Goal: Task Accomplishment & Management: Manage account settings

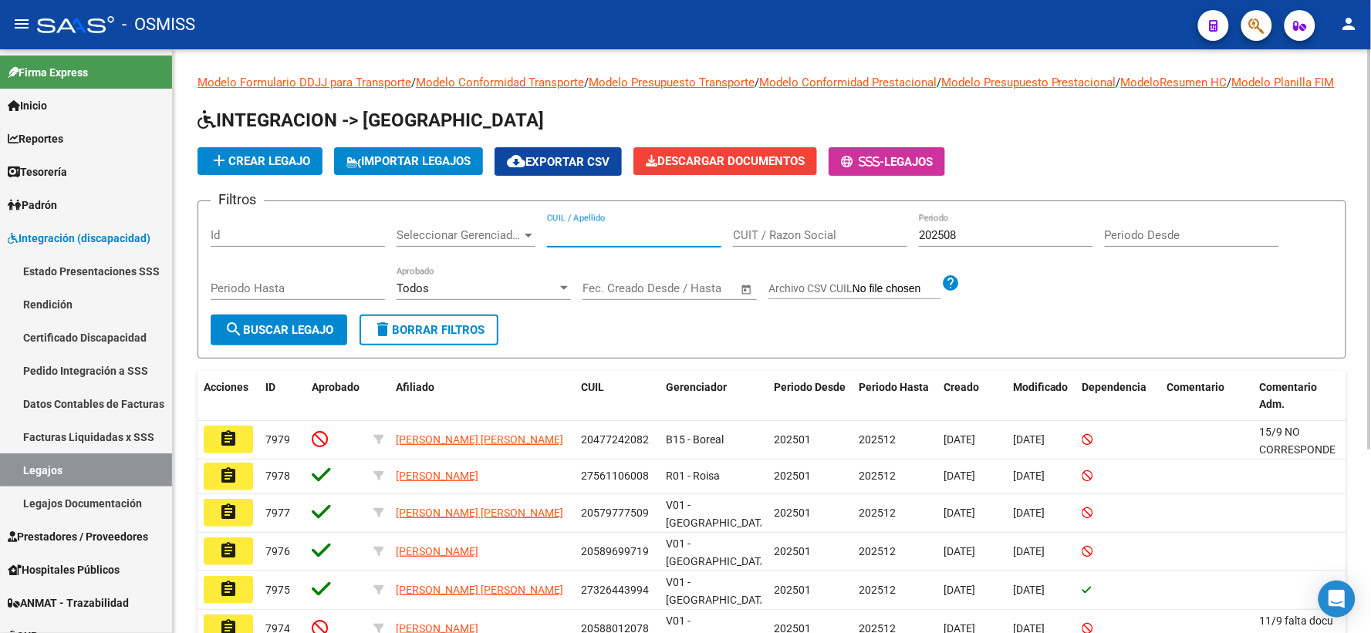
paste input "23581728859"
type input "23581728859"
drag, startPoint x: 1011, startPoint y: 248, endPoint x: 791, endPoint y: 250, distance: 220.6
click at [791, 250] on div "Filtros Id Seleccionar Gerenciador Seleccionar Gerenciador 23581728859 CUIL / A…" at bounding box center [772, 264] width 1122 height 101
click at [287, 337] on span "search Buscar Legajo" at bounding box center [278, 330] width 109 height 14
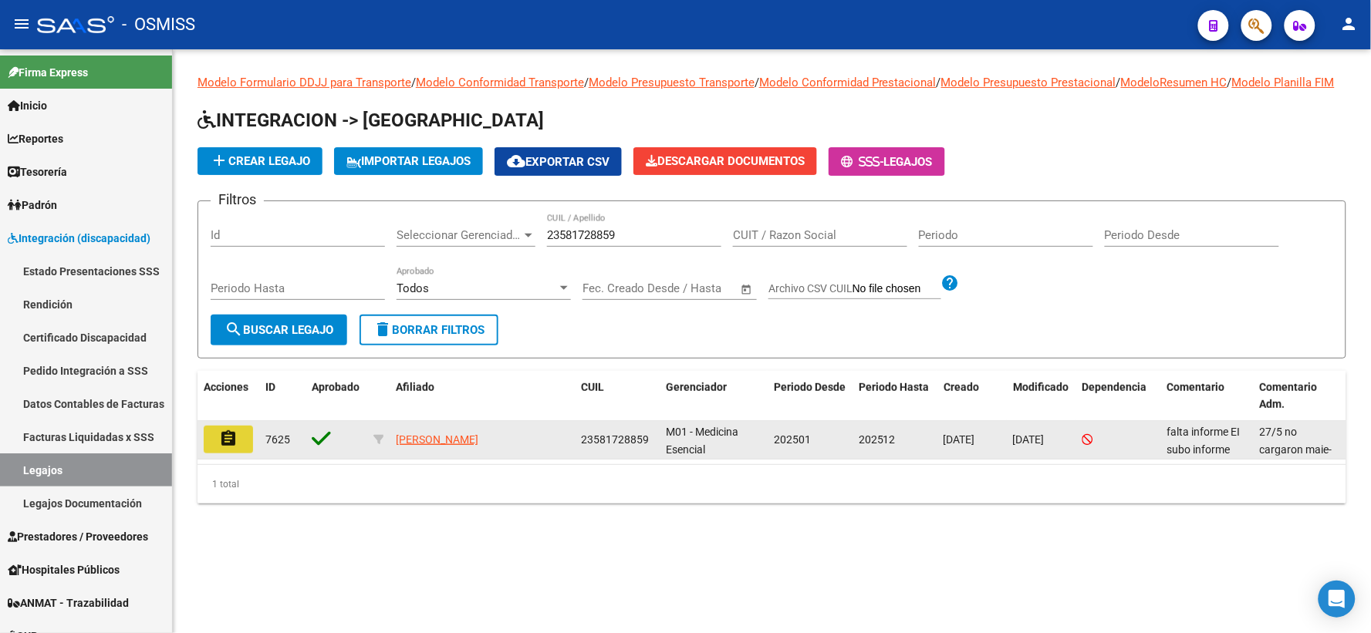
click at [228, 448] on mat-icon "assignment" at bounding box center [228, 439] width 19 height 19
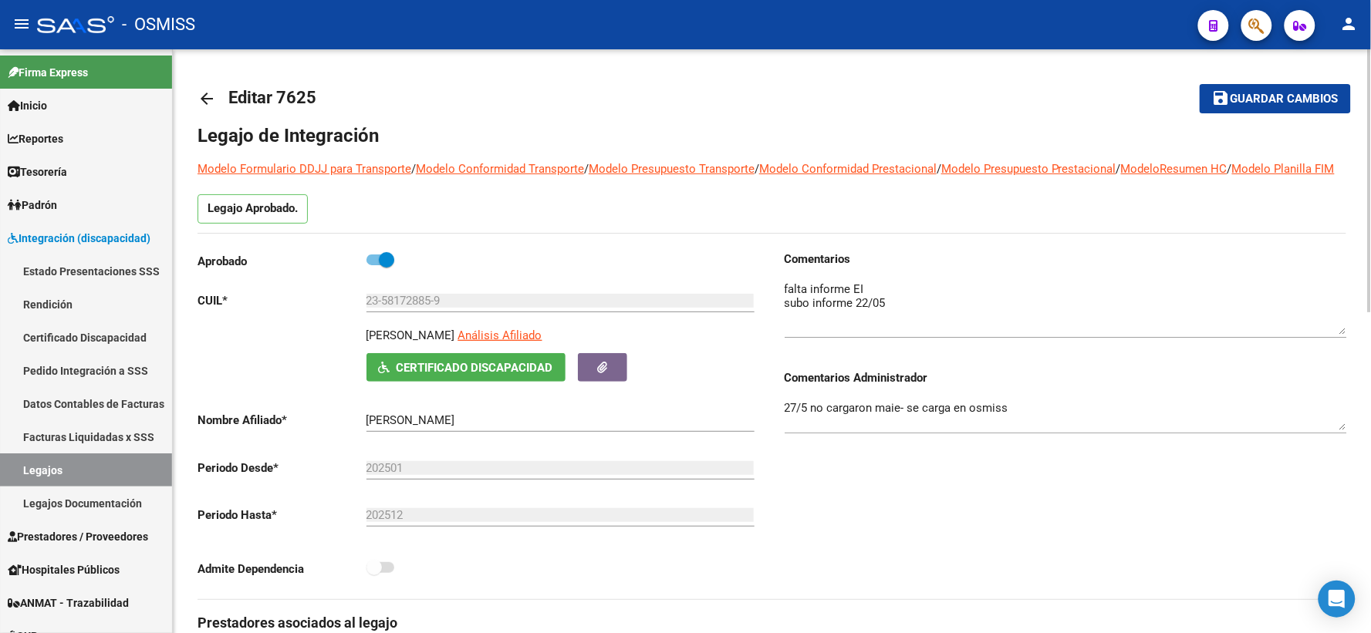
drag, startPoint x: 1344, startPoint y: 325, endPoint x: 1348, endPoint y: 348, distance: 23.6
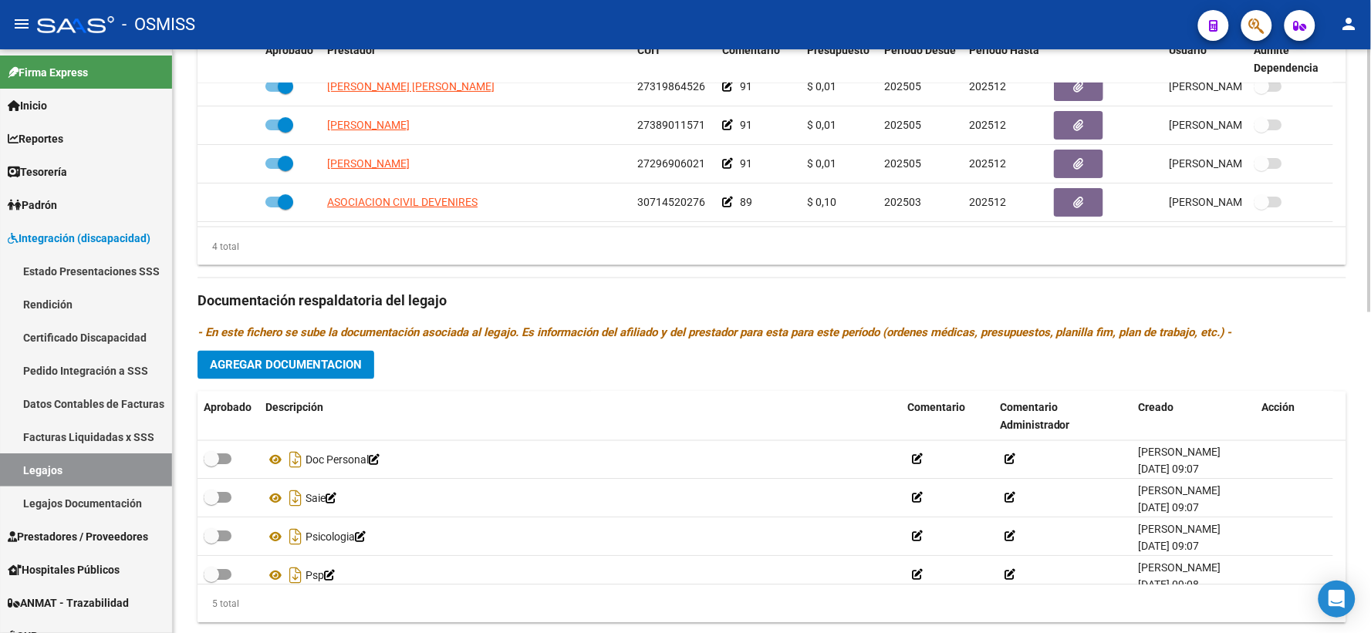
scroll to position [712, 0]
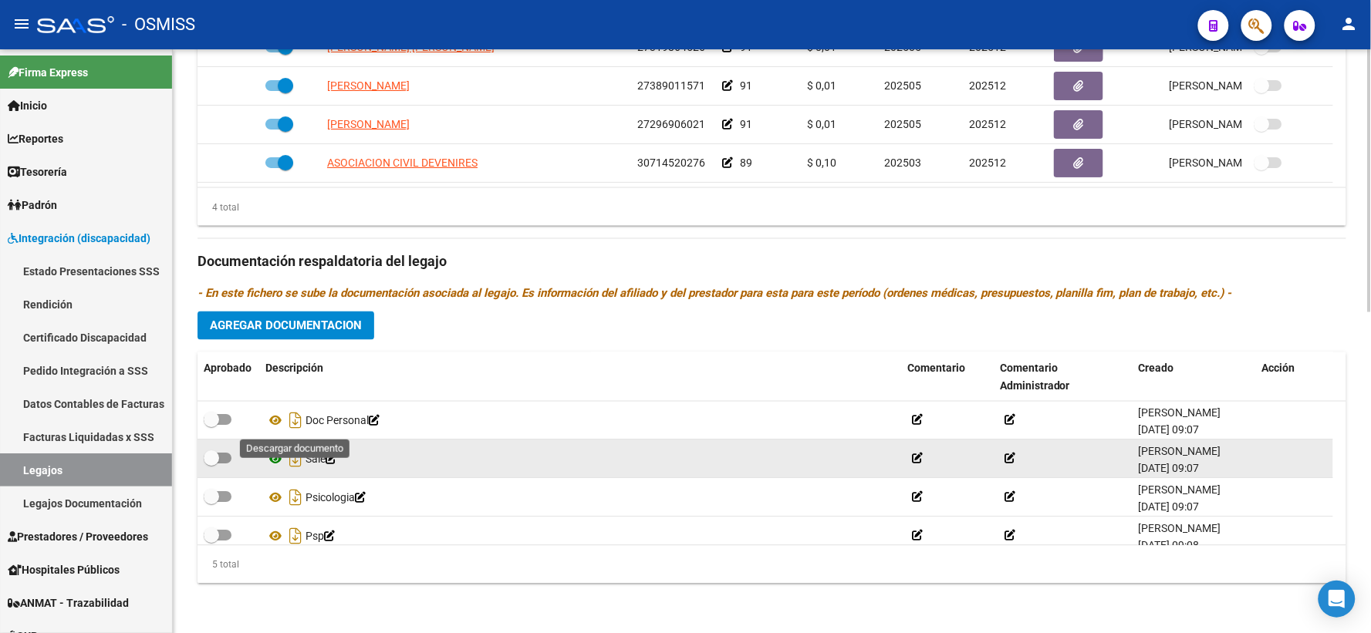
drag, startPoint x: 294, startPoint y: 417, endPoint x: 284, endPoint y: 451, distance: 36.1
click at [295, 417] on icon "Descargar documento" at bounding box center [295, 421] width 20 height 25
click at [295, 457] on icon "Descargar documento" at bounding box center [295, 459] width 20 height 25
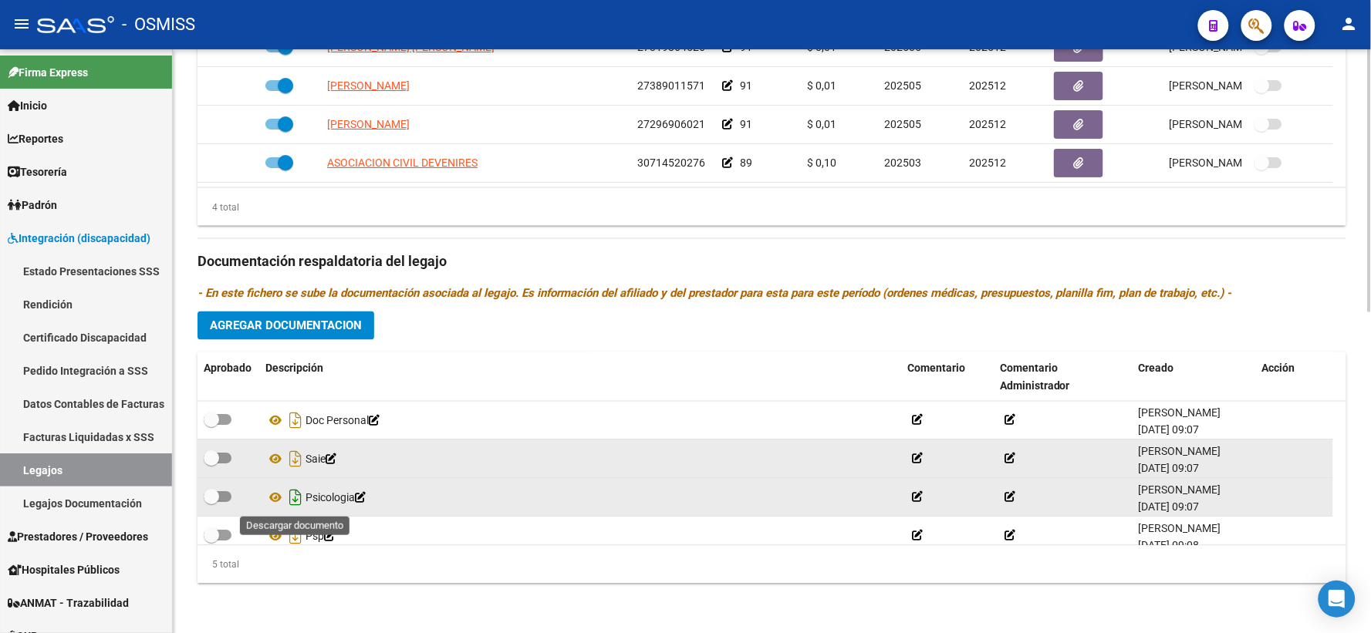
click at [295, 497] on icon "Descargar documento" at bounding box center [295, 498] width 20 height 25
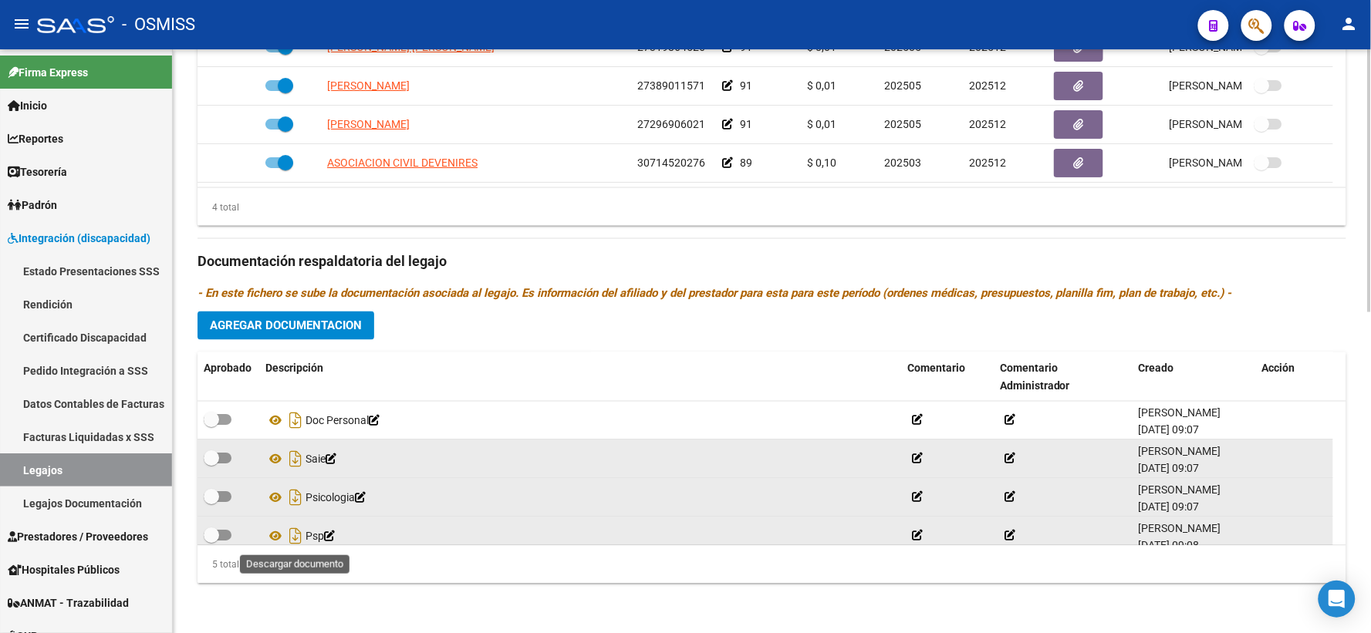
drag, startPoint x: 295, startPoint y: 532, endPoint x: 311, endPoint y: 532, distance: 15.4
click at [295, 532] on icon "Descargar documento" at bounding box center [295, 537] width 20 height 25
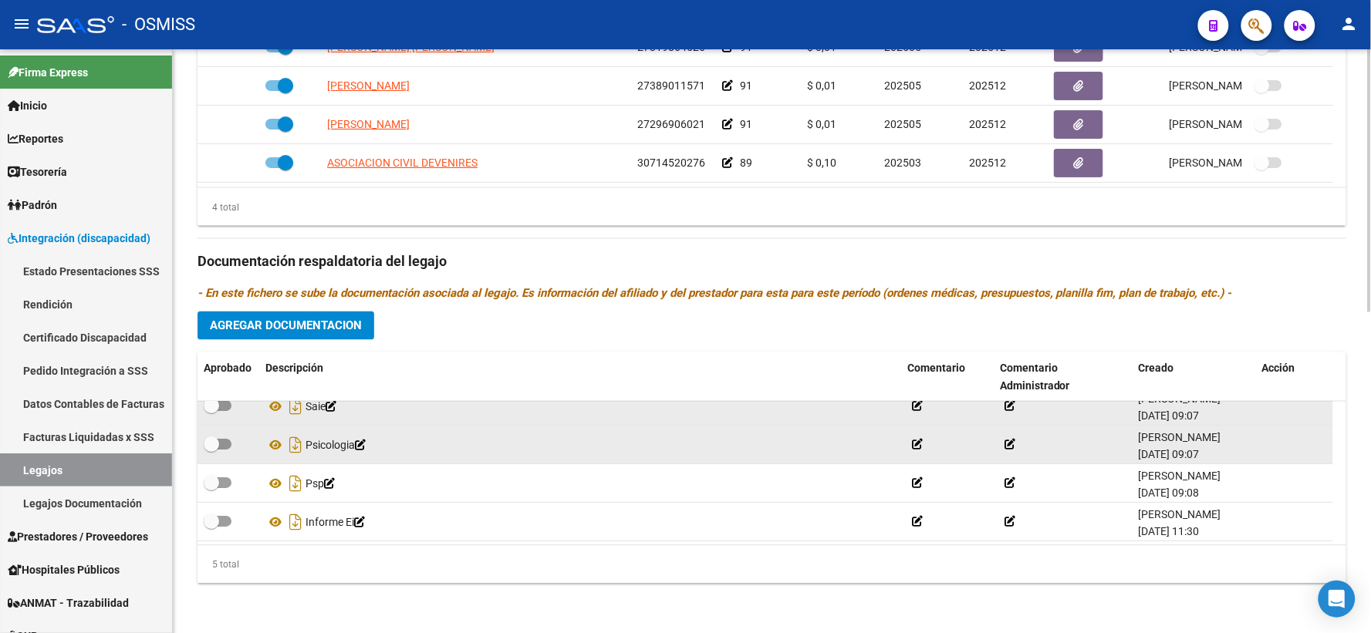
scroll to position [54, 0]
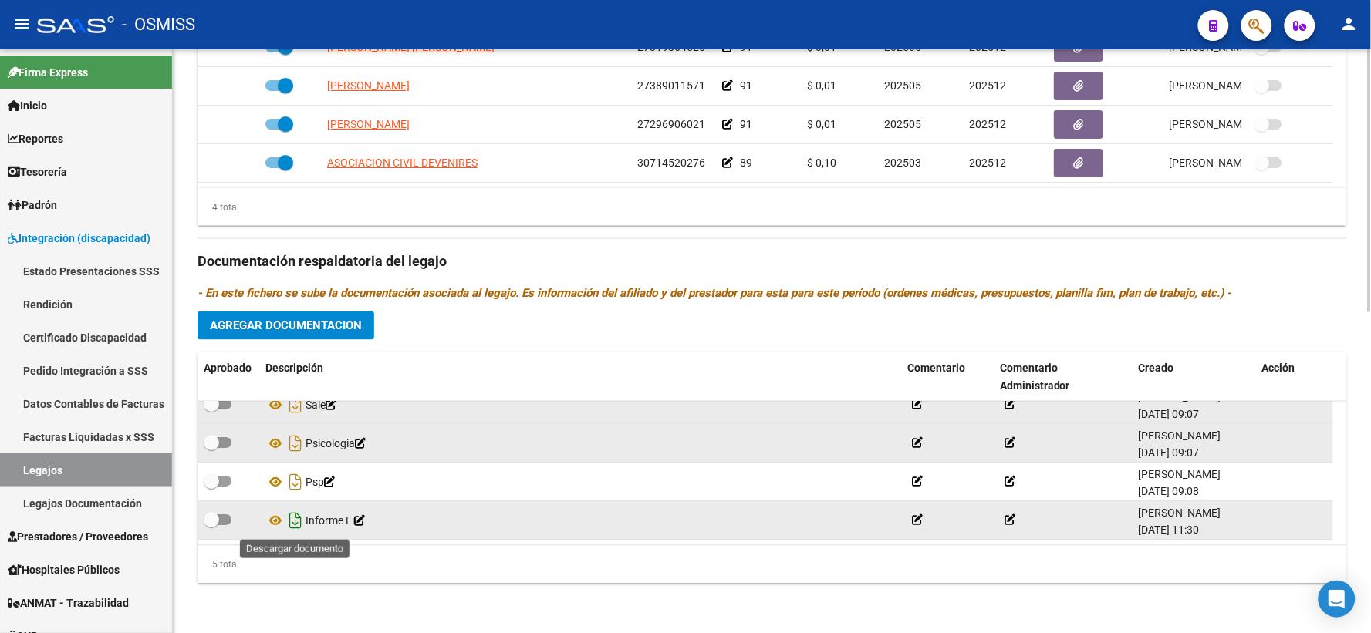
click at [295, 520] on icon "Descargar documento" at bounding box center [295, 521] width 20 height 25
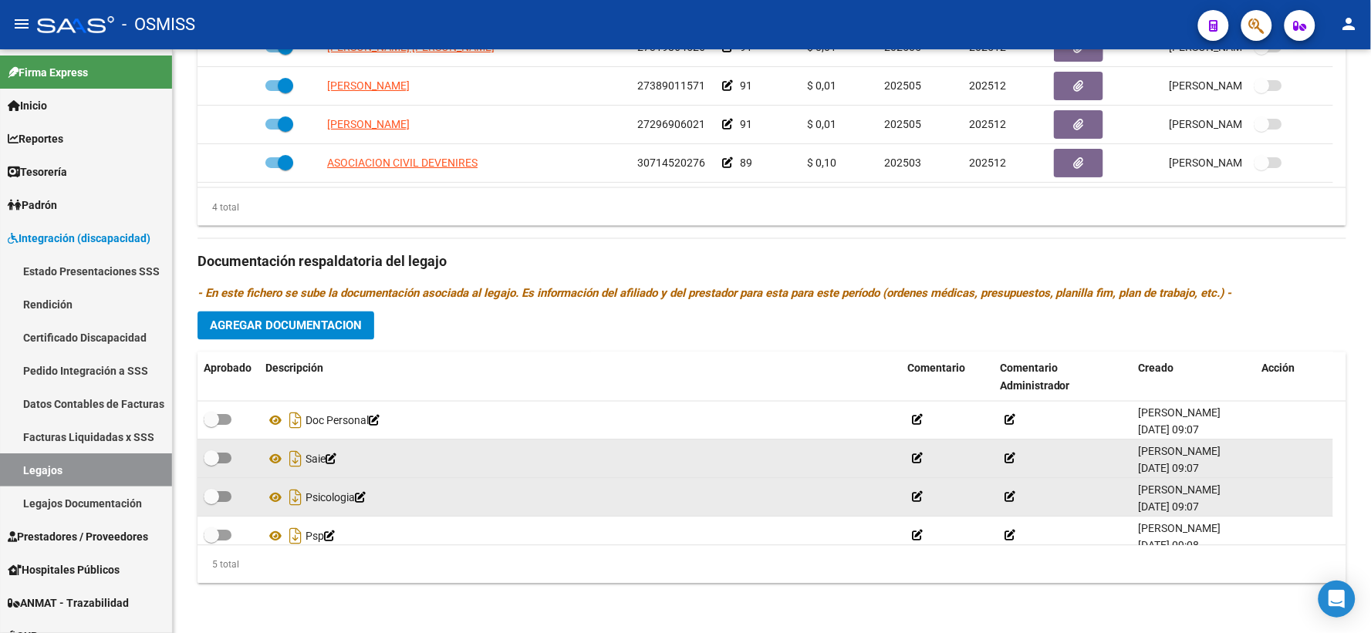
click at [312, 321] on span "Agregar Documentacion" at bounding box center [286, 326] width 152 height 14
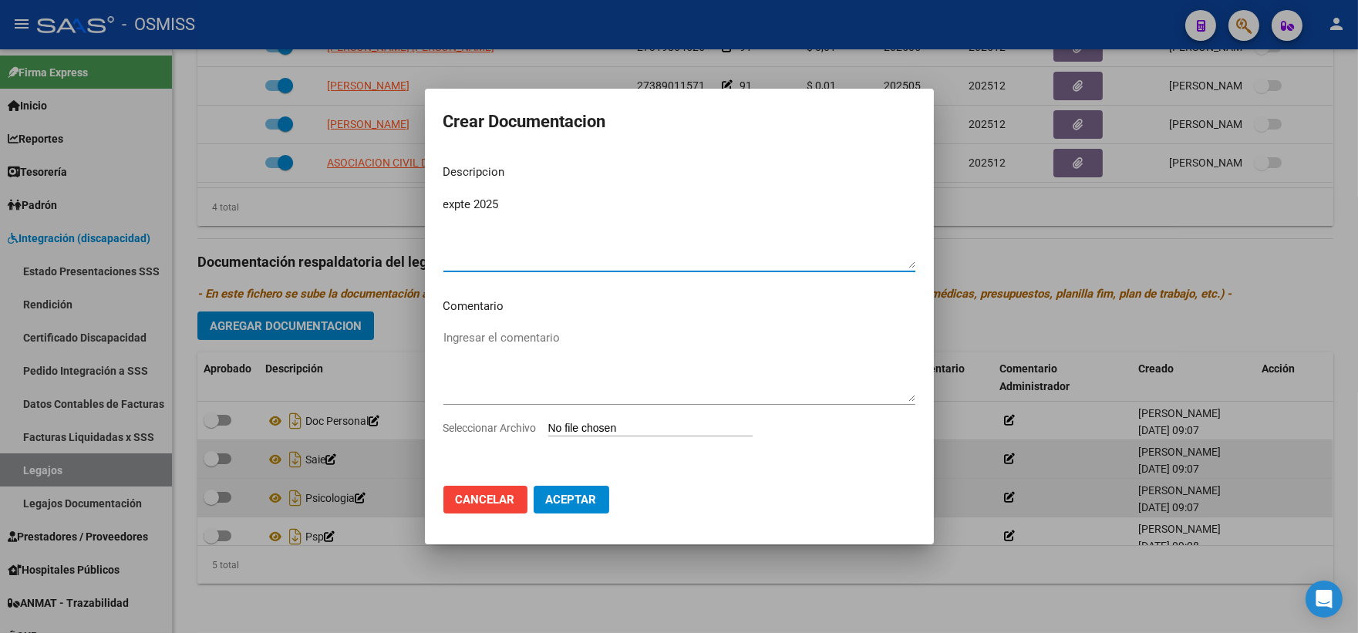
type textarea "expte 2025"
type input "C:\fakepath\ilovepdf_merged_compressed - 2025-09-15T142258.740.pdf"
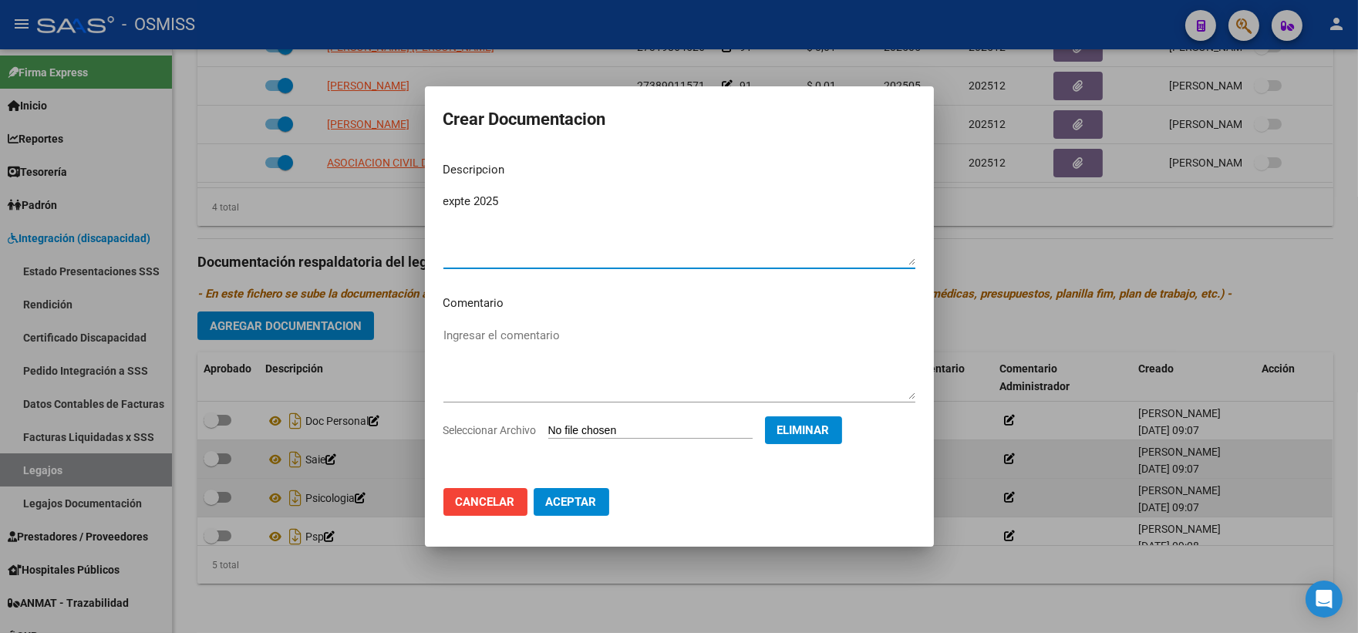
click at [560, 507] on span "Aceptar" at bounding box center [571, 502] width 51 height 14
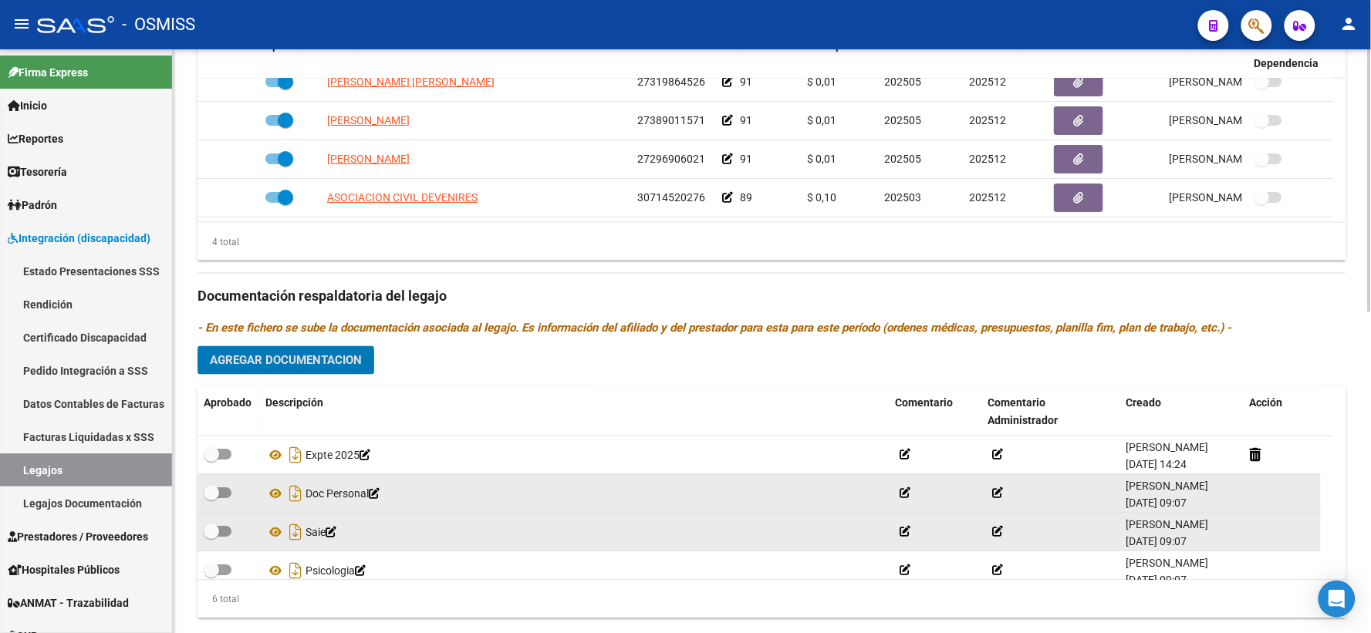
scroll to position [712, 0]
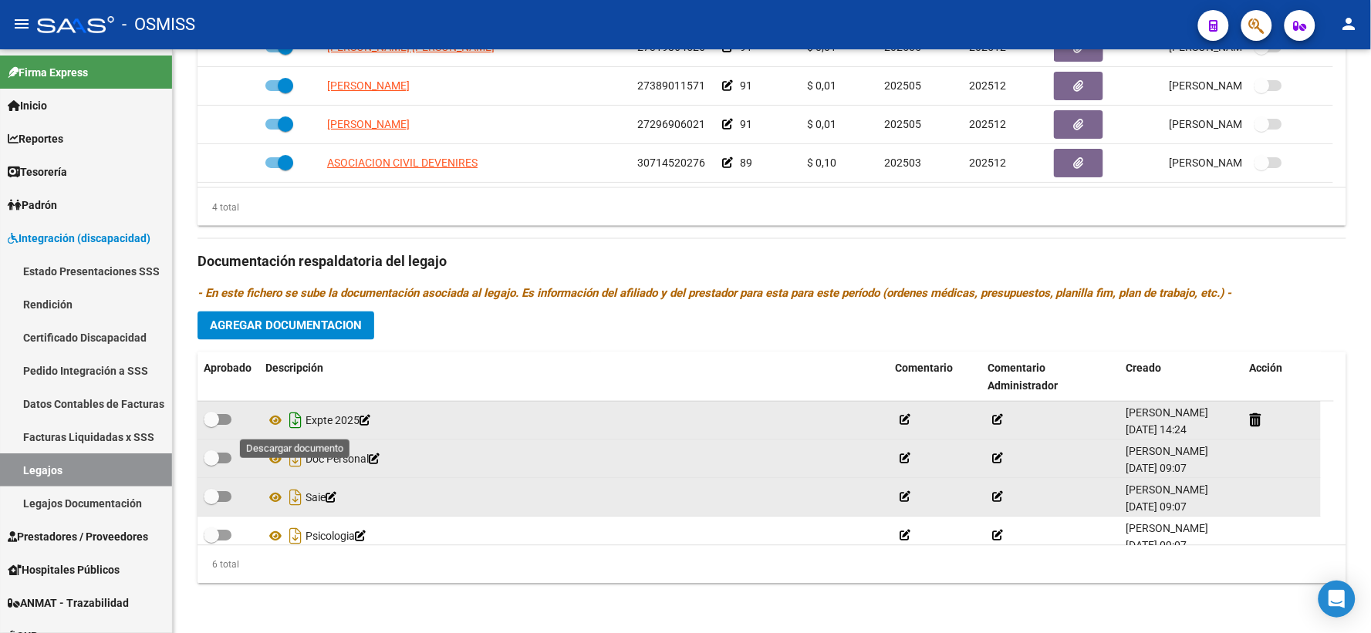
drag, startPoint x: 295, startPoint y: 424, endPoint x: 596, endPoint y: 626, distance: 362.6
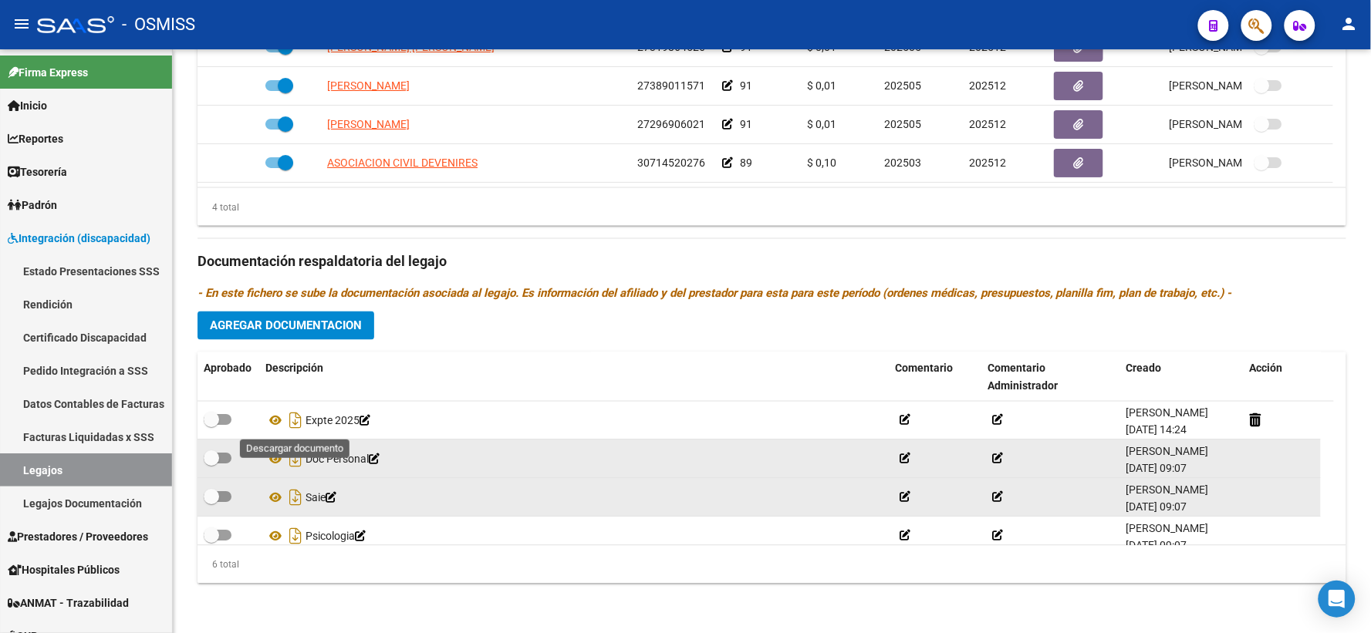
click at [296, 427] on icon "Descargar documento" at bounding box center [295, 421] width 20 height 25
click at [409, 324] on div "Prestadores asociados al legajo Agregar Prestador Aprobado Prestador CUIT Comen…" at bounding box center [771, 251] width 1149 height 689
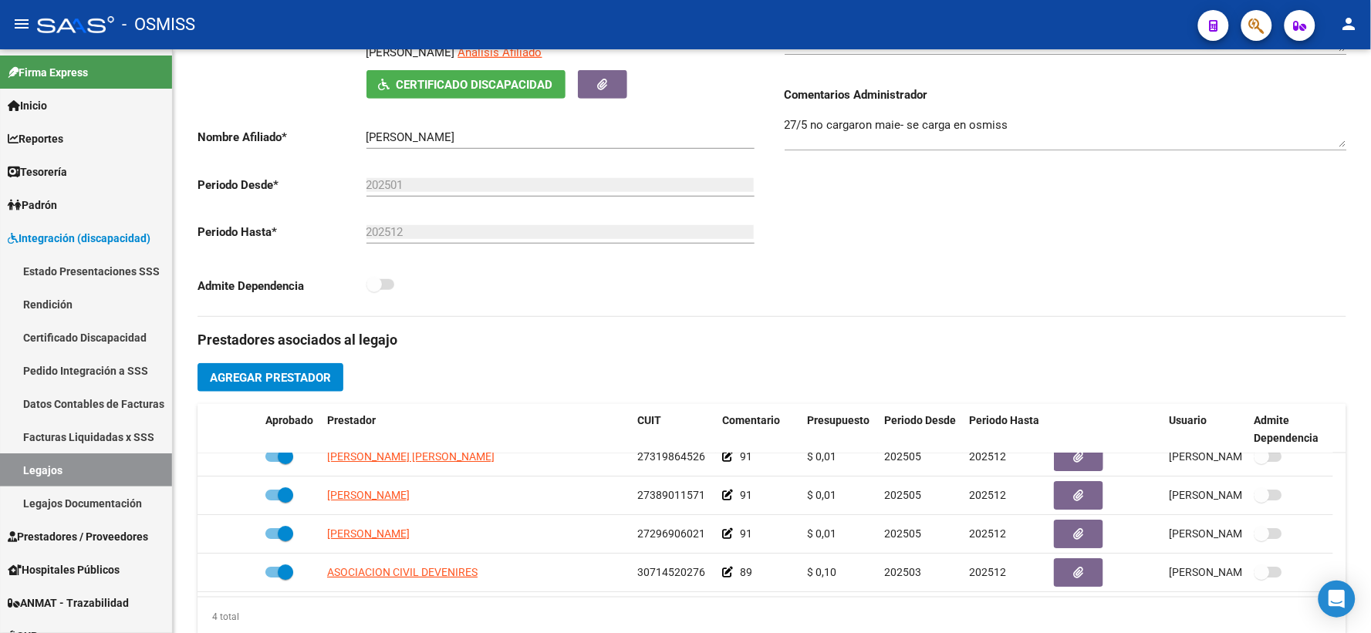
scroll to position [0, 0]
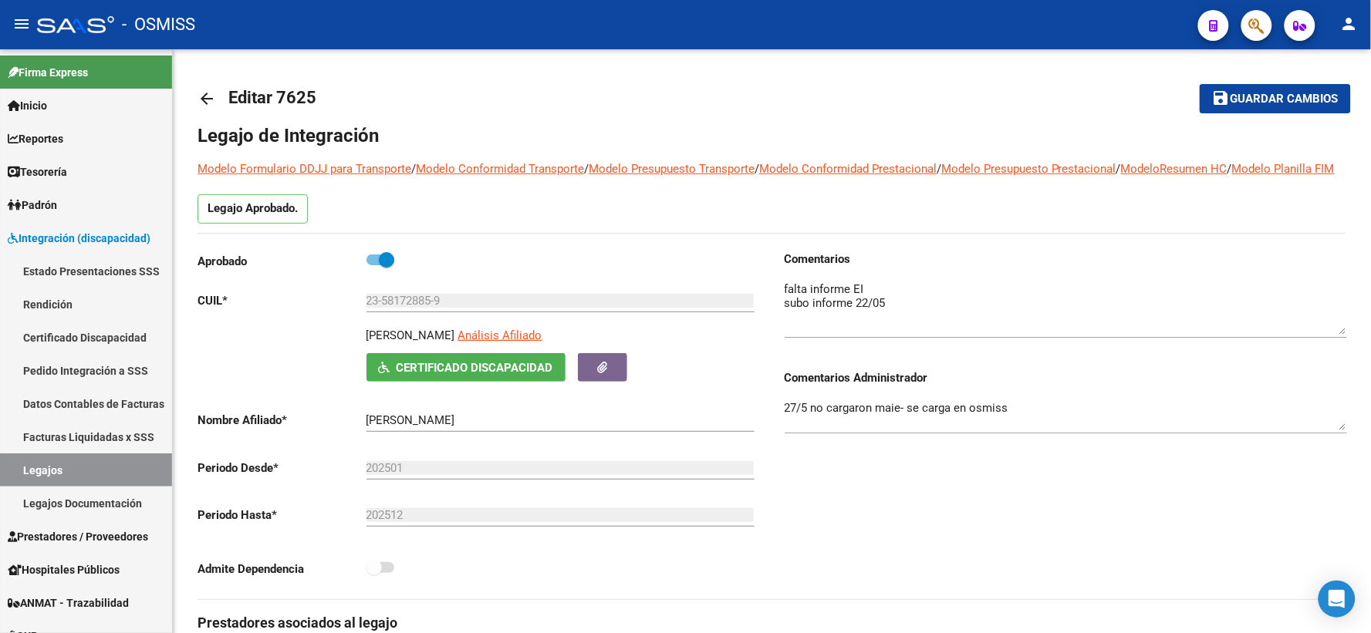
drag, startPoint x: 1253, startPoint y: 99, endPoint x: 933, endPoint y: 116, distance: 320.6
click at [1253, 99] on span "Guardar cambios" at bounding box center [1284, 100] width 108 height 14
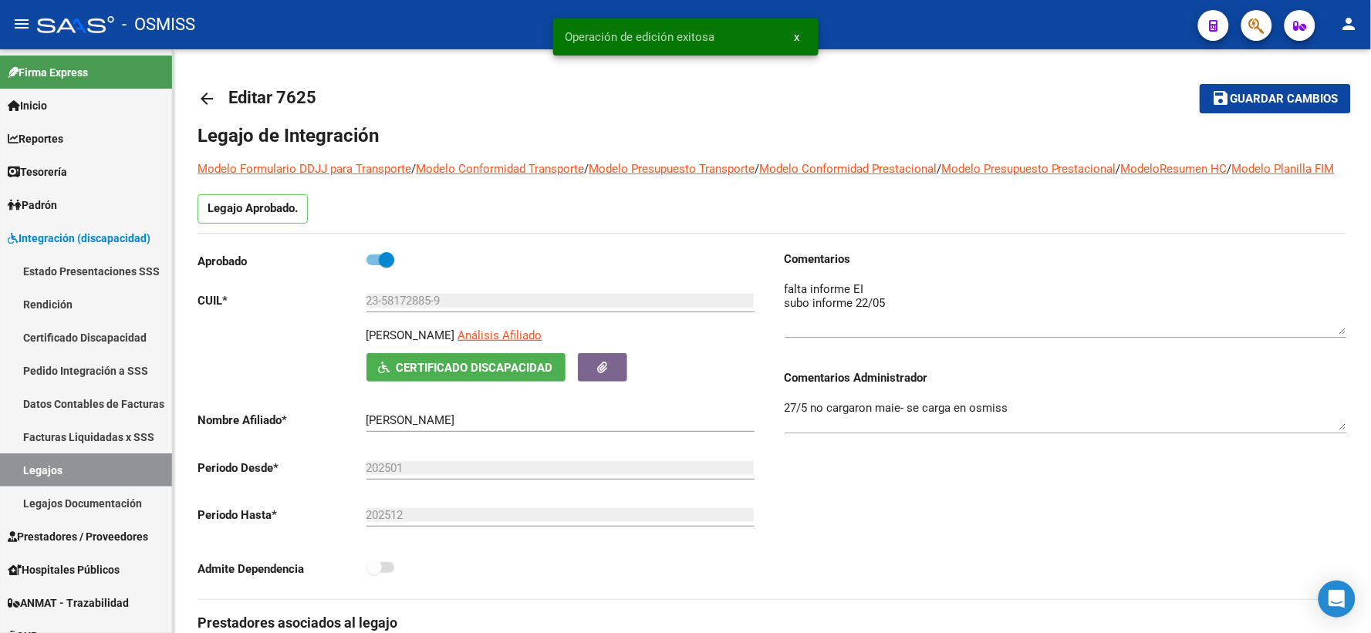
click at [201, 93] on mat-icon "arrow_back" at bounding box center [206, 98] width 19 height 19
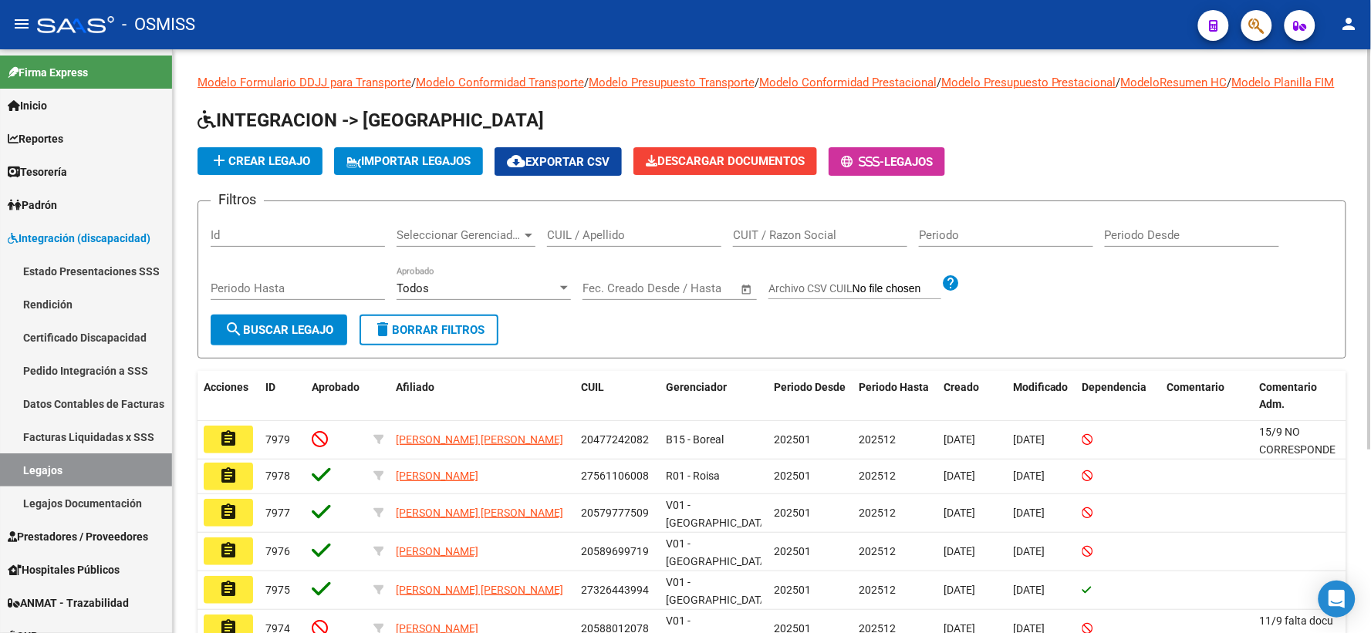
click at [598, 242] on input "CUIL / Apellido" at bounding box center [634, 235] width 174 height 14
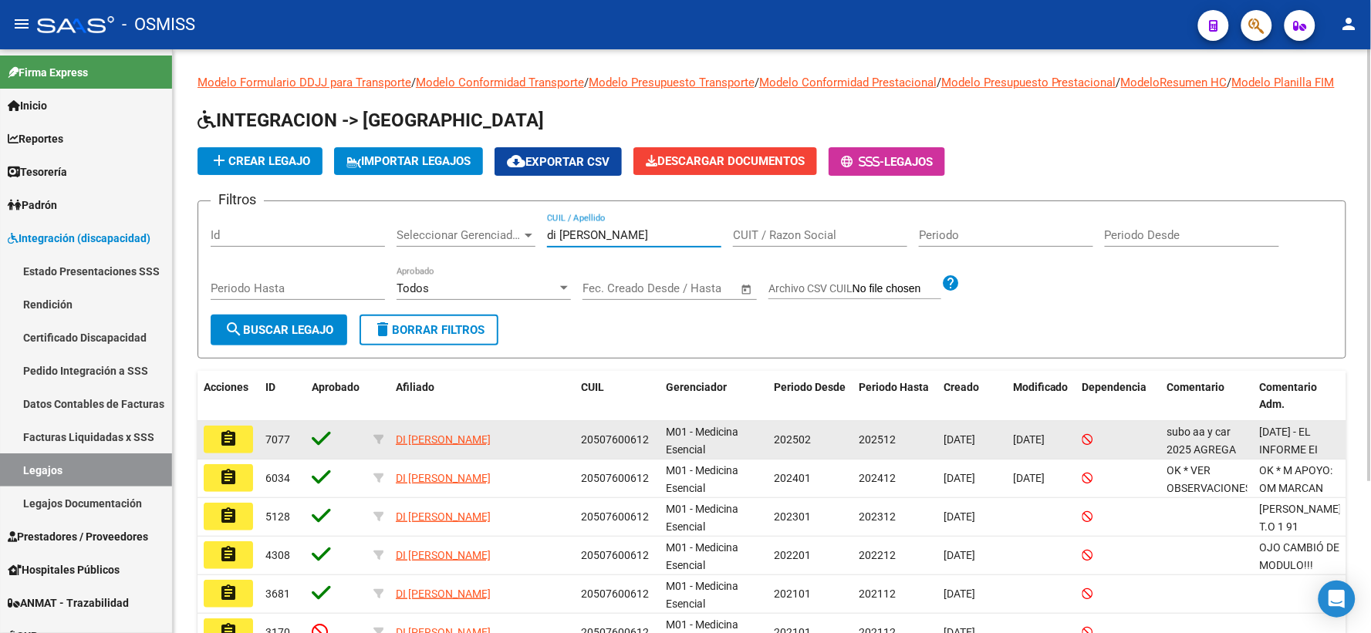
type input "di marco santino"
click at [227, 454] on button "assignment" at bounding box center [228, 440] width 49 height 28
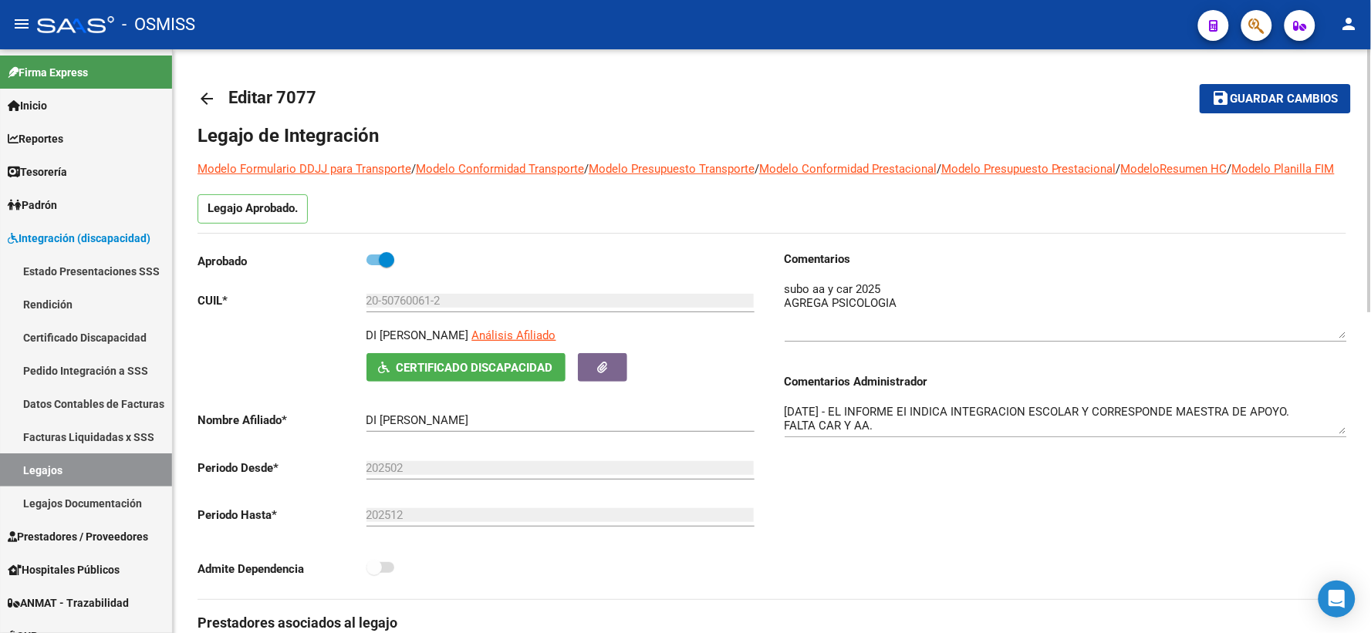
drag, startPoint x: 1345, startPoint y: 327, endPoint x: 1348, endPoint y: 355, distance: 27.9
drag, startPoint x: 1341, startPoint y: 447, endPoint x: 1342, endPoint y: 481, distance: 33.2
click at [1342, 467] on textarea "25/02/2025 - EL INFORME EI INDICA INTEGRACION ESCOLAR Y CORRESPONDE MAESTRA DE …" at bounding box center [1065, 435] width 562 height 64
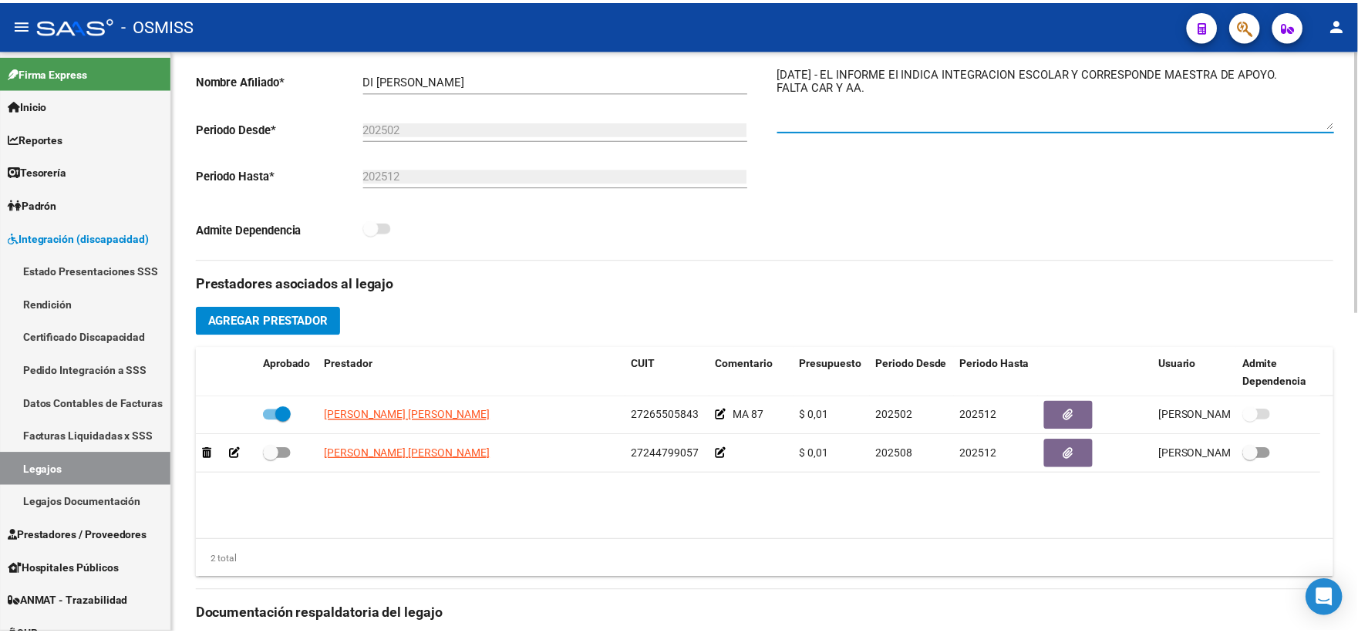
scroll to position [342, 0]
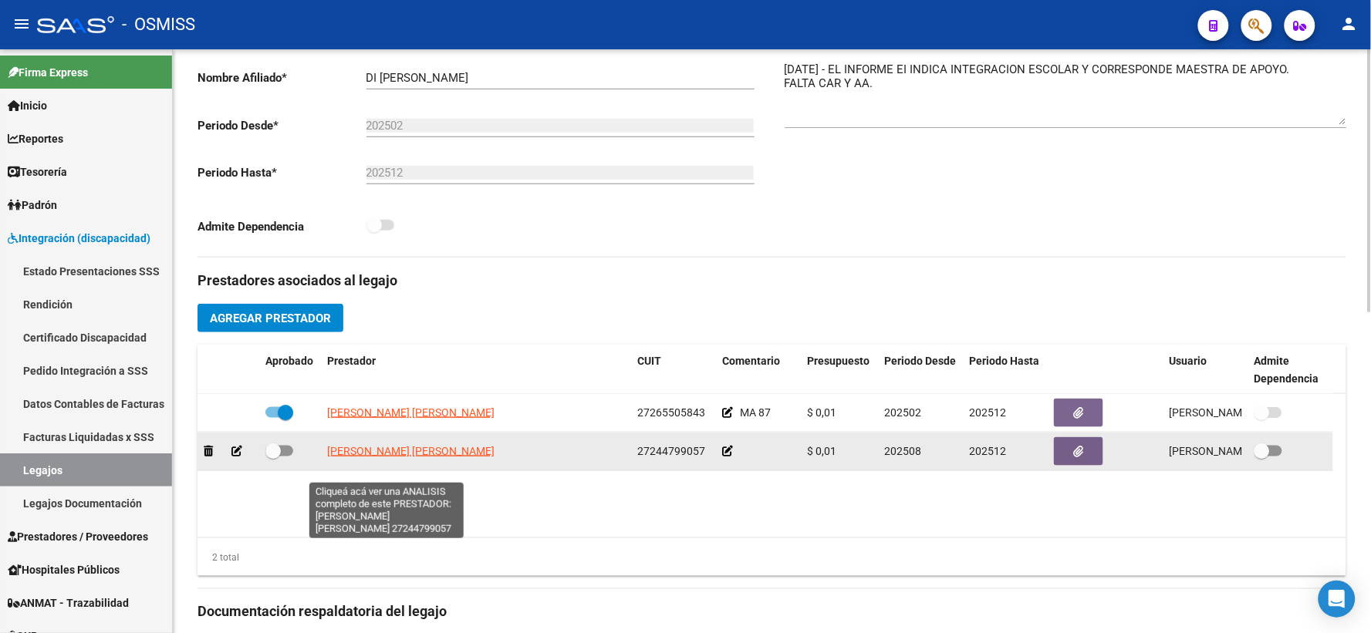
click at [402, 457] on span "[PERSON_NAME] [PERSON_NAME]" at bounding box center [410, 451] width 167 height 12
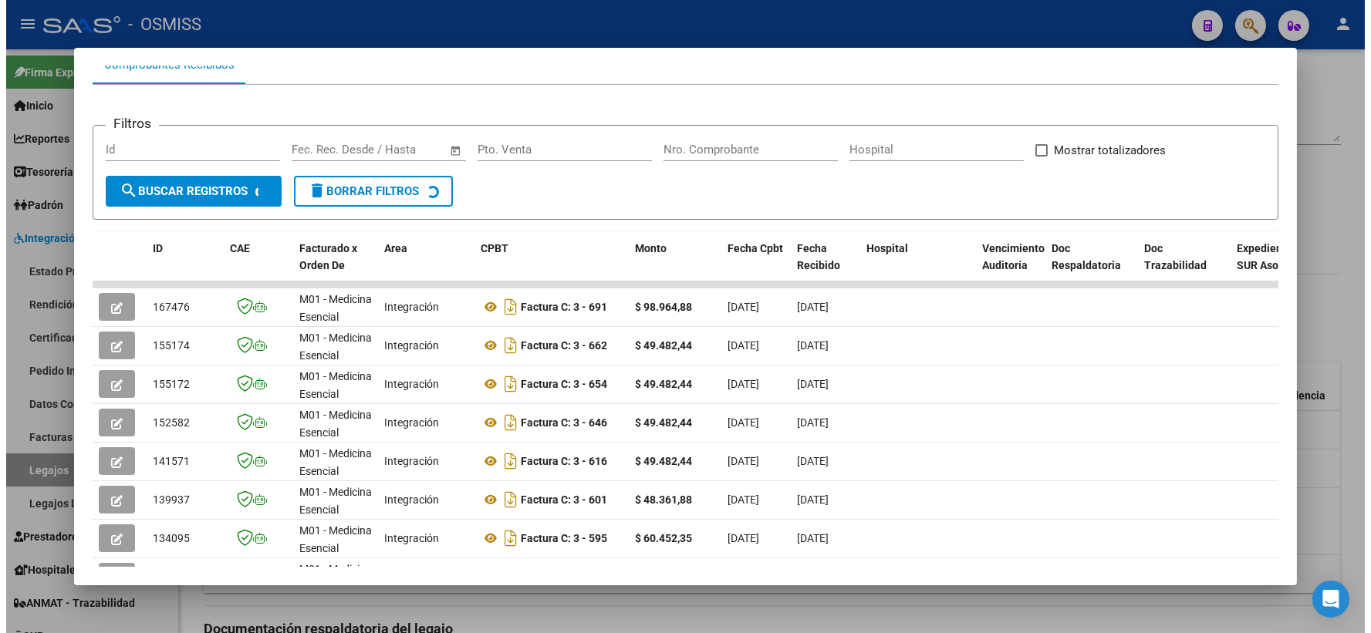
scroll to position [171, 0]
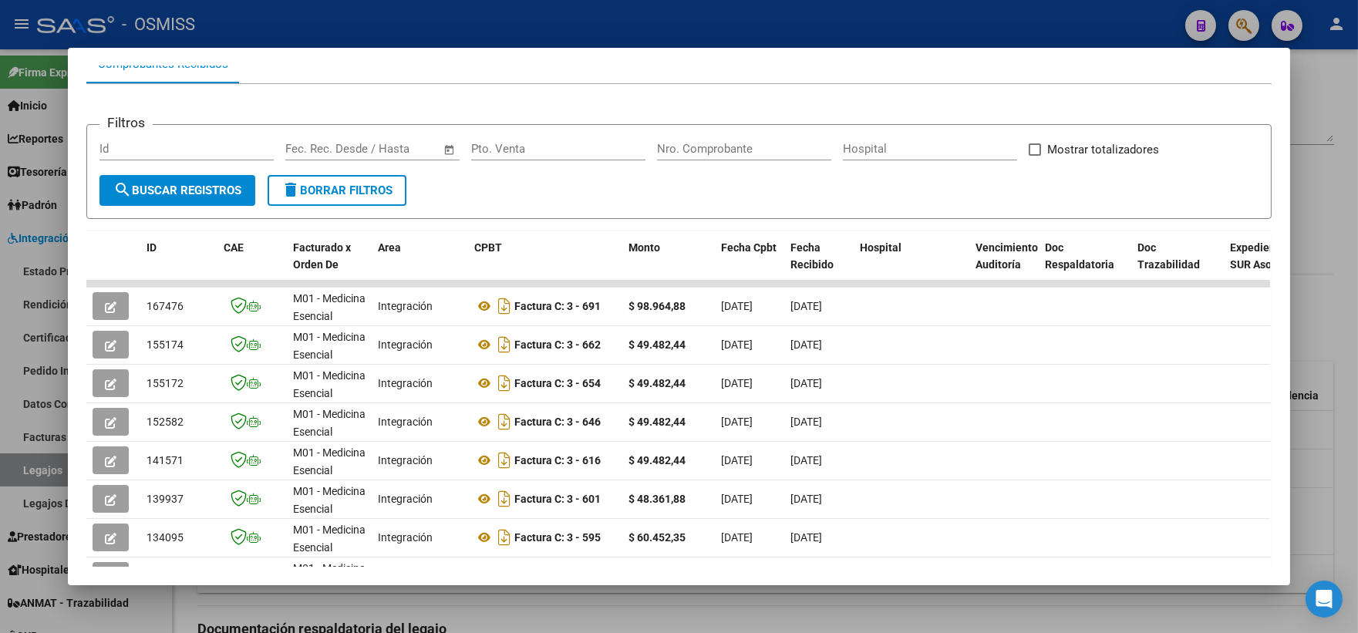
click at [1307, 248] on div at bounding box center [679, 316] width 1358 height 633
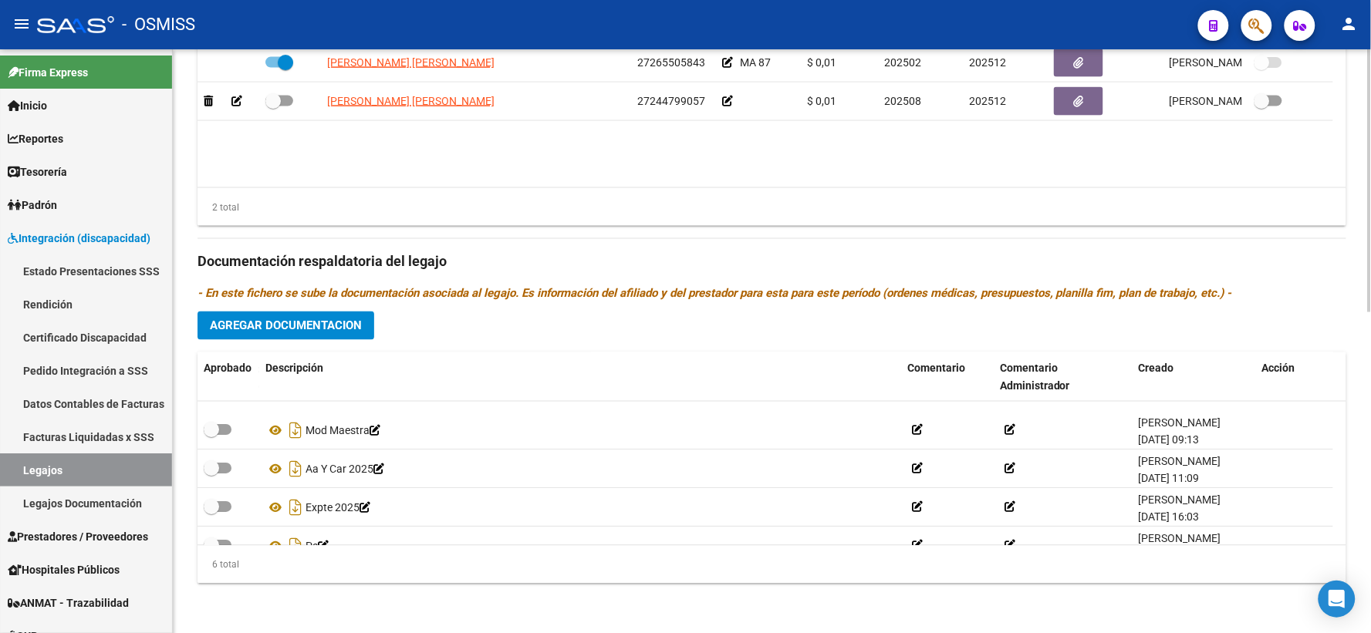
scroll to position [93, 0]
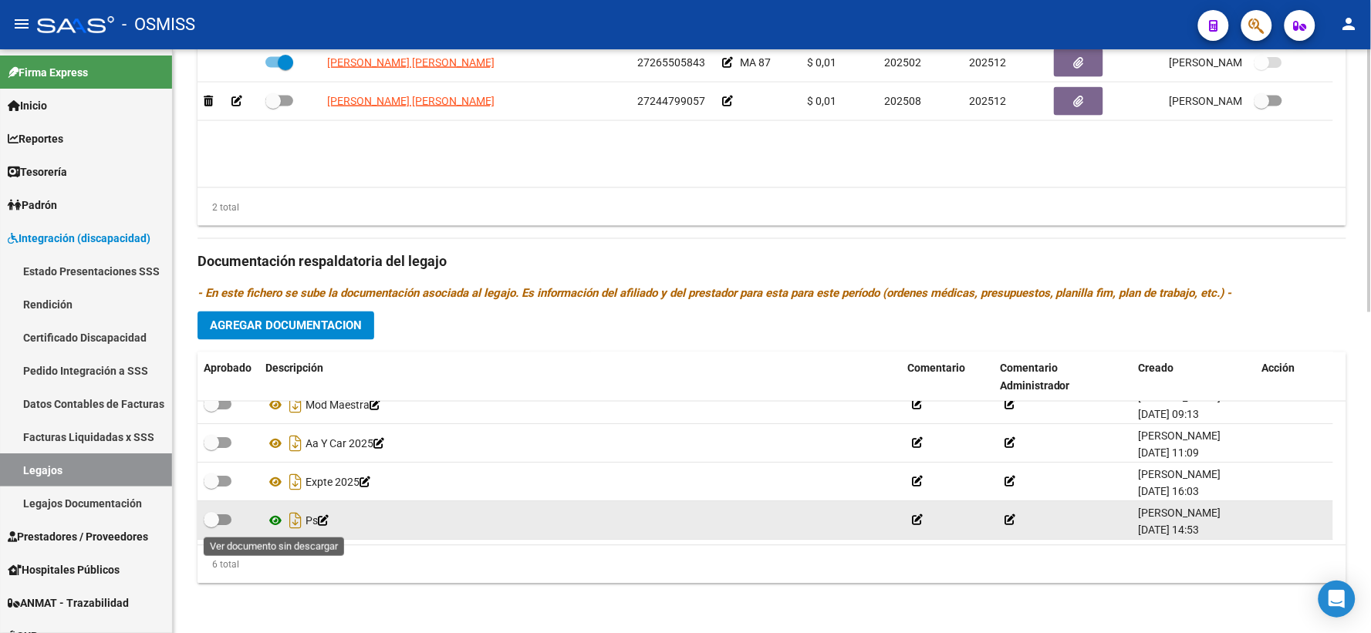
click at [274, 520] on icon at bounding box center [275, 521] width 20 height 19
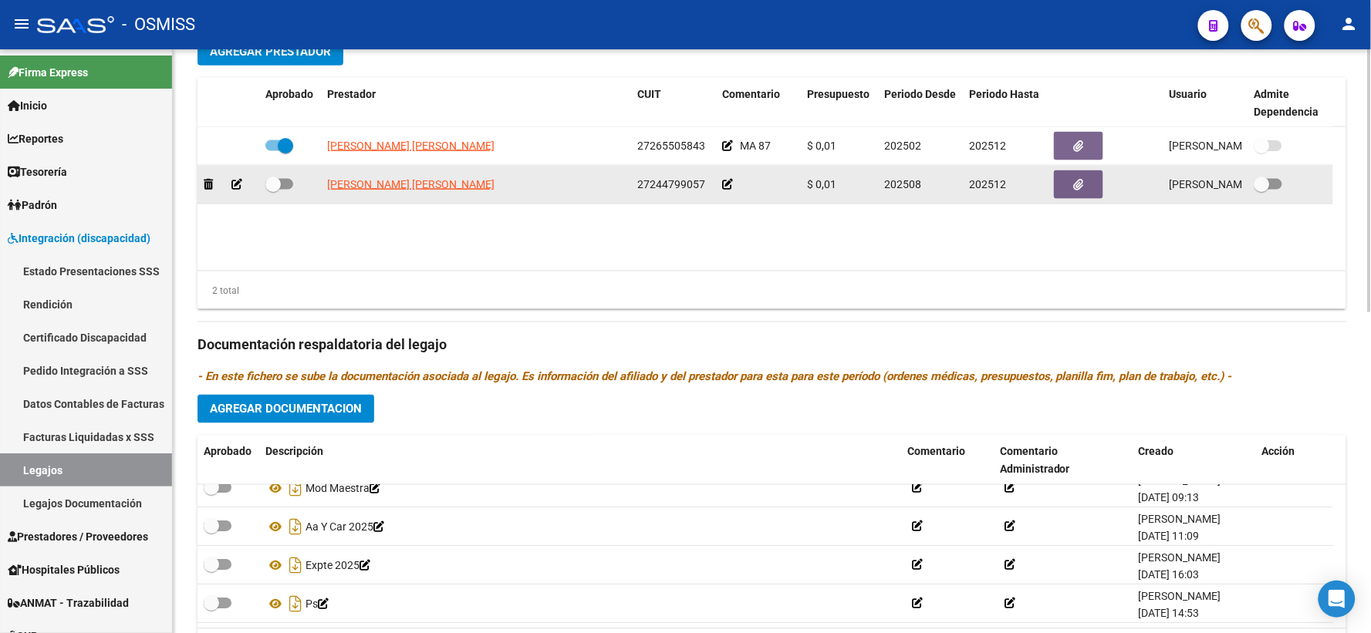
scroll to position [626, 0]
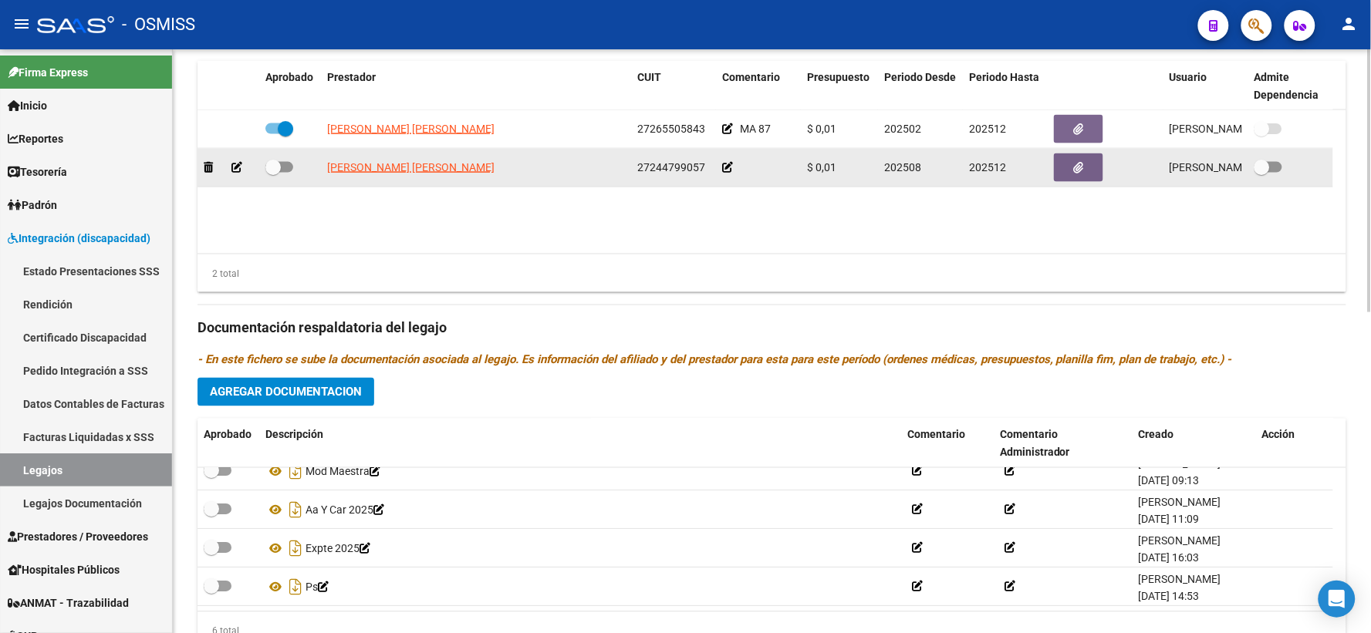
click at [726, 173] on icon at bounding box center [727, 167] width 11 height 11
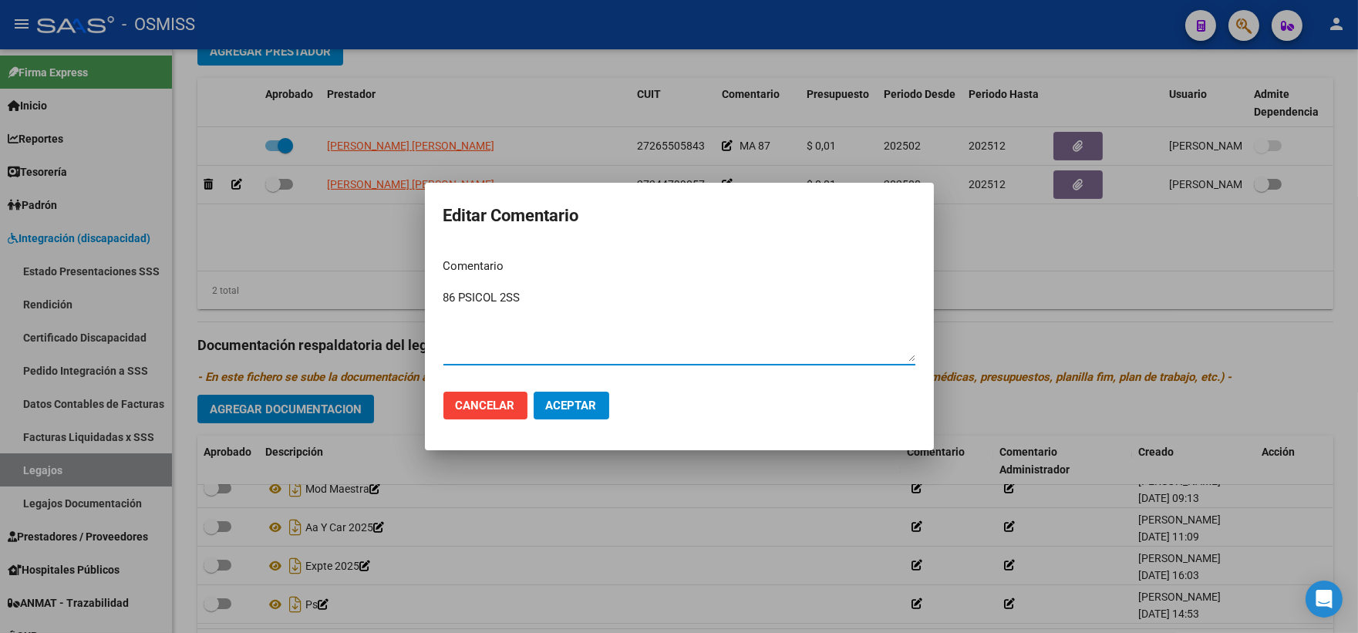
type textarea "86 PSICOL 2SS"
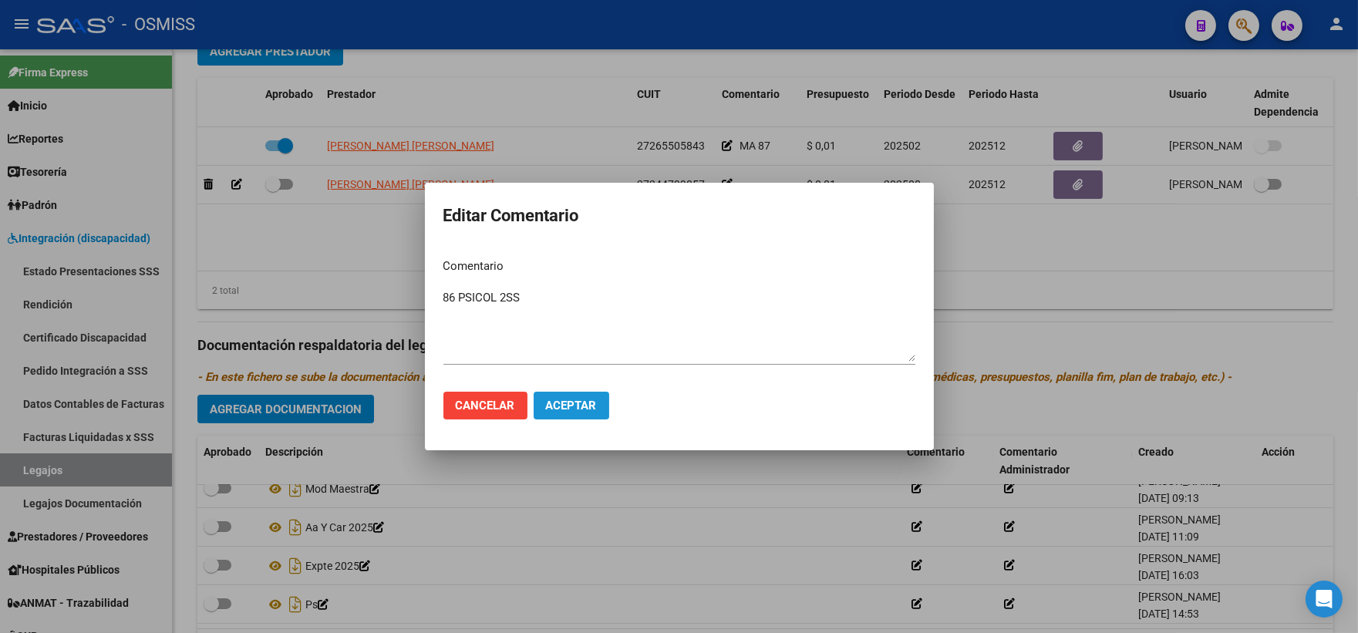
click at [558, 413] on button "Aceptar" at bounding box center [572, 406] width 76 height 28
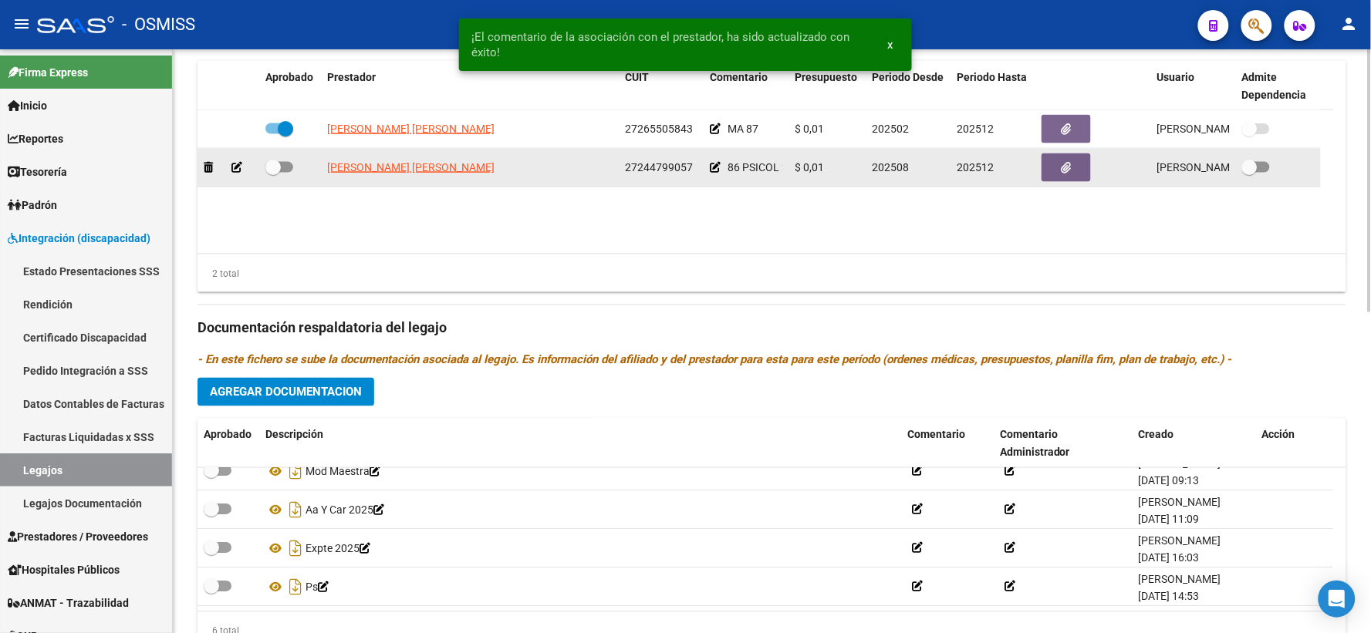
click at [271, 175] on span at bounding box center [272, 167] width 15 height 15
click at [272, 174] on input "checkbox" at bounding box center [272, 173] width 1 height 1
checkbox input "true"
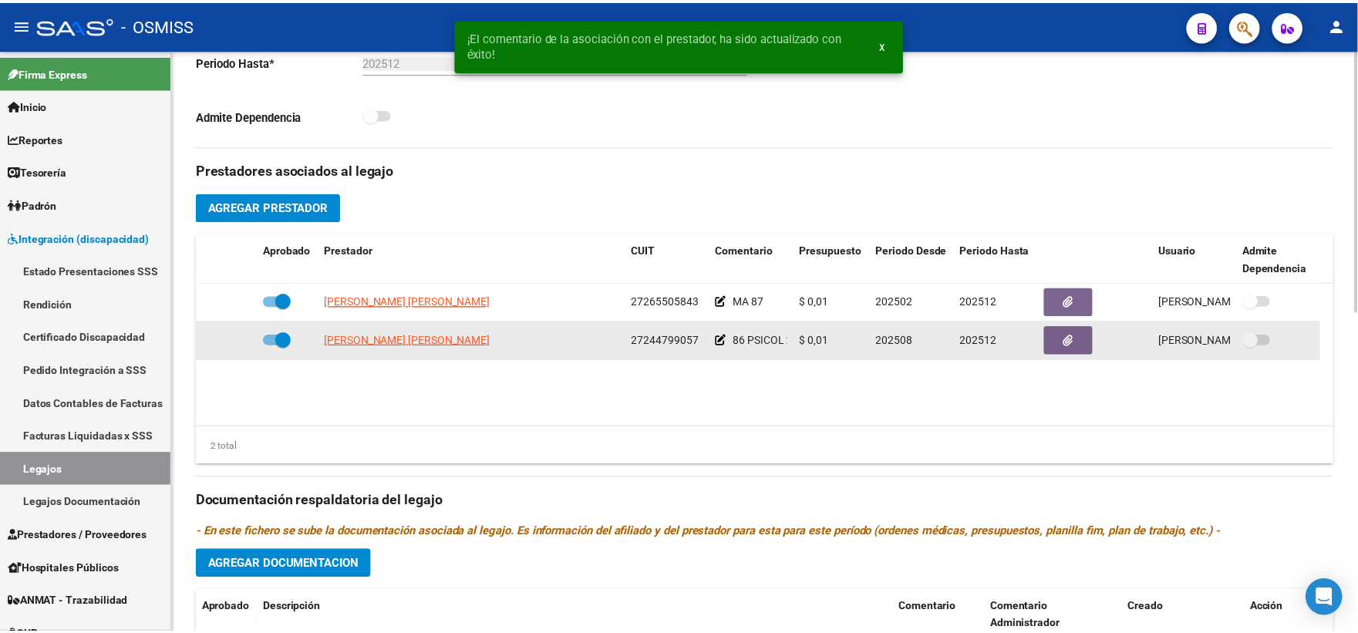
scroll to position [455, 0]
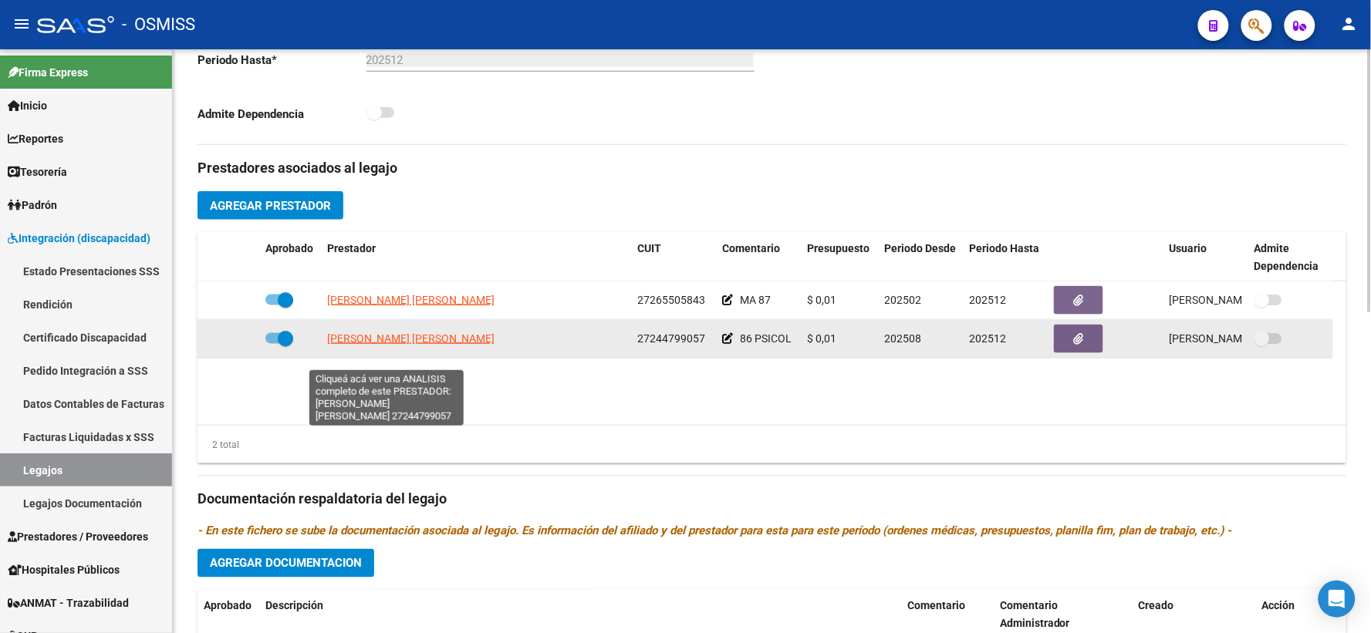
click at [378, 345] on span "[PERSON_NAME] [PERSON_NAME]" at bounding box center [410, 338] width 167 height 12
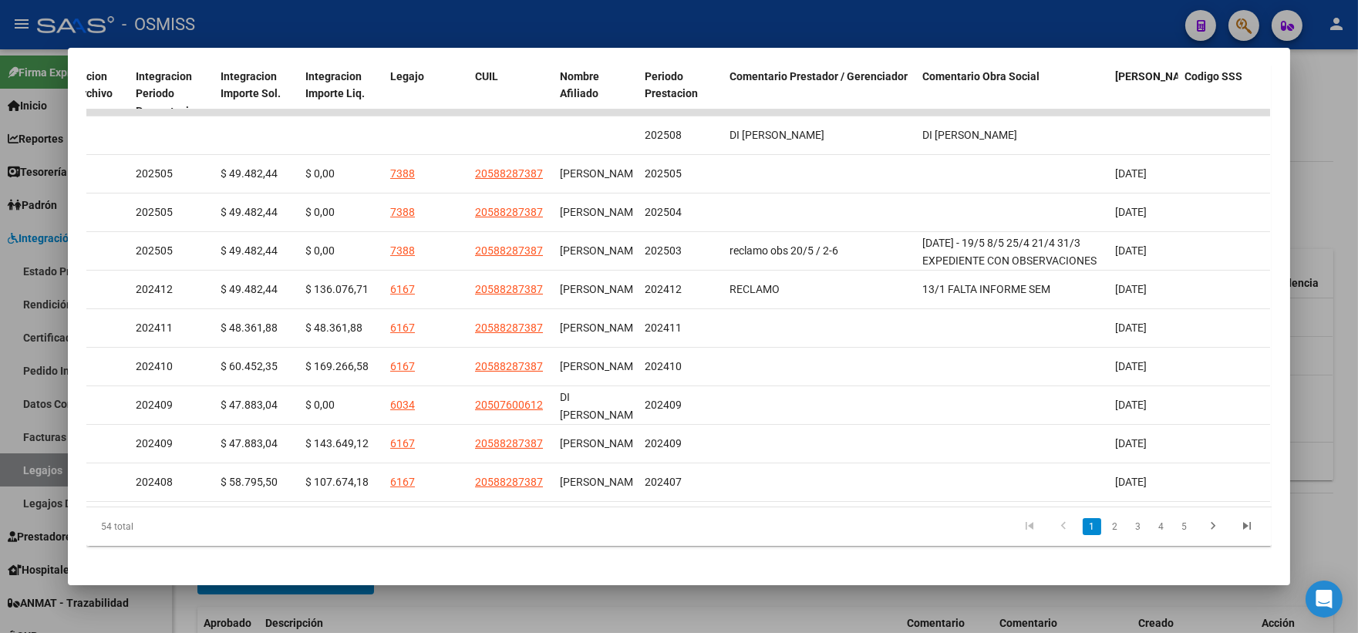
scroll to position [0, 0]
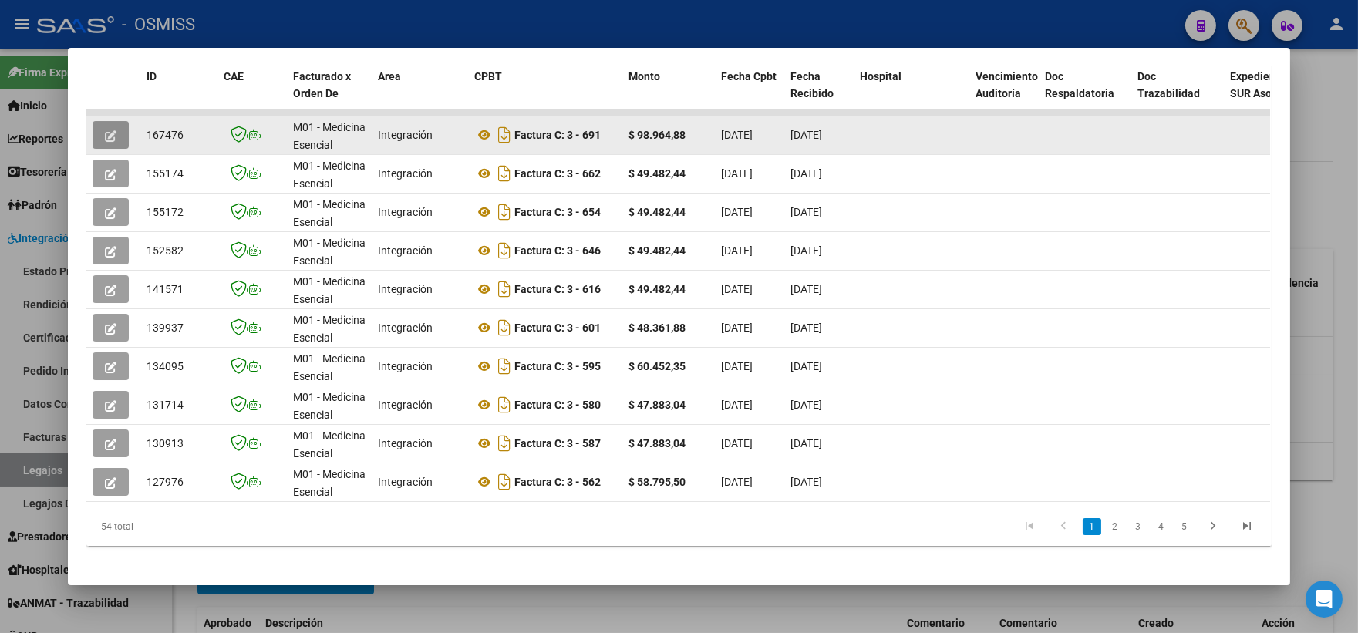
click at [105, 133] on icon "button" at bounding box center [111, 136] width 12 height 12
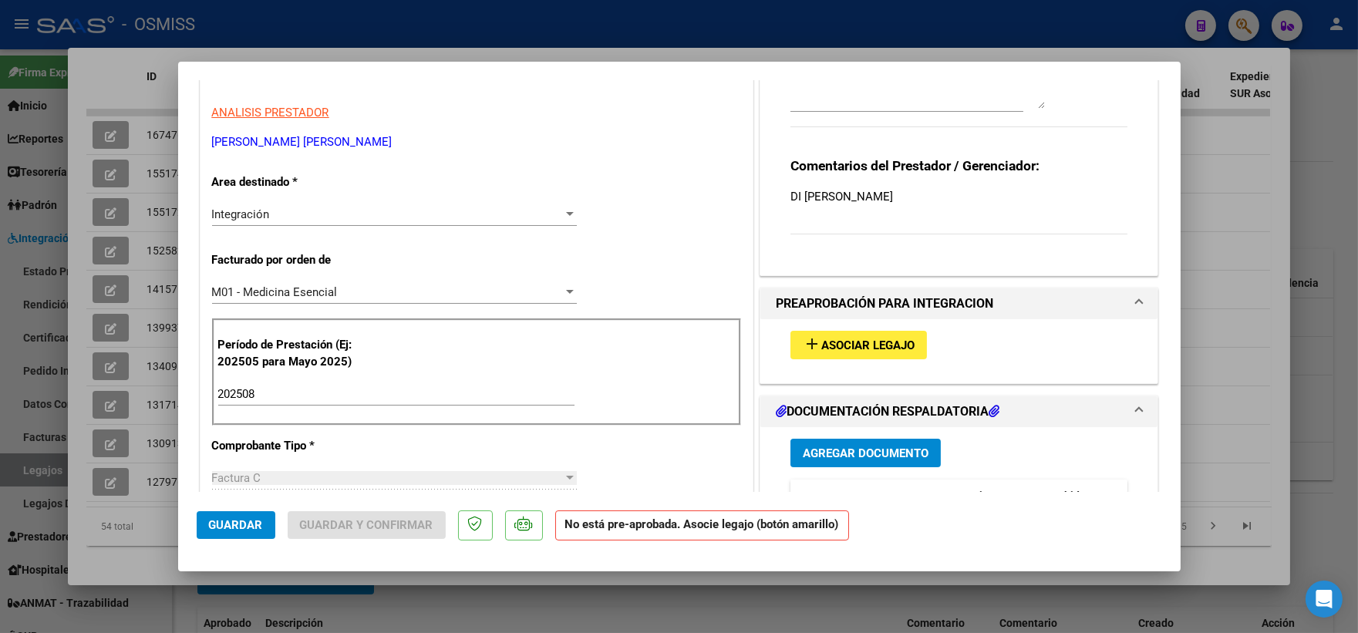
scroll to position [342, 0]
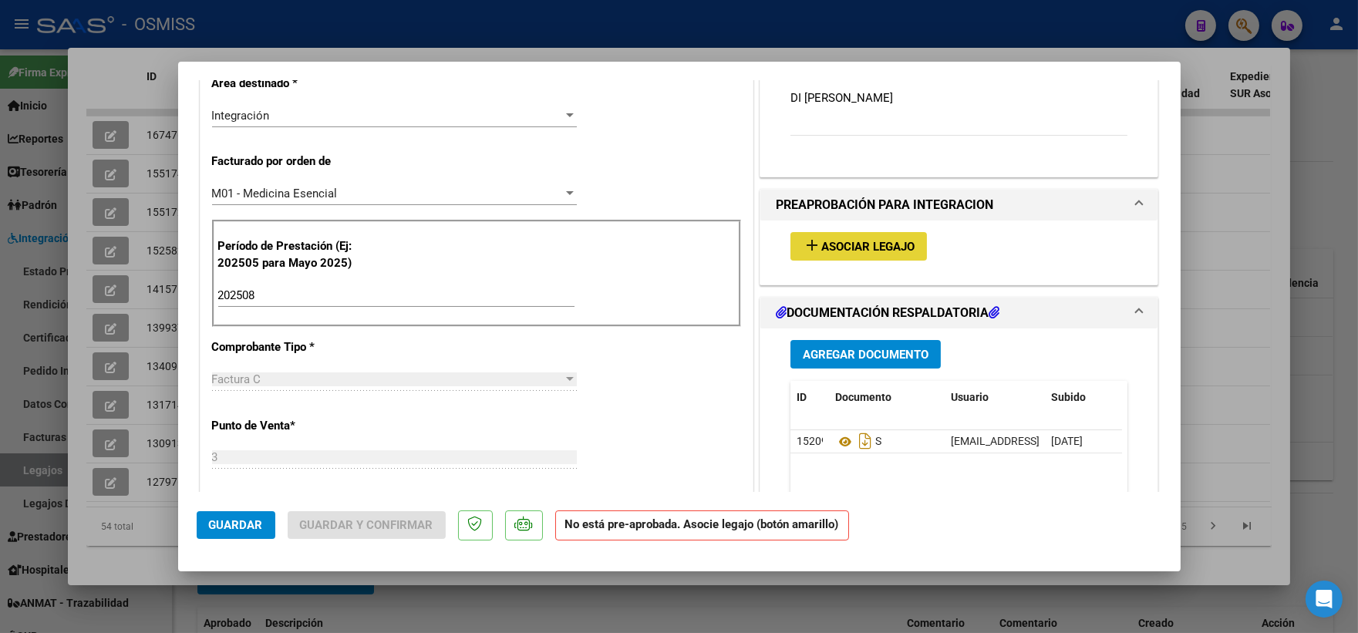
click at [858, 247] on span "Asociar Legajo" at bounding box center [868, 247] width 93 height 14
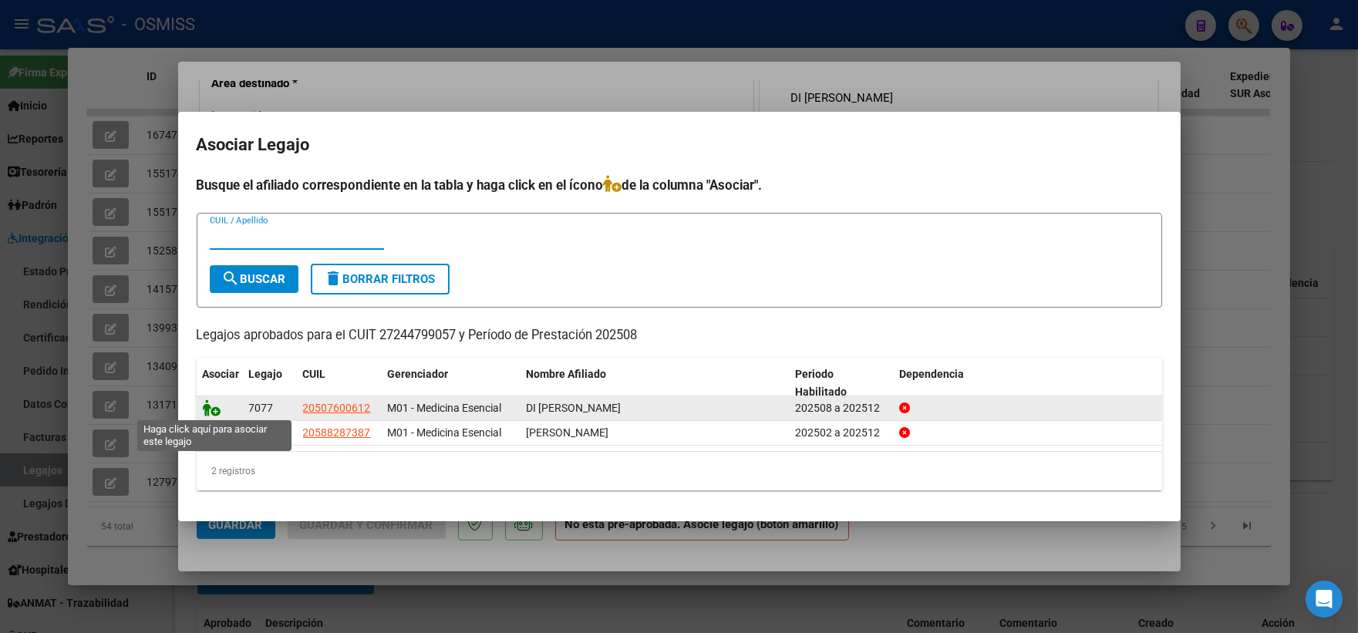
click at [209, 413] on icon at bounding box center [212, 408] width 19 height 17
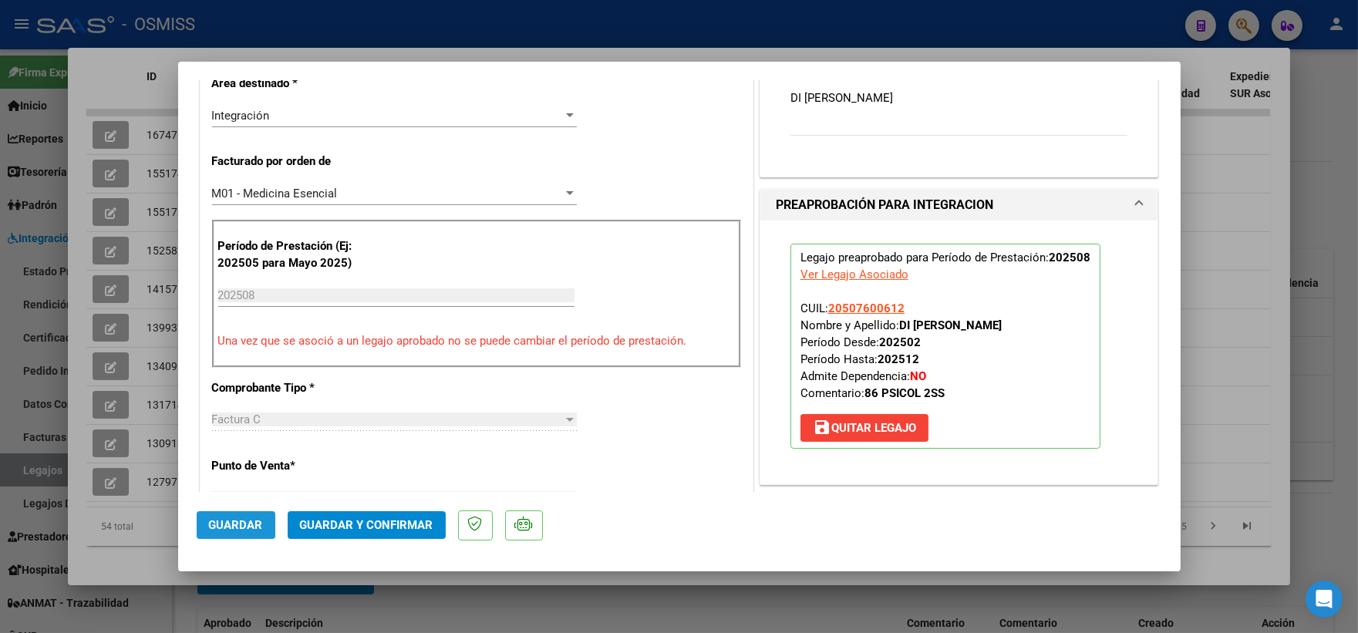
click at [230, 521] on span "Guardar" at bounding box center [236, 525] width 54 height 14
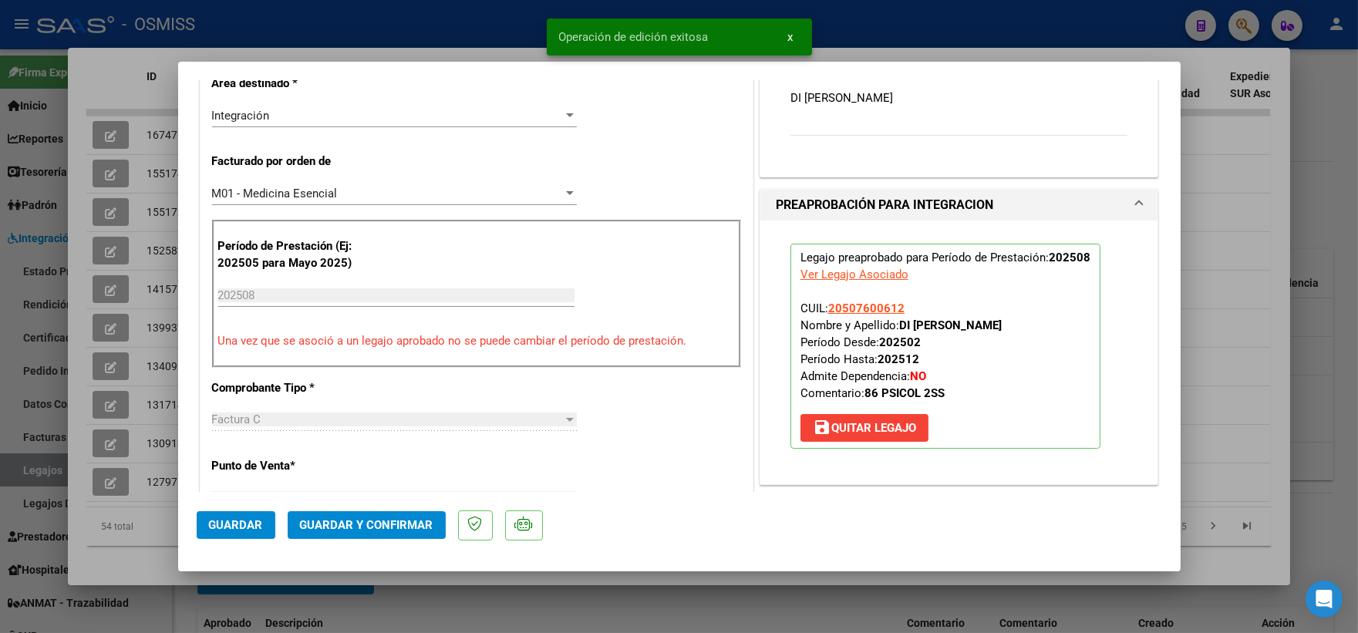
click at [1250, 194] on div at bounding box center [679, 316] width 1358 height 633
type input "$ 0,00"
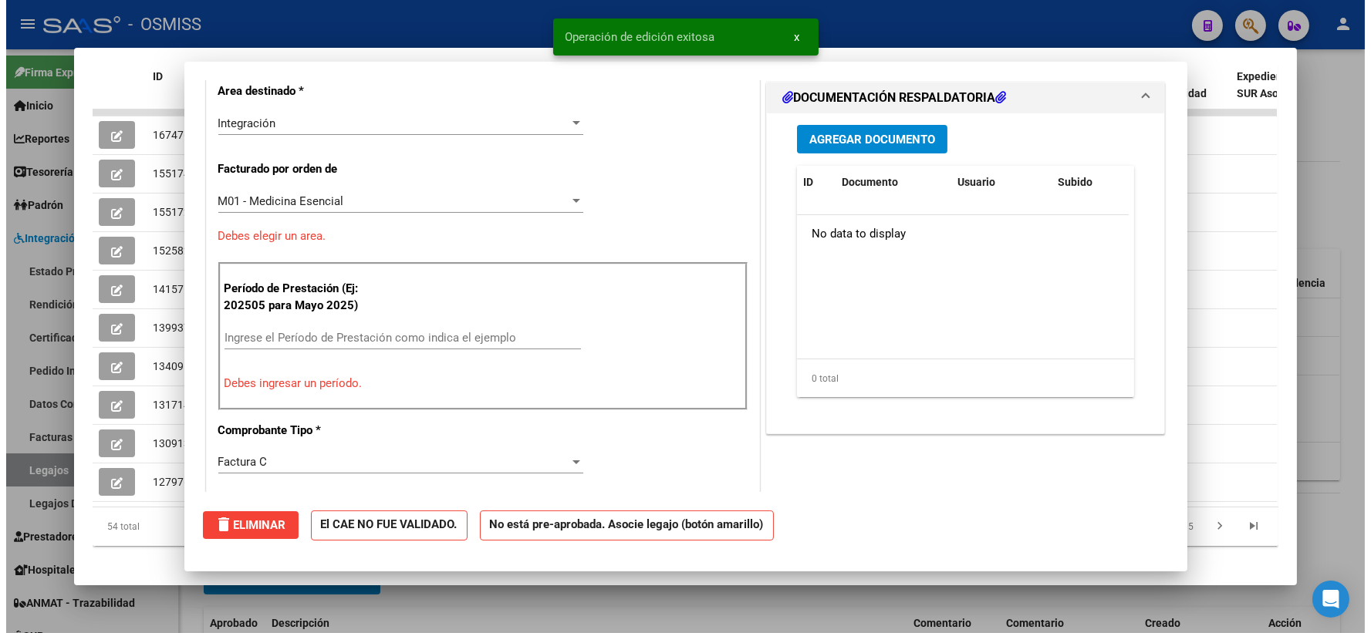
scroll to position [0, 0]
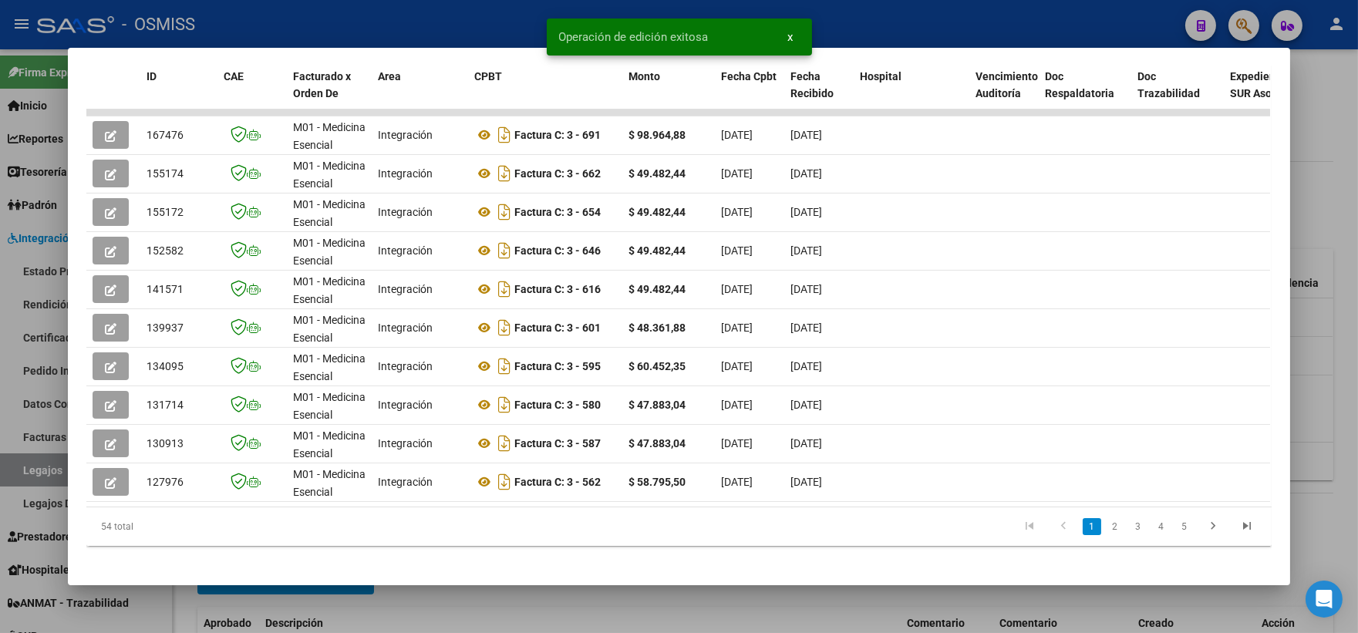
click at [1324, 213] on div at bounding box center [679, 316] width 1358 height 633
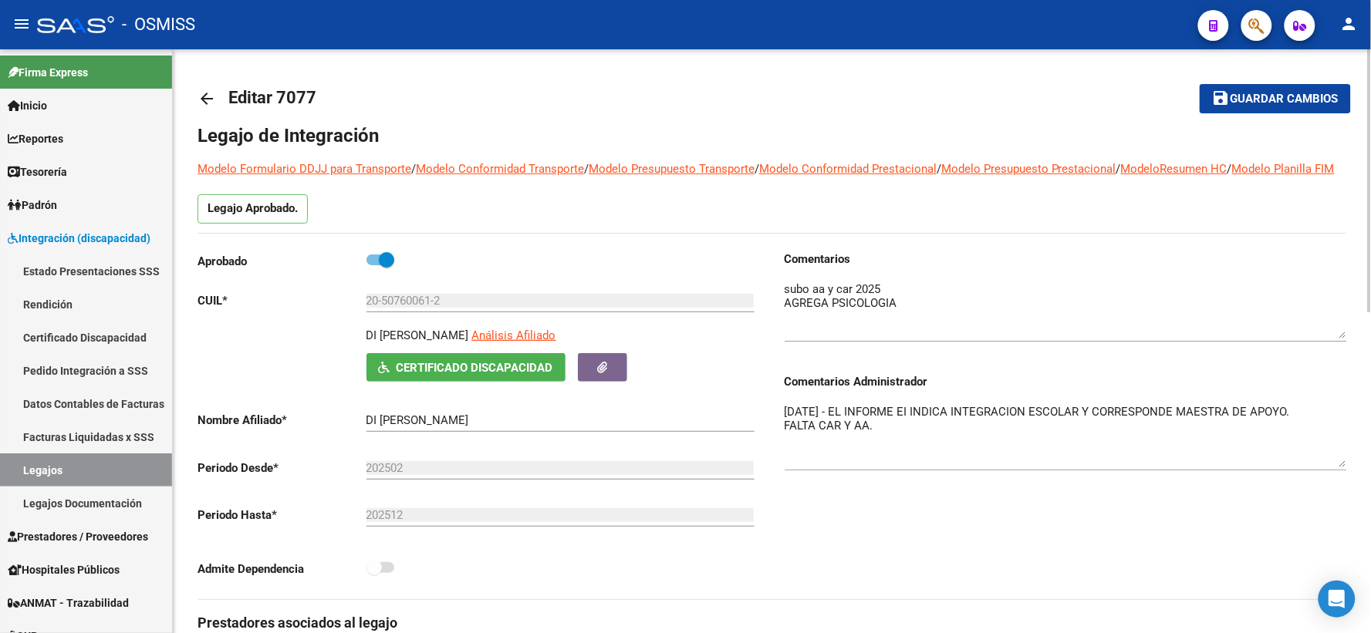
click at [1274, 96] on span "Guardar cambios" at bounding box center [1284, 100] width 108 height 14
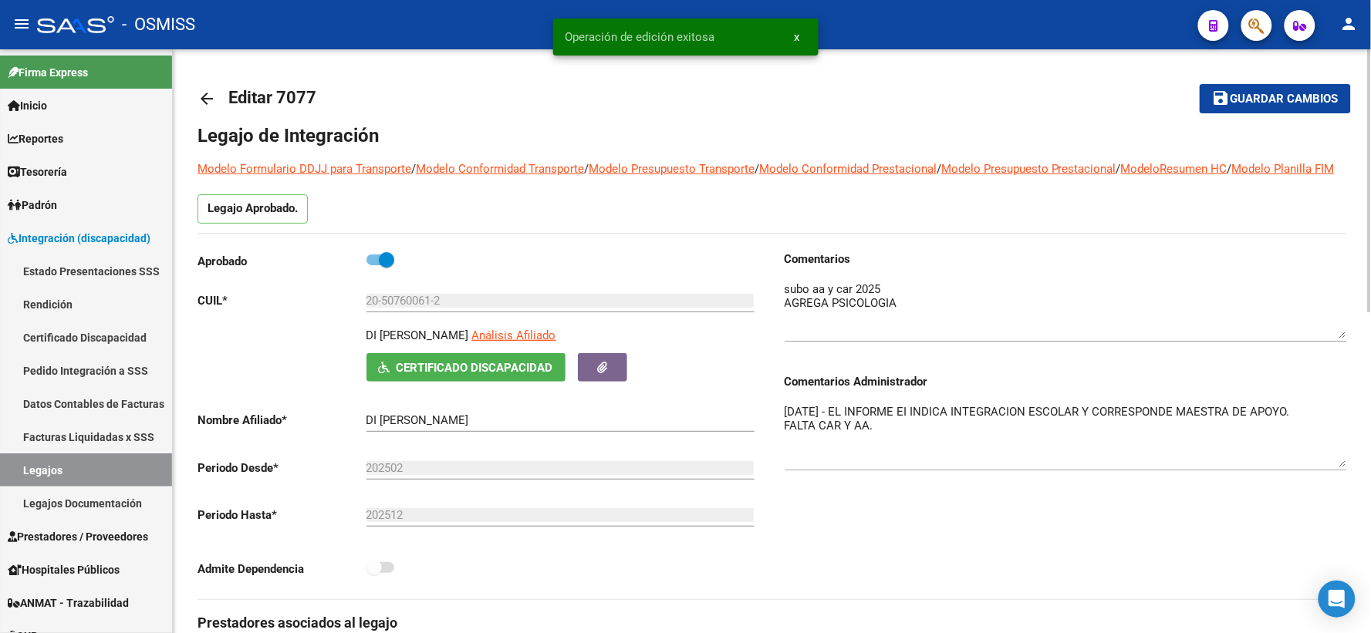
click at [203, 102] on mat-icon "arrow_back" at bounding box center [206, 98] width 19 height 19
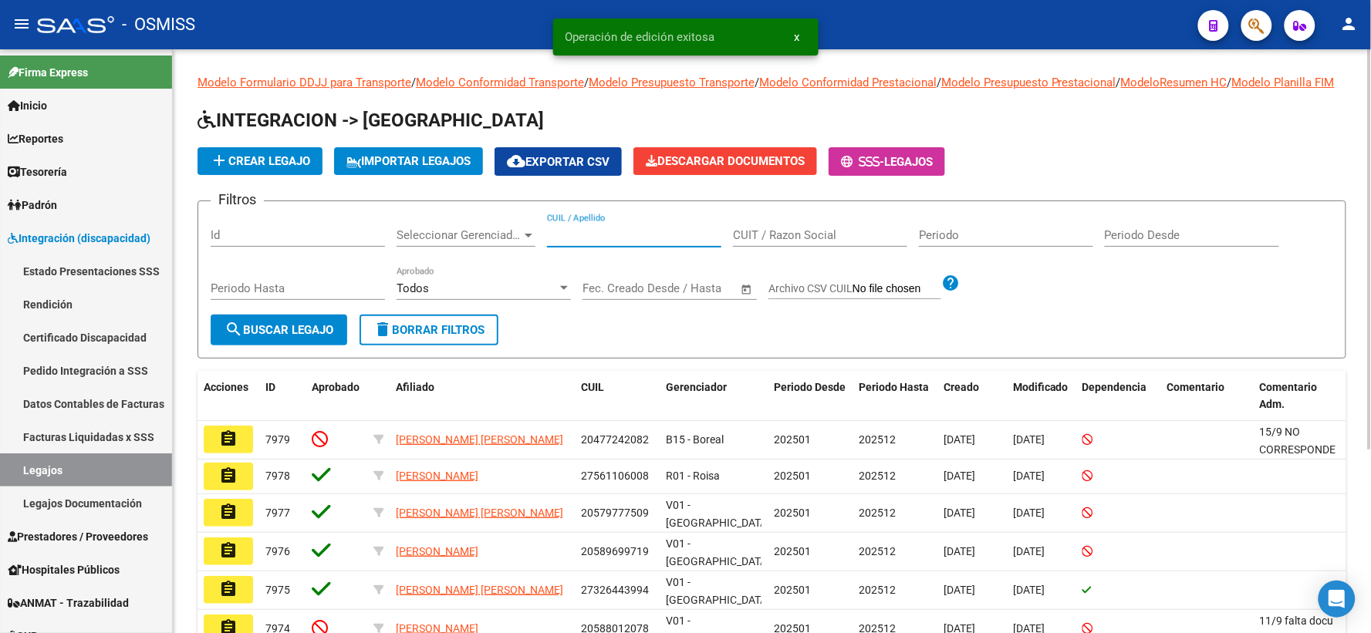
click at [623, 242] on input "CUIL / Apellido" at bounding box center [634, 235] width 174 height 14
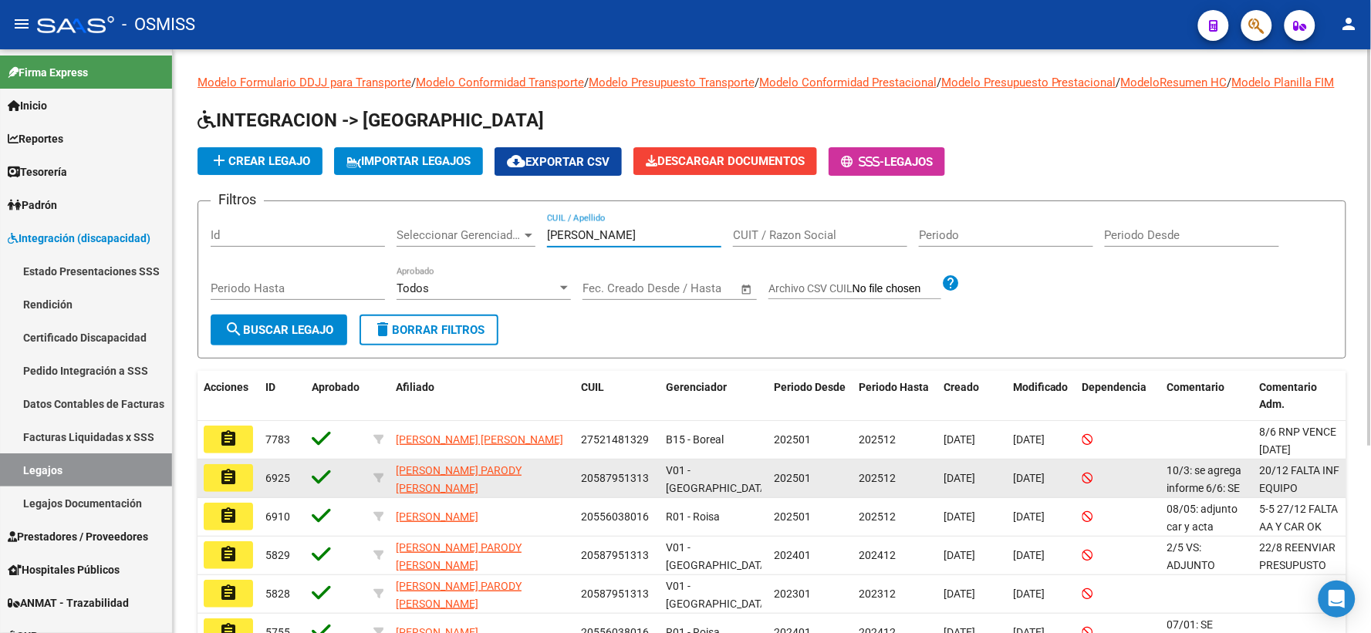
type input "ORTIZ"
click at [219, 487] on mat-icon "assignment" at bounding box center [228, 477] width 19 height 19
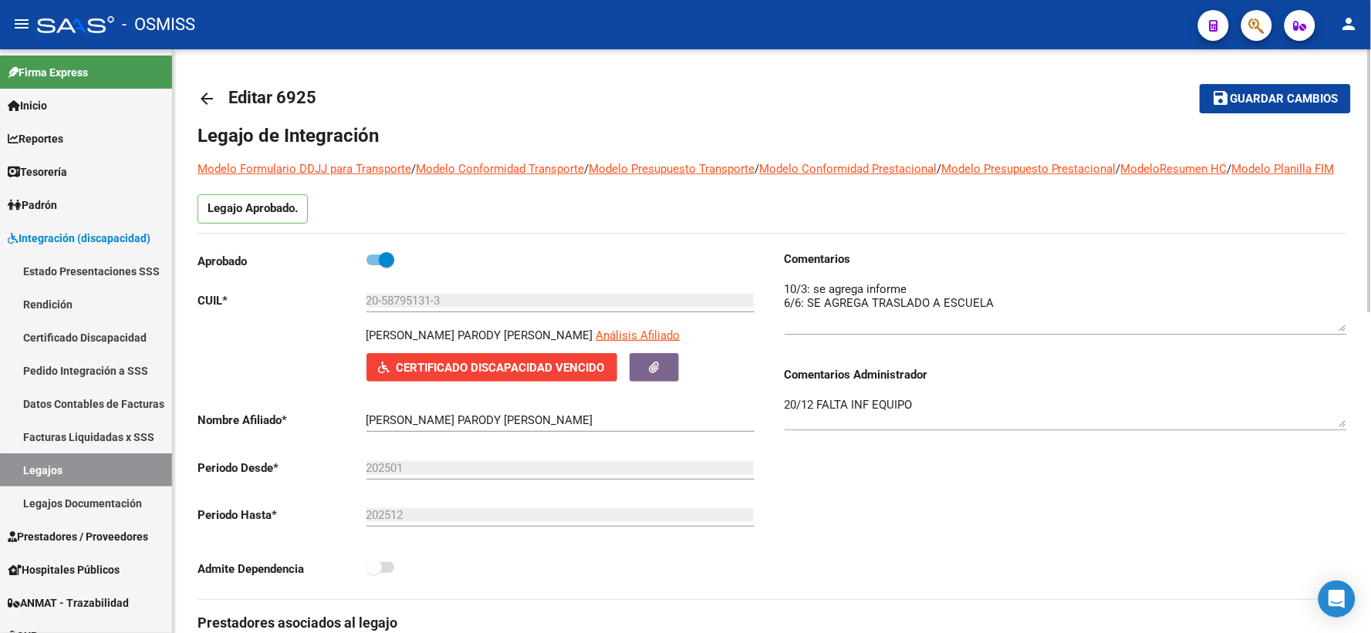
drag, startPoint x: 1343, startPoint y: 324, endPoint x: 1345, endPoint y: 344, distance: 20.1
click at [1345, 332] on textarea at bounding box center [1065, 306] width 562 height 51
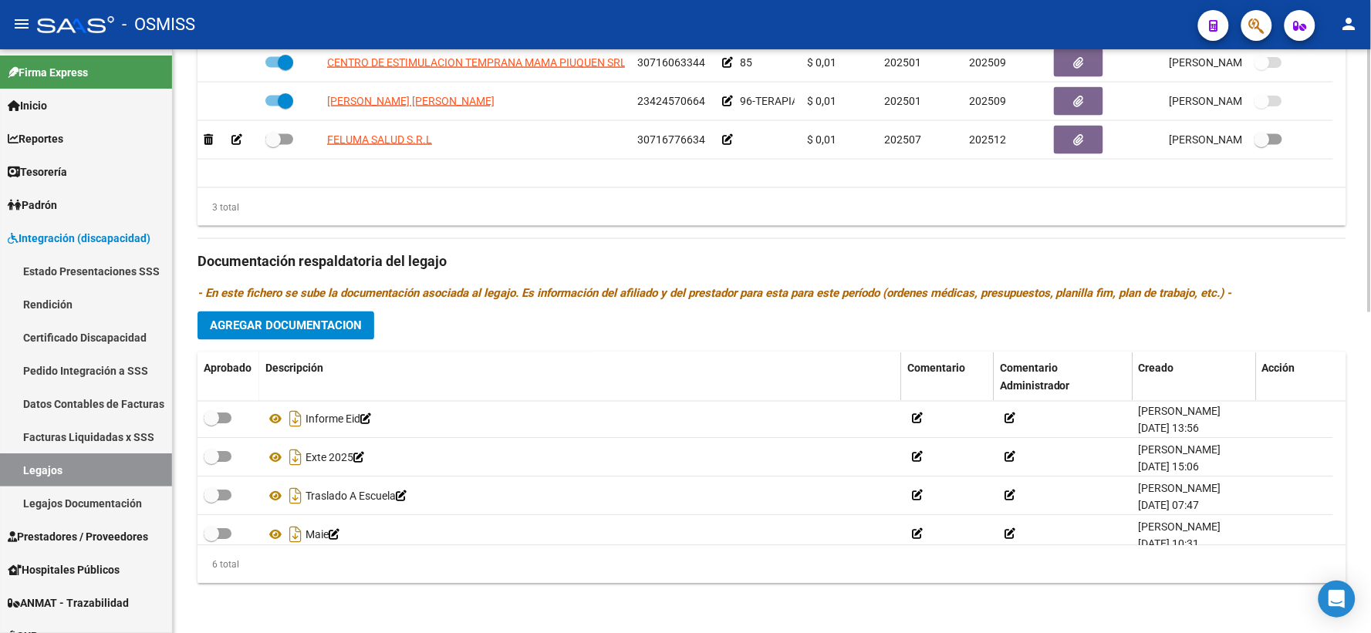
scroll to position [93, 0]
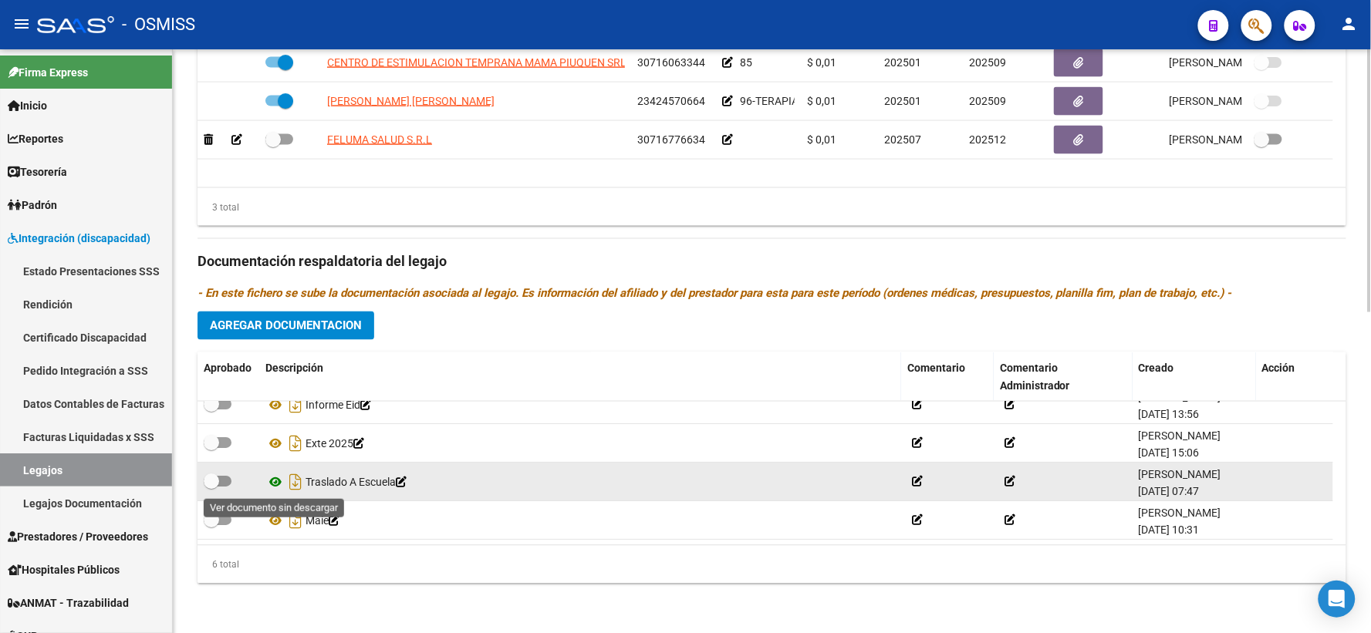
click at [273, 481] on icon at bounding box center [275, 483] width 20 height 19
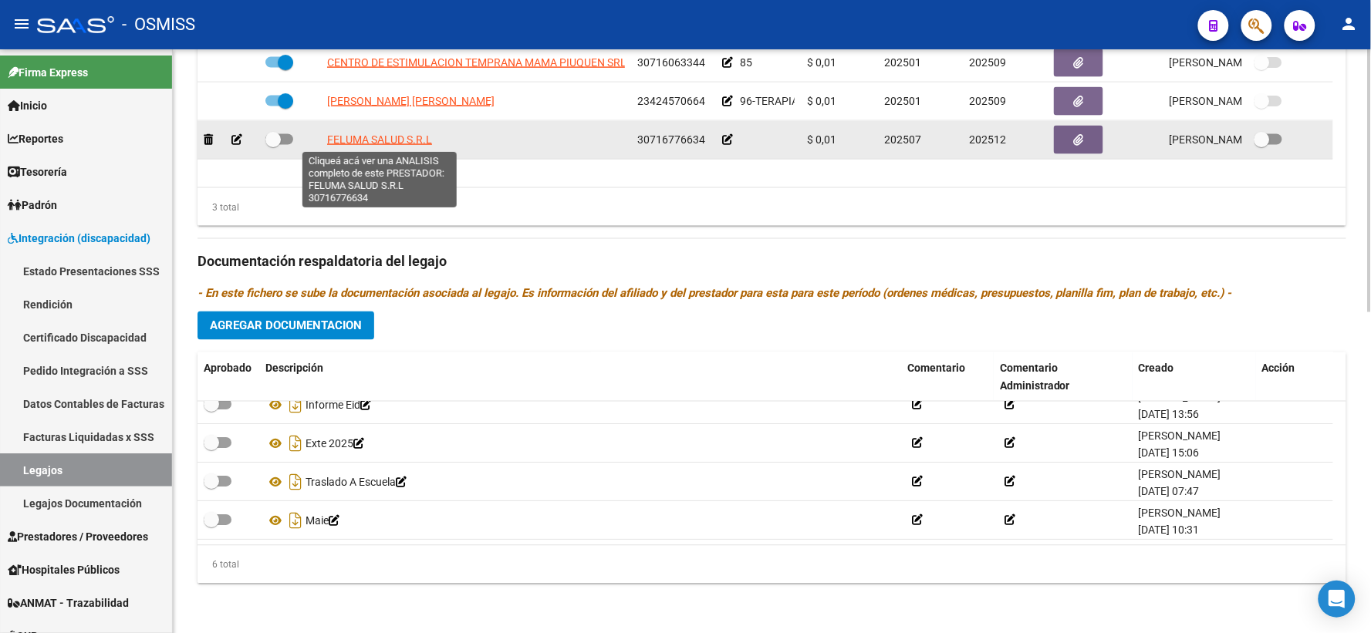
click at [384, 140] on span "FELUMA SALUD S.R.L" at bounding box center [379, 139] width 105 height 12
type textarea "30716776634"
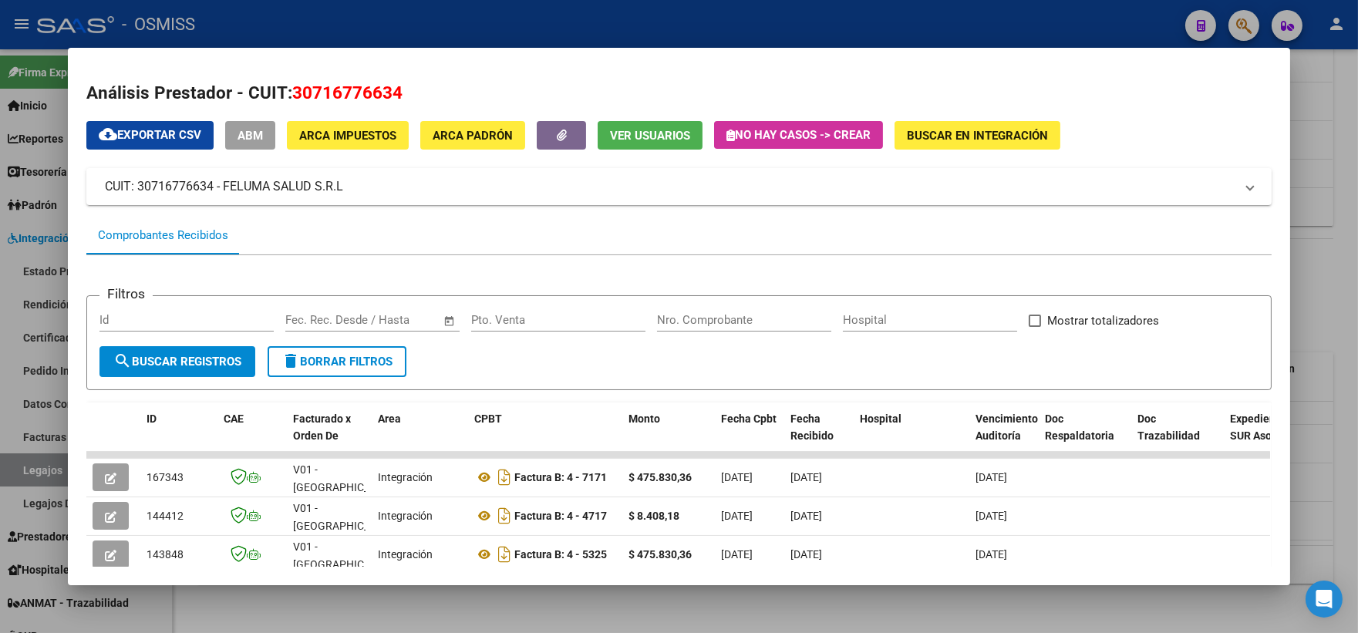
click at [1311, 274] on div at bounding box center [679, 316] width 1358 height 633
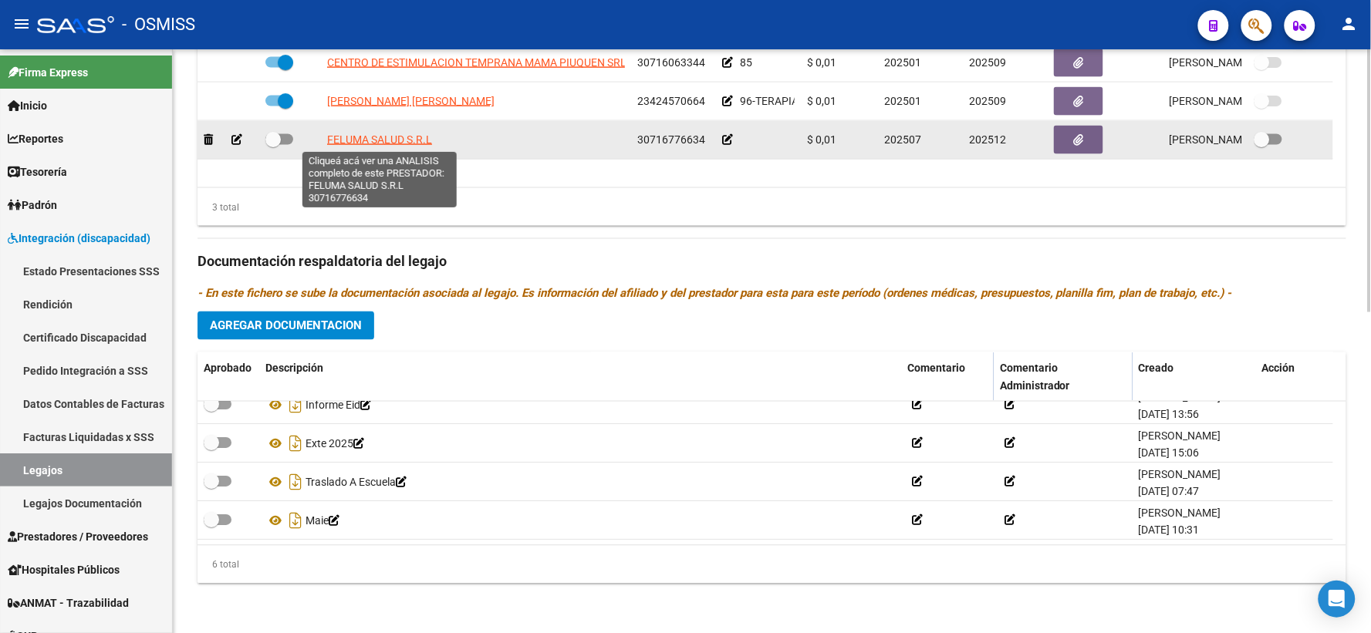
click at [398, 139] on span "FELUMA SALUD S.R.L" at bounding box center [379, 139] width 105 height 12
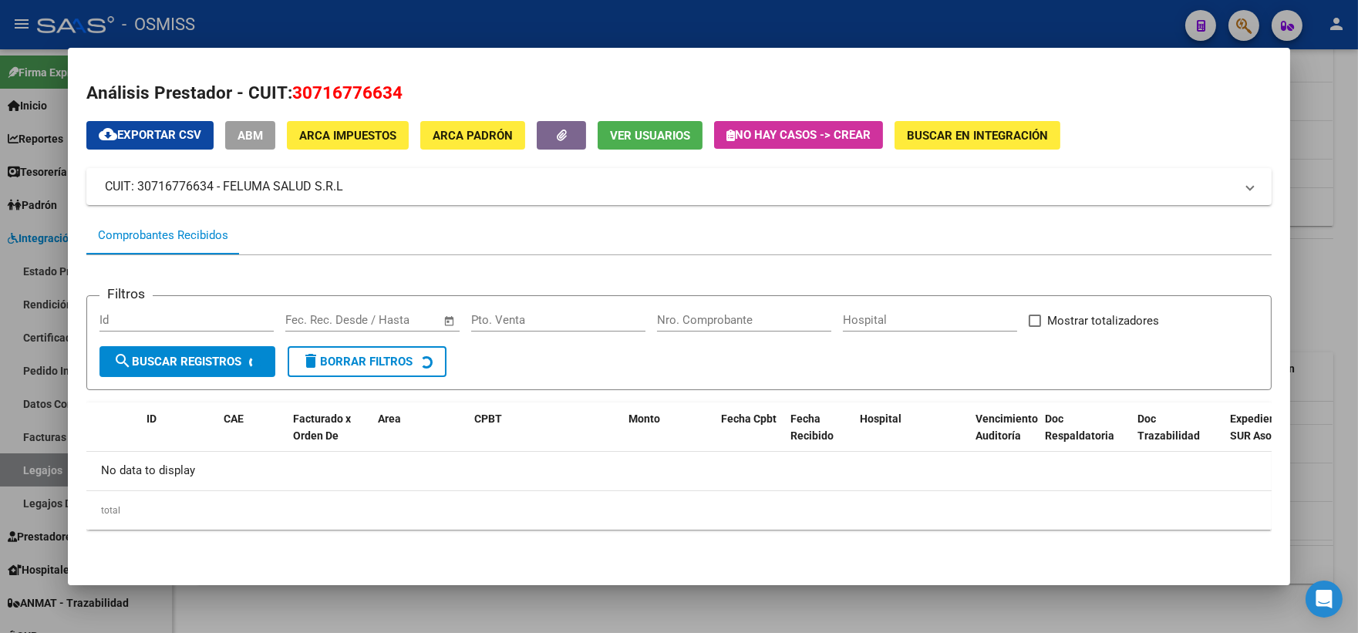
click at [1344, 265] on div at bounding box center [679, 316] width 1358 height 633
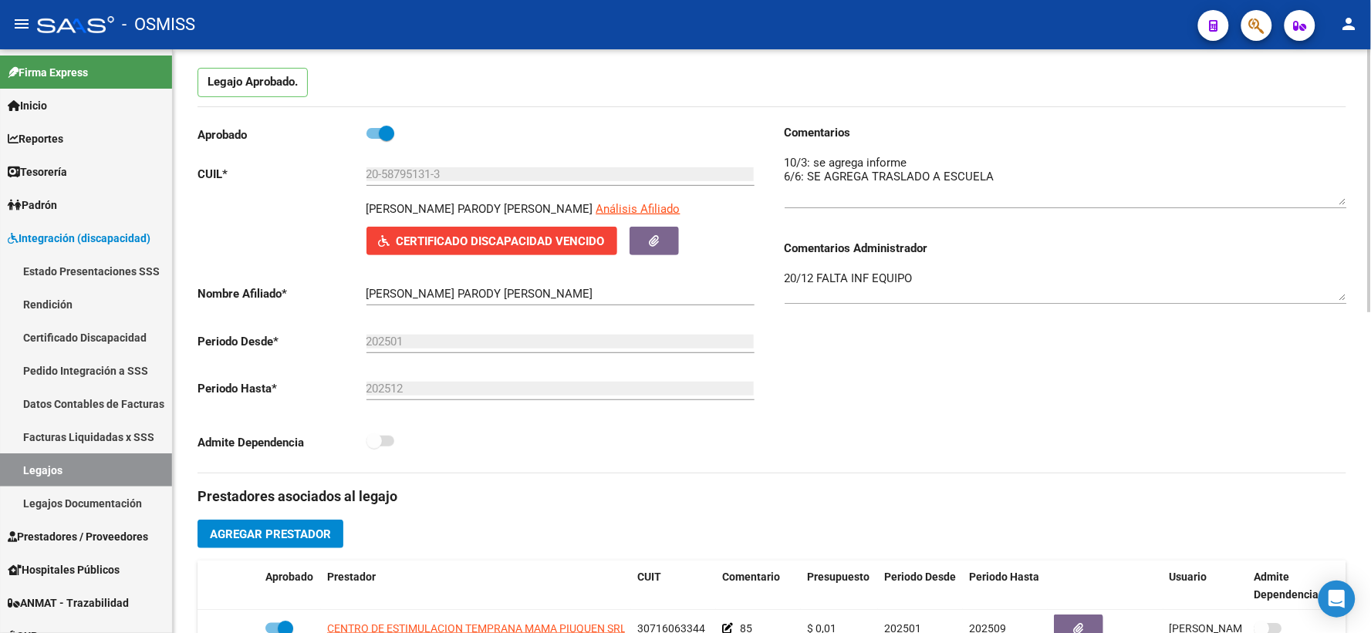
scroll to position [112, 0]
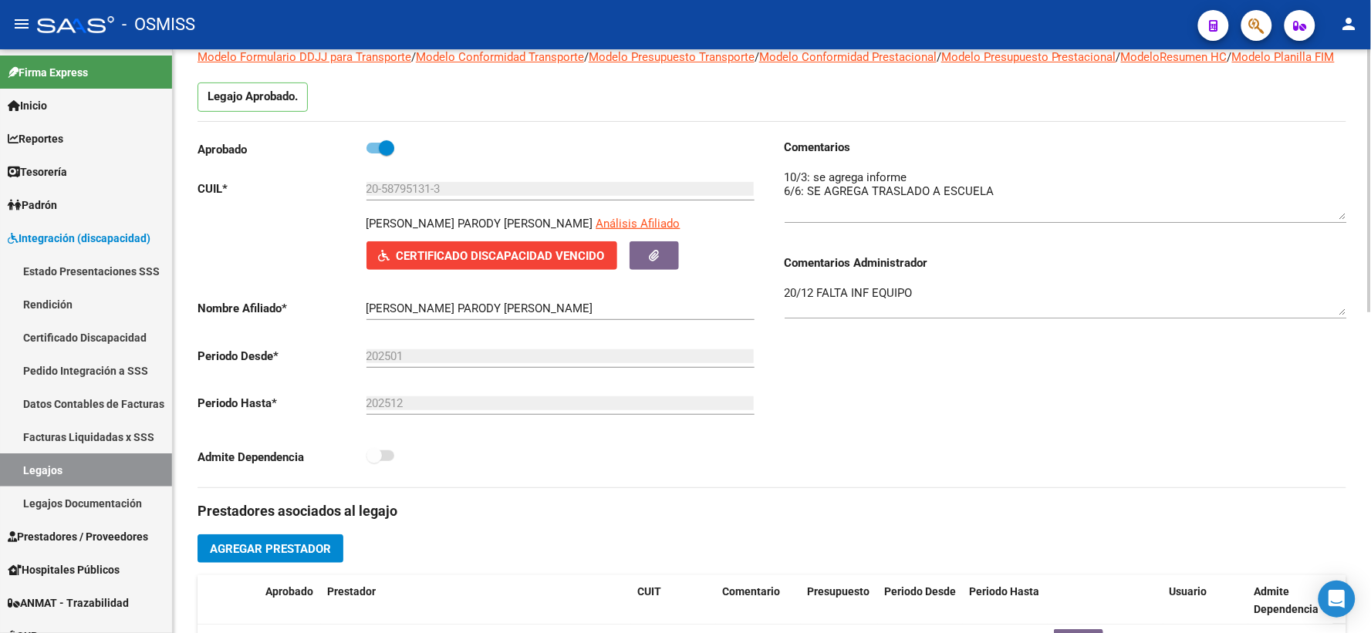
click at [788, 306] on textarea "20/12 FALTA INF EQUIPO" at bounding box center [1065, 300] width 562 height 31
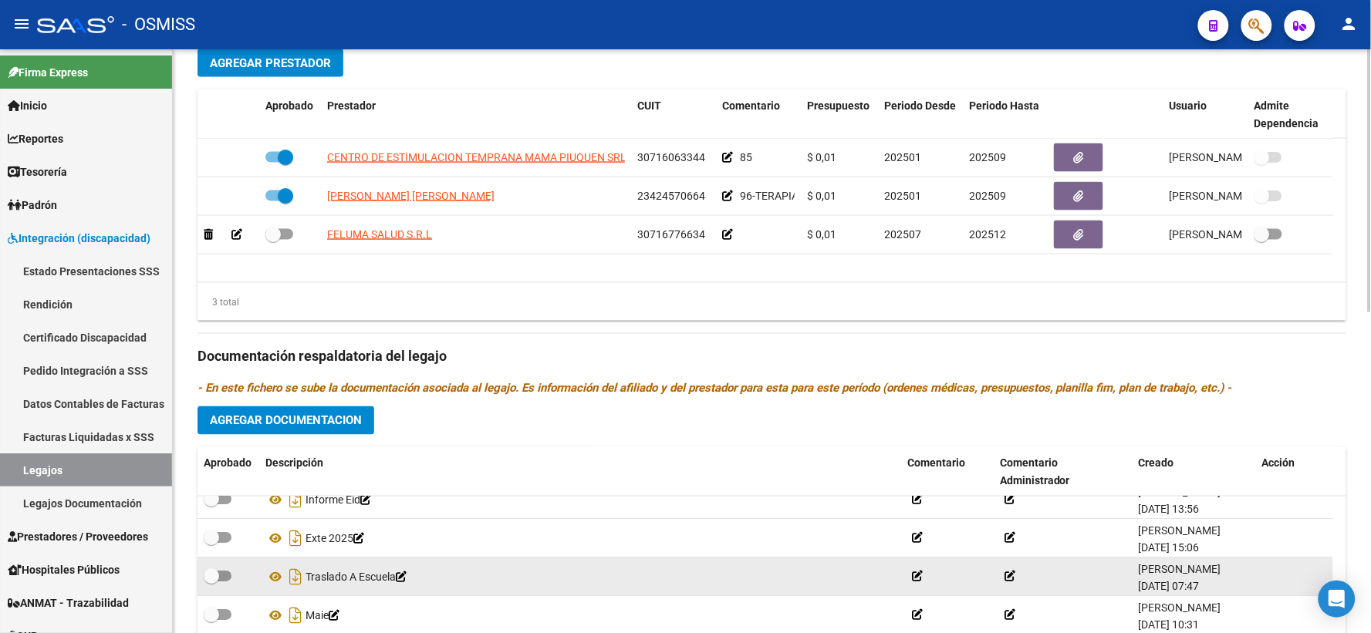
scroll to position [712, 0]
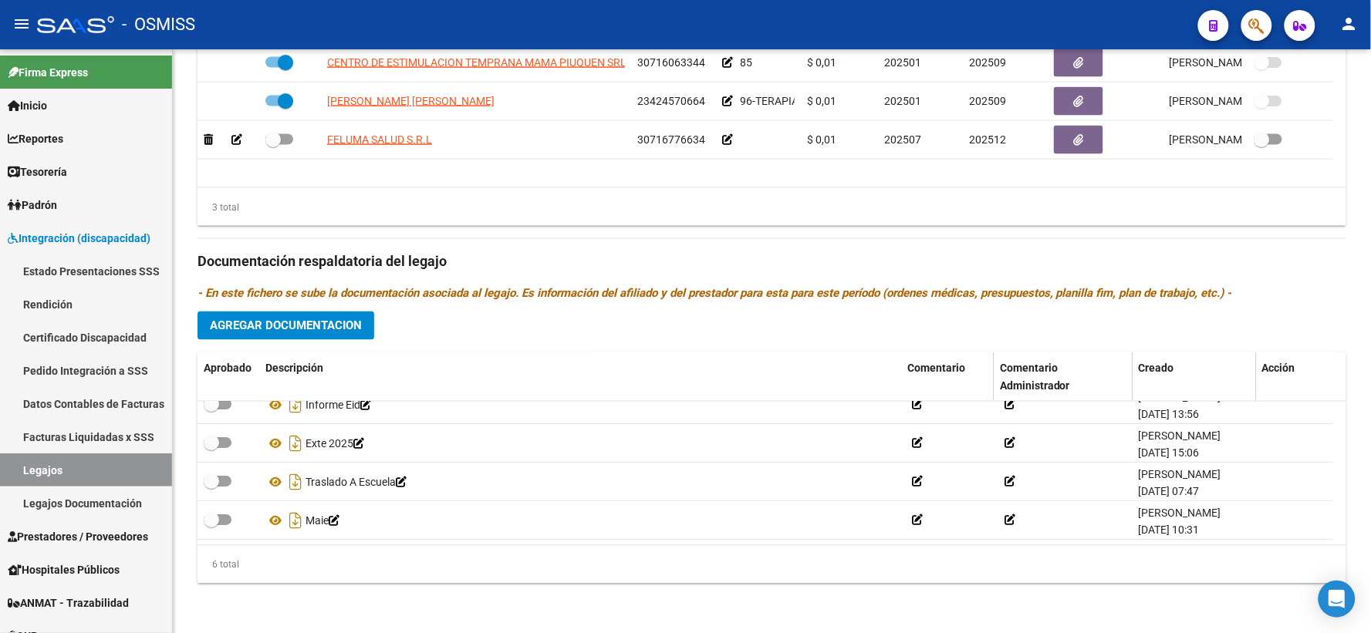
type textarea "15/9 FALTA NOTA DE CAMBIO DE TRANSPORTE A ESCUELA 20/12 FALTA INF EQUIPO"
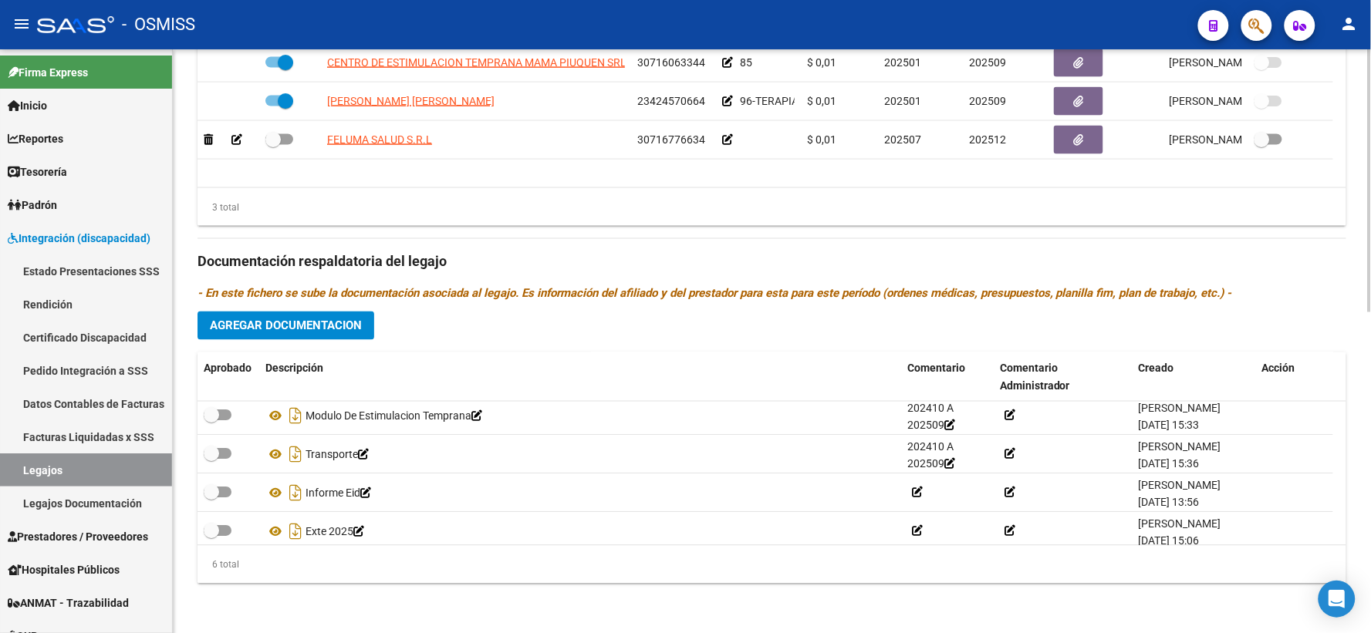
scroll to position [0, 0]
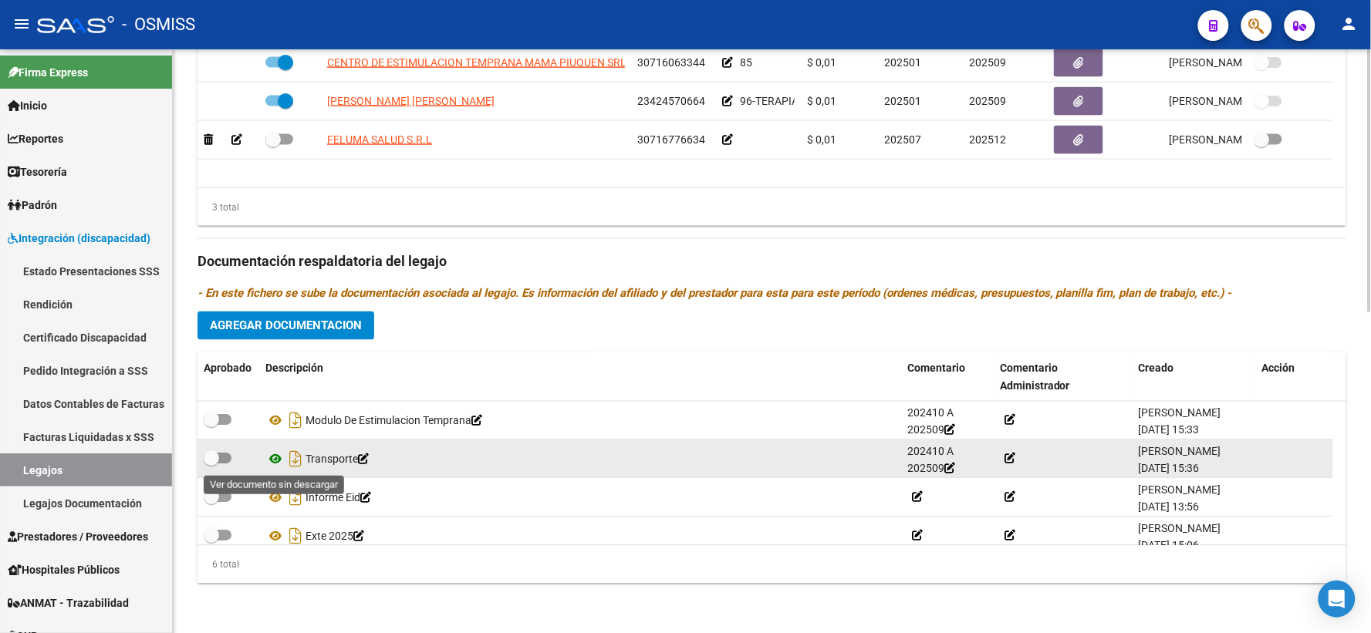
click at [272, 457] on icon at bounding box center [275, 459] width 20 height 19
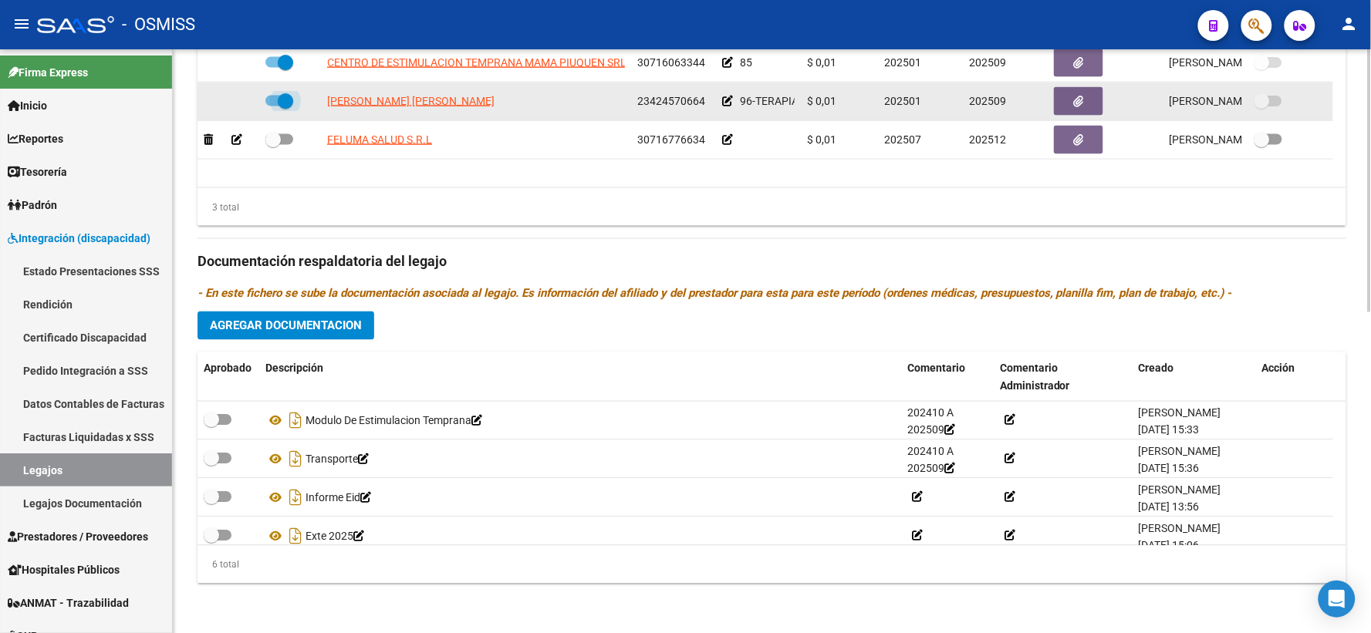
click at [272, 99] on span at bounding box center [279, 101] width 28 height 11
click at [272, 106] on input "checkbox" at bounding box center [272, 106] width 1 height 1
click at [270, 99] on span at bounding box center [272, 100] width 15 height 15
click at [272, 106] on input "checkbox" at bounding box center [272, 106] width 1 height 1
checkbox input "true"
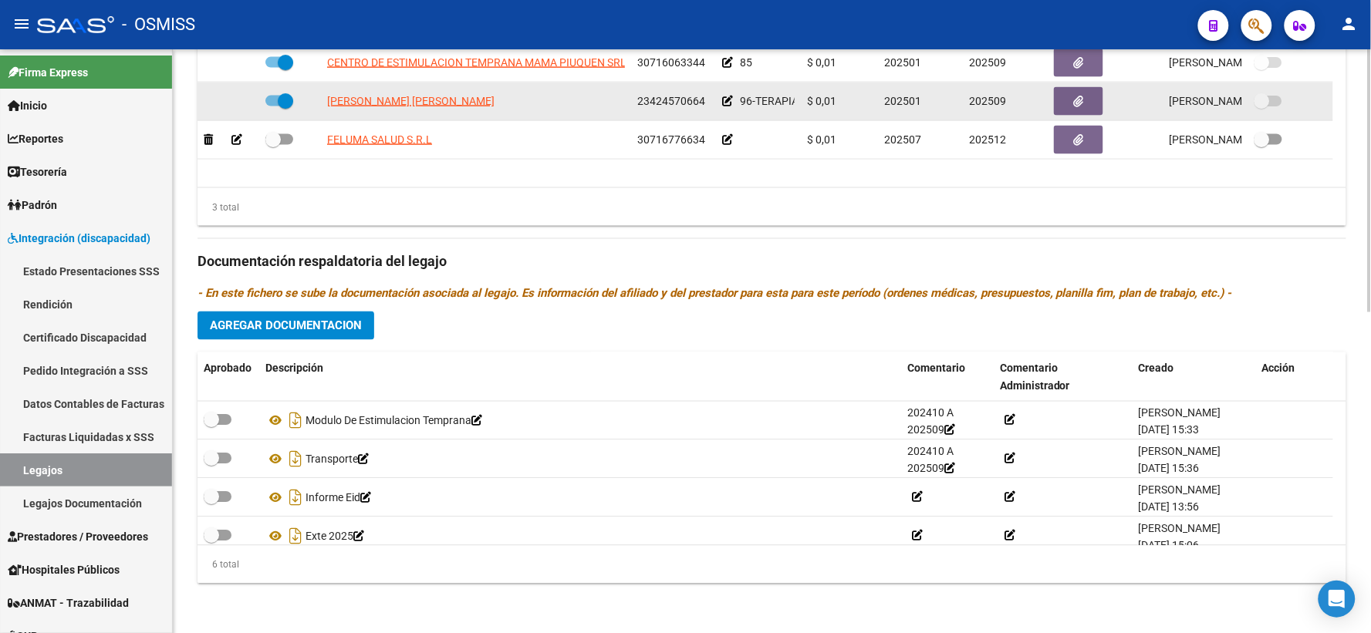
click at [727, 98] on icon at bounding box center [727, 101] width 11 height 11
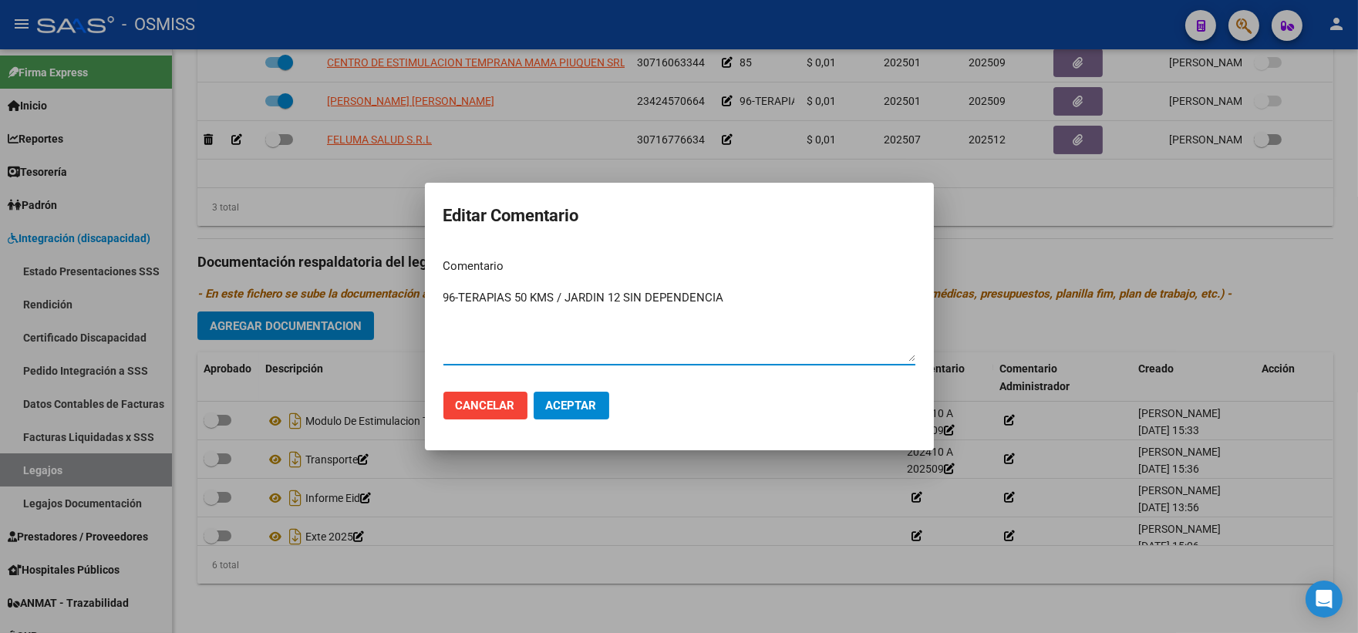
click at [567, 297] on textarea "96-TERAPIAS 50 KMS / JARDIN 12 SIN DEPENDENCIA" at bounding box center [680, 325] width 472 height 73
click at [638, 312] on textarea "96-TERAPIAS 50 KMS / JARDIN 12 SIN DEPENDENCIA" at bounding box center [680, 325] width 472 height 73
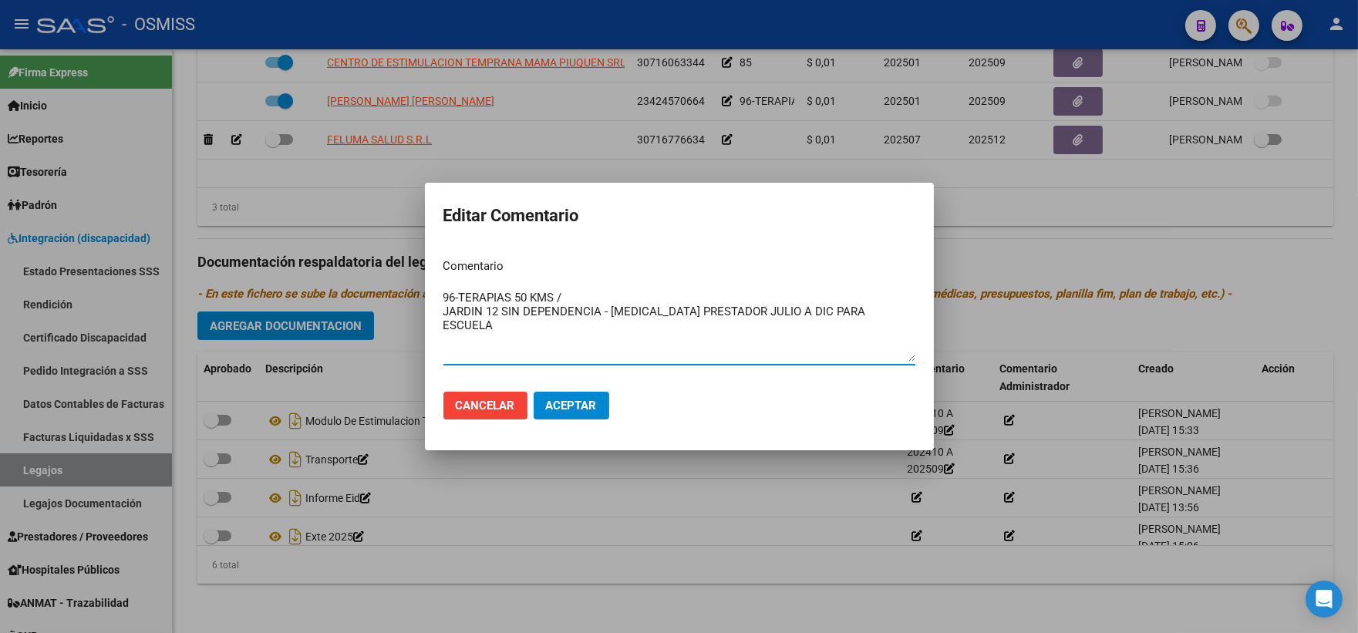
type textarea "96-TERAPIAS 50 KMS / JARDIN 12 SIN DEPENDENCIA - CAMBIA PRESTADOR JULIO A DIC P…"
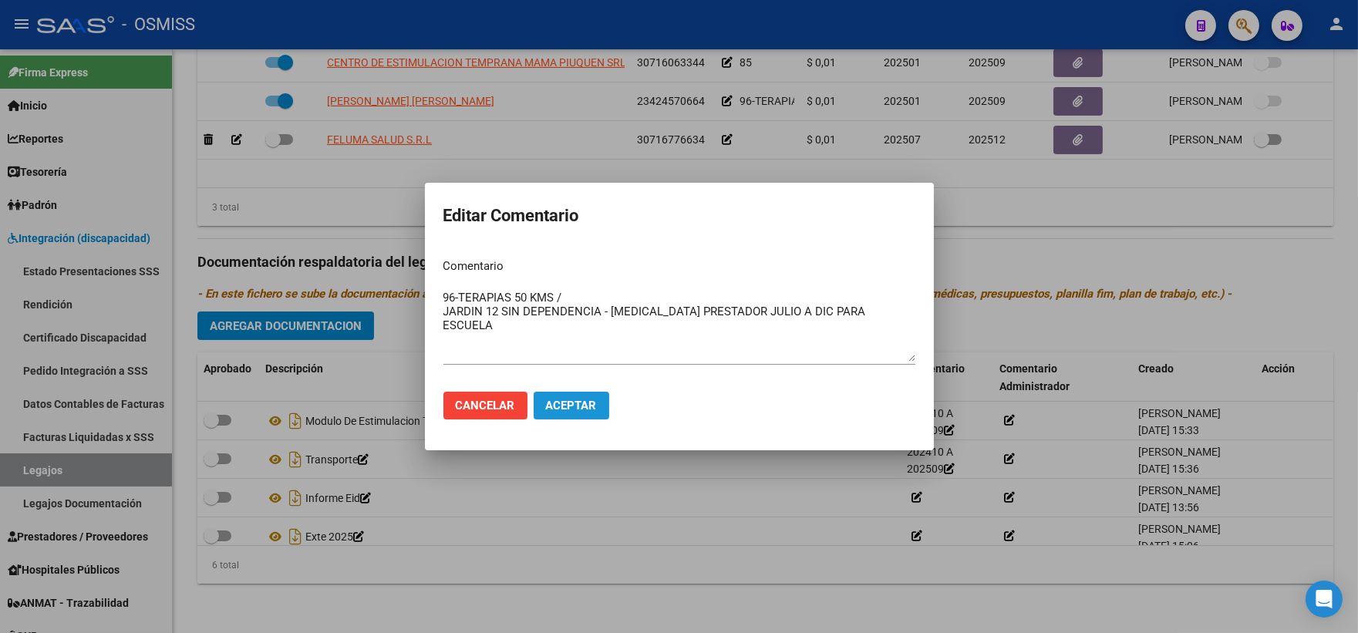
click at [569, 409] on span "Aceptar" at bounding box center [571, 406] width 51 height 14
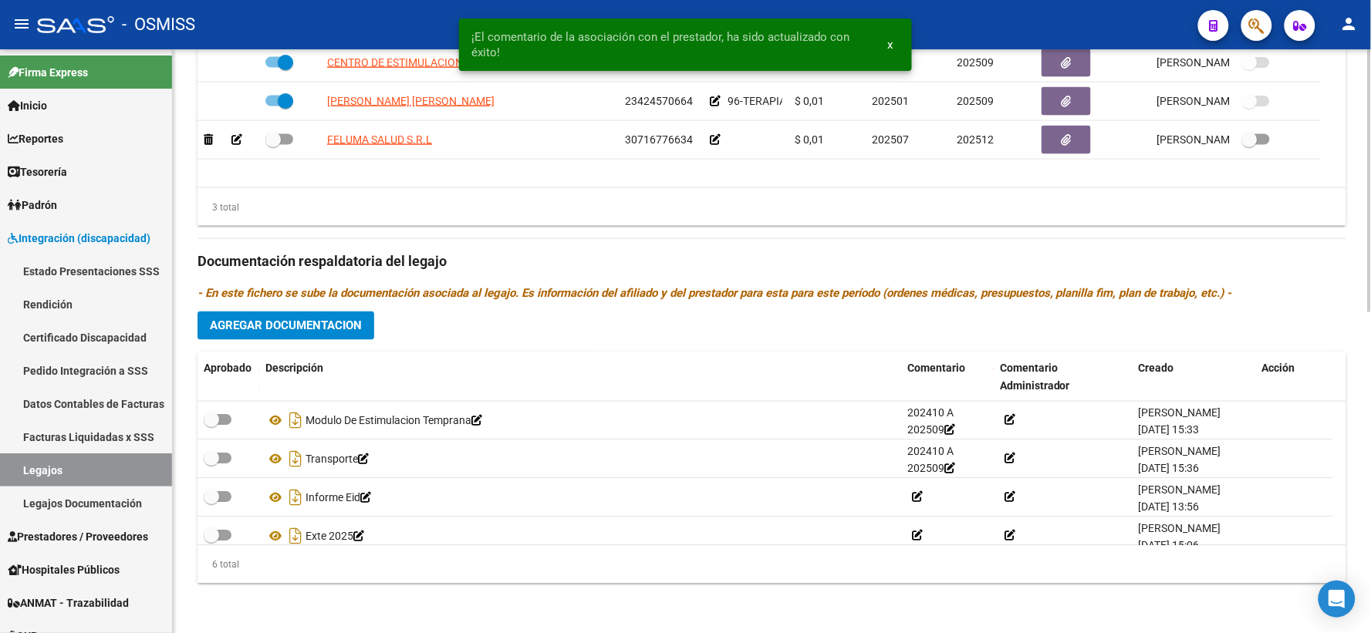
scroll to position [93, 0]
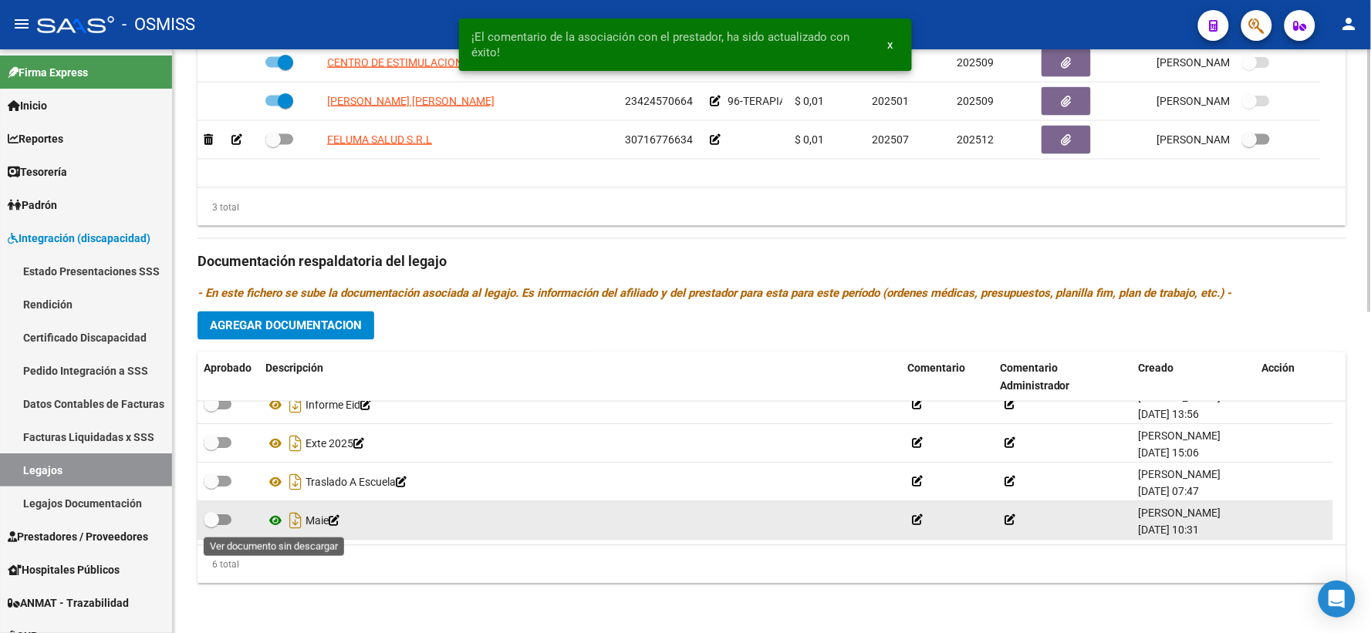
click at [272, 518] on icon at bounding box center [275, 521] width 20 height 19
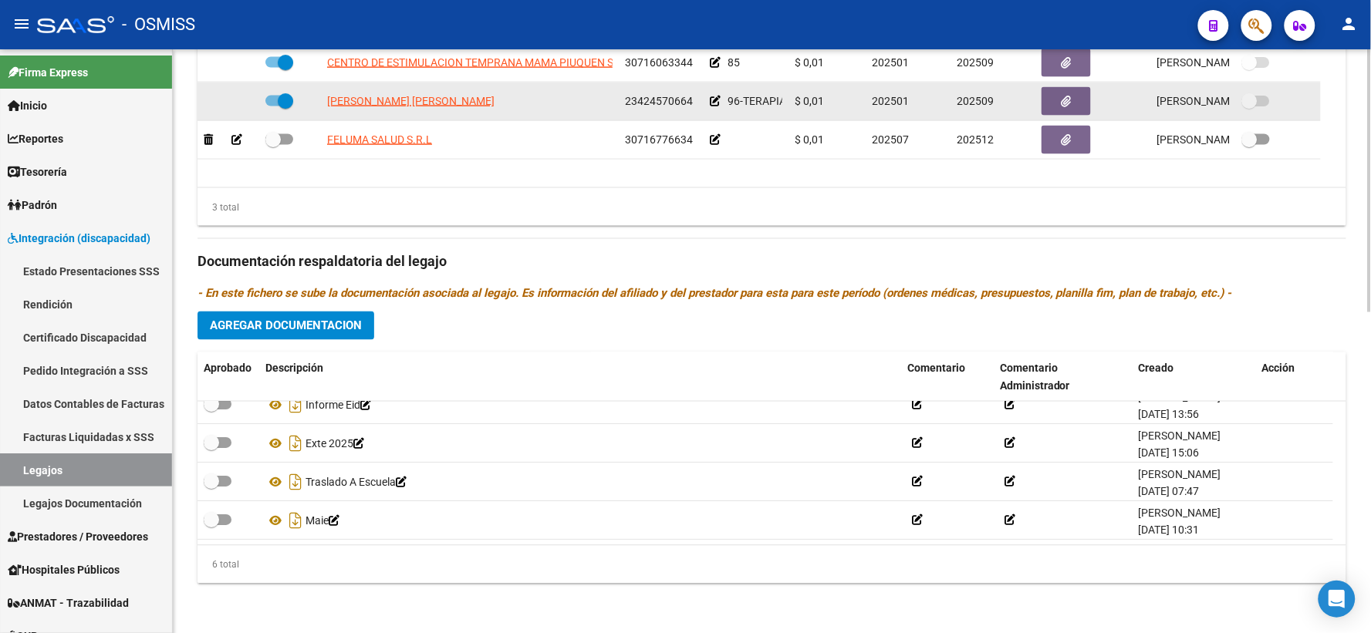
click at [710, 99] on icon at bounding box center [715, 101] width 11 height 11
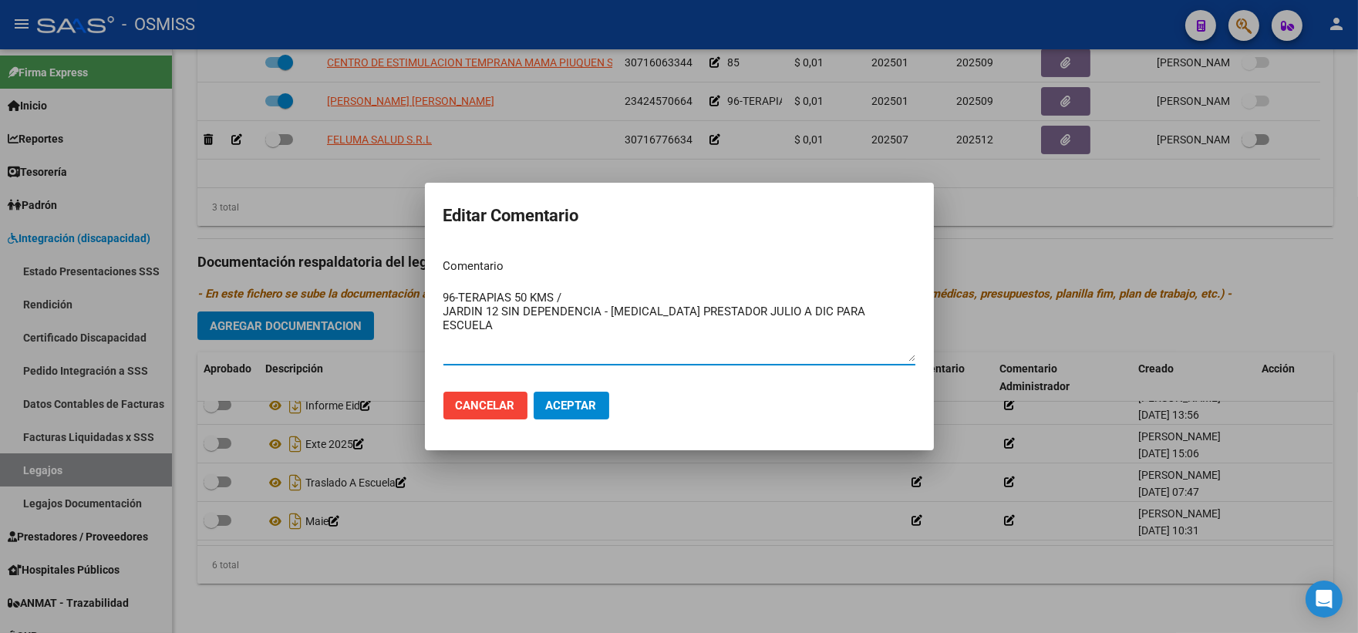
drag, startPoint x: 606, startPoint y: 314, endPoint x: 896, endPoint y: 311, distance: 290.1
click at [896, 311] on textarea "96-TERAPIAS 50 KMS / JARDIN 12 SIN DEPENDENCIA - CAMBIA PRESTADOR JULIO A DIC P…" at bounding box center [680, 325] width 472 height 73
type textarea "96-TERAPIAS 50 KMS / JARDIN 12 SIN DEPENDENCIA"
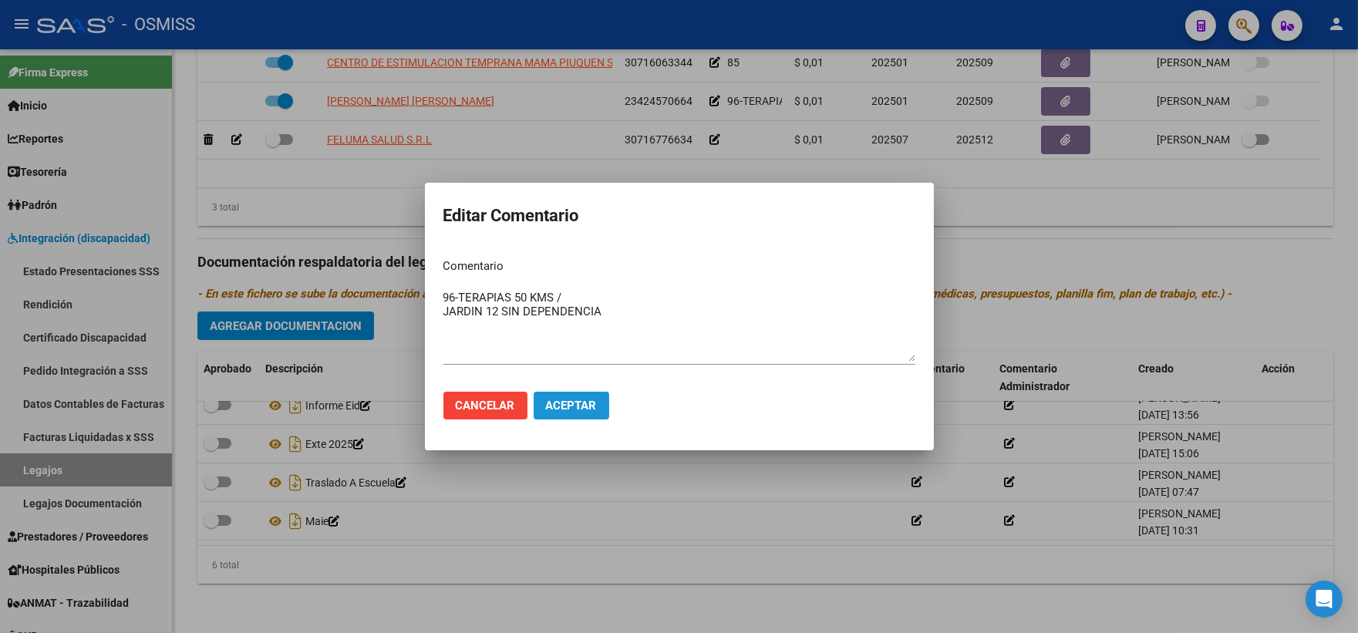
click at [548, 407] on span "Aceptar" at bounding box center [571, 406] width 51 height 14
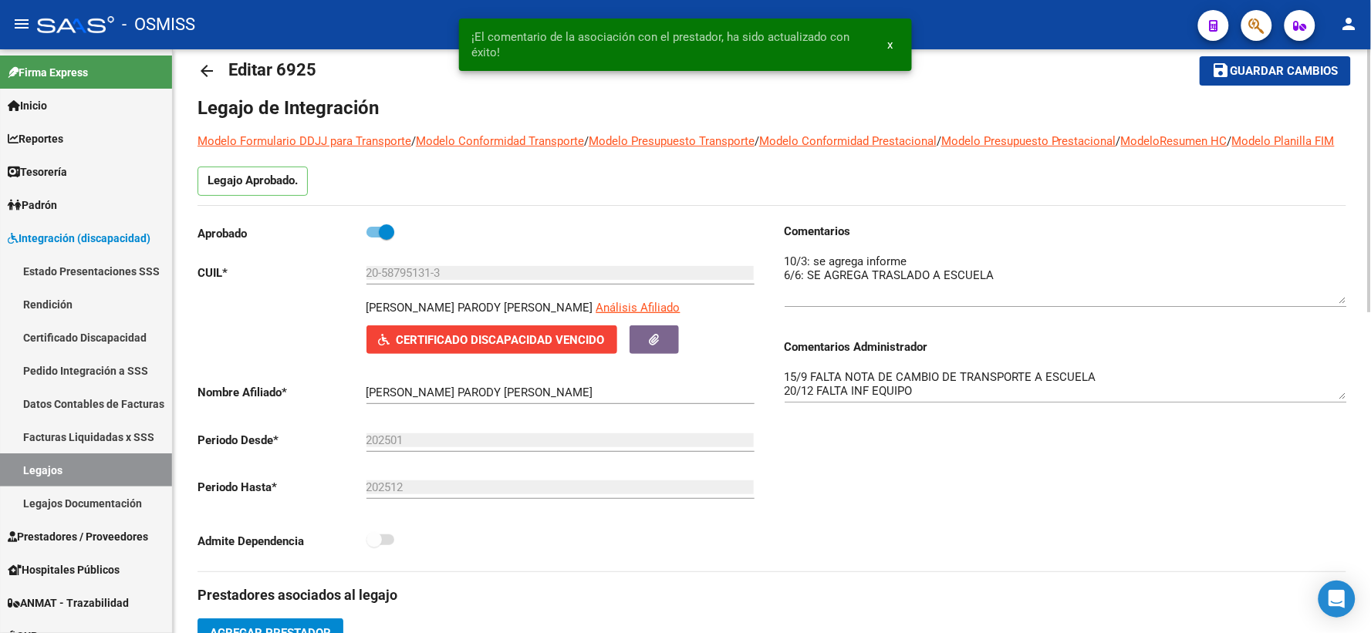
scroll to position [26, 0]
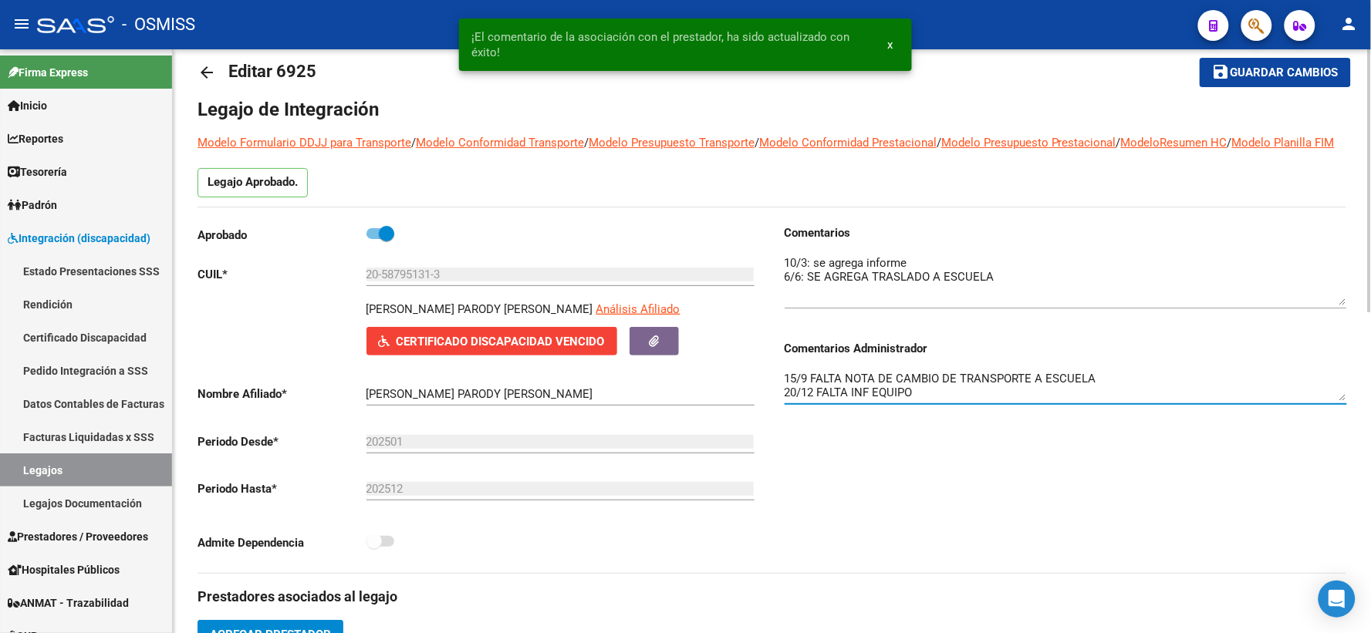
drag, startPoint x: 1104, startPoint y: 390, endPoint x: 757, endPoint y: 391, distance: 346.3
click at [757, 391] on div "Aprobado CUIL * 20-58795131-3 Ingresar CUIL ORTIZ PARODY BENICIO BENJAMIN Análi…" at bounding box center [771, 398] width 1149 height 349
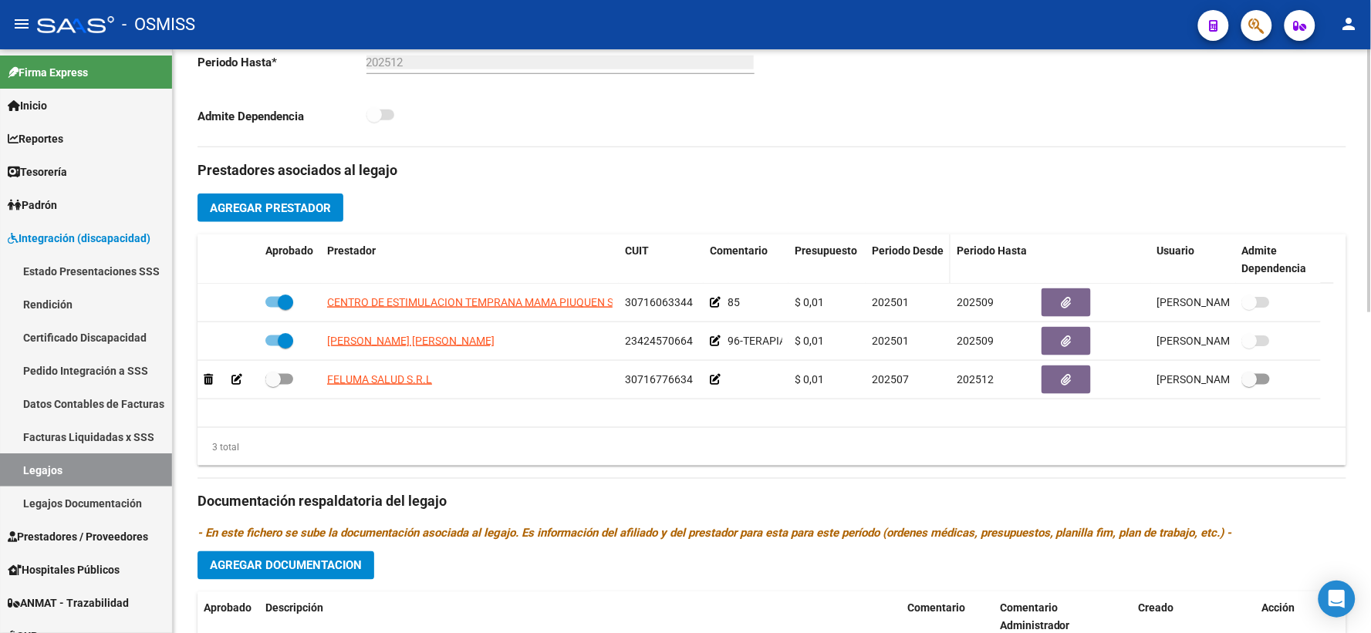
scroll to position [455, 0]
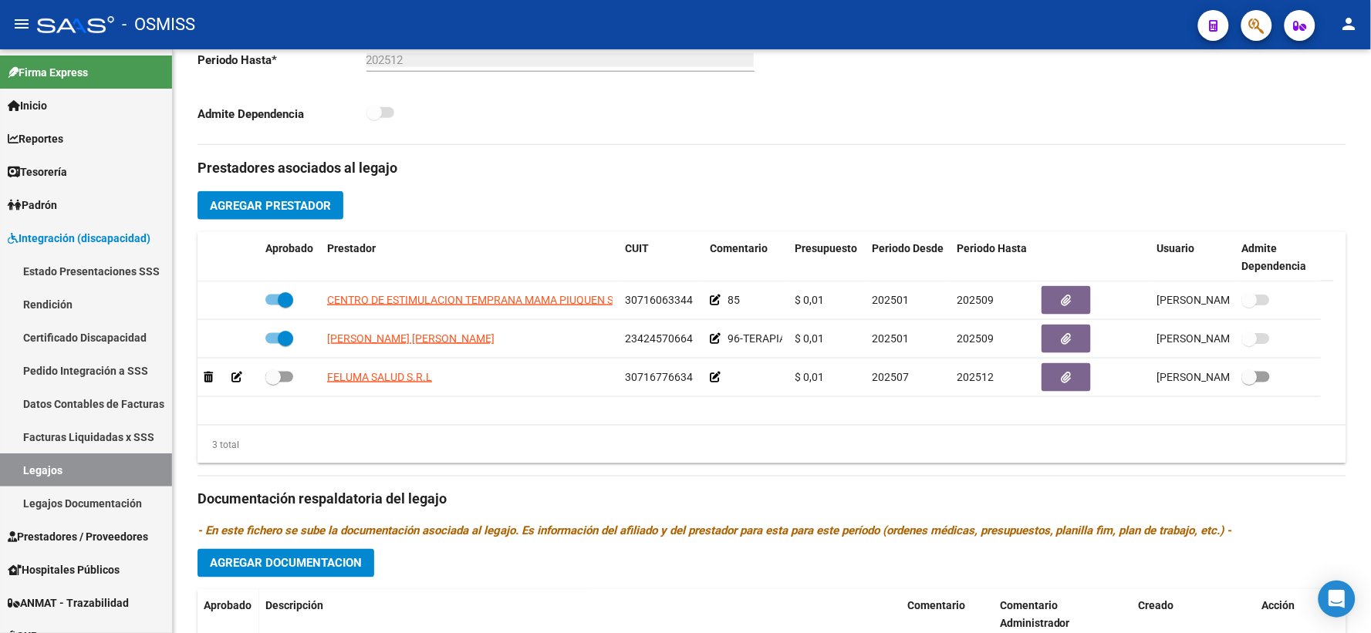
type textarea "20/12 FALTA INF EQUIPO"
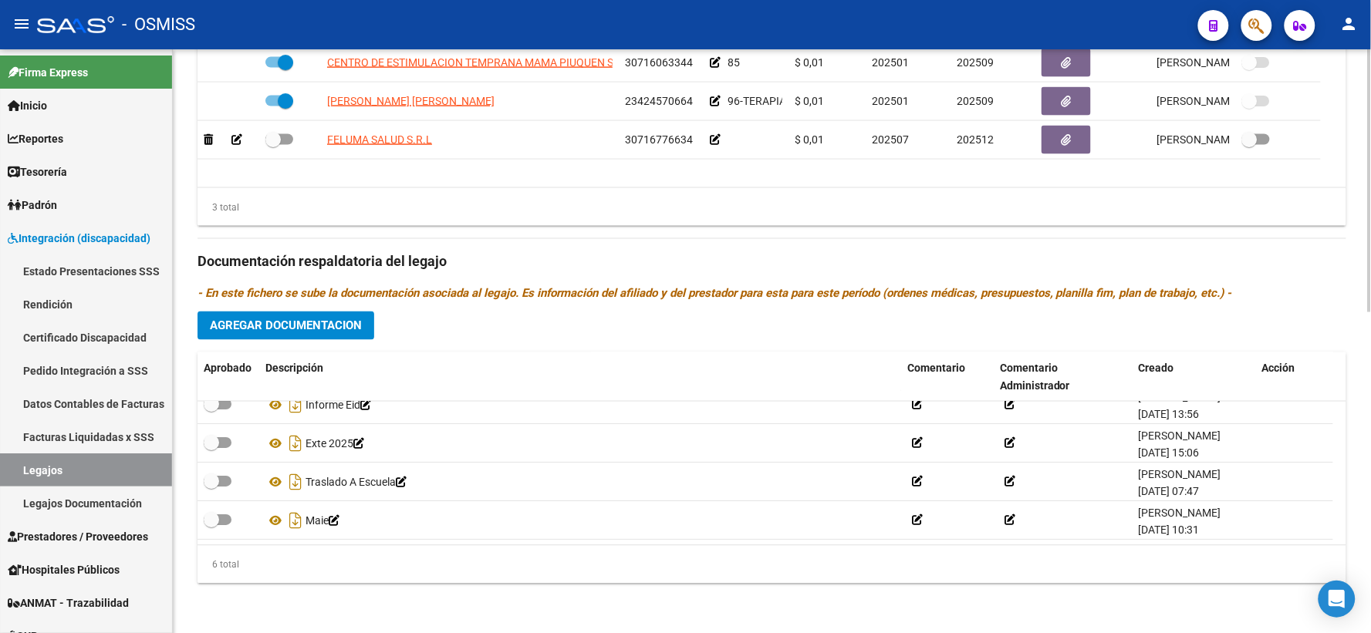
scroll to position [626, 0]
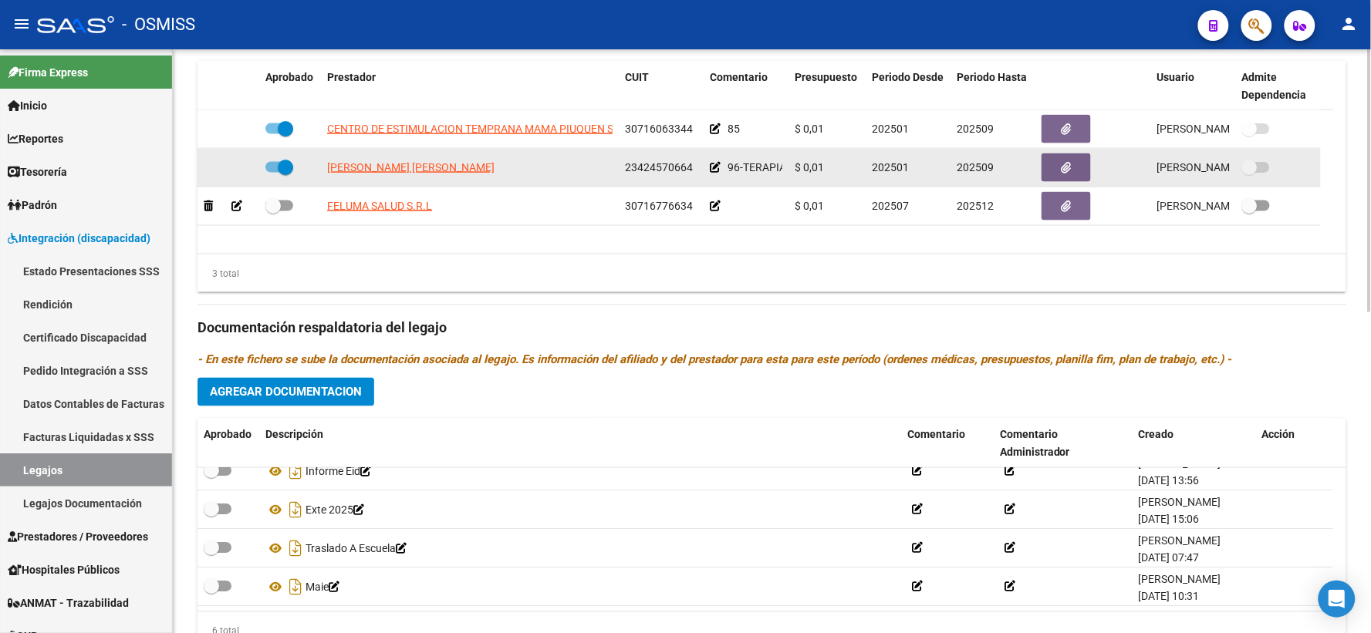
click at [713, 173] on icon at bounding box center [715, 167] width 11 height 11
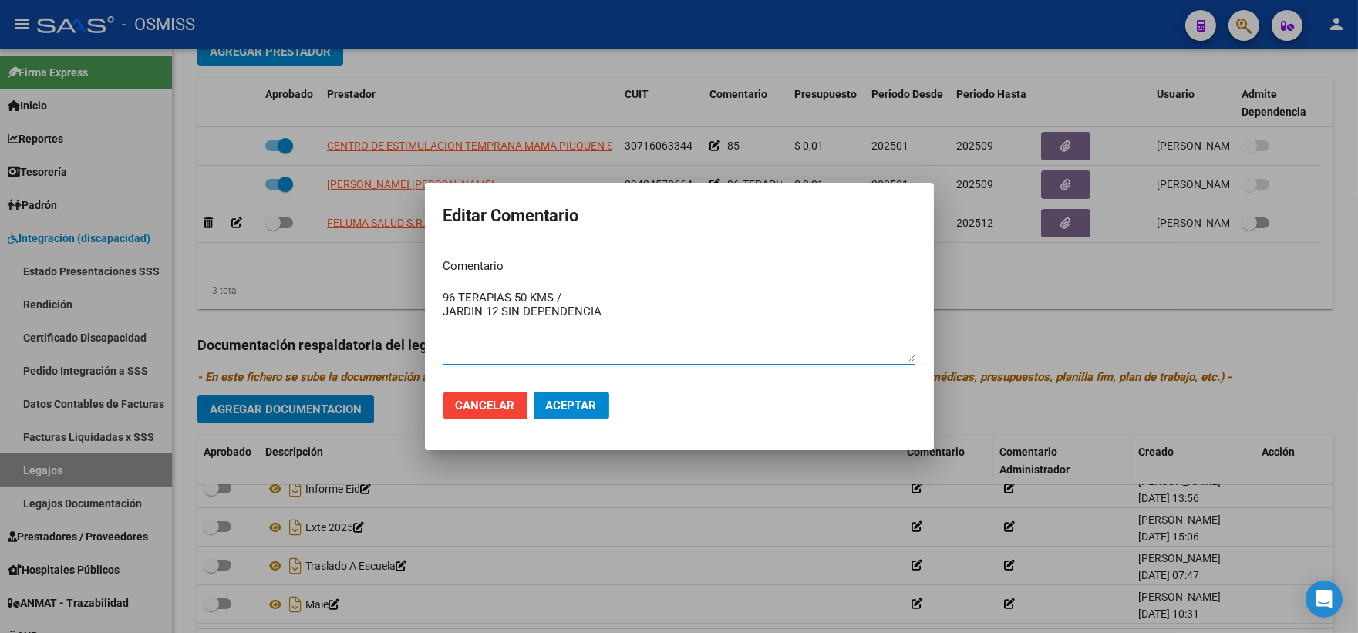
click at [595, 292] on textarea "96-TERAPIAS 50 KMS / JARDIN 12 SIN DEPENDENCIA" at bounding box center [680, 325] width 472 height 73
type textarea "96-TERAPIAS 50 KMS / FALTA RENOACION A TERAPIAS JARDIN 12 SIN DEPENDENCIA"
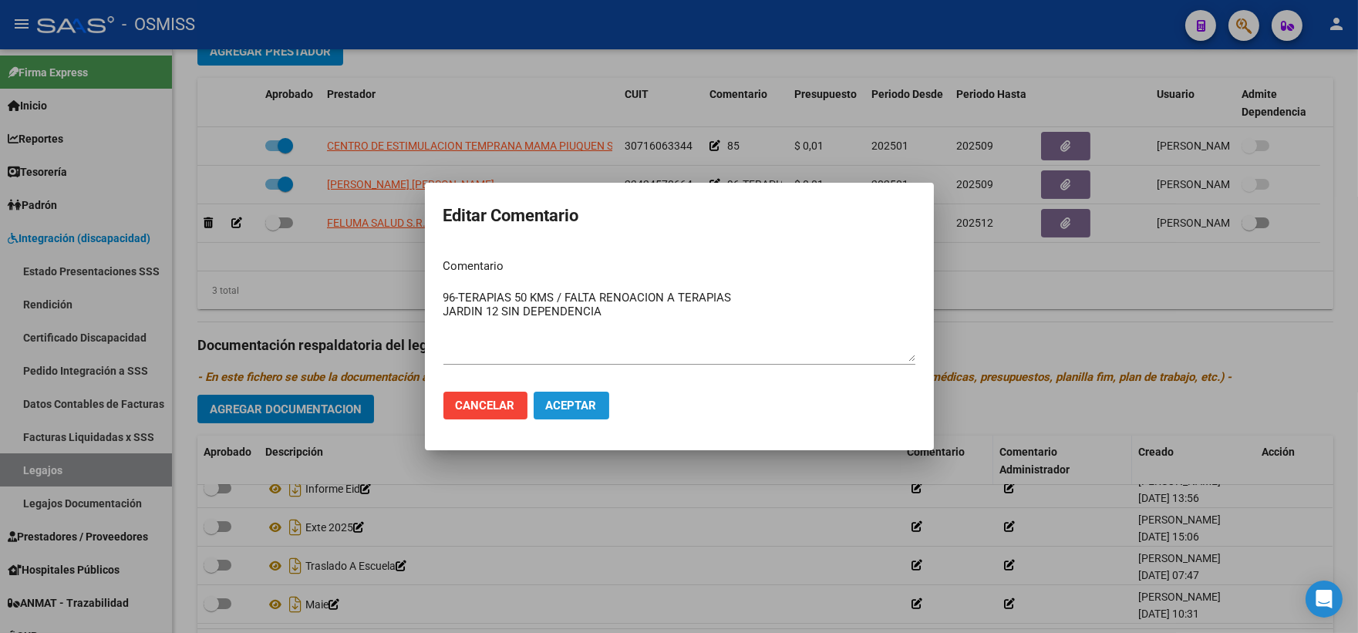
click at [580, 407] on span "Aceptar" at bounding box center [571, 406] width 51 height 14
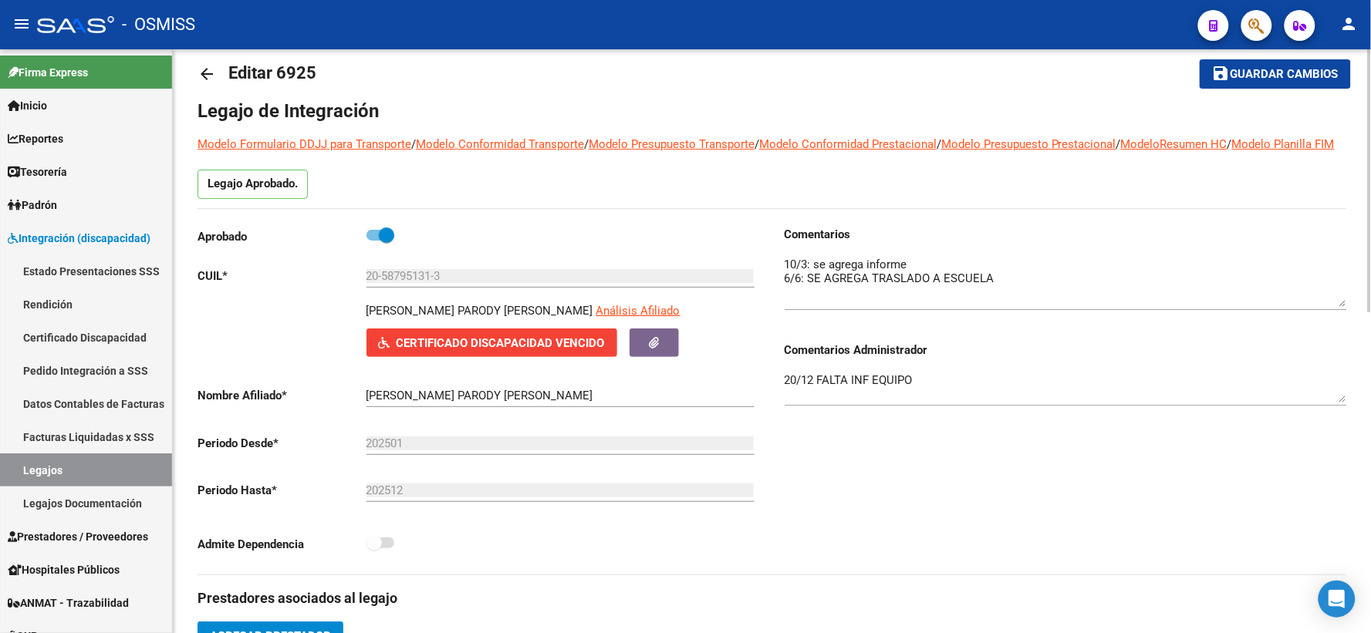
scroll to position [0, 0]
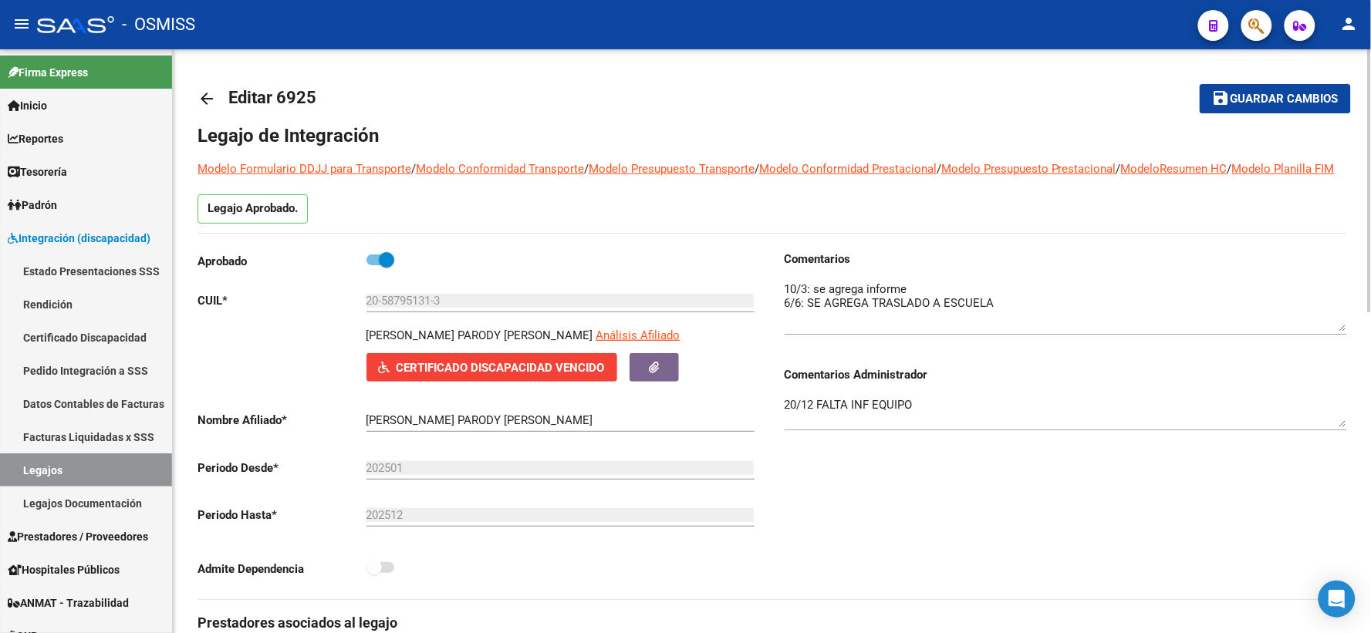
click at [1246, 96] on span "Guardar cambios" at bounding box center [1284, 100] width 108 height 14
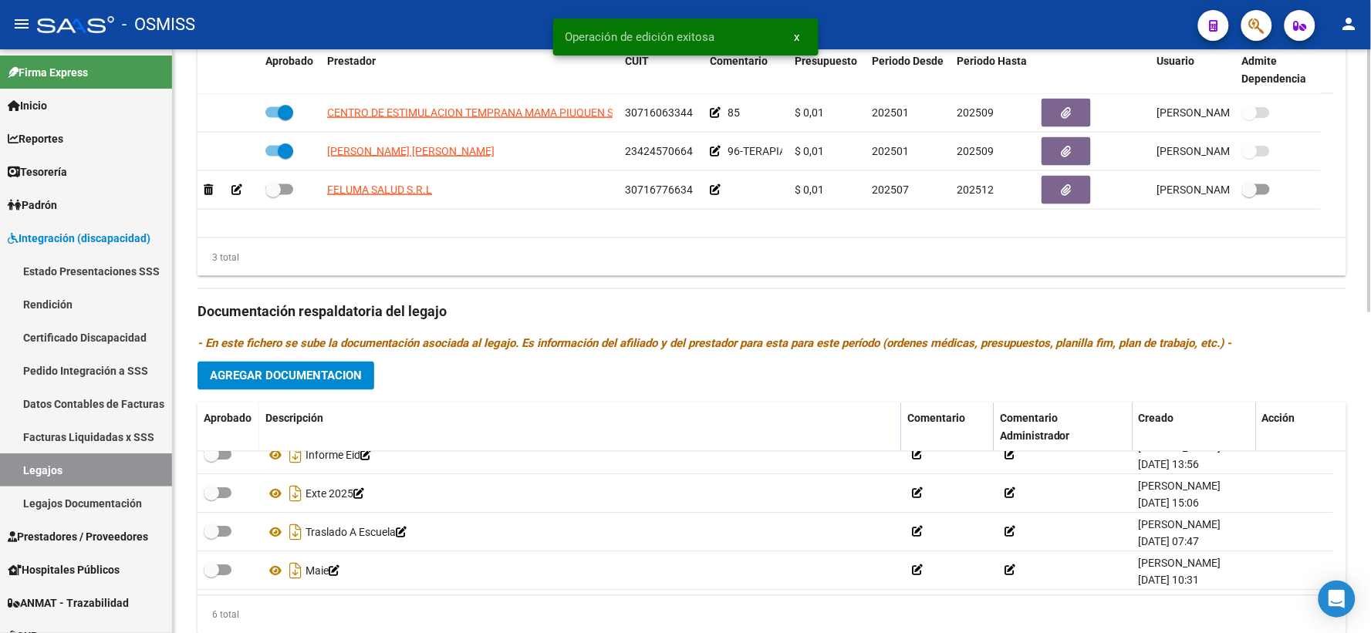
scroll to position [685, 0]
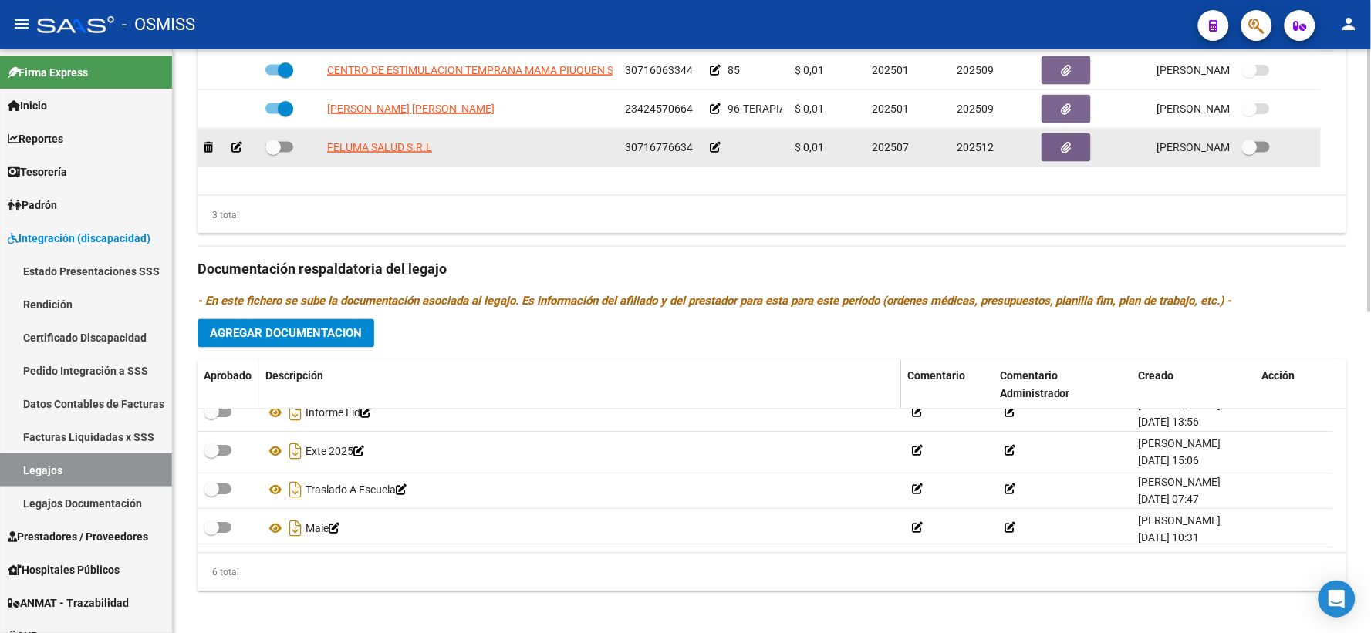
click at [714, 153] on icon at bounding box center [715, 147] width 11 height 11
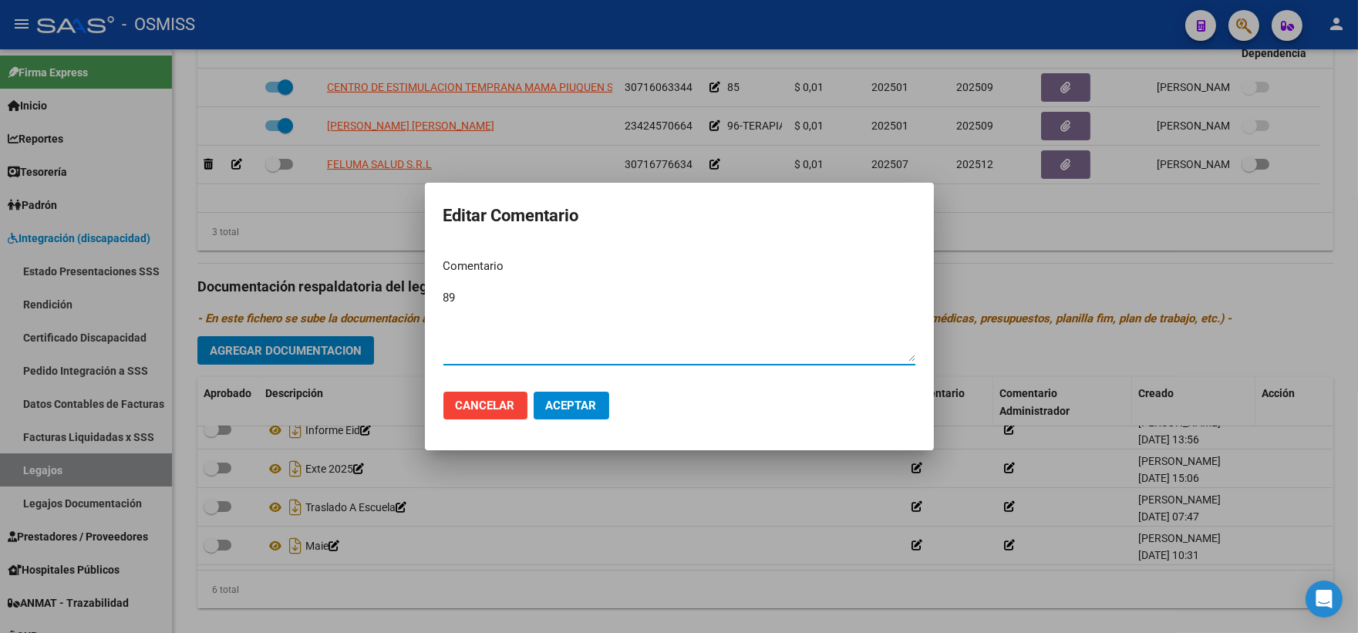
type textarea "89"
click at [576, 407] on span "Aceptar" at bounding box center [571, 406] width 51 height 14
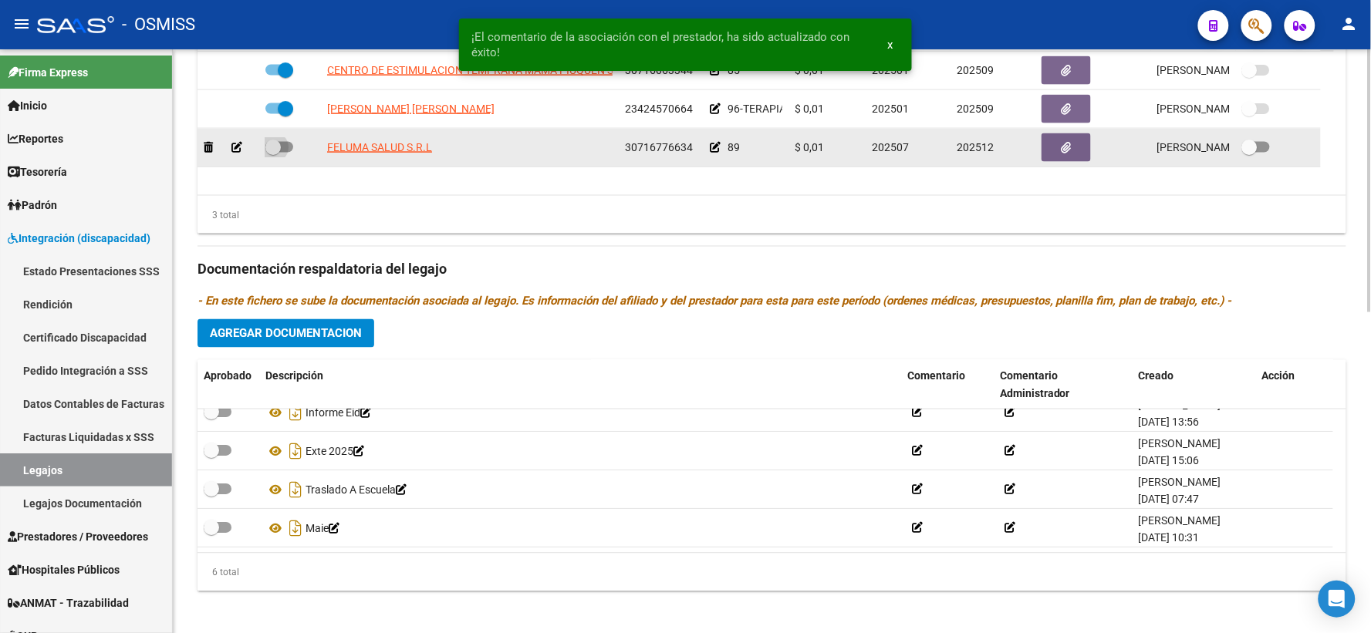
click at [273, 155] on span at bounding box center [272, 147] width 15 height 15
click at [273, 154] on input "checkbox" at bounding box center [272, 153] width 1 height 1
checkbox input "true"
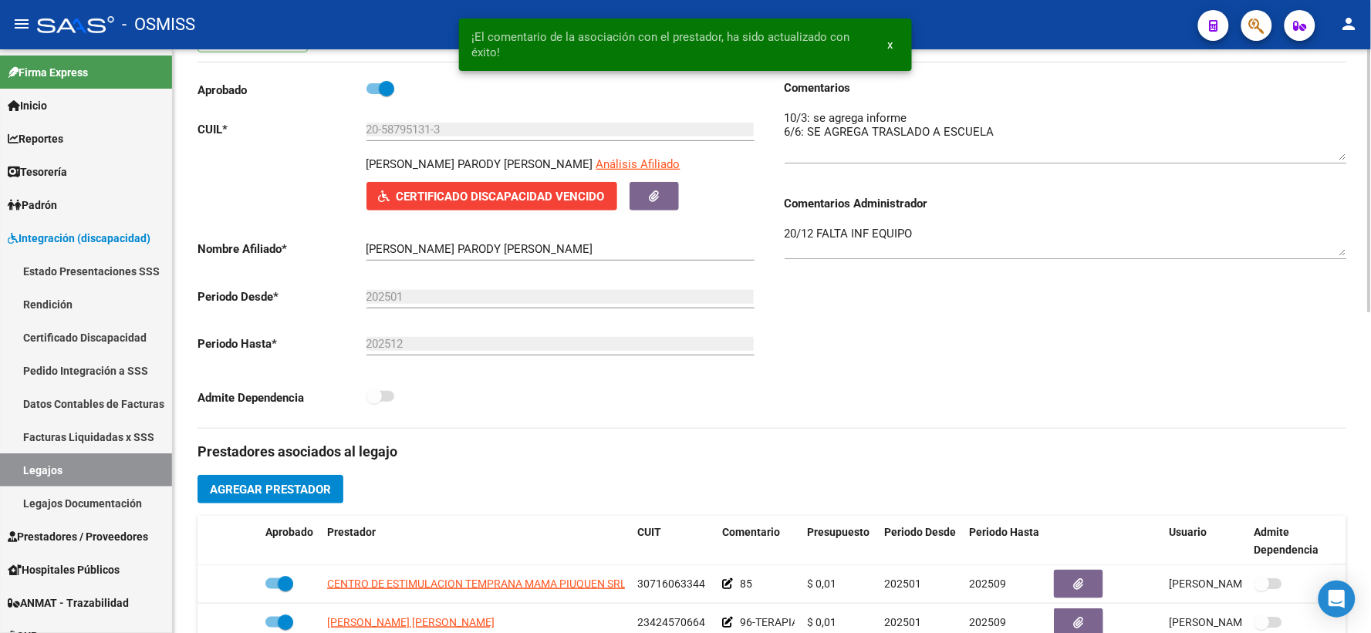
scroll to position [0, 0]
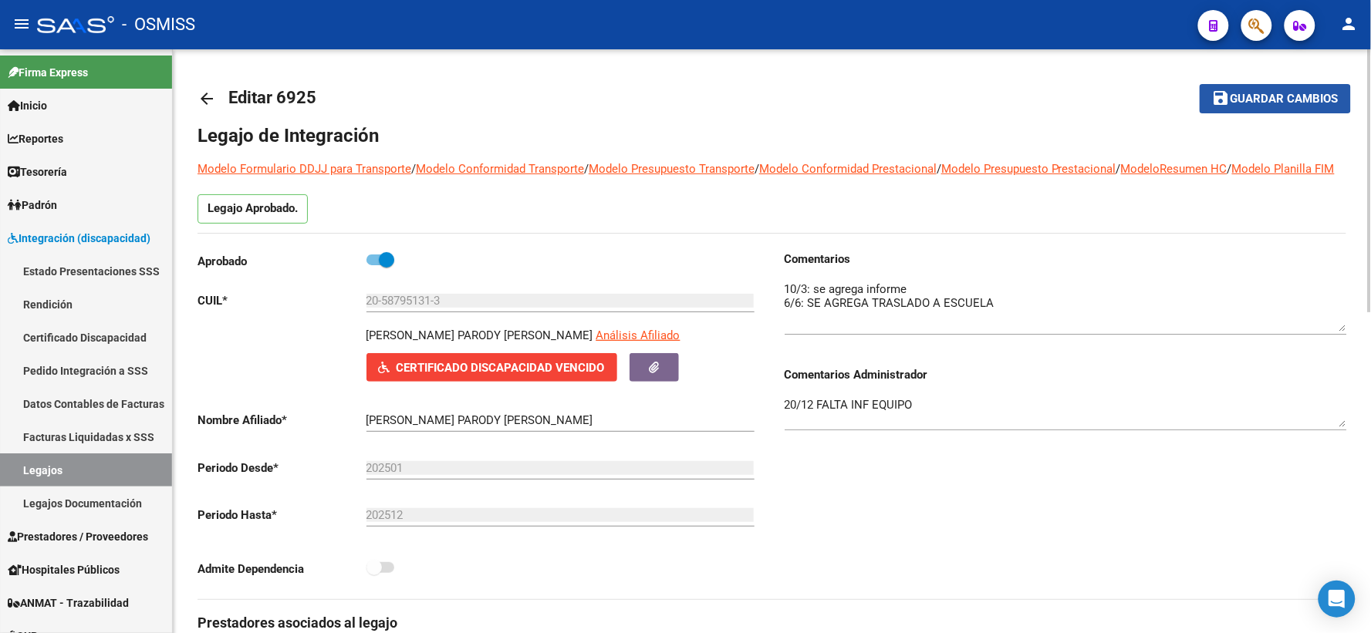
click at [1260, 99] on span "Guardar cambios" at bounding box center [1284, 100] width 108 height 14
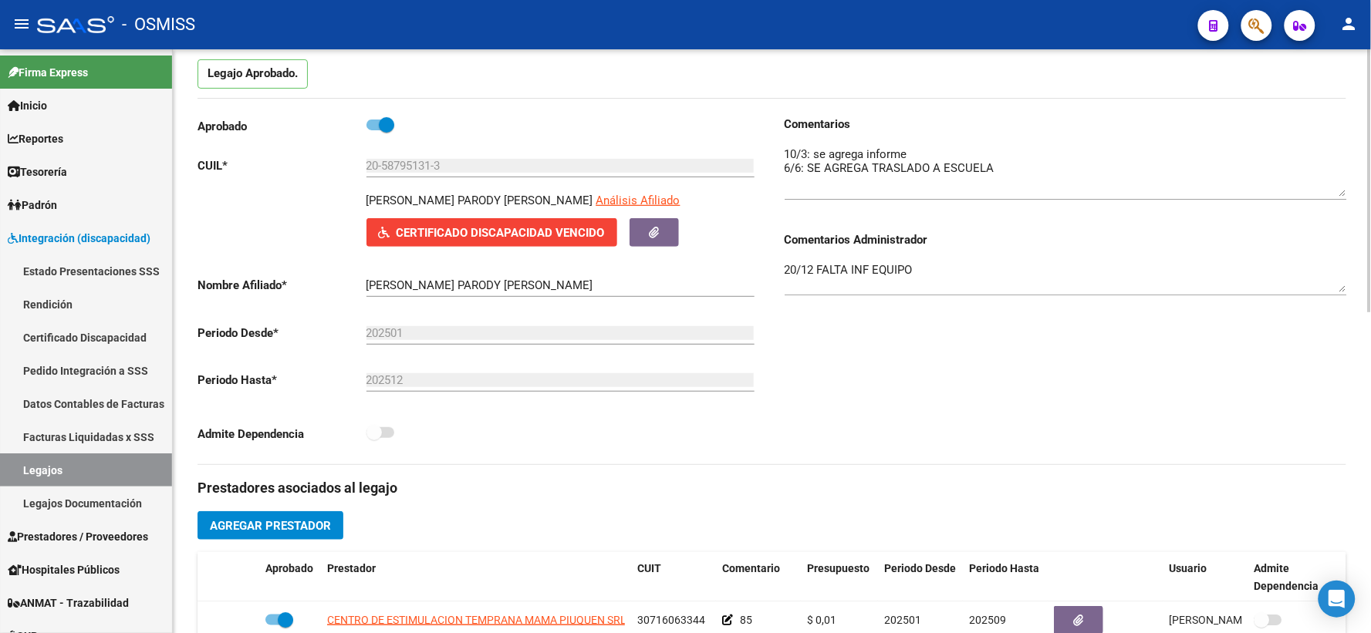
scroll to position [112, 0]
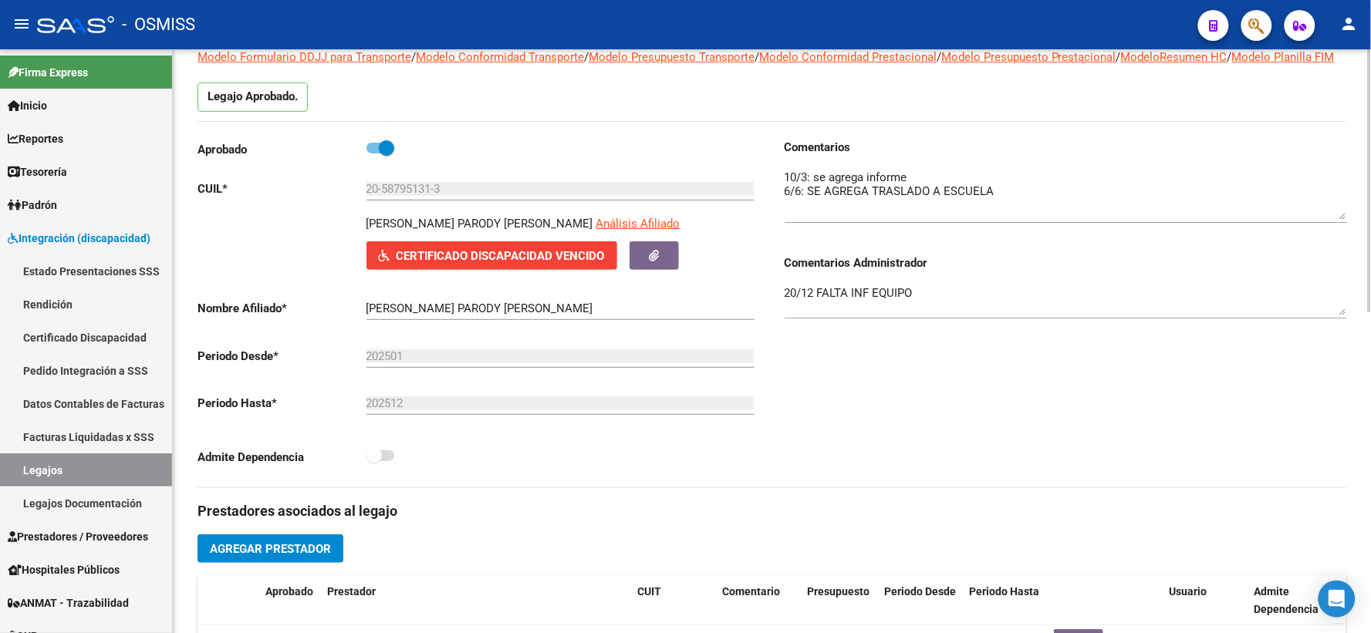
click at [784, 304] on textarea "20/12 FALTA INF EQUIPO" at bounding box center [1065, 300] width 562 height 31
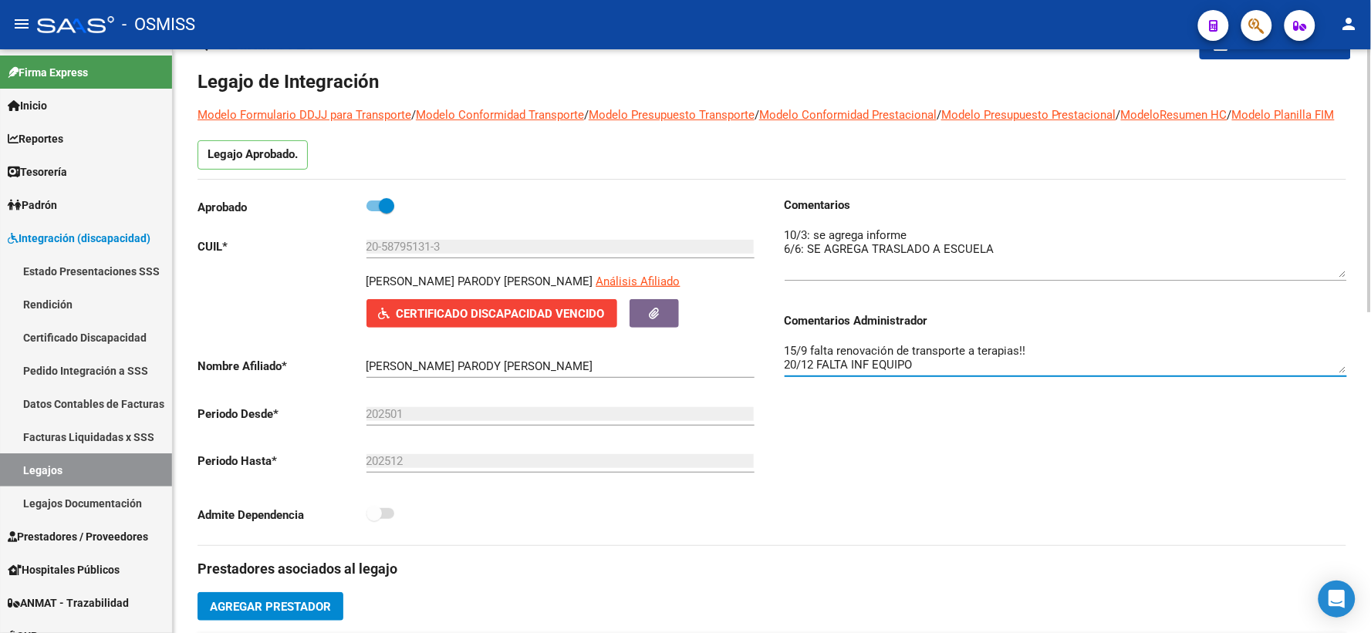
scroll to position [0, 0]
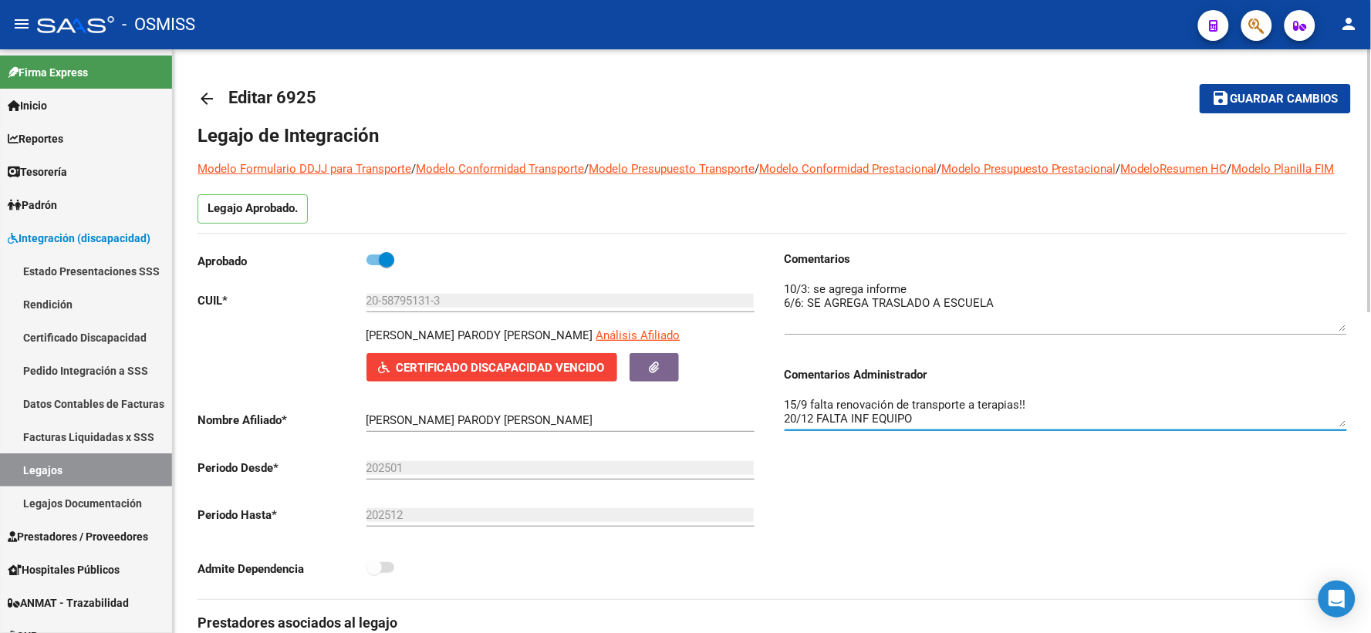
type textarea "15/9 falta renovación de transporte a terapias!! 20/12 FALTA INF EQUIPO"
click at [1256, 94] on span "Guardar cambios" at bounding box center [1284, 100] width 108 height 14
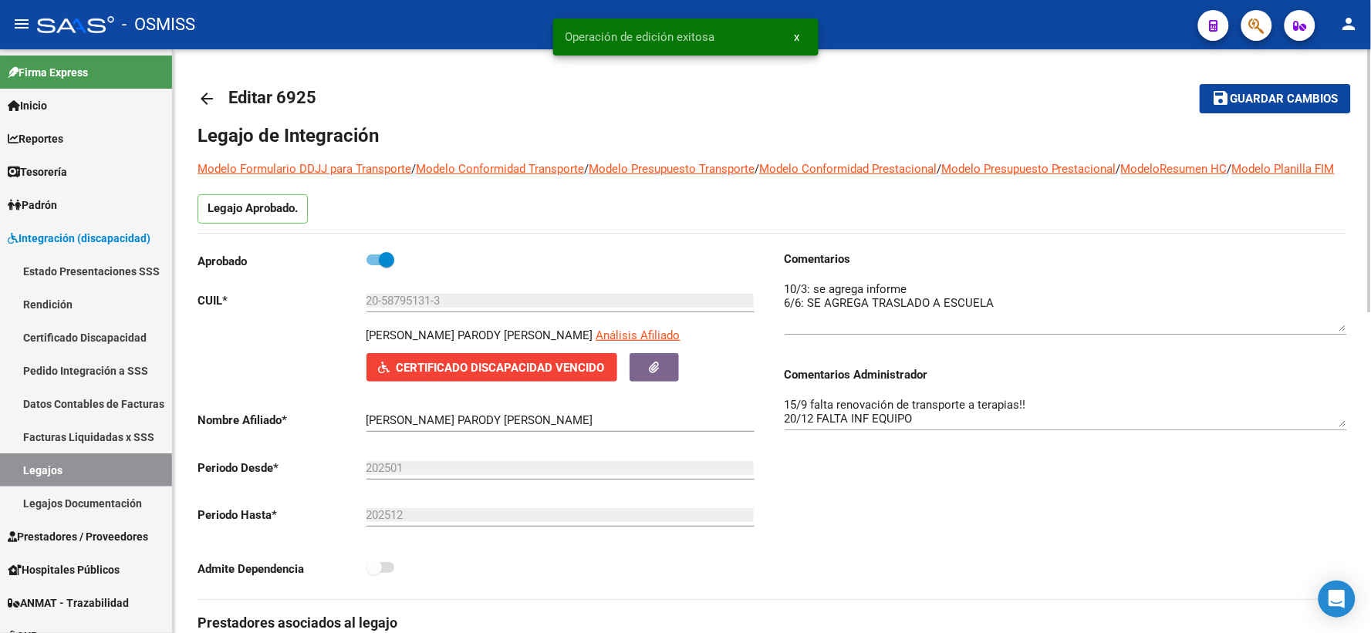
click at [210, 102] on mat-icon "arrow_back" at bounding box center [206, 98] width 19 height 19
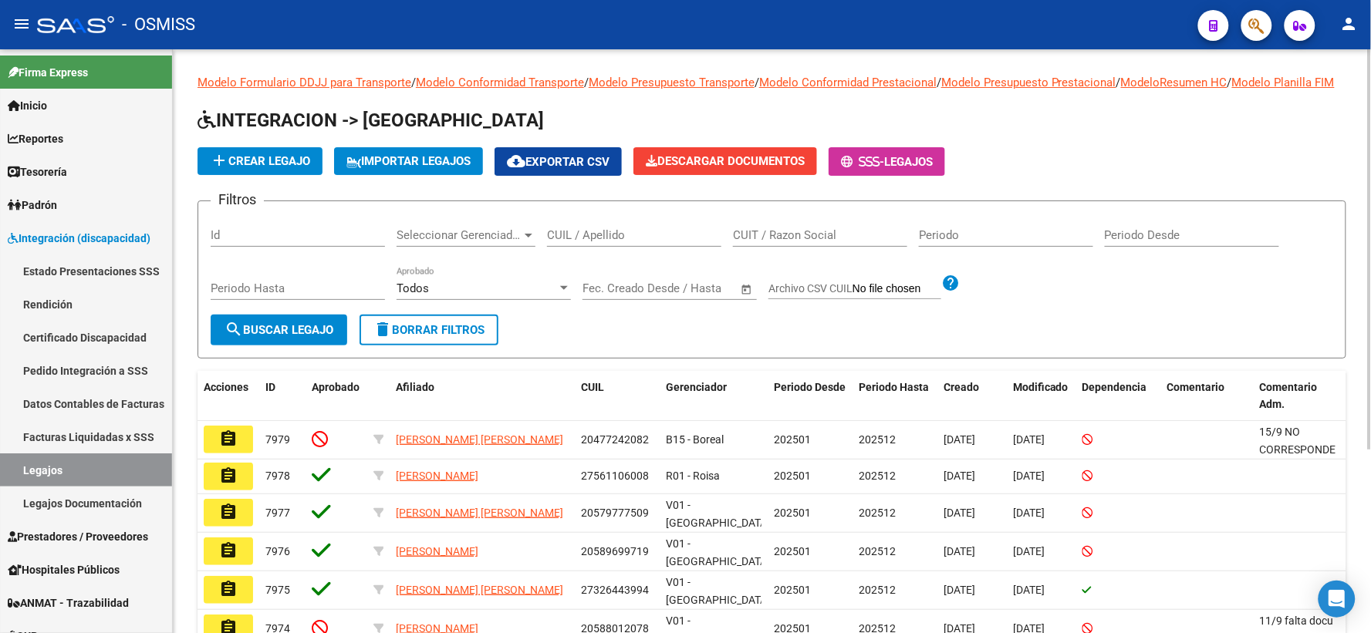
click at [603, 242] on input "CUIL / Apellido" at bounding box center [634, 235] width 174 height 14
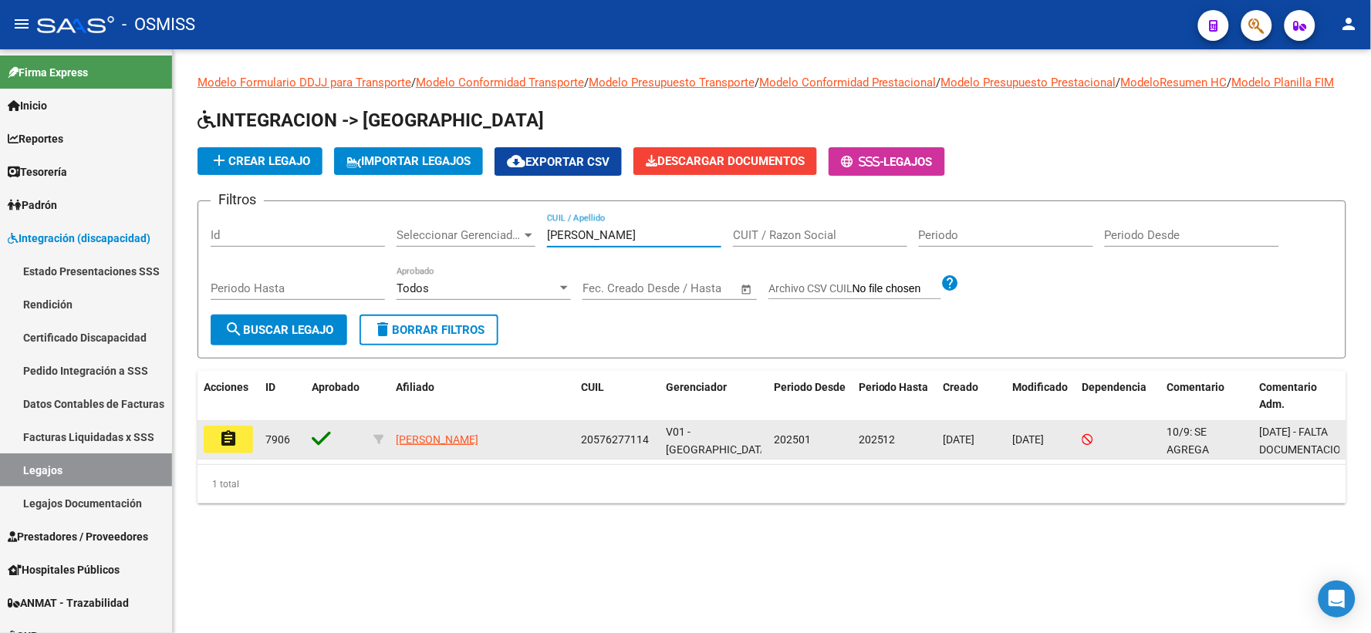
type input "melivilo"
click at [228, 447] on mat-icon "assignment" at bounding box center [228, 439] width 19 height 19
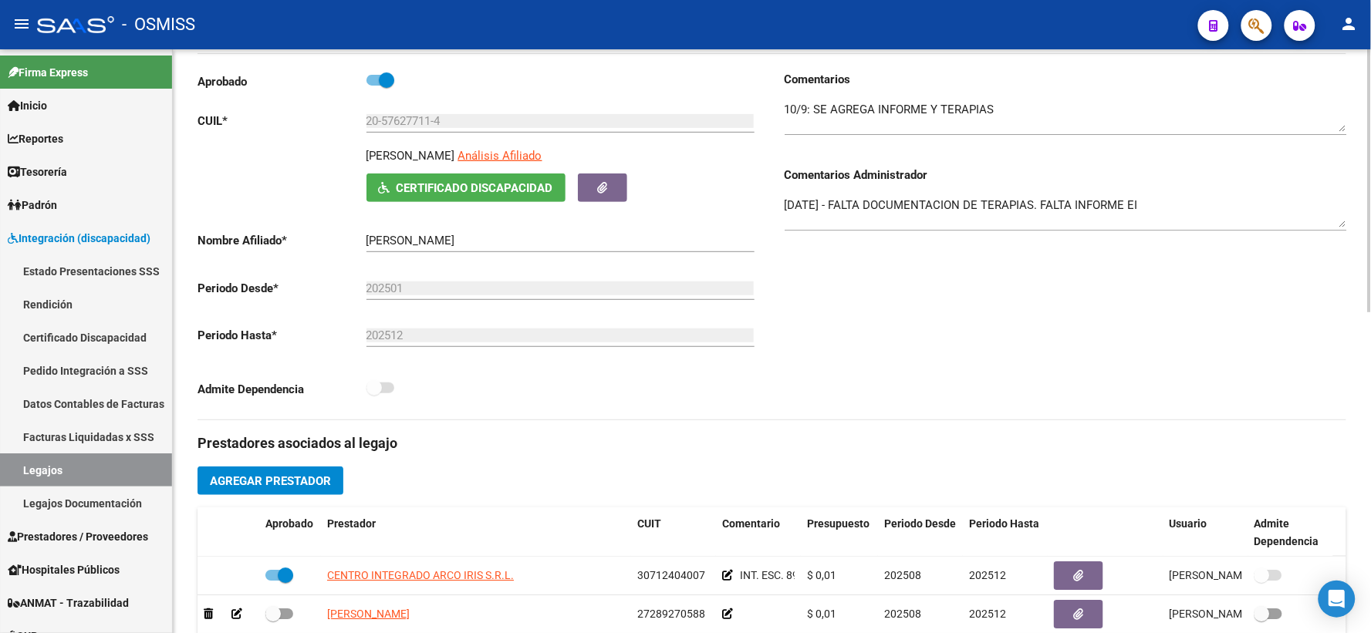
scroll to position [171, 0]
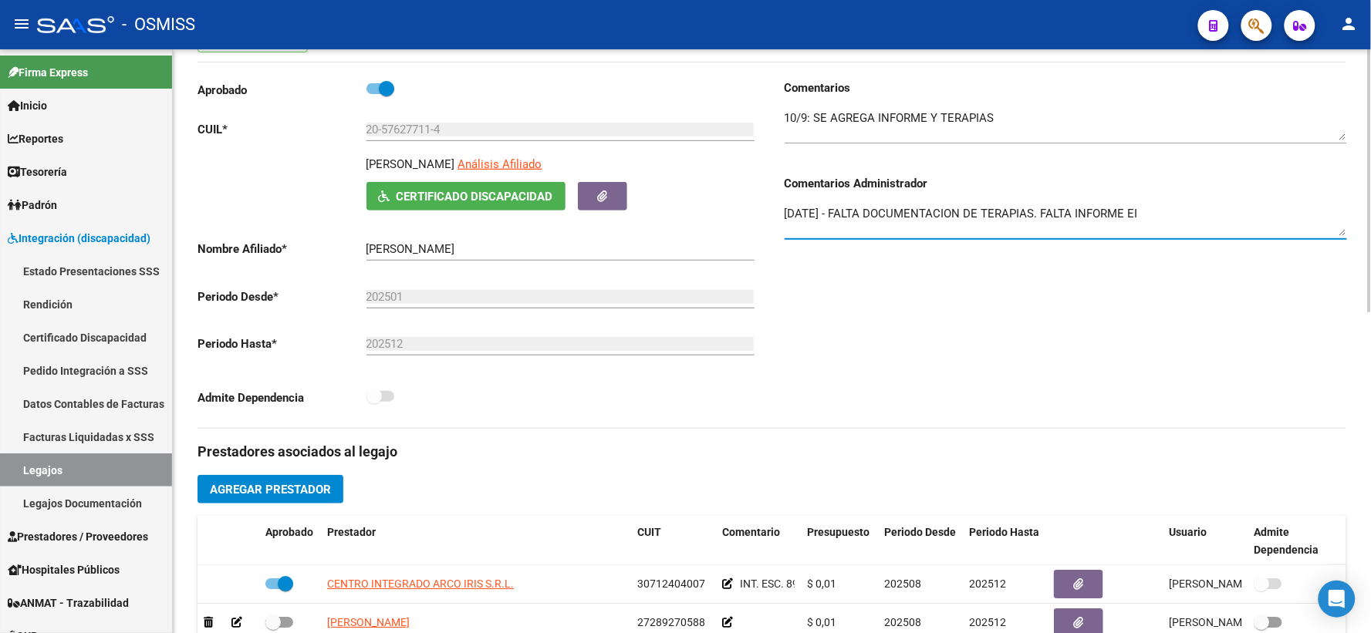
click at [788, 233] on textarea "1/08/2025 - FALTA DOCUMENTACION DE TERAPIAS. FALTA INFORME EI" at bounding box center [1065, 220] width 562 height 31
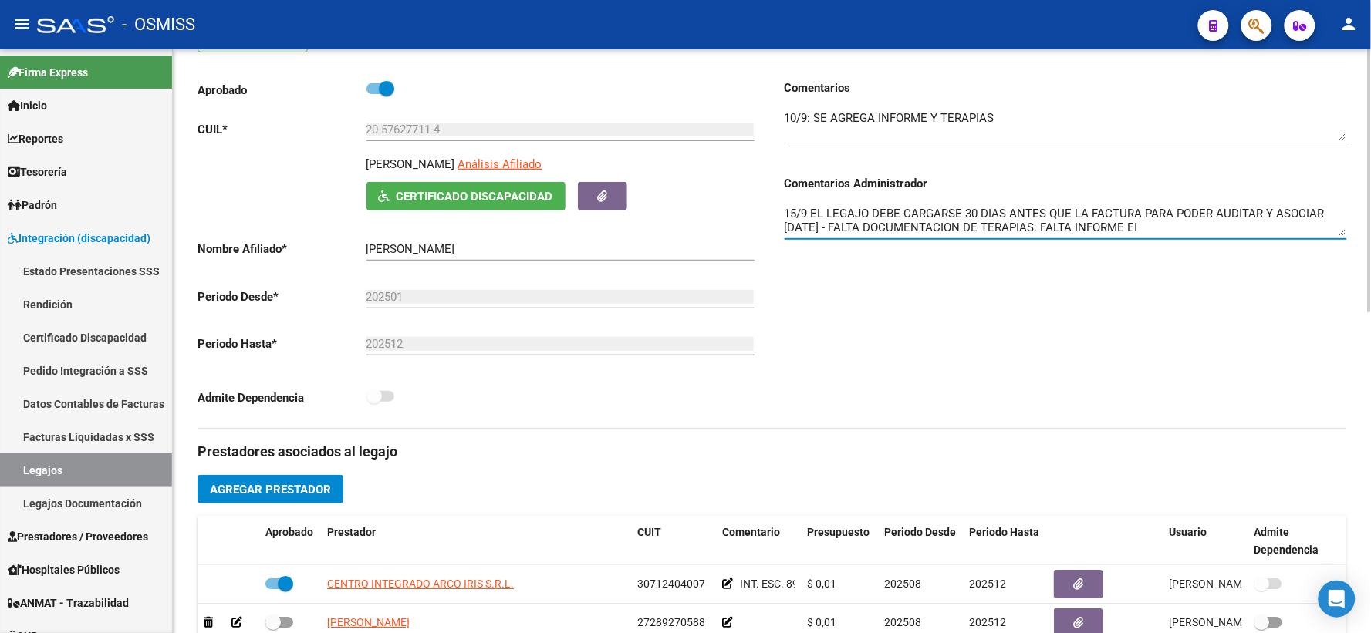
type textarea "15/9 EL LEGAJO DEBE CARGARSE 30 DIAS ANTES QUE LA FACTURA PARA PODER AUDITAR Y …"
click at [1054, 134] on textarea at bounding box center [1065, 125] width 562 height 31
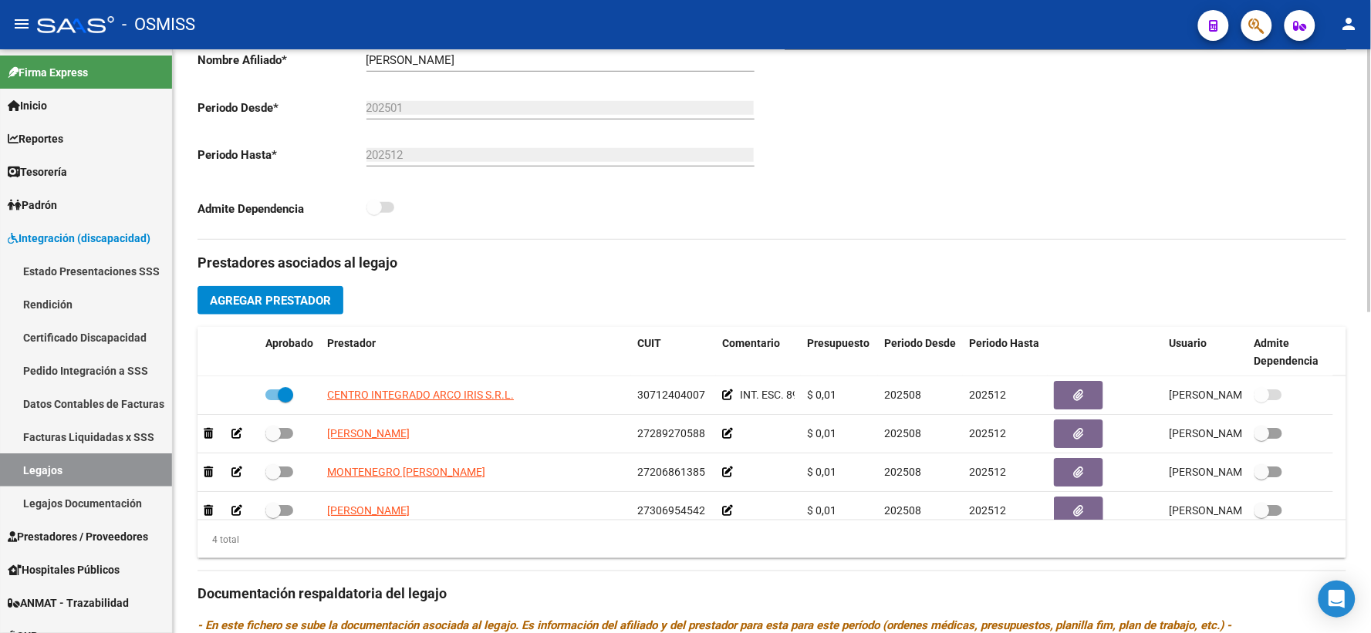
scroll to position [428, 0]
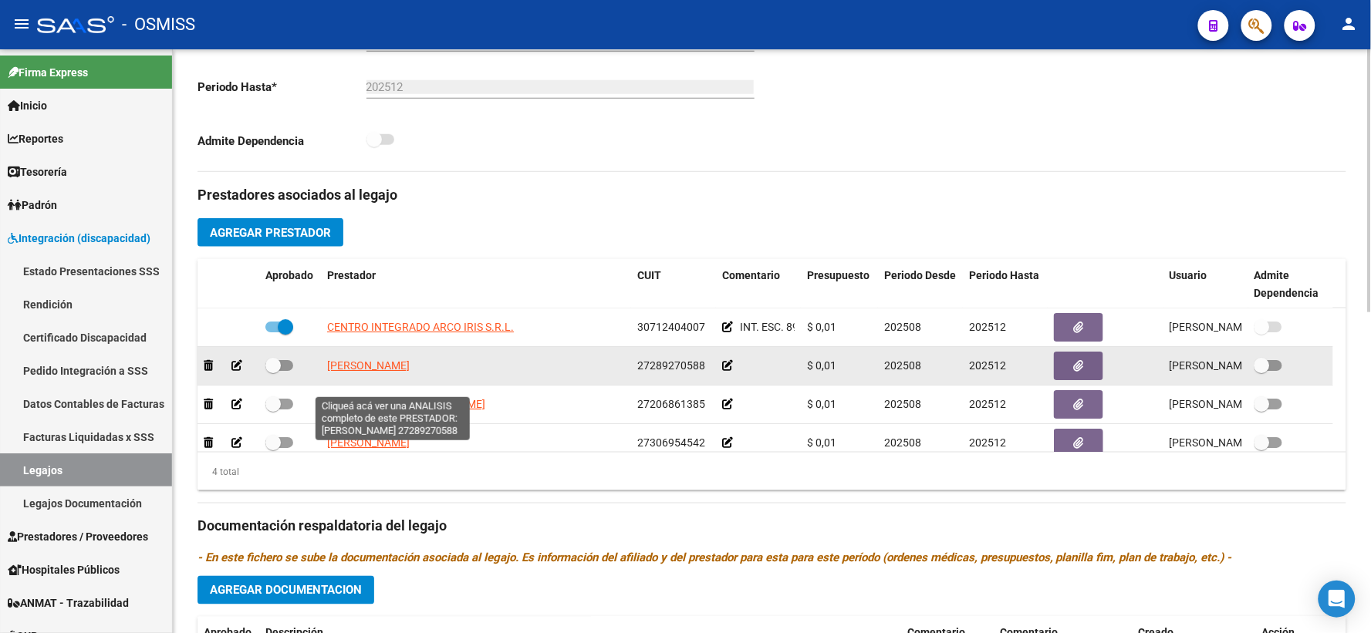
type textarea "10/9: SE AGREGA INFORME Y TERAPIAS debe cargarse 30 dias antes que las facturas…"
click at [380, 372] on span "[PERSON_NAME]" at bounding box center [368, 365] width 83 height 12
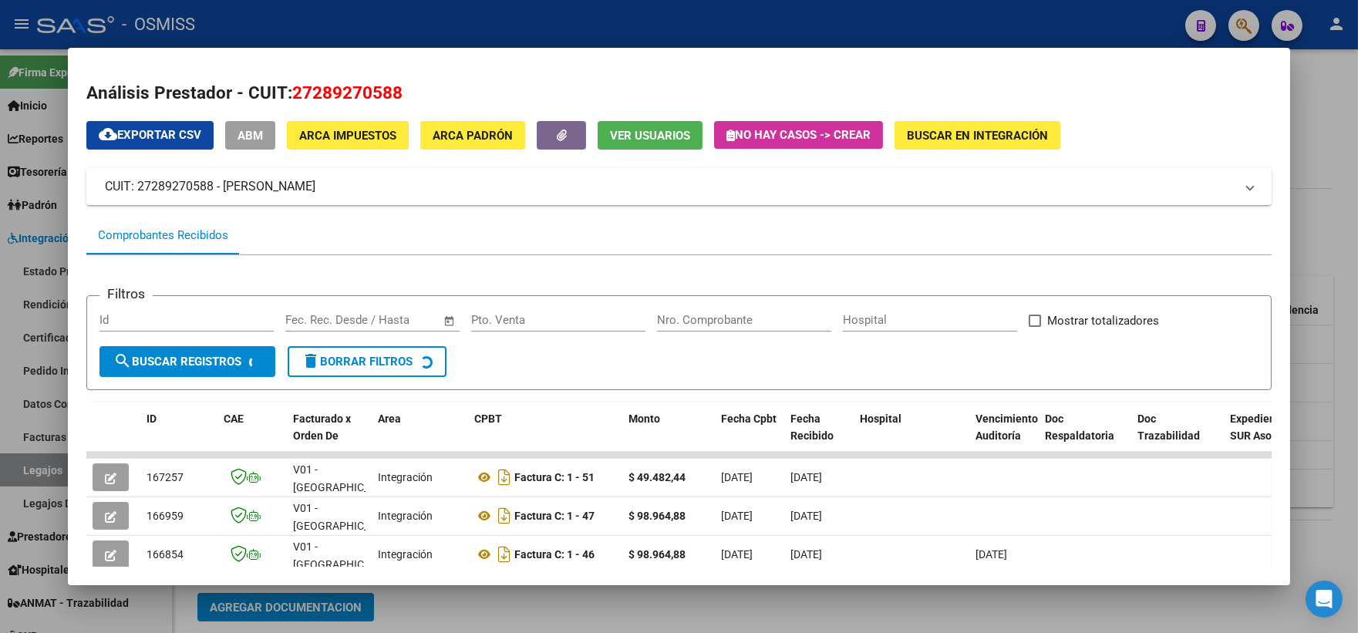
click at [1317, 204] on div at bounding box center [679, 316] width 1358 height 633
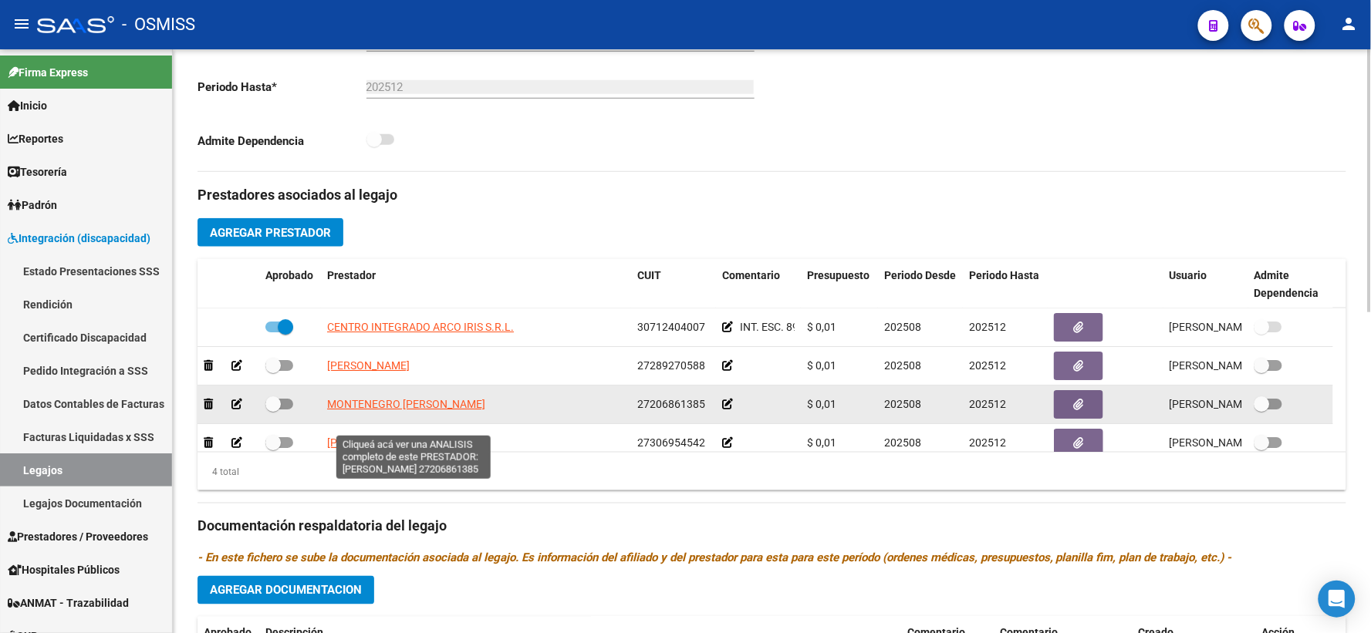
click at [379, 410] on span "MONTENEGRO BEATRIZ DEL VALLE" at bounding box center [406, 404] width 158 height 12
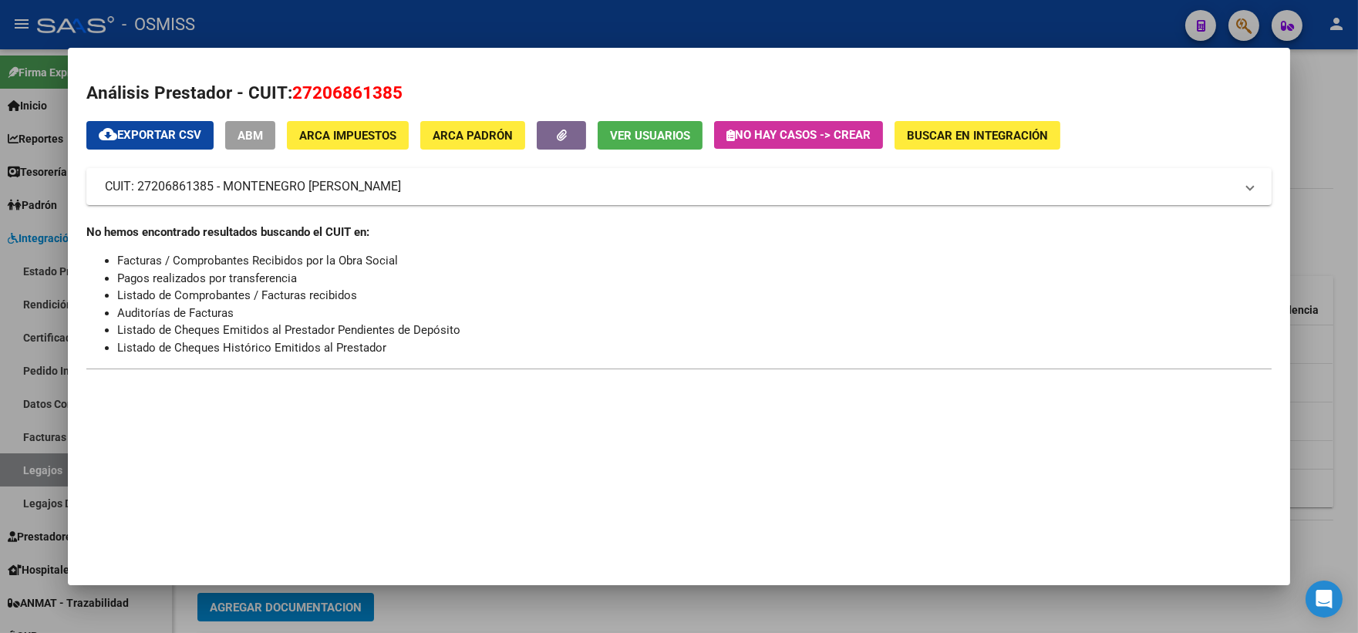
click at [1314, 237] on div at bounding box center [679, 316] width 1358 height 633
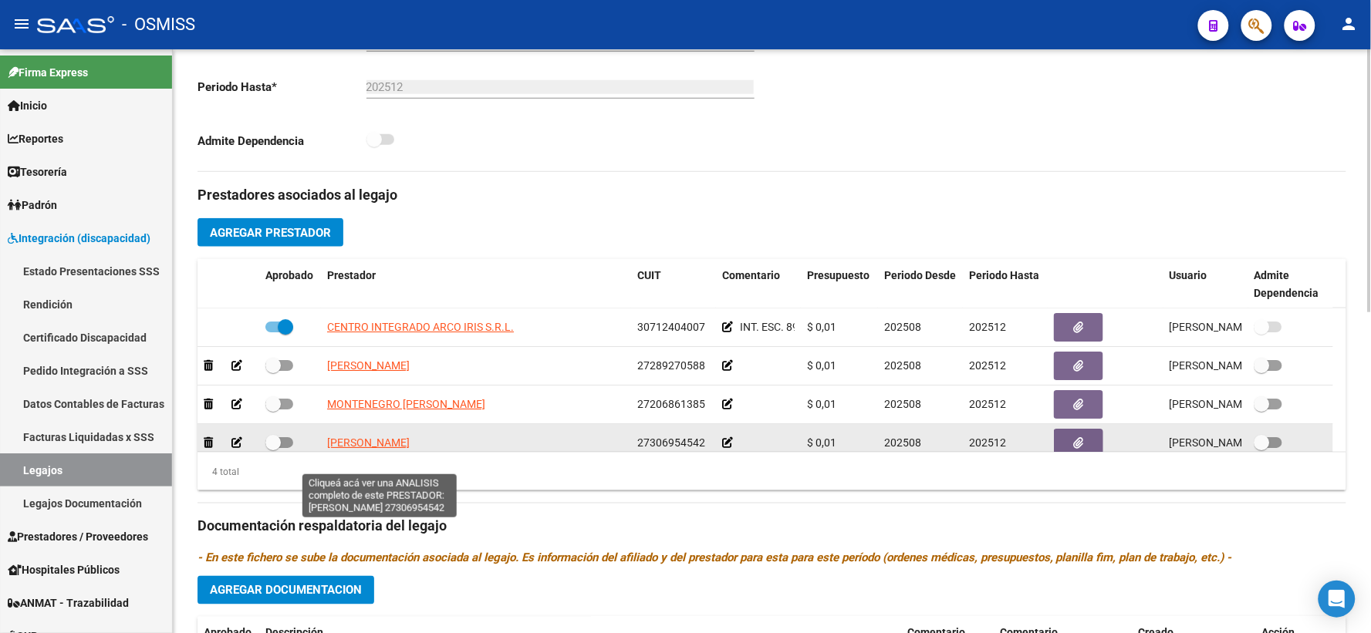
click at [403, 449] on span "COSENZA ELEONORA" at bounding box center [368, 443] width 83 height 12
type textarea "27306954542"
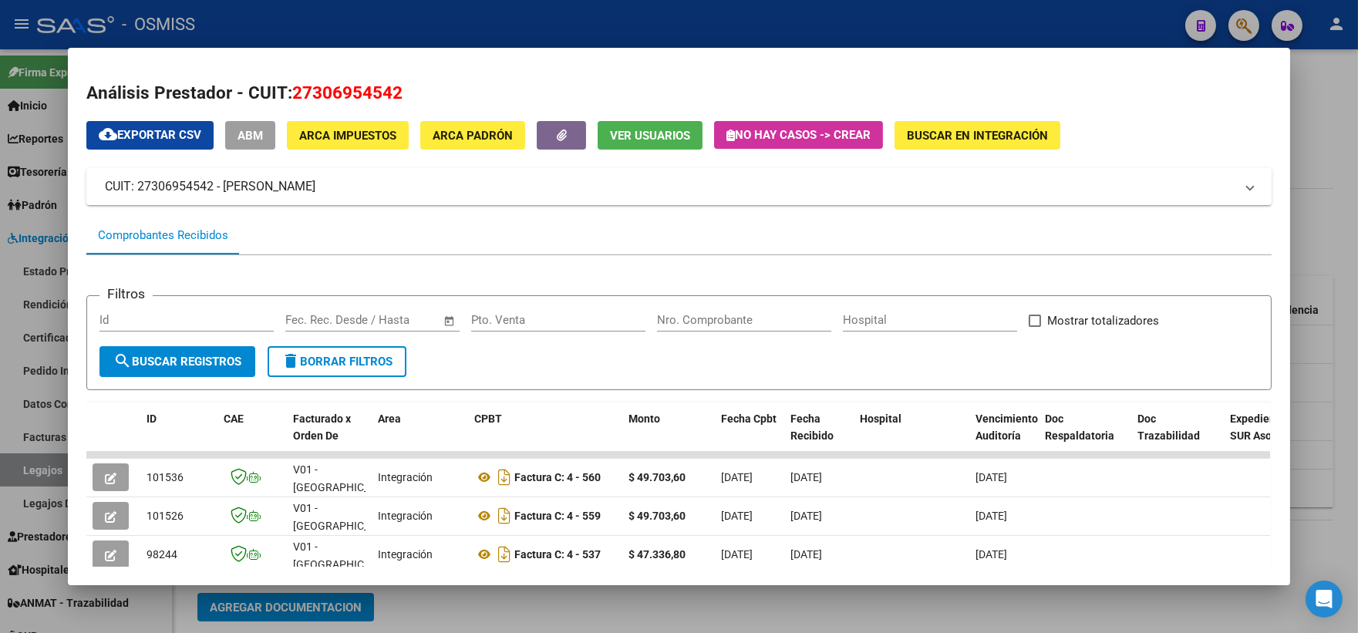
click at [1314, 229] on div at bounding box center [679, 316] width 1358 height 633
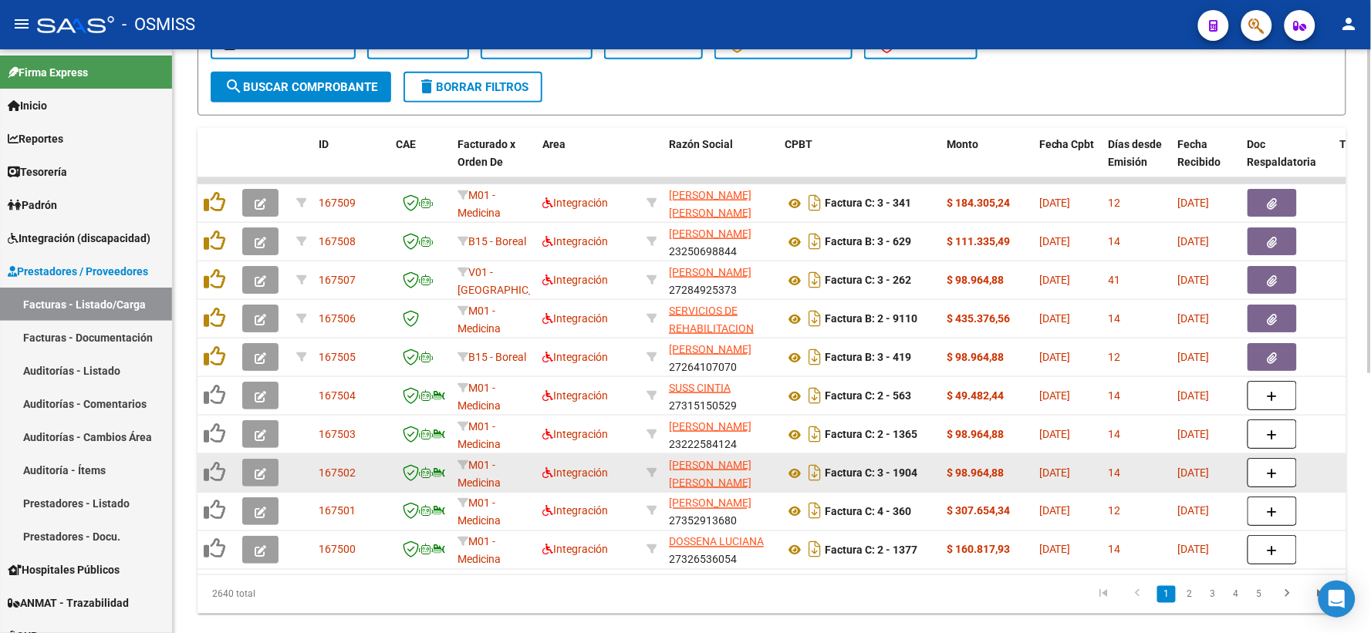
scroll to position [0, 3]
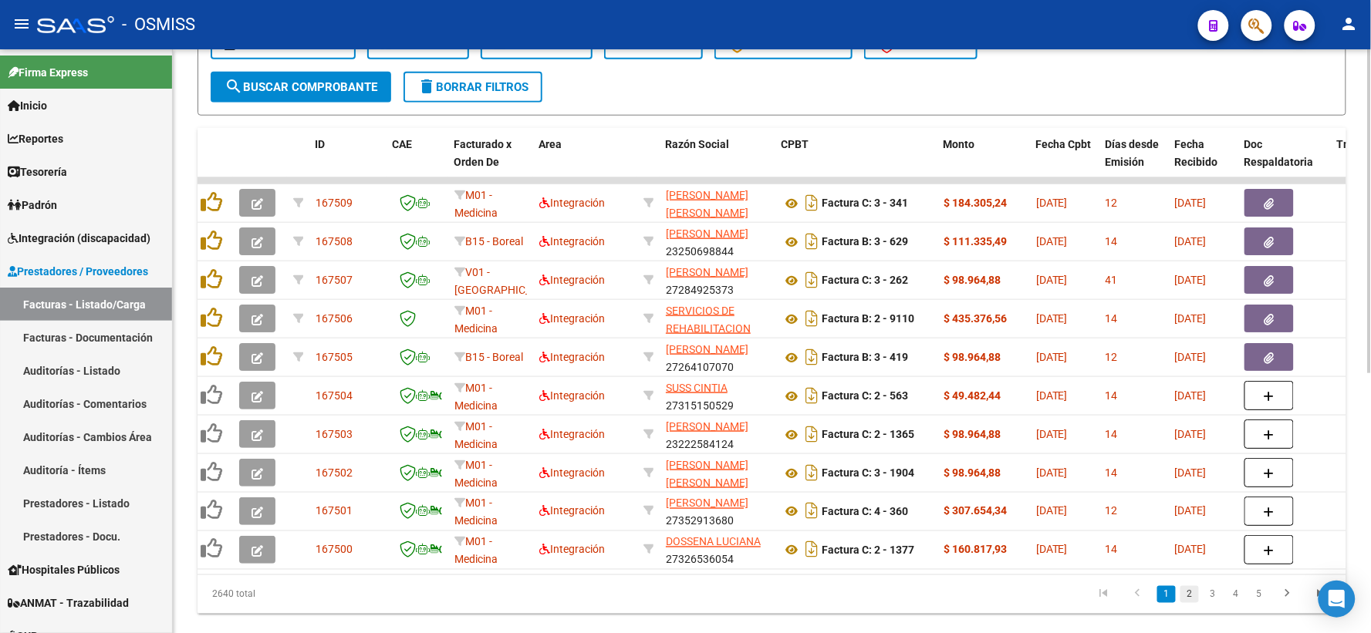
click at [1190, 603] on link "2" at bounding box center [1189, 594] width 19 height 17
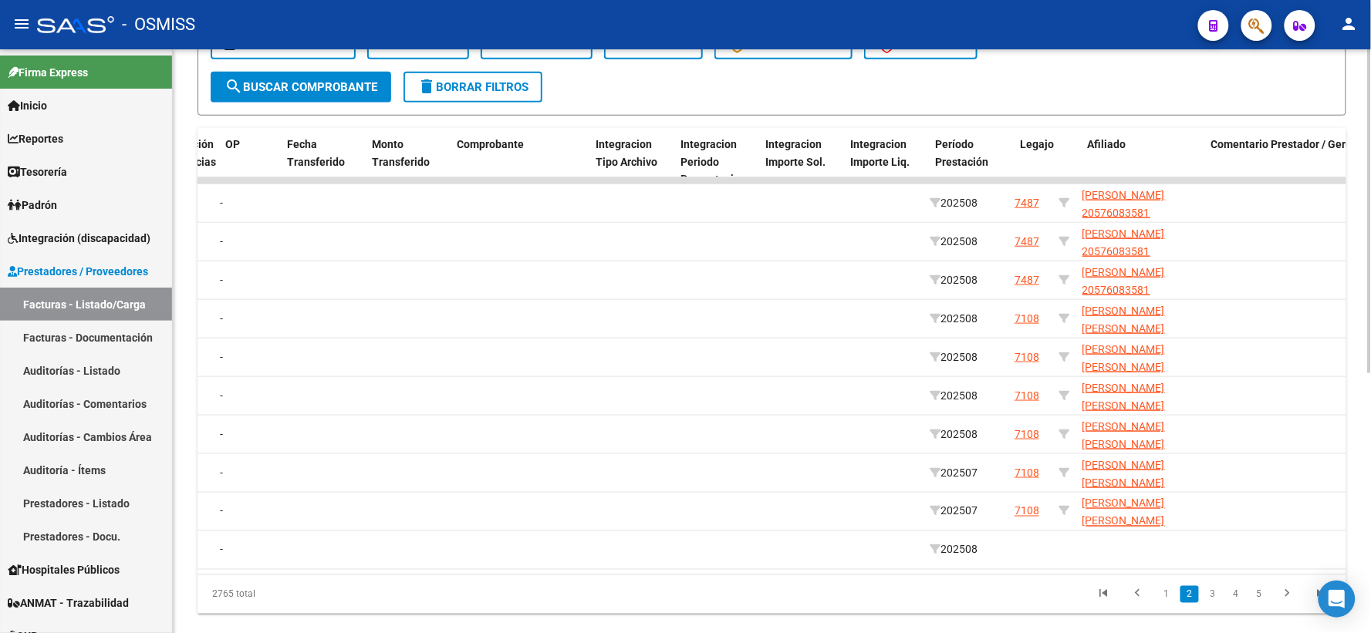
scroll to position [0, 442]
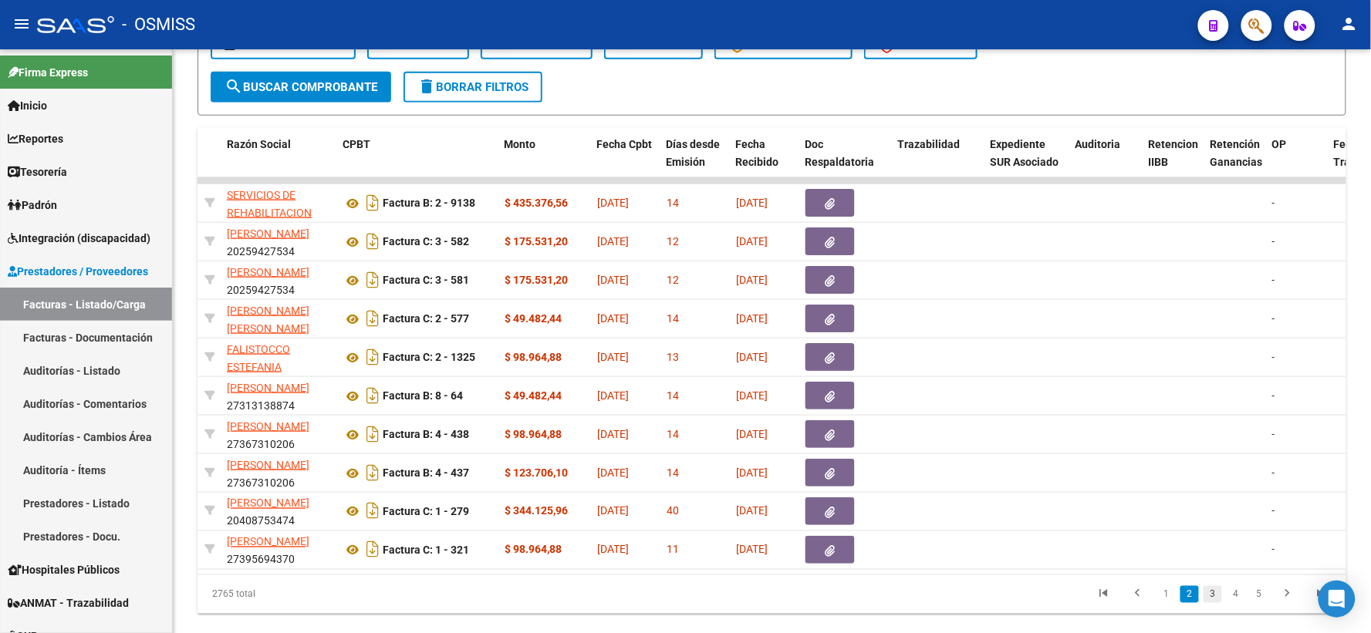
click at [1213, 603] on link "3" at bounding box center [1212, 594] width 19 height 17
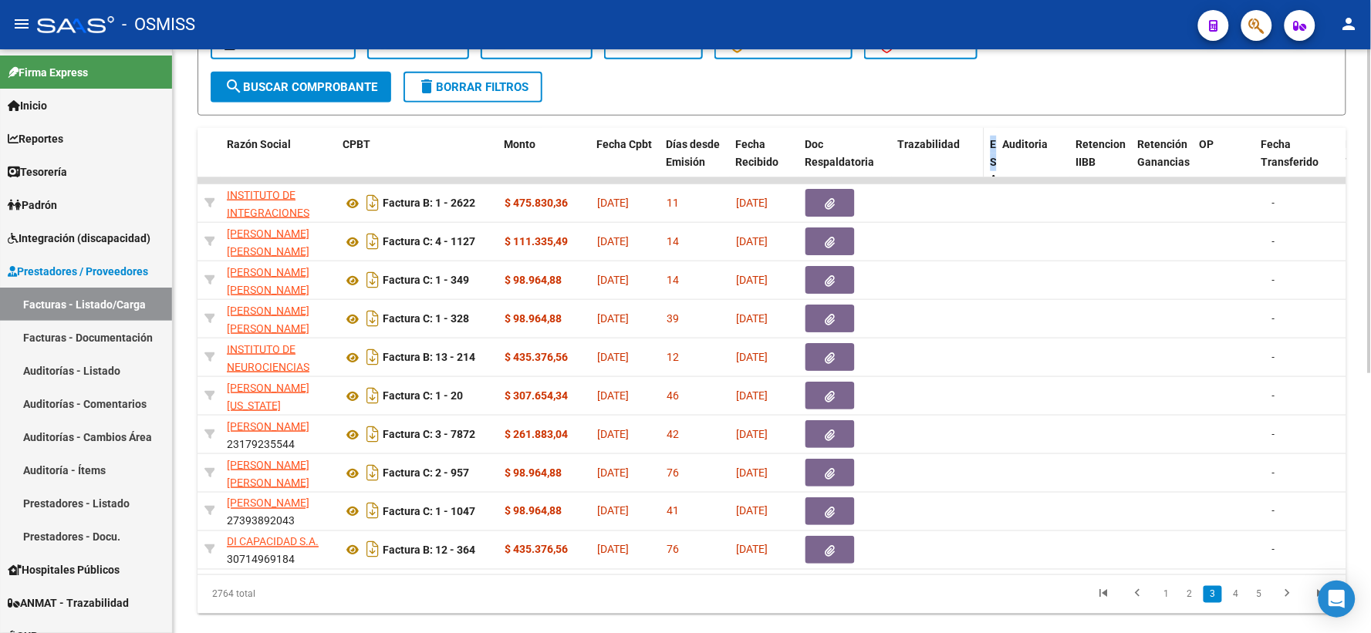
drag, startPoint x: 1066, startPoint y: 150, endPoint x: 969, endPoint y: 170, distance: 99.1
click at [832, 147] on div "Doc Respaldatoria" at bounding box center [845, 153] width 80 height 35
drag, startPoint x: 1049, startPoint y: 147, endPoint x: 959, endPoint y: 147, distance: 90.3
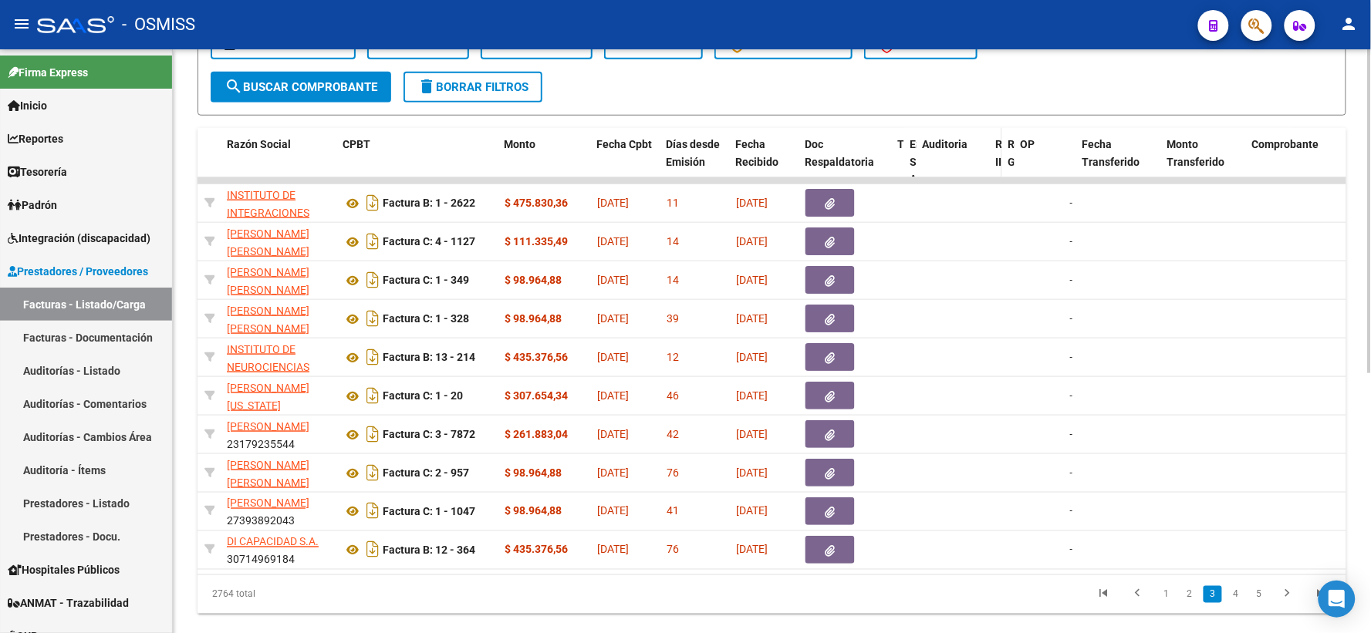
drag, startPoint x: 1061, startPoint y: 151, endPoint x: 999, endPoint y: 157, distance: 62.7
drag, startPoint x: 1074, startPoint y: 154, endPoint x: 1012, endPoint y: 157, distance: 61.8
drag, startPoint x: 1106, startPoint y: 150, endPoint x: 1034, endPoint y: 150, distance: 72.5
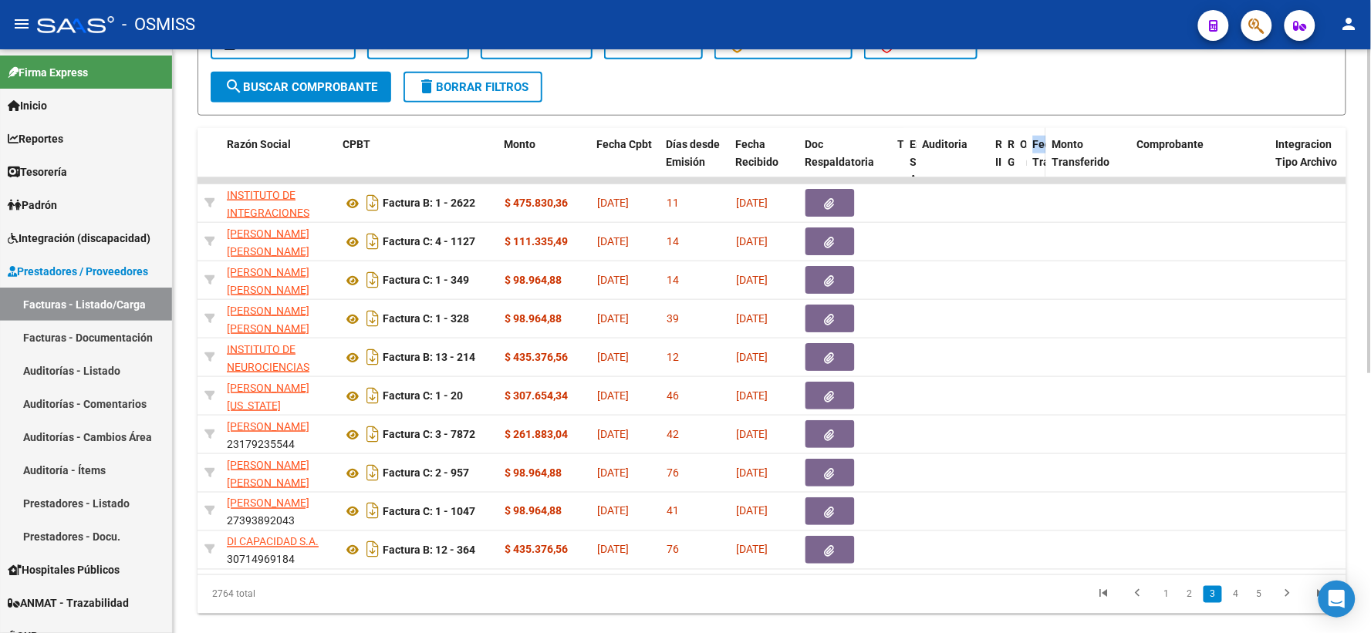
click at [1034, 150] on datatable-header-cell "Fecha Transferido" at bounding box center [1036, 171] width 19 height 86
drag, startPoint x: 1126, startPoint y: 153, endPoint x: 1040, endPoint y: 157, distance: 86.5
drag, startPoint x: 1191, startPoint y: 147, endPoint x: 1031, endPoint y: 160, distance: 160.2
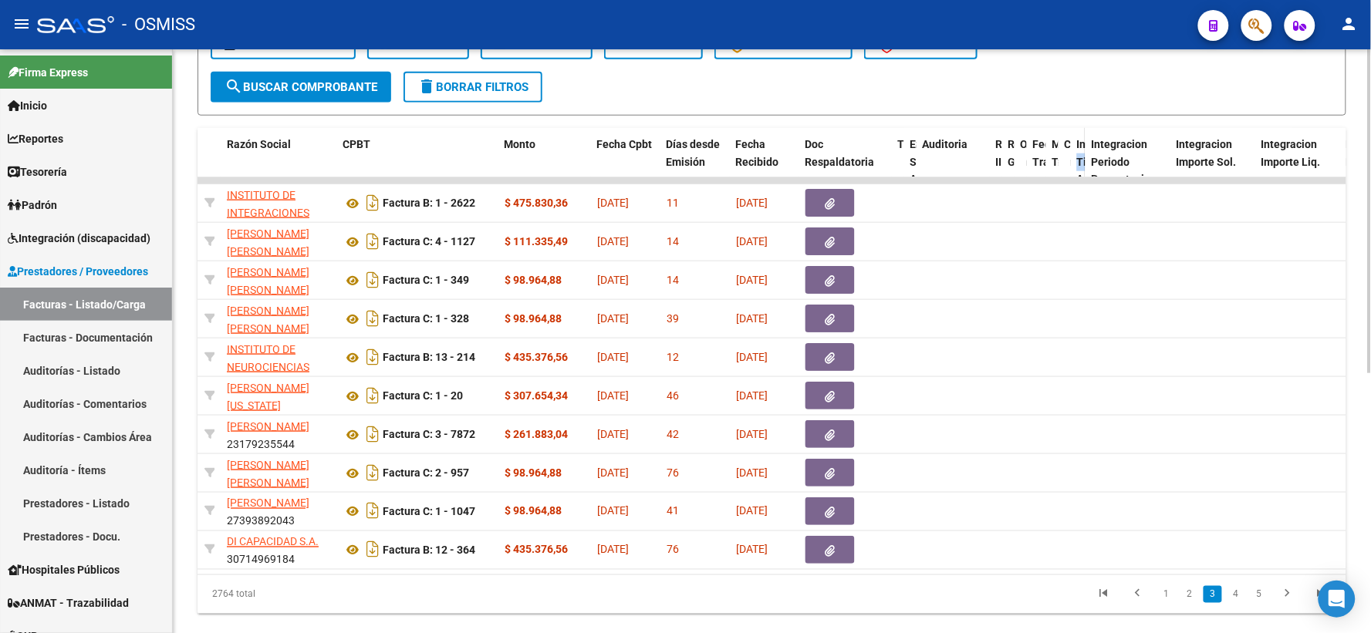
drag, startPoint x: 1152, startPoint y: 151, endPoint x: 1075, endPoint y: 164, distance: 78.9
click at [1075, 164] on datatable-header-cell "Integracion Tipo Archivo" at bounding box center [1078, 171] width 15 height 86
drag, startPoint x: 1162, startPoint y: 150, endPoint x: 1080, endPoint y: 153, distance: 82.6
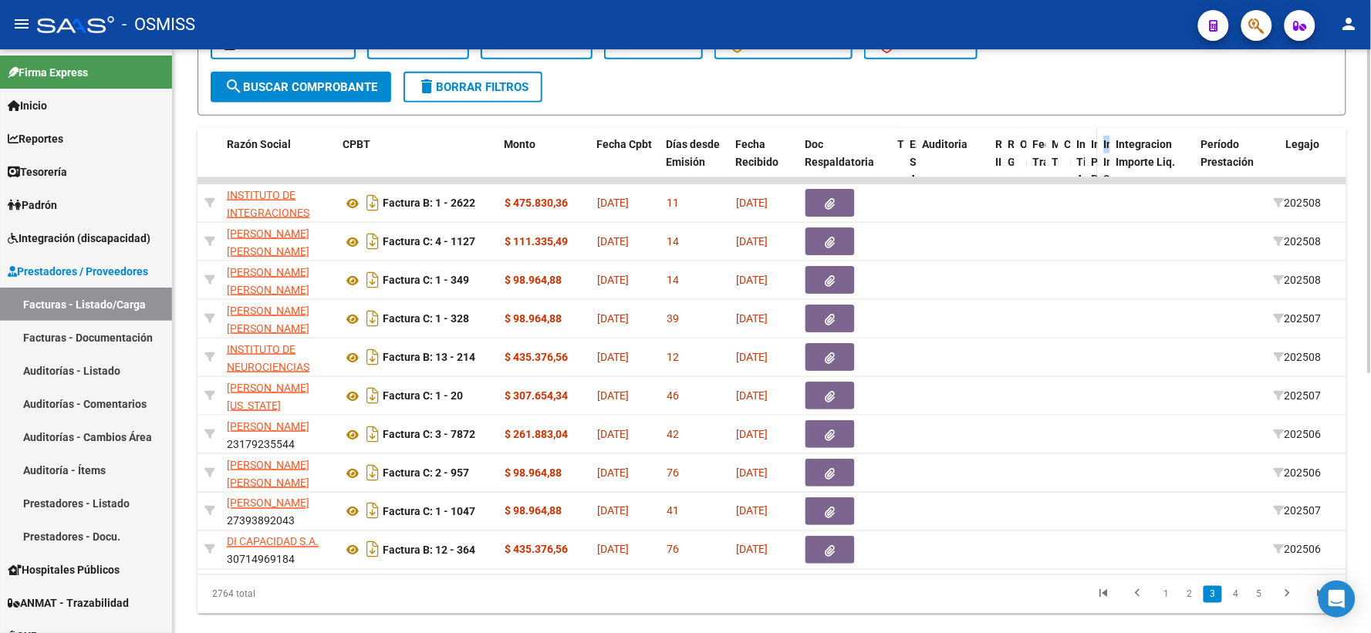
drag, startPoint x: 1179, startPoint y: 147, endPoint x: 1091, endPoint y: 149, distance: 88.0
click at [1091, 149] on div "ID CAE Facturado x Orden De Area Razón Social CPBT Monto Fecha Cpbt Días desde …" at bounding box center [1389, 171] width 3269 height 86
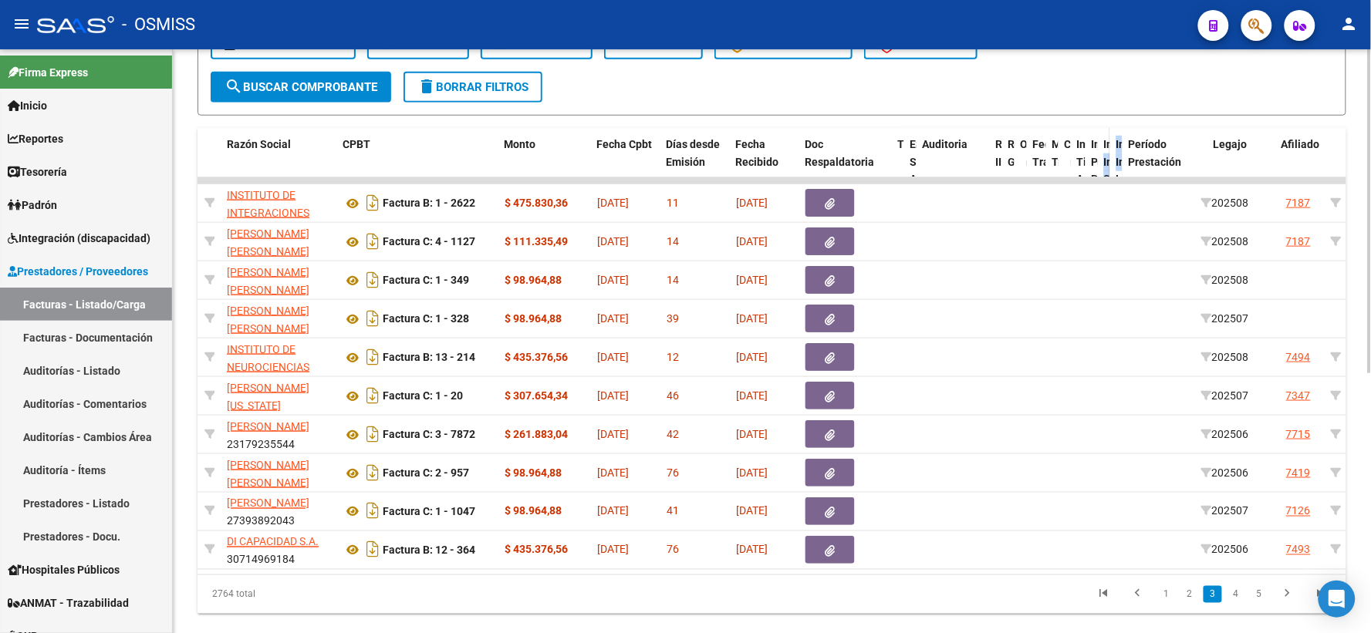
drag, startPoint x: 1192, startPoint y: 151, endPoint x: 1098, endPoint y: 155, distance: 93.4
click at [1098, 155] on div "ID CAE Facturado x Orden De Area Razón Social CPBT Monto Fecha Cpbt Días desde …" at bounding box center [1353, 171] width 3197 height 86
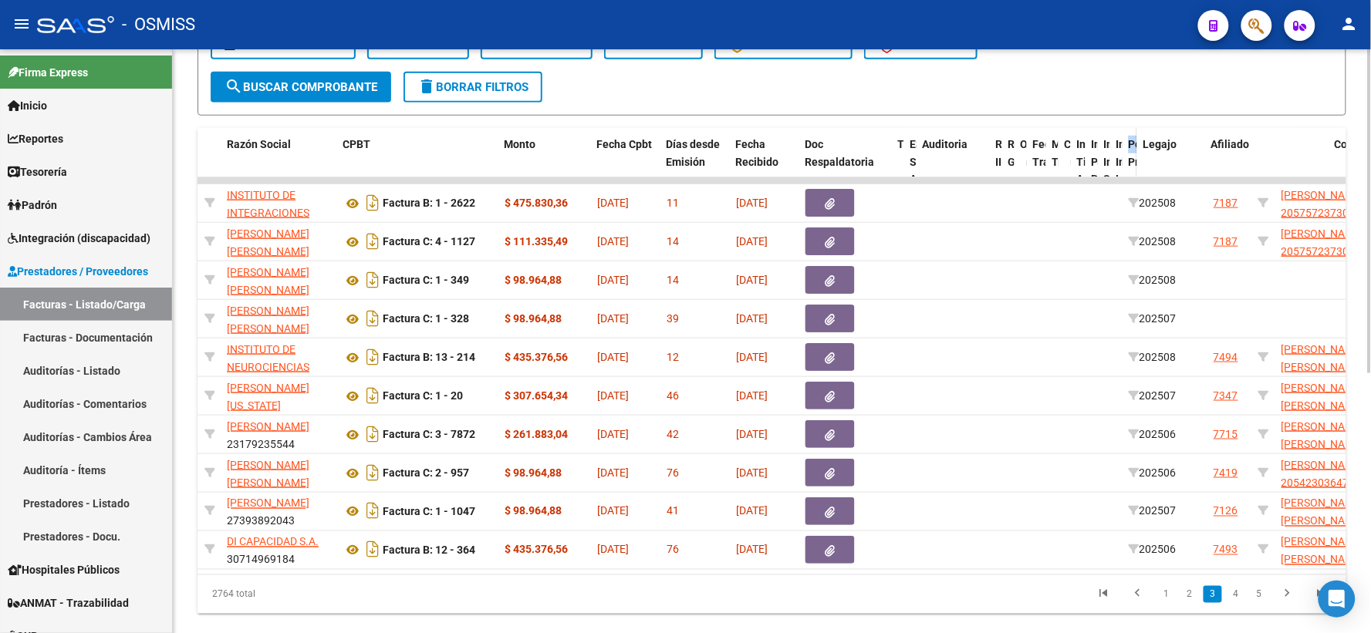
drag, startPoint x: 1201, startPoint y: 149, endPoint x: 1123, endPoint y: 149, distance: 77.9
click at [1123, 149] on datatable-header-cell "Período Prestación" at bounding box center [1129, 171] width 15 height 86
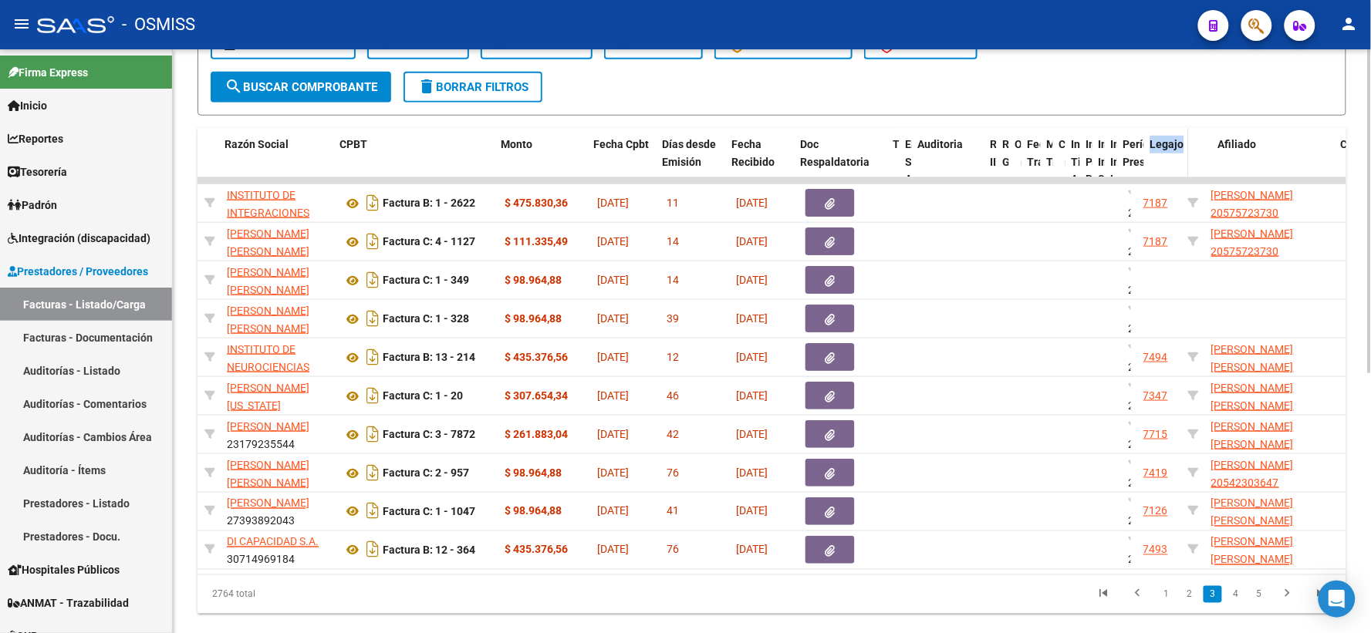
drag, startPoint x: 1135, startPoint y: 150, endPoint x: 1148, endPoint y: 150, distance: 13.1
click at [1148, 150] on div "ID CAE Facturado x Orden De Area Razón Social CPBT Monto Fecha Cpbt Días desde …" at bounding box center [1282, 171] width 3054 height 86
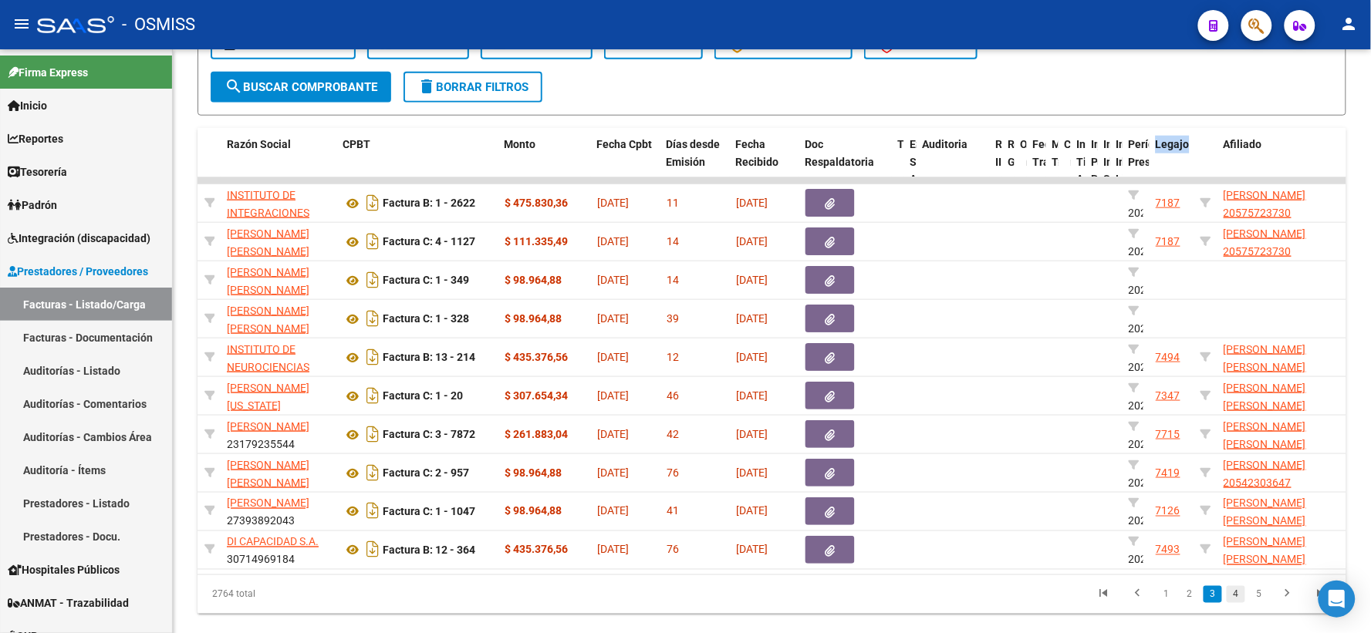
click at [1232, 603] on link "4" at bounding box center [1235, 594] width 19 height 17
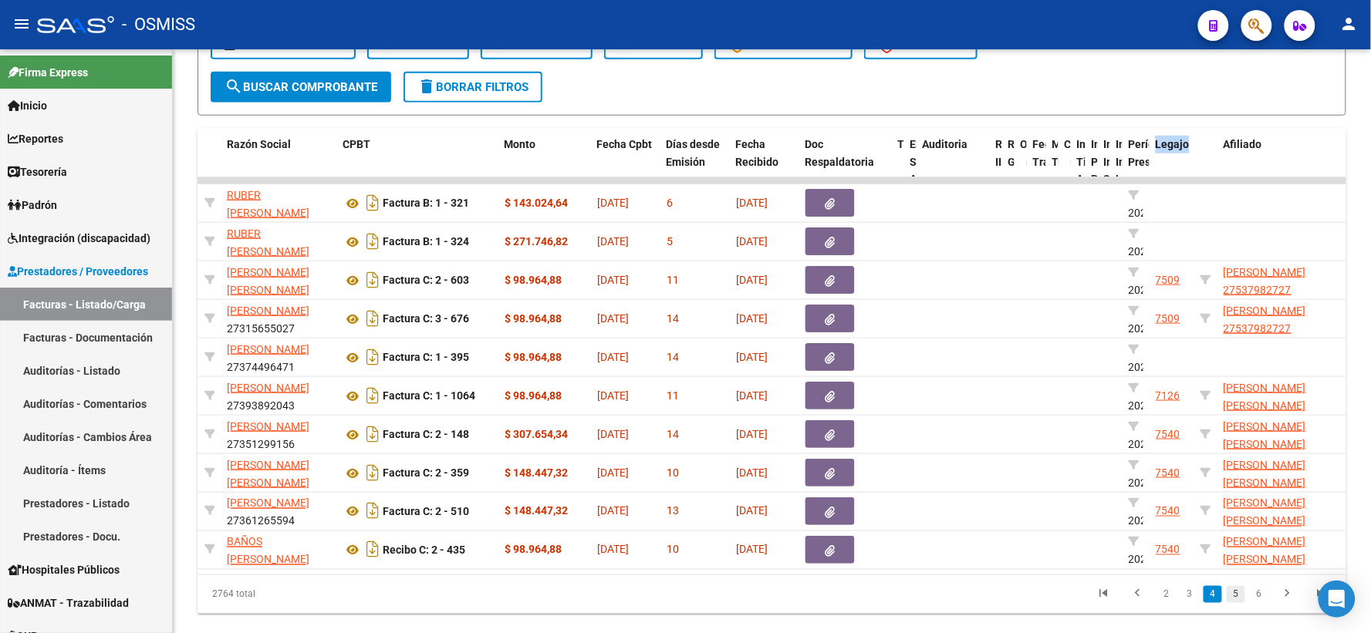
click at [1237, 602] on link "5" at bounding box center [1235, 594] width 19 height 17
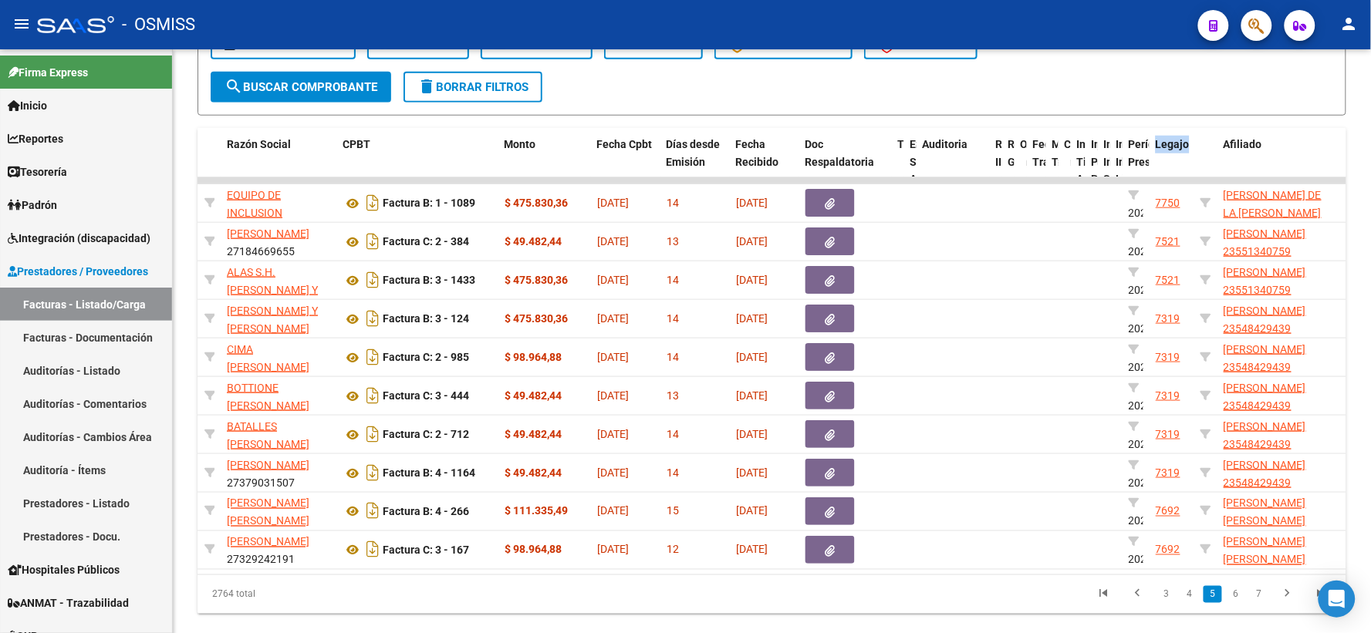
click at [1237, 602] on link "6" at bounding box center [1235, 594] width 19 height 17
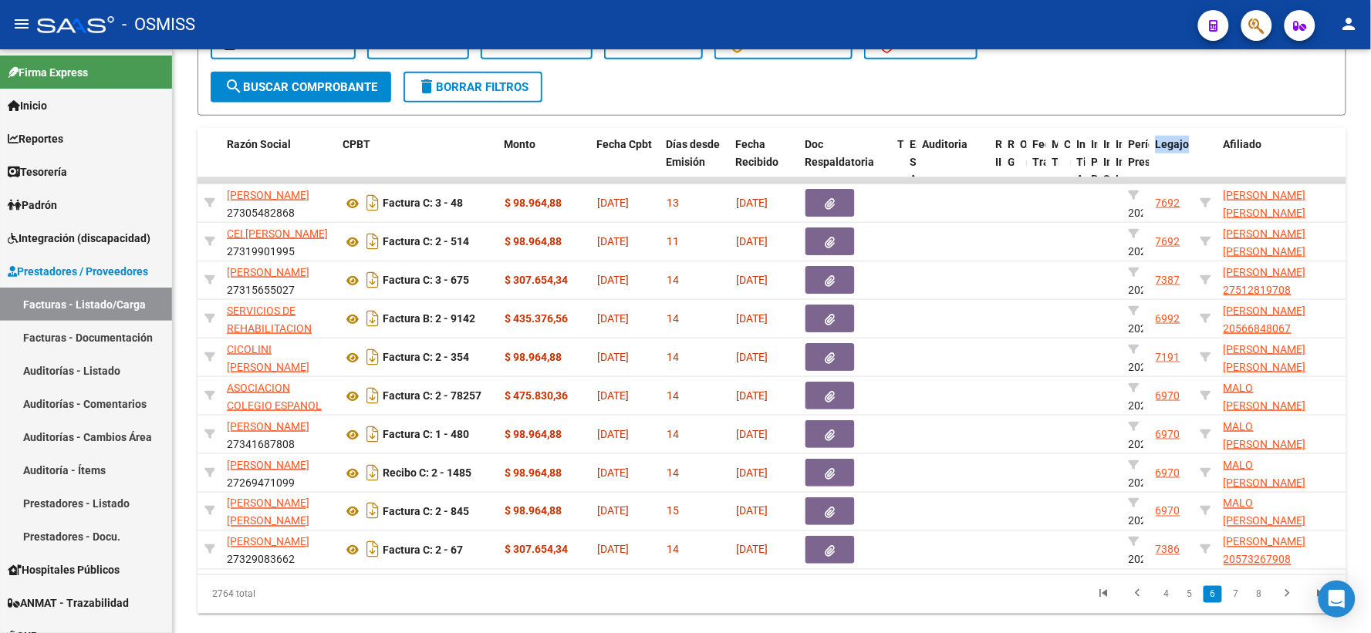
click at [1237, 602] on link "7" at bounding box center [1235, 594] width 19 height 17
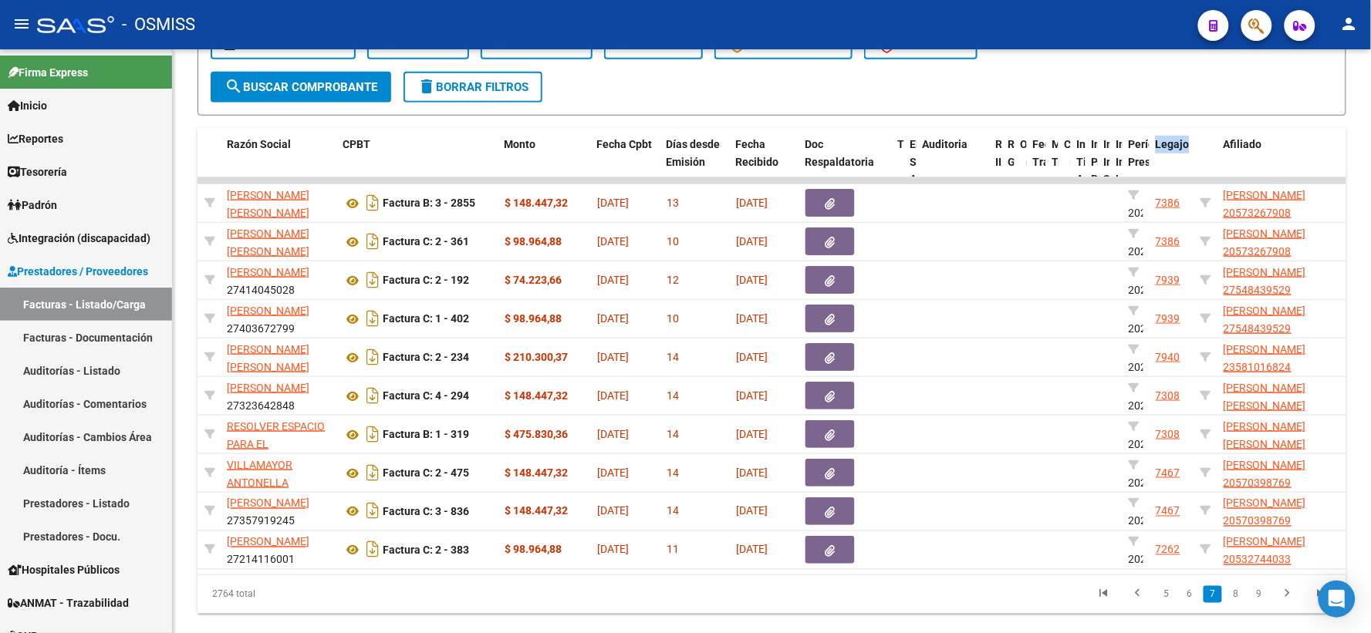
click at [1237, 602] on link "8" at bounding box center [1235, 594] width 19 height 17
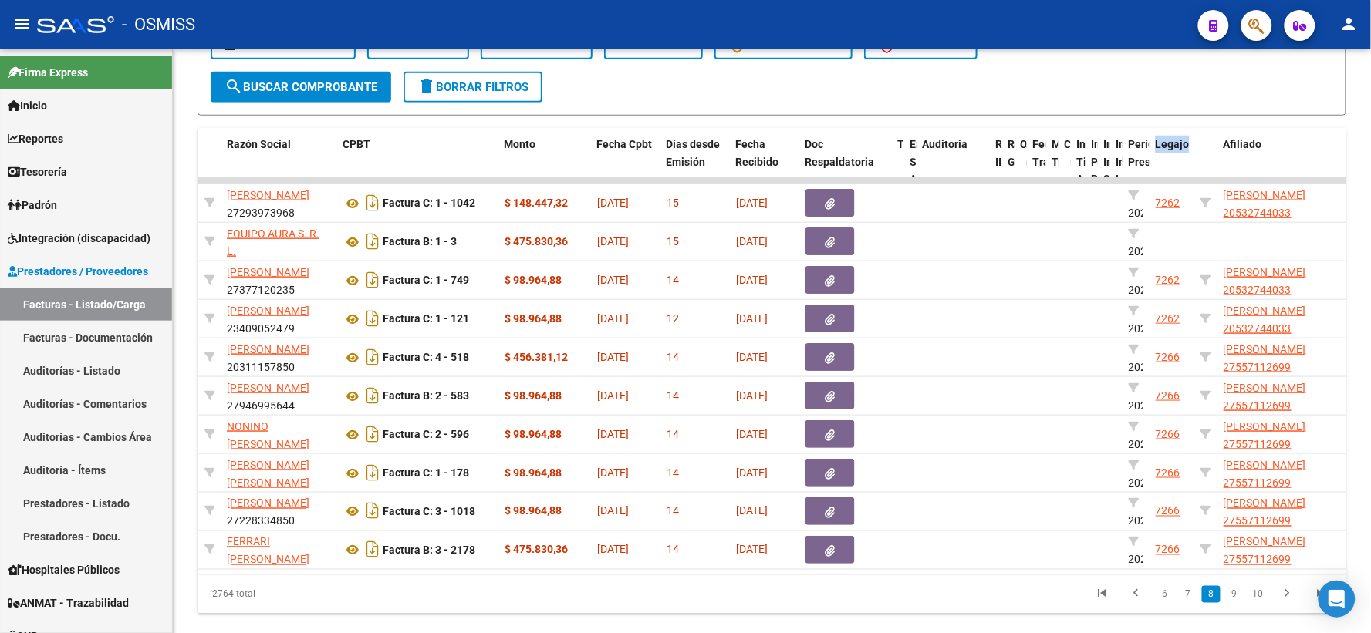
click at [1237, 602] on link "9" at bounding box center [1234, 594] width 19 height 17
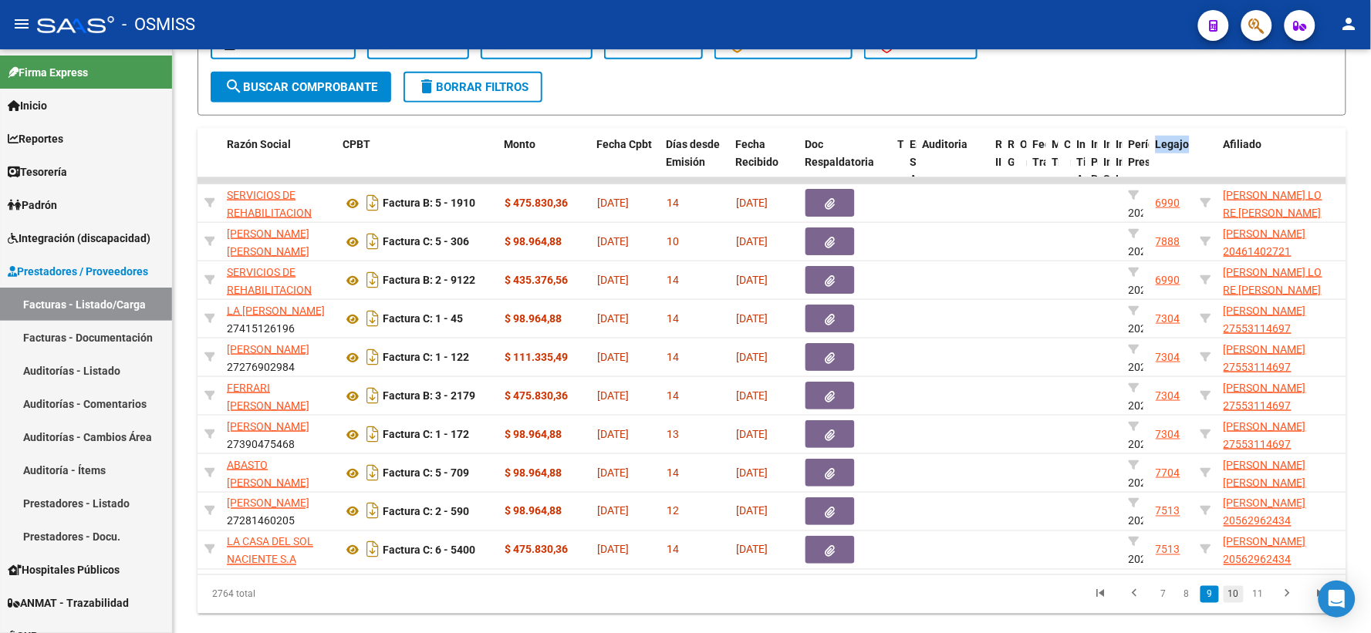
click at [1236, 603] on link "10" at bounding box center [1233, 594] width 20 height 17
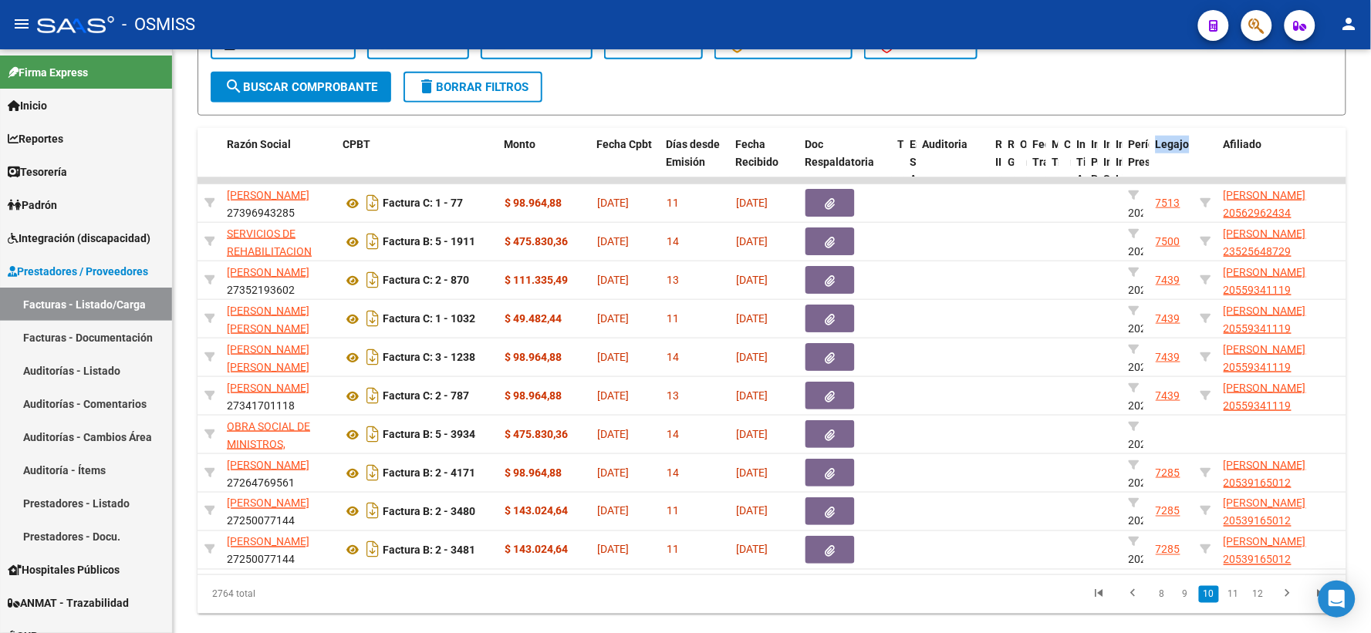
click at [1236, 603] on link "11" at bounding box center [1233, 594] width 20 height 17
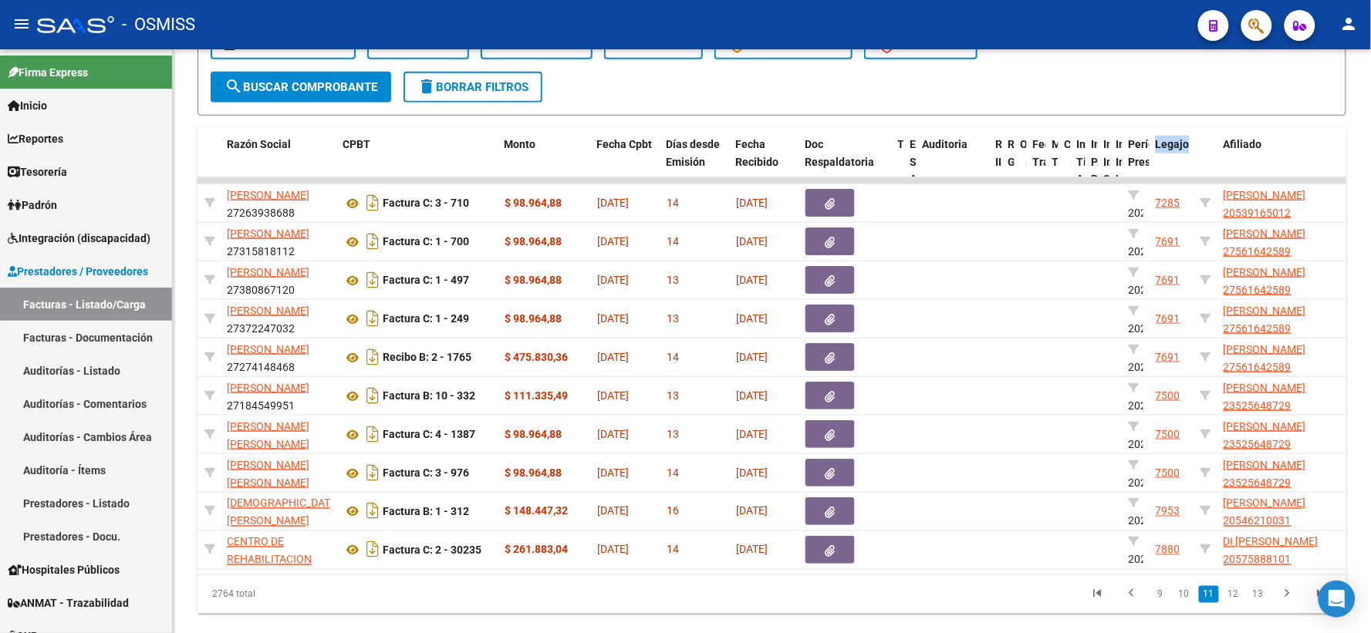
click at [1236, 603] on link "12" at bounding box center [1233, 594] width 20 height 17
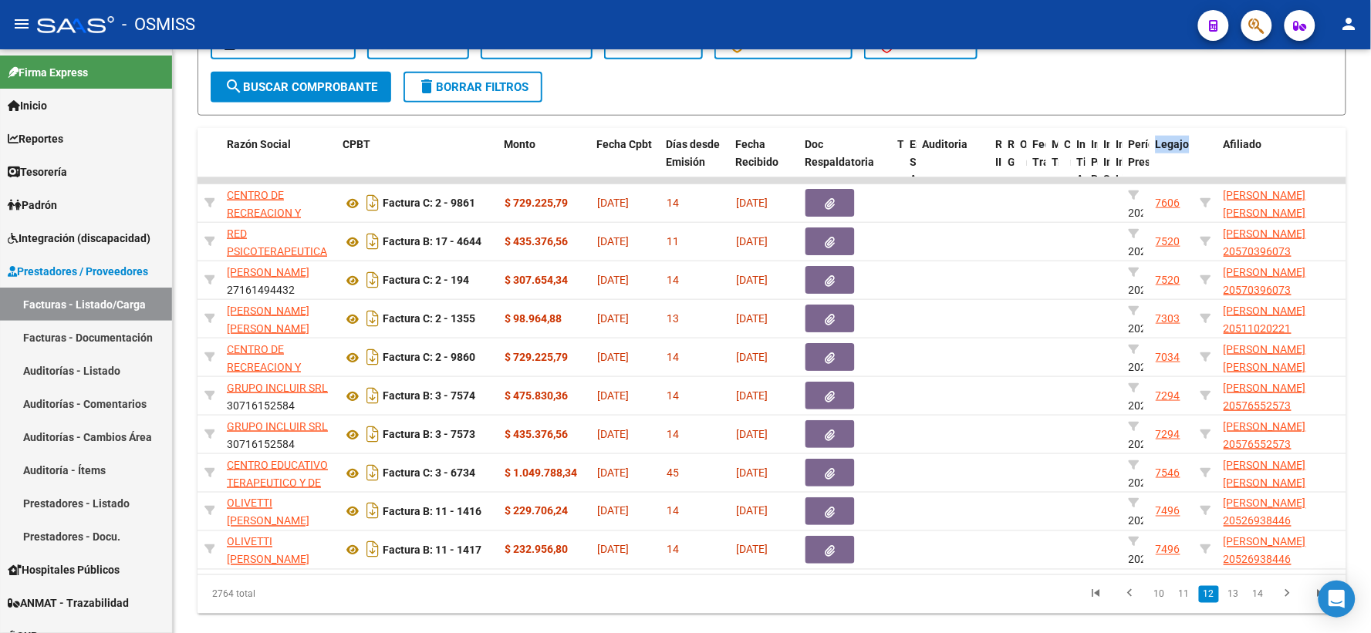
click at [1236, 603] on link "13" at bounding box center [1233, 594] width 20 height 17
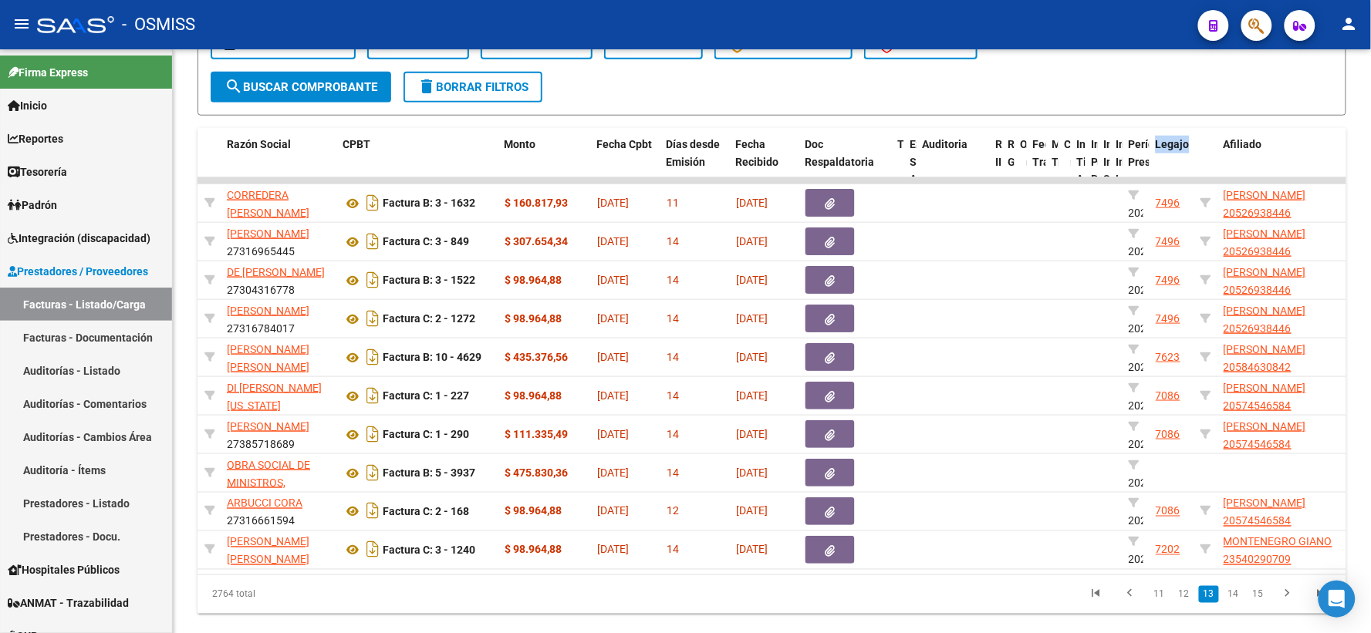
click at [1236, 603] on link "14" at bounding box center [1233, 594] width 20 height 17
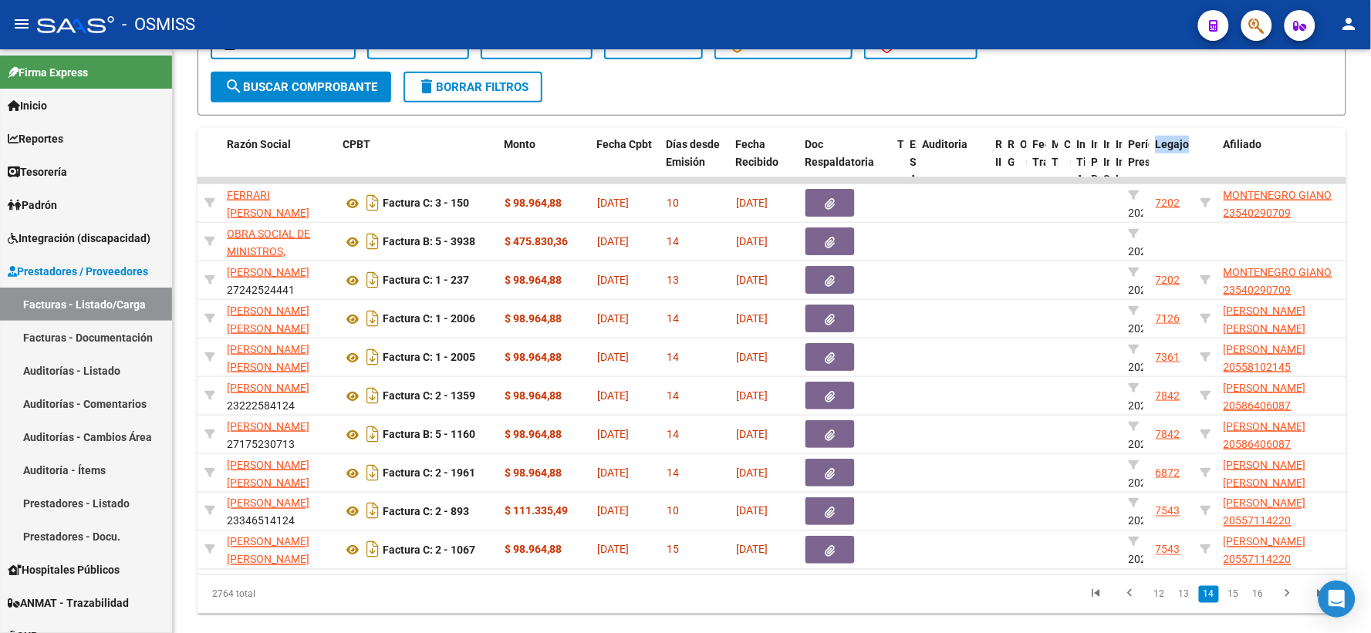
click at [1236, 603] on link "15" at bounding box center [1233, 594] width 20 height 17
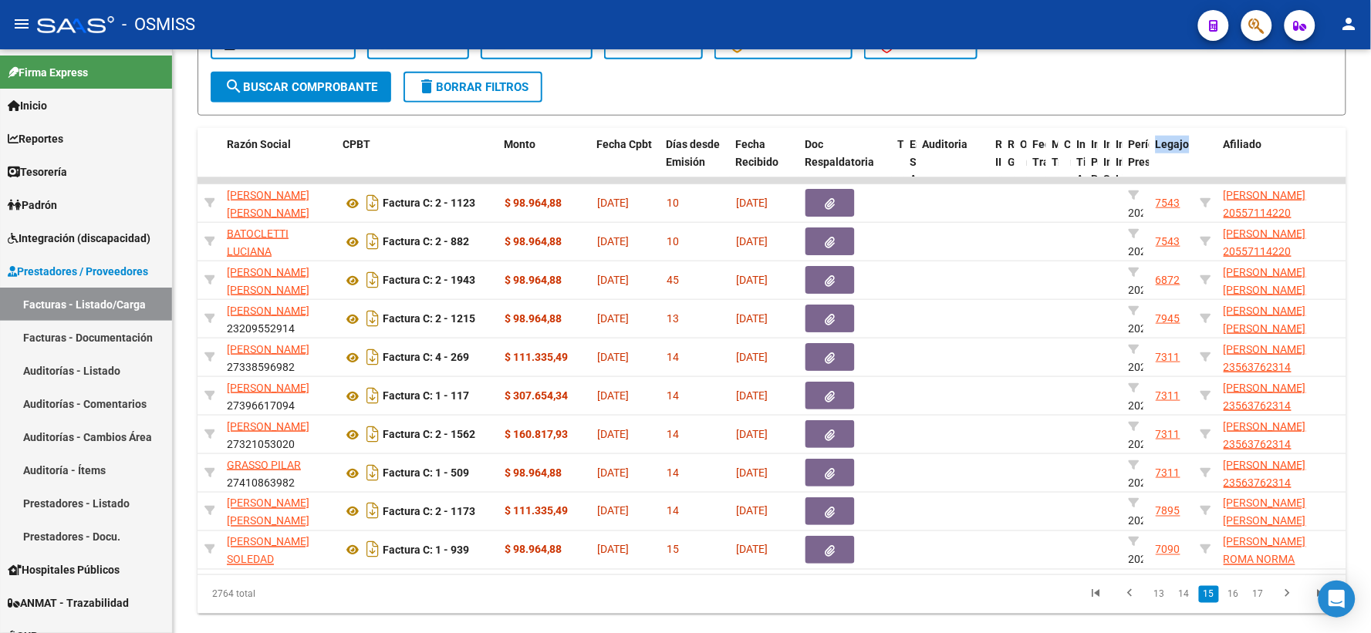
click at [1236, 603] on link "16" at bounding box center [1233, 594] width 20 height 17
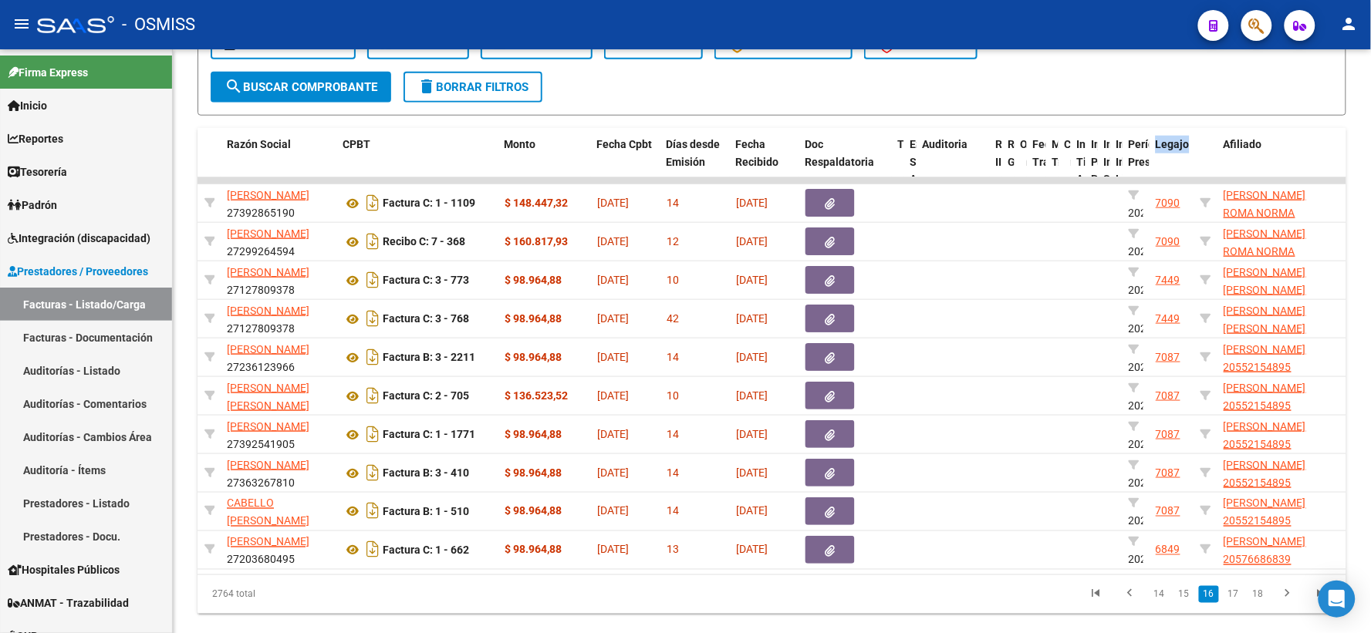
click at [1236, 603] on link "17" at bounding box center [1233, 594] width 20 height 17
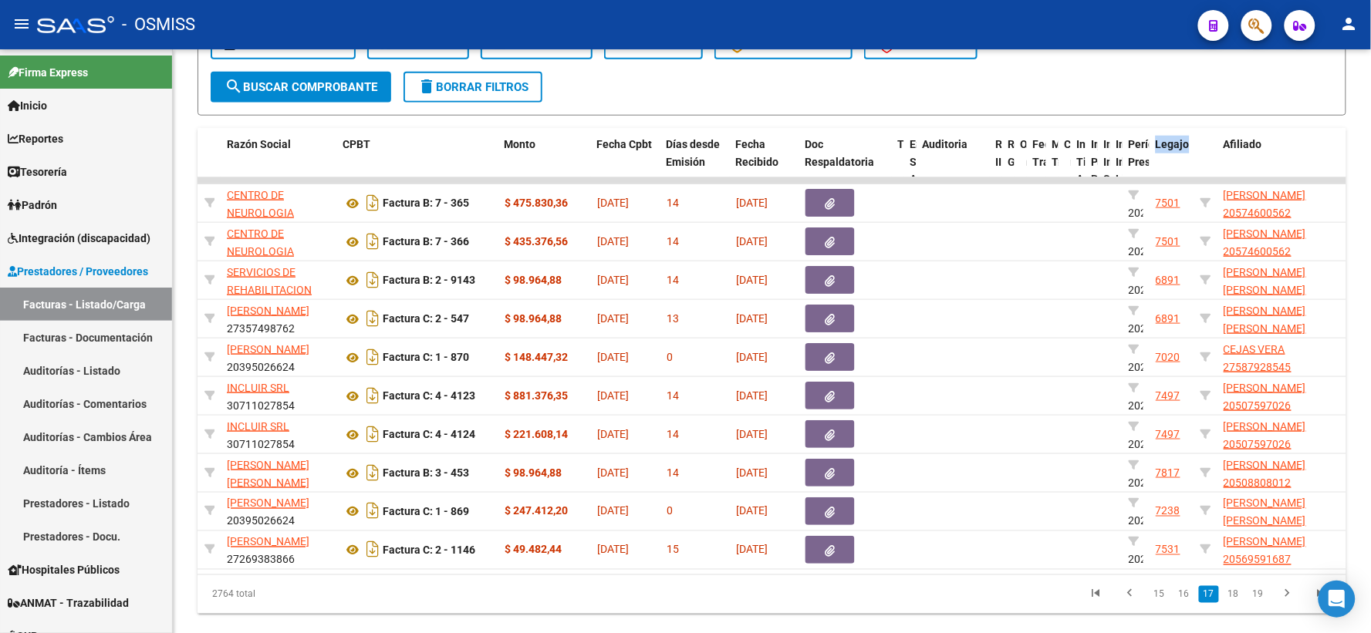
click at [1236, 603] on link "18" at bounding box center [1233, 594] width 20 height 17
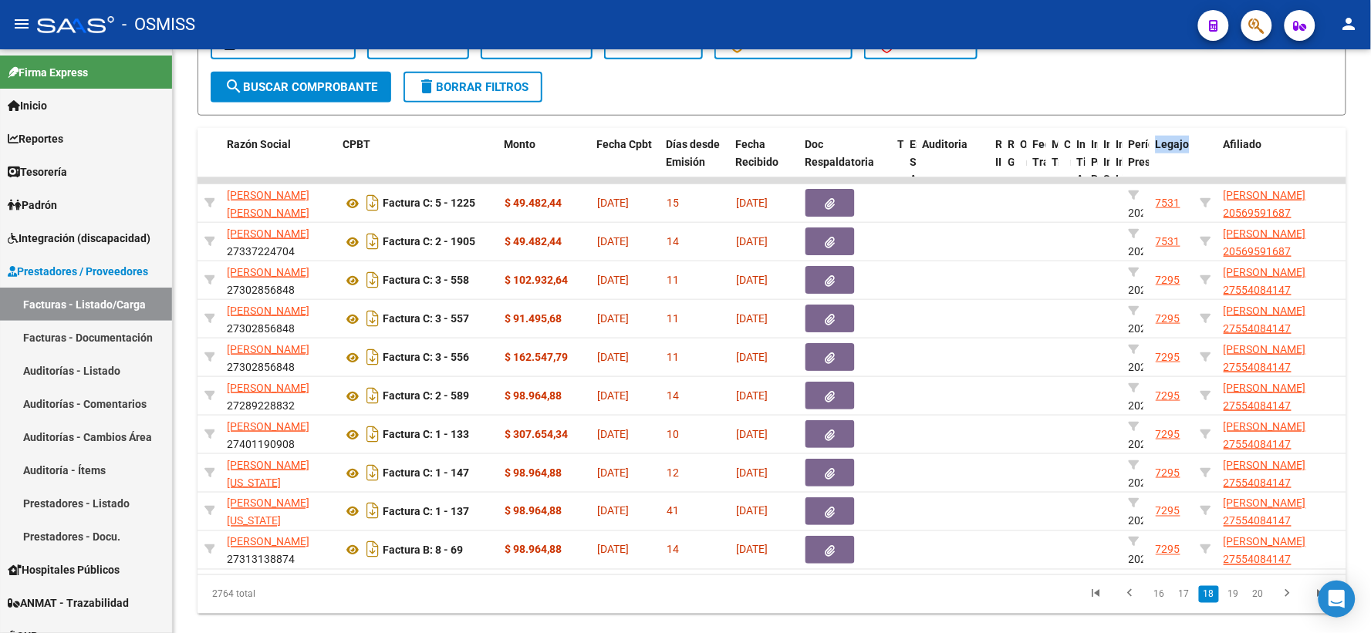
click at [1236, 603] on link "19" at bounding box center [1233, 594] width 20 height 17
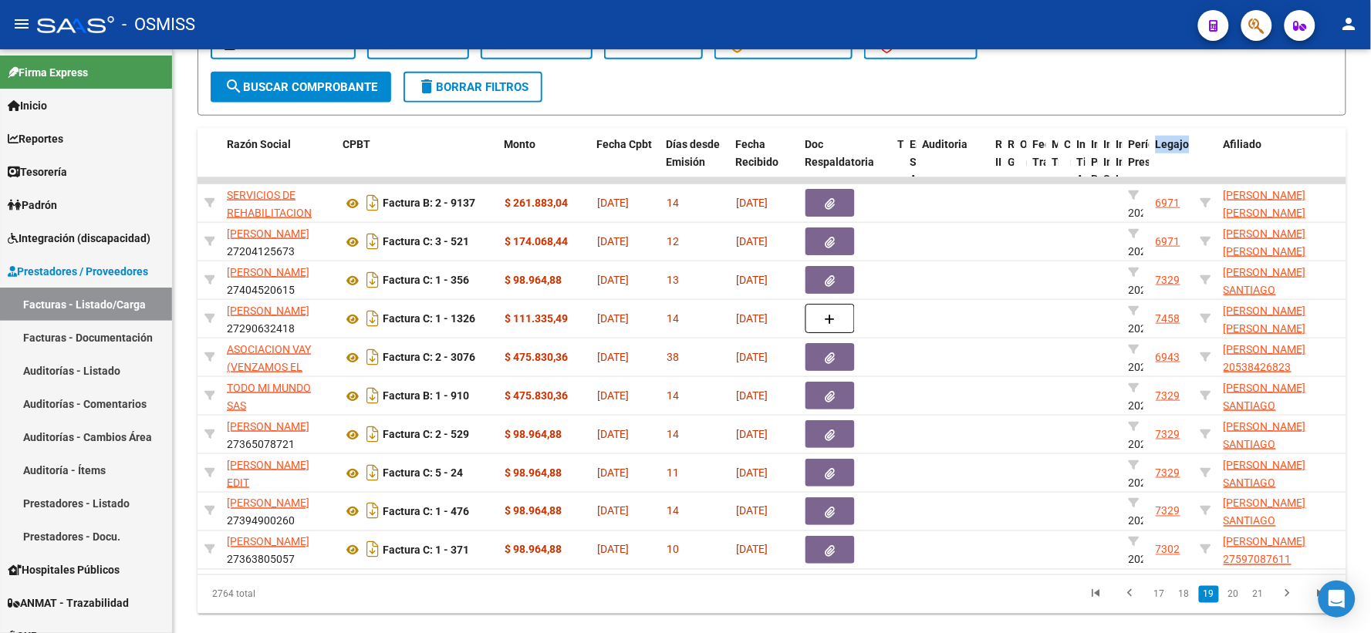
click at [1236, 603] on link "20" at bounding box center [1233, 594] width 20 height 17
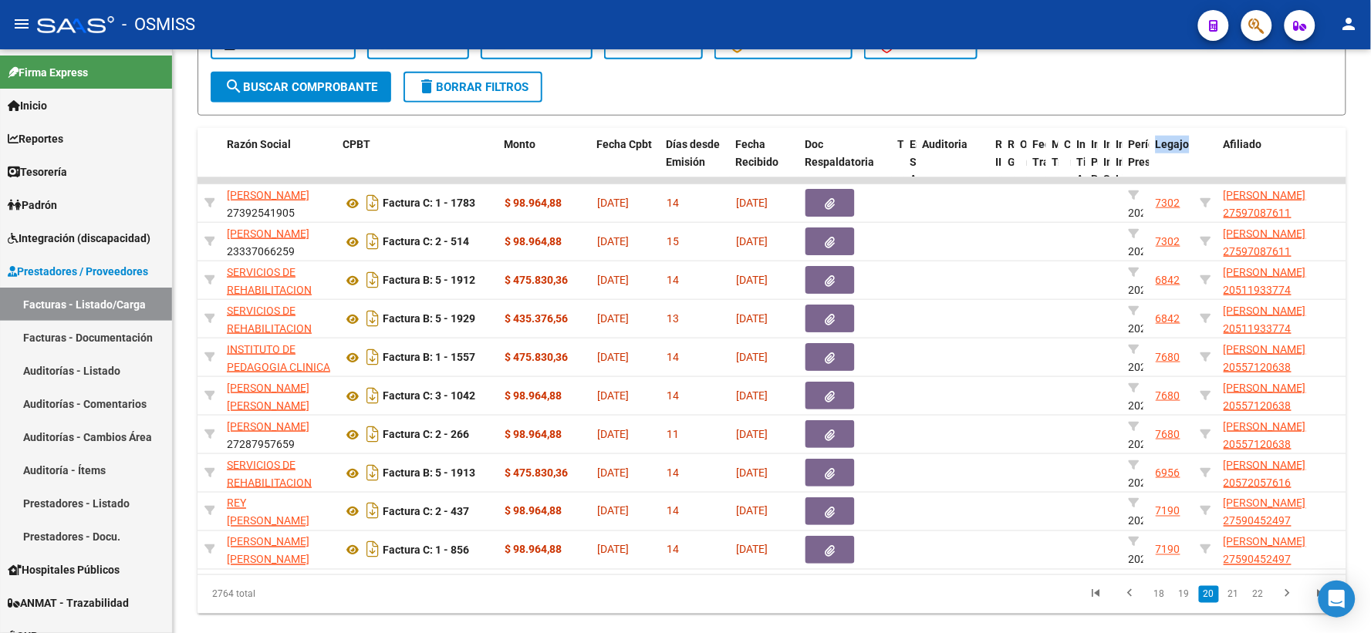
click at [1236, 603] on link "21" at bounding box center [1233, 594] width 20 height 17
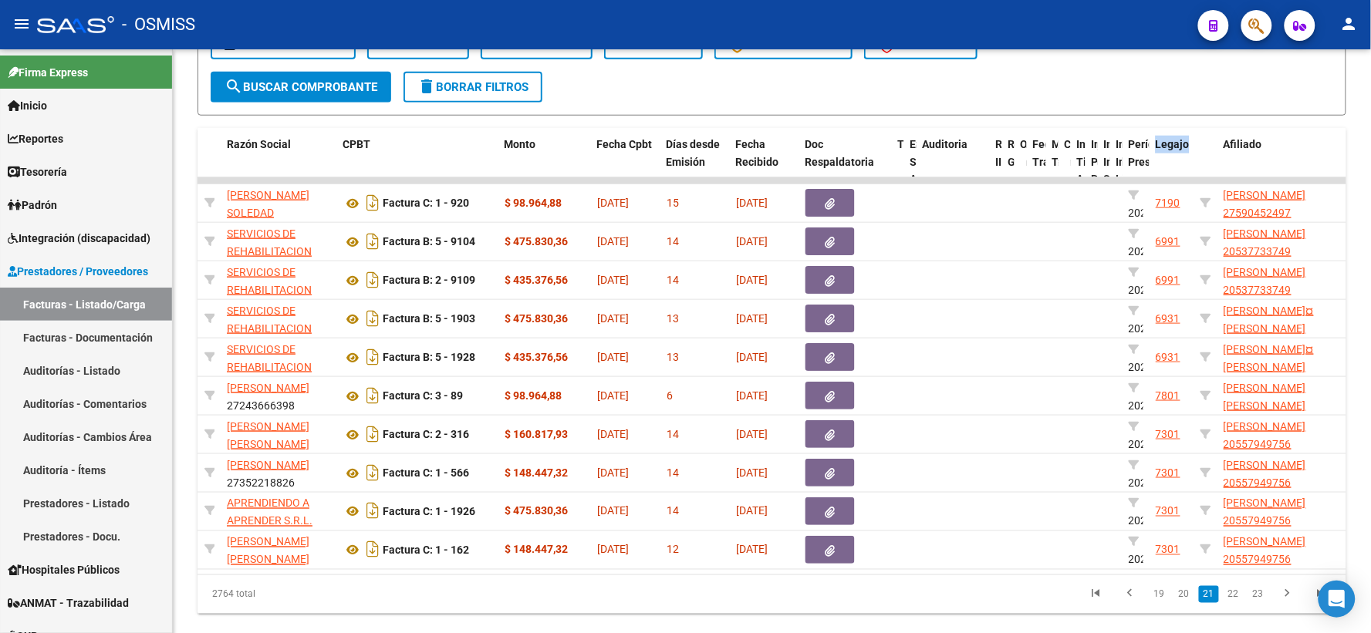
click at [1236, 603] on link "22" at bounding box center [1233, 594] width 20 height 17
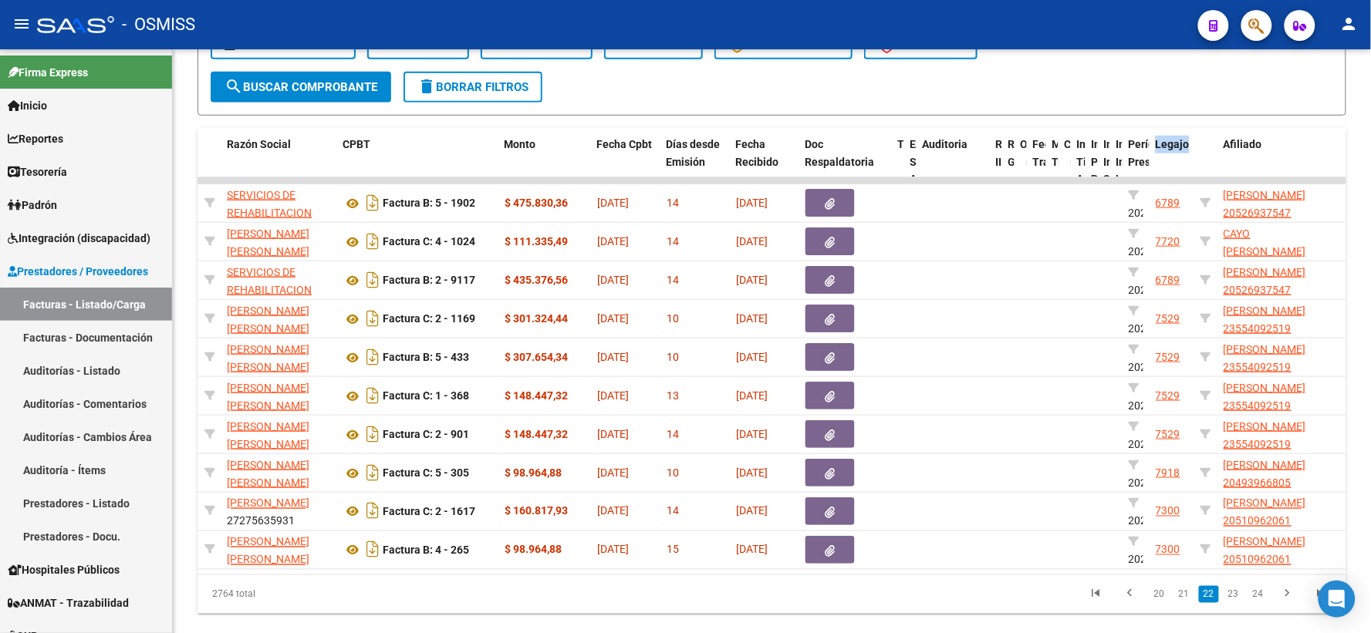
click at [1236, 603] on link "23" at bounding box center [1233, 594] width 20 height 17
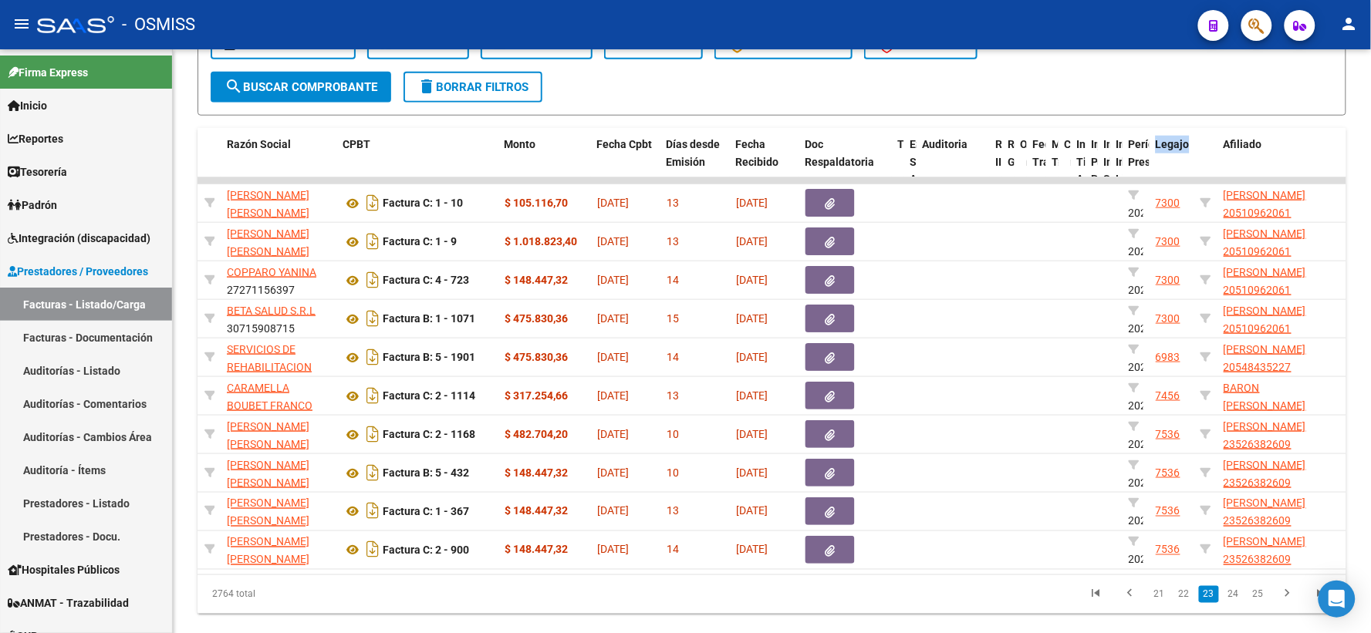
click at [1236, 603] on link "24" at bounding box center [1233, 594] width 20 height 17
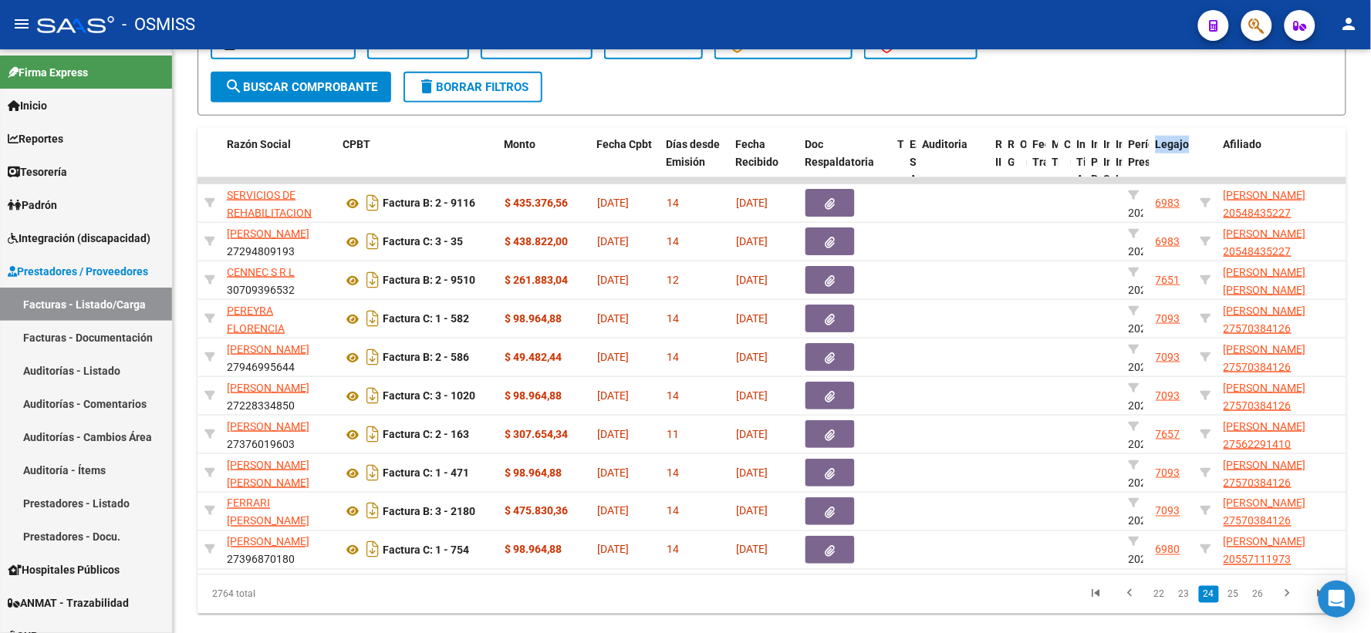
click at [1236, 603] on link "25" at bounding box center [1233, 594] width 20 height 17
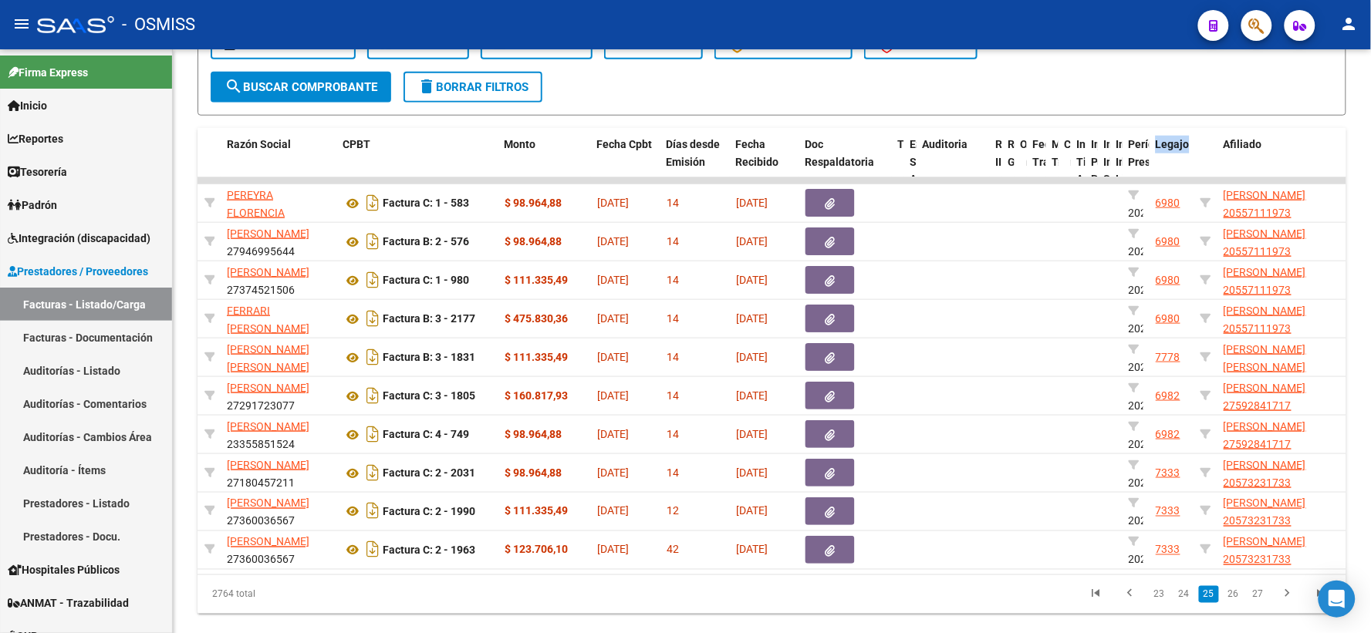
click at [1236, 603] on link "26" at bounding box center [1233, 594] width 20 height 17
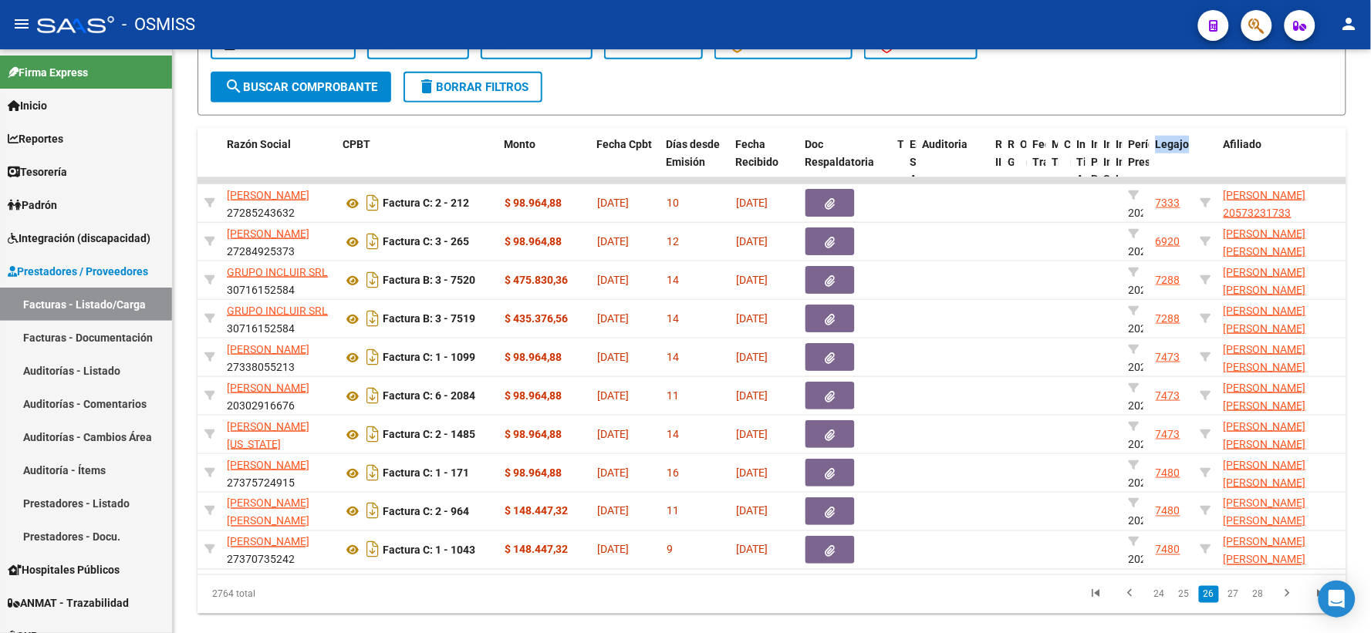
click at [1236, 603] on link "27" at bounding box center [1233, 594] width 20 height 17
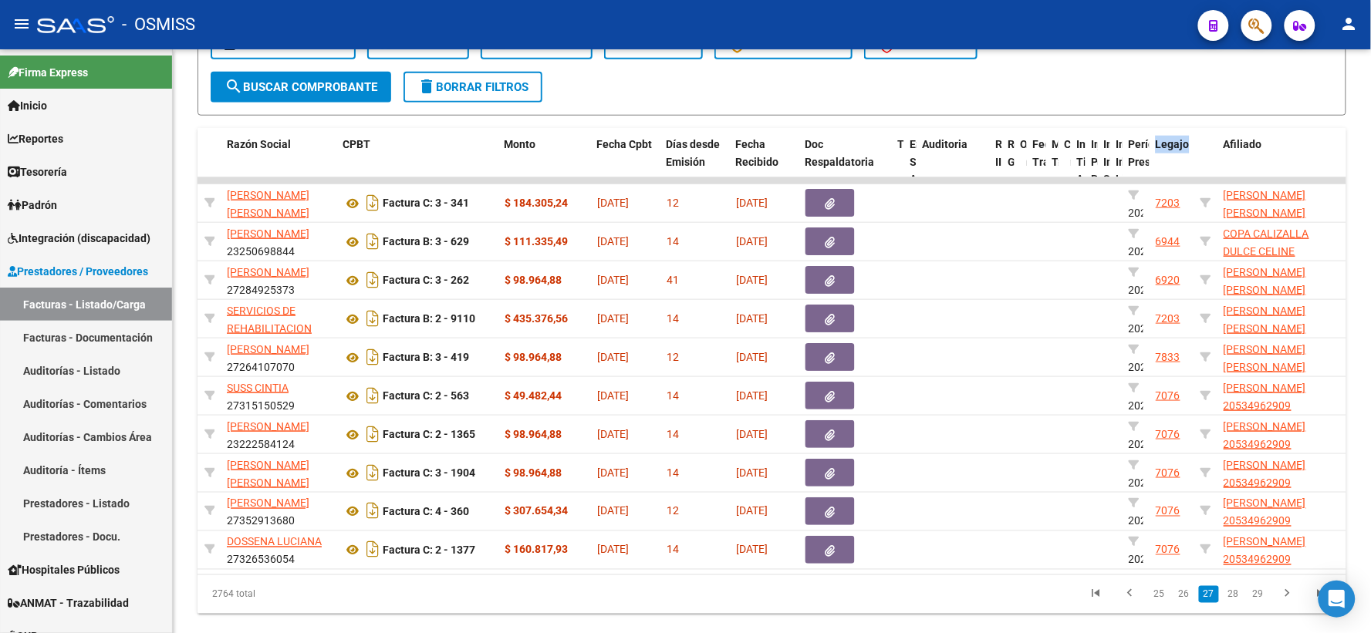
click at [1236, 603] on link "28" at bounding box center [1233, 594] width 20 height 17
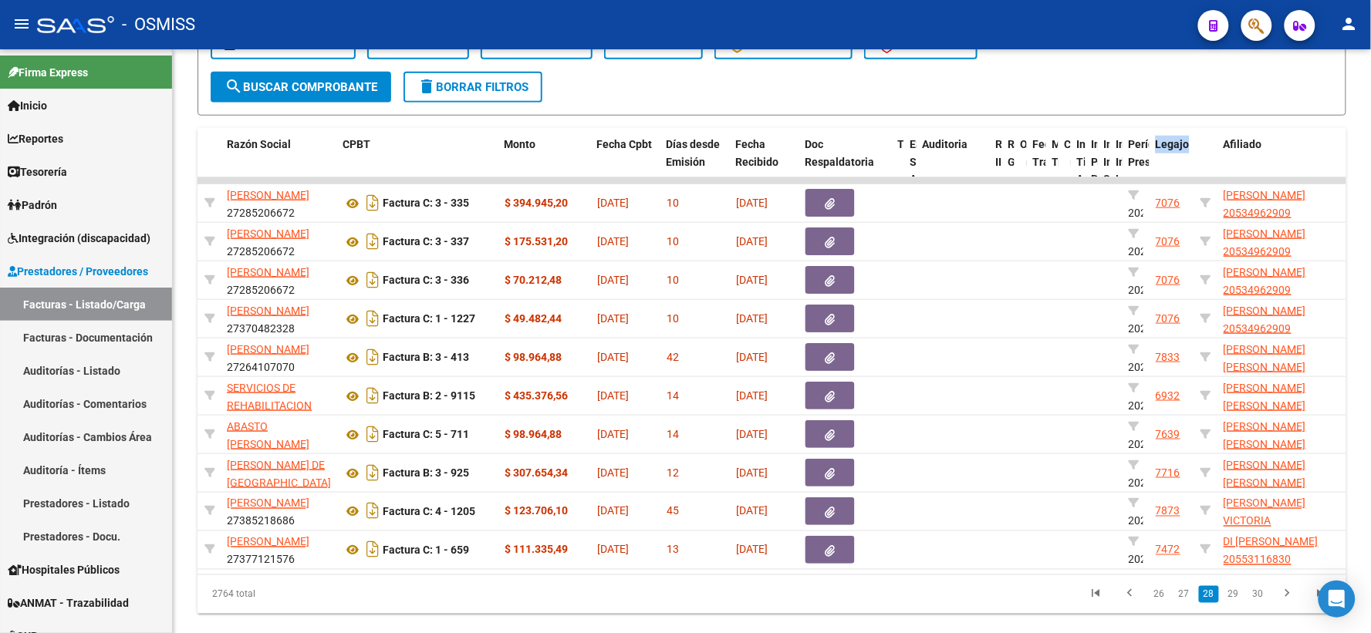
click at [1236, 603] on link "29" at bounding box center [1233, 594] width 20 height 17
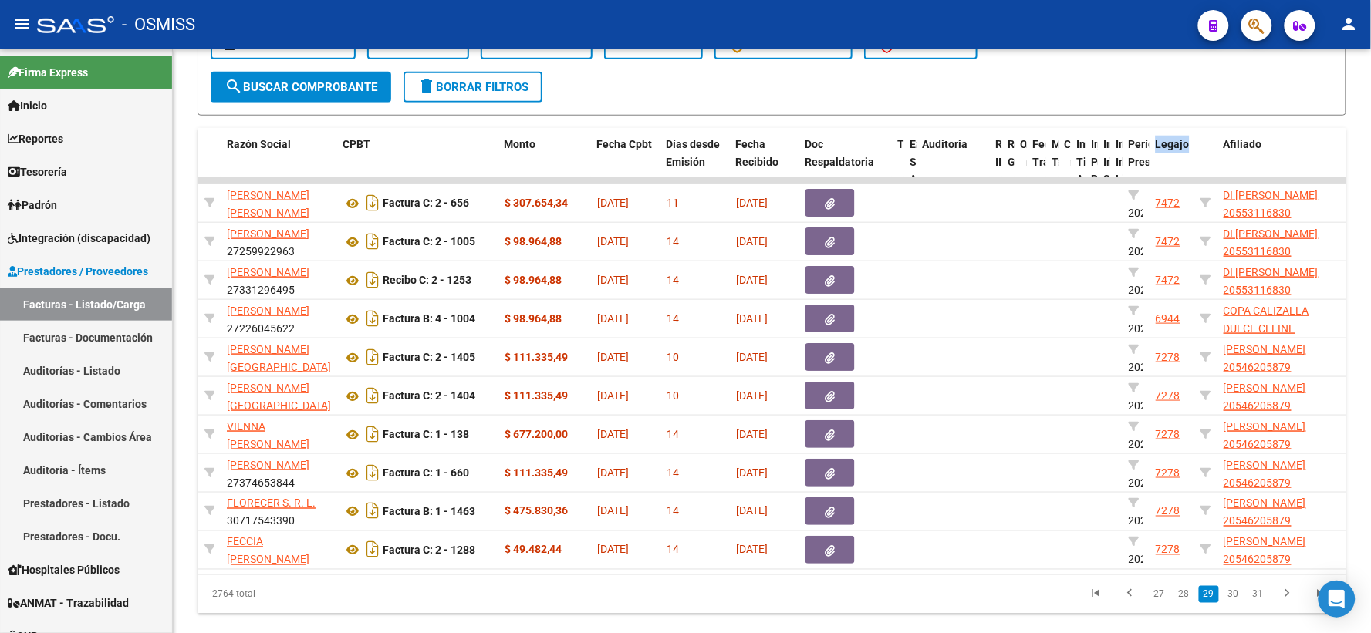
click at [1236, 603] on link "30" at bounding box center [1233, 594] width 20 height 17
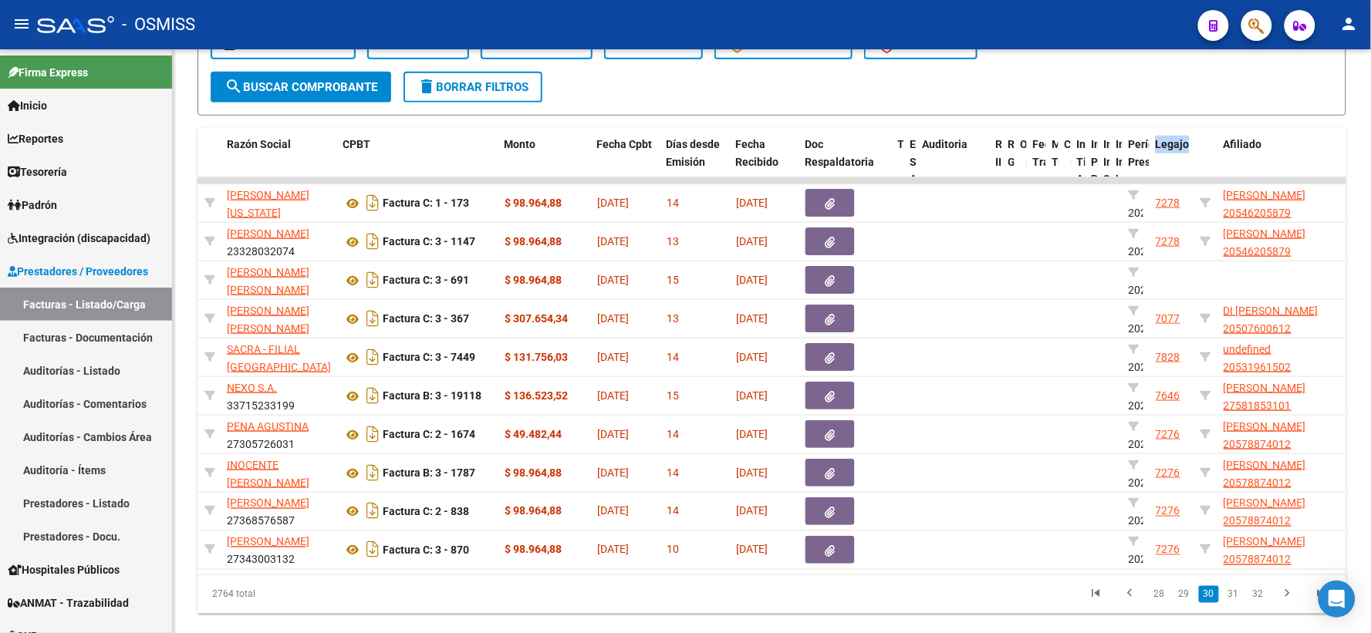
click at [1236, 603] on link "31" at bounding box center [1233, 594] width 20 height 17
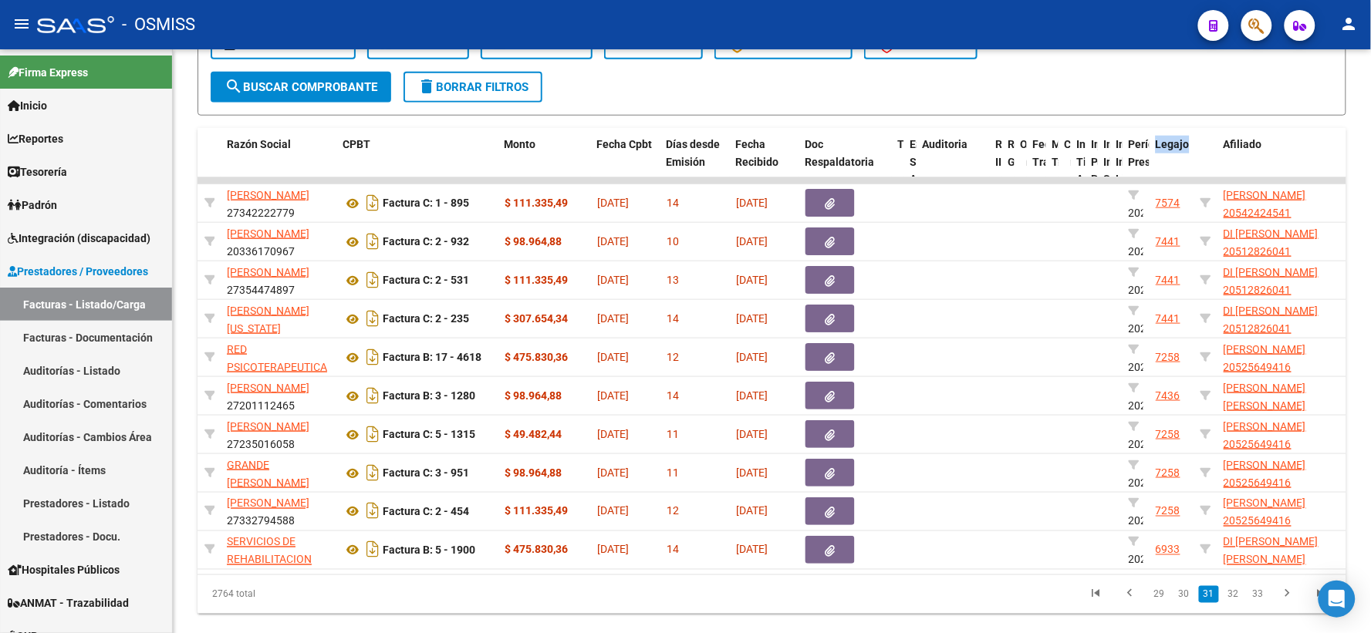
click at [1210, 603] on link "31" at bounding box center [1209, 594] width 20 height 17
click at [1190, 603] on link "30" at bounding box center [1184, 594] width 20 height 17
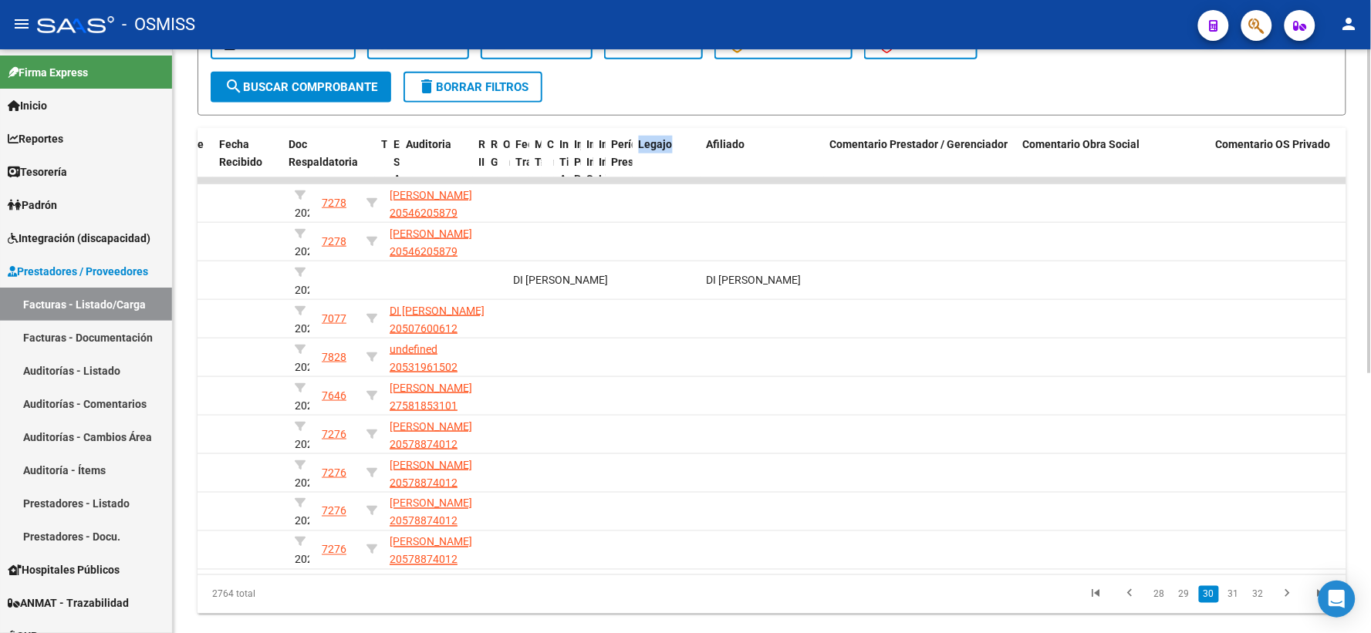
scroll to position [0, 959]
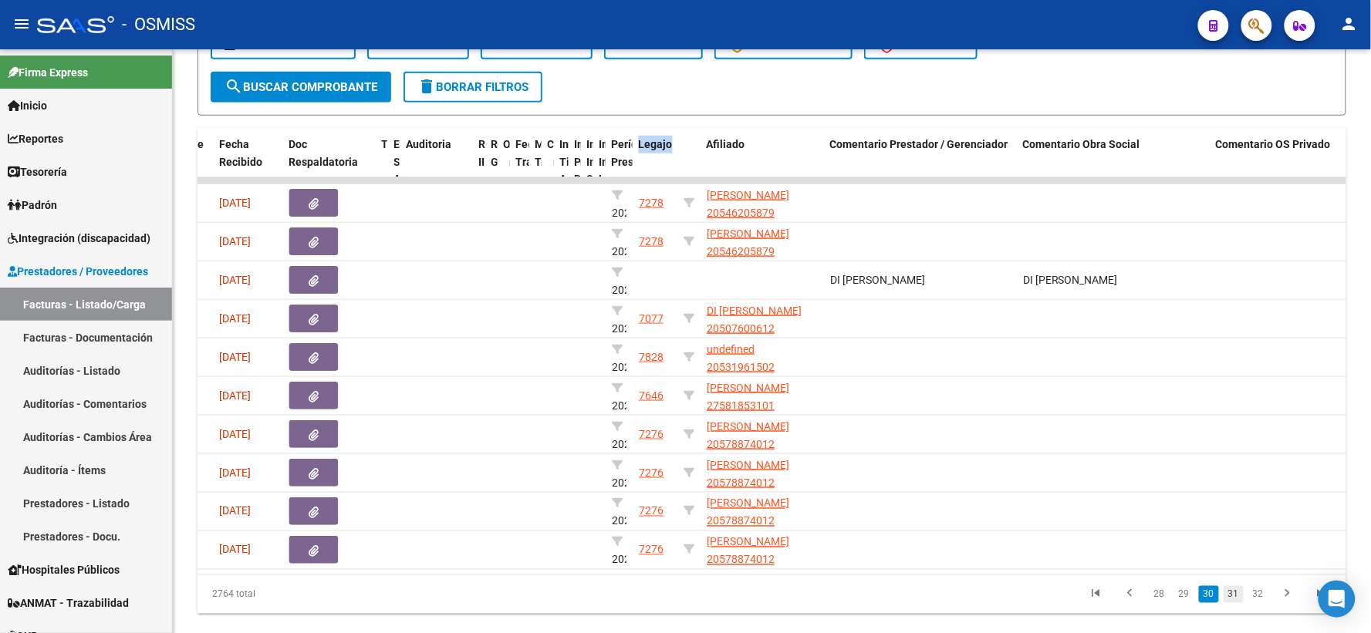
click at [1233, 603] on link "31" at bounding box center [1233, 594] width 20 height 17
click at [1233, 603] on link "32" at bounding box center [1233, 594] width 20 height 17
click at [1233, 603] on link "33" at bounding box center [1233, 594] width 20 height 17
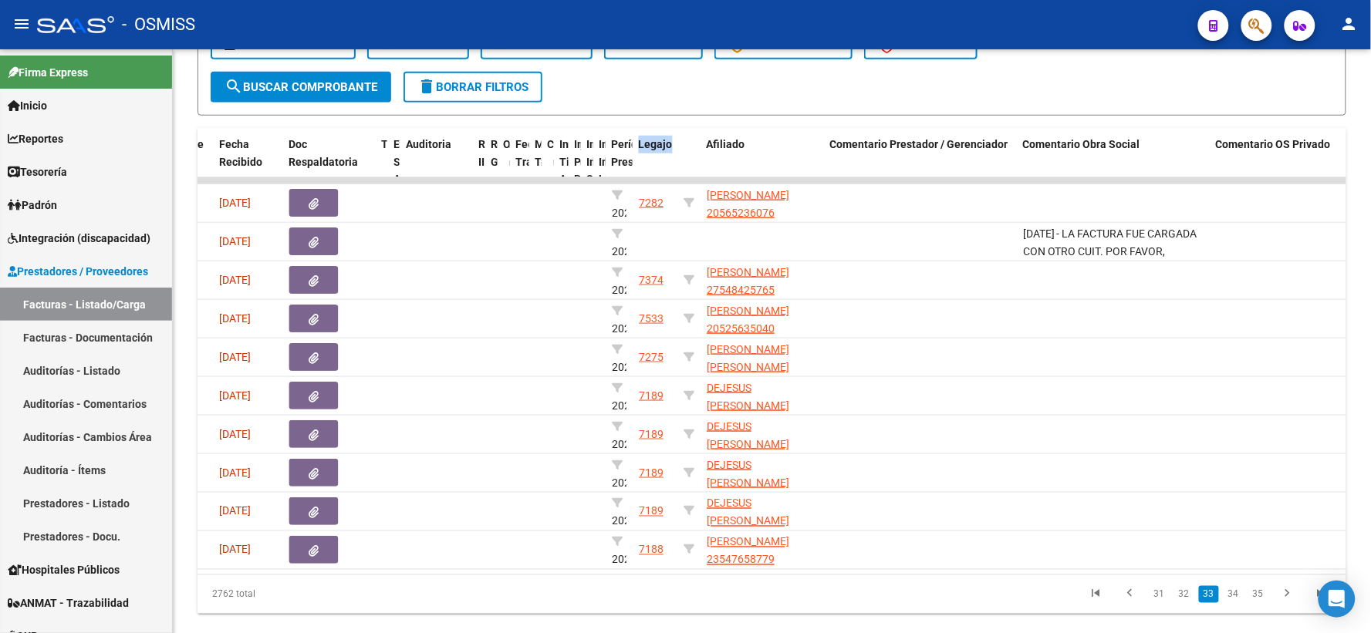
click at [1233, 603] on link "34" at bounding box center [1233, 594] width 20 height 17
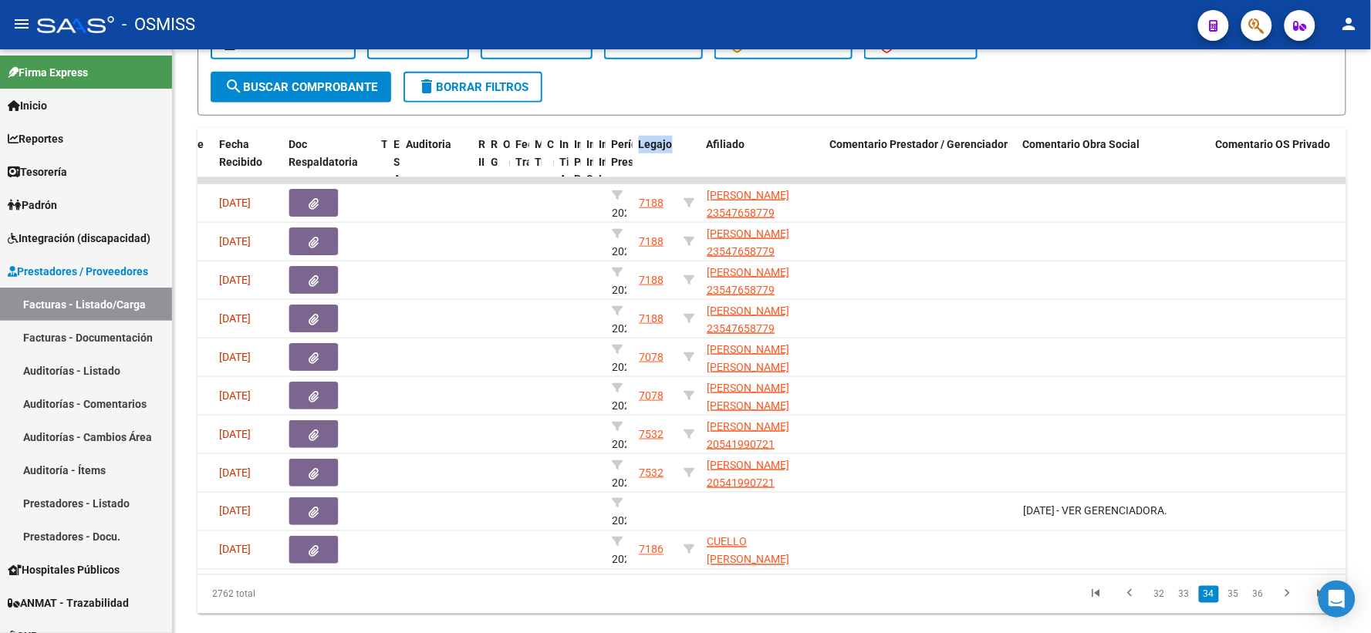
click at [1233, 603] on link "35" at bounding box center [1233, 594] width 20 height 17
click at [1233, 603] on link "36" at bounding box center [1233, 594] width 20 height 17
click at [1233, 603] on link "37" at bounding box center [1233, 594] width 20 height 17
click at [1238, 603] on link "38" at bounding box center [1233, 594] width 20 height 17
click at [1238, 603] on link "39" at bounding box center [1233, 594] width 20 height 17
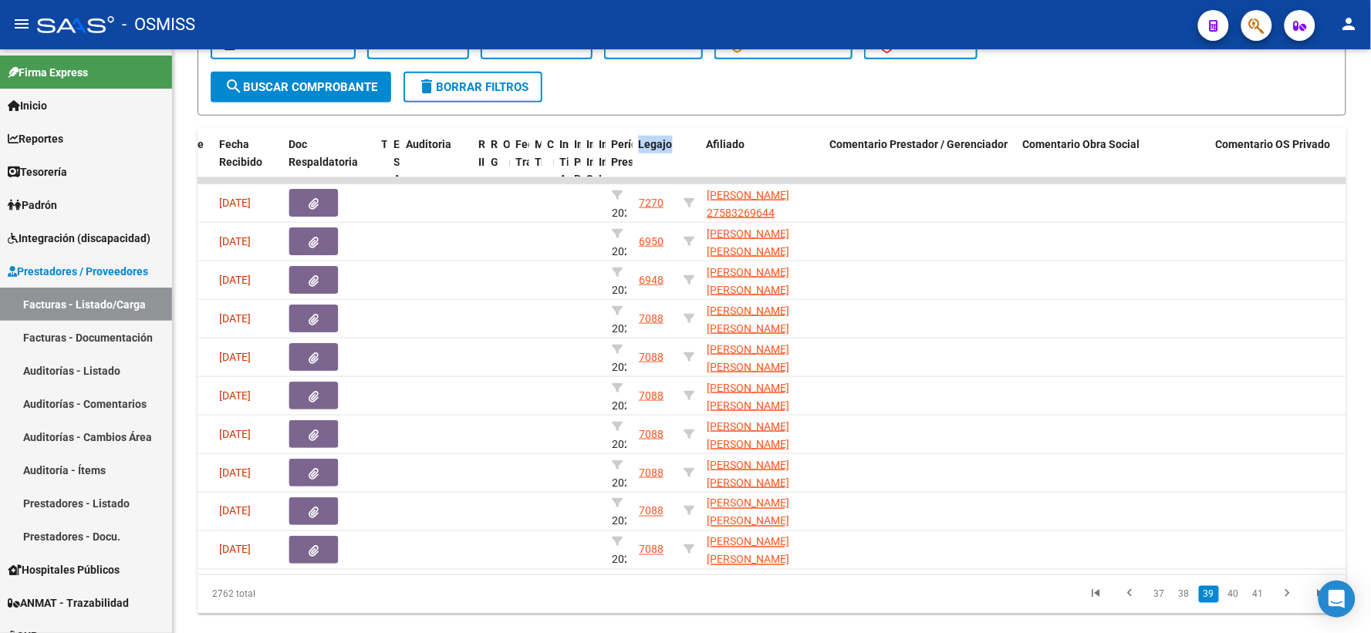
click at [1238, 603] on link "40" at bounding box center [1233, 594] width 20 height 17
click at [1238, 603] on link "41" at bounding box center [1233, 594] width 20 height 17
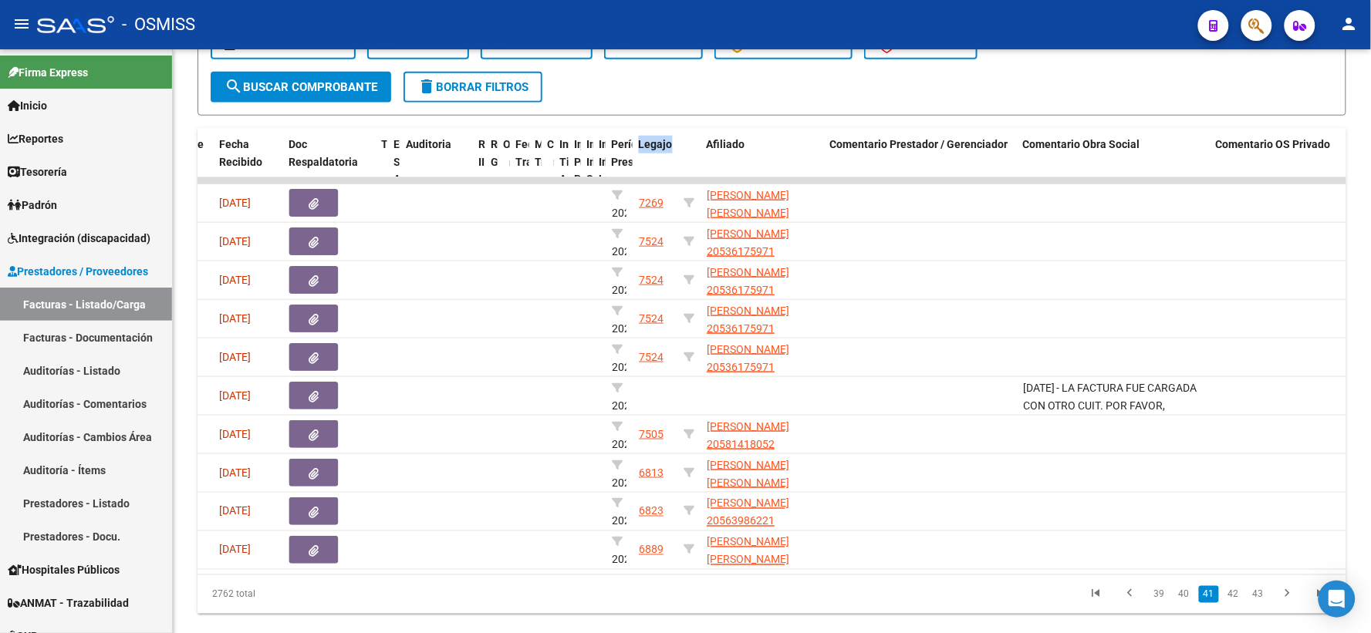
click at [1238, 603] on link "42" at bounding box center [1233, 594] width 20 height 17
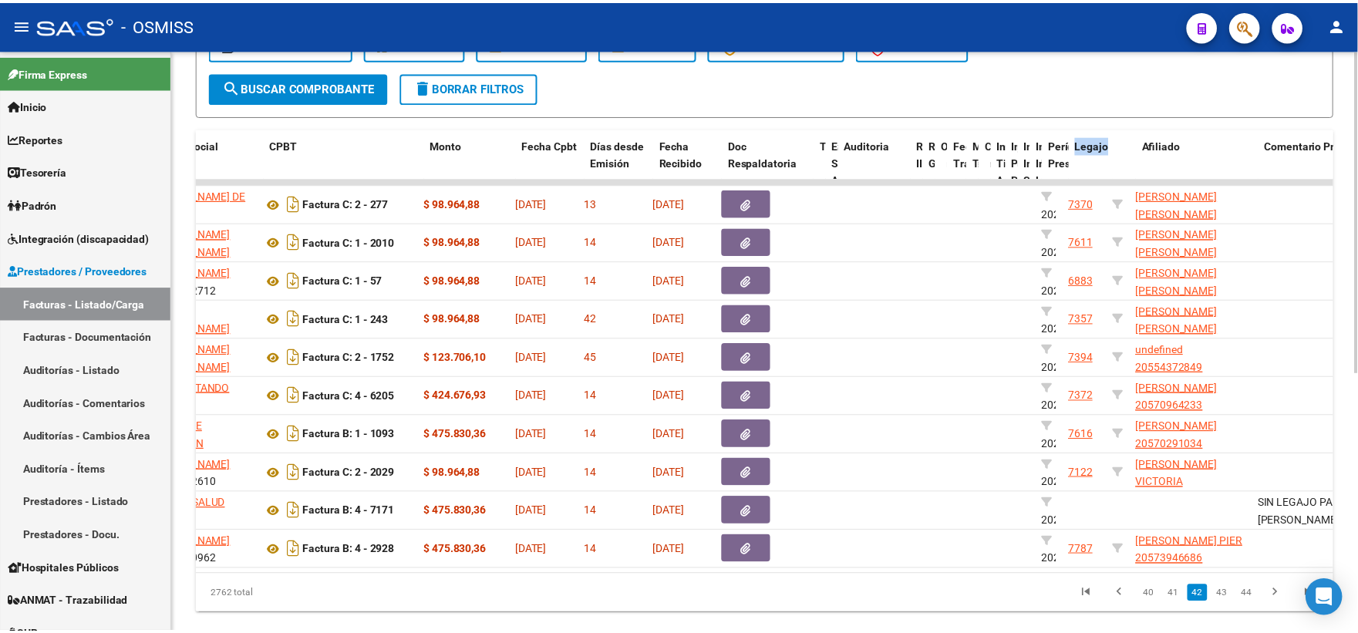
scroll to position [0, 0]
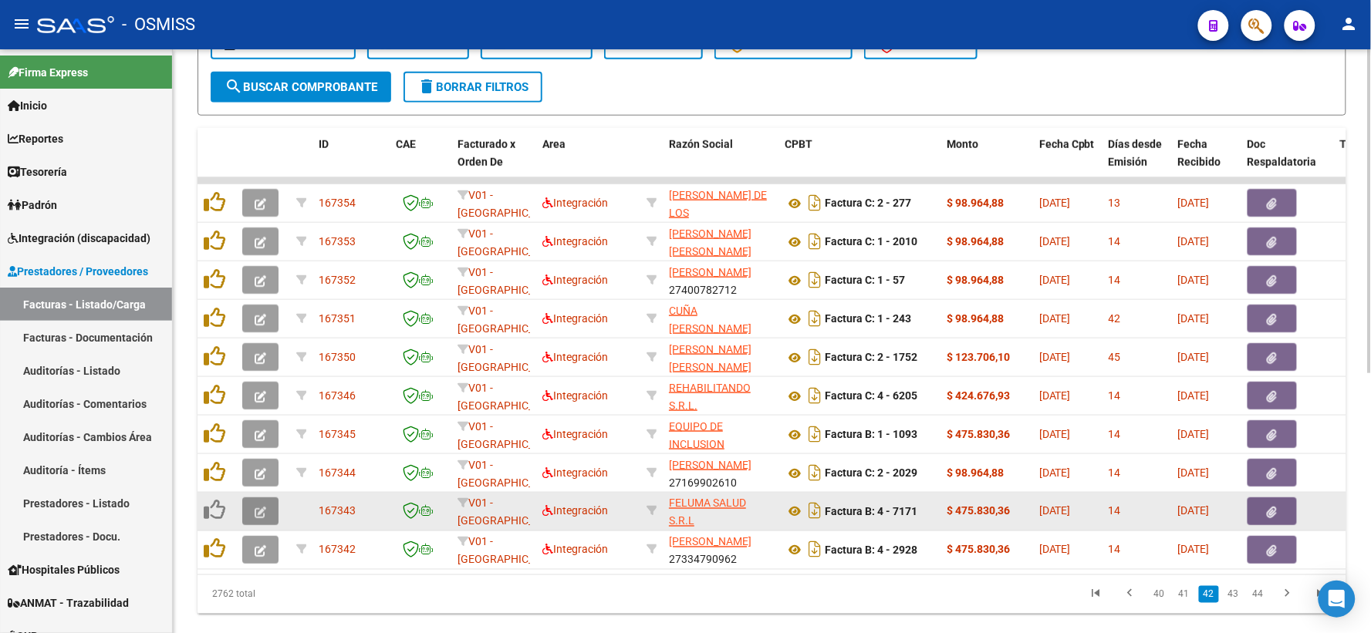
click at [260, 507] on icon "button" at bounding box center [261, 513] width 12 height 12
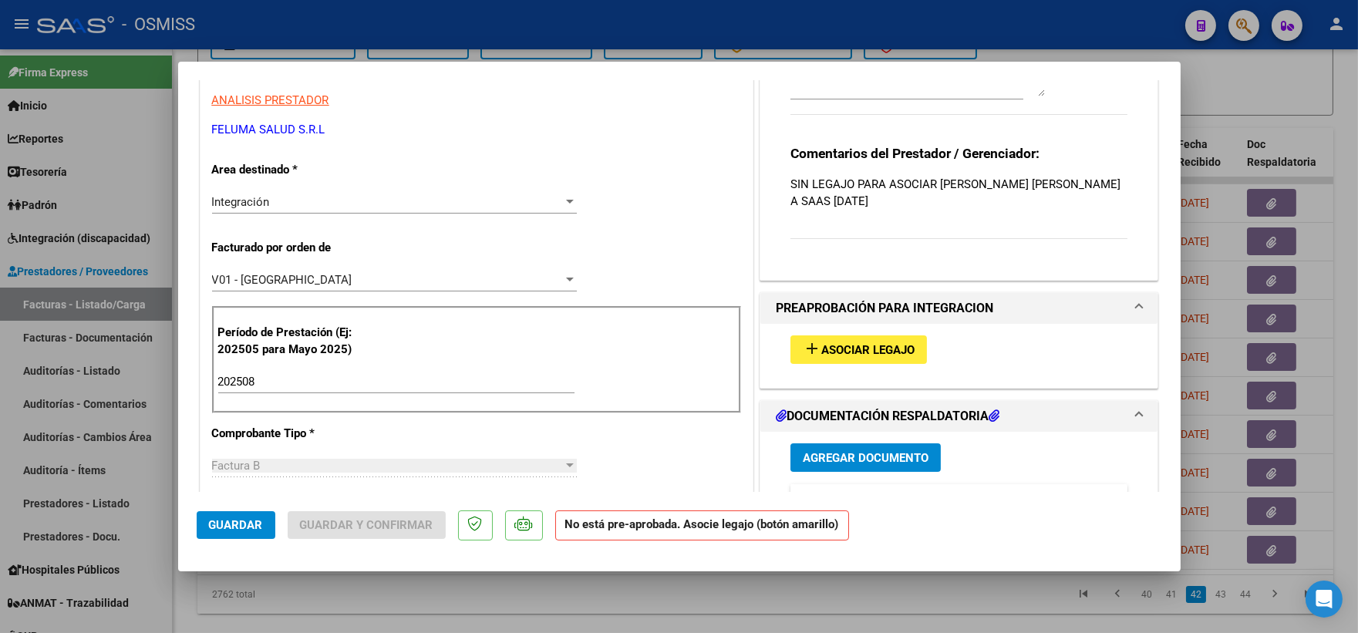
scroll to position [257, 0]
click at [822, 349] on span "Asociar Legajo" at bounding box center [868, 349] width 93 height 14
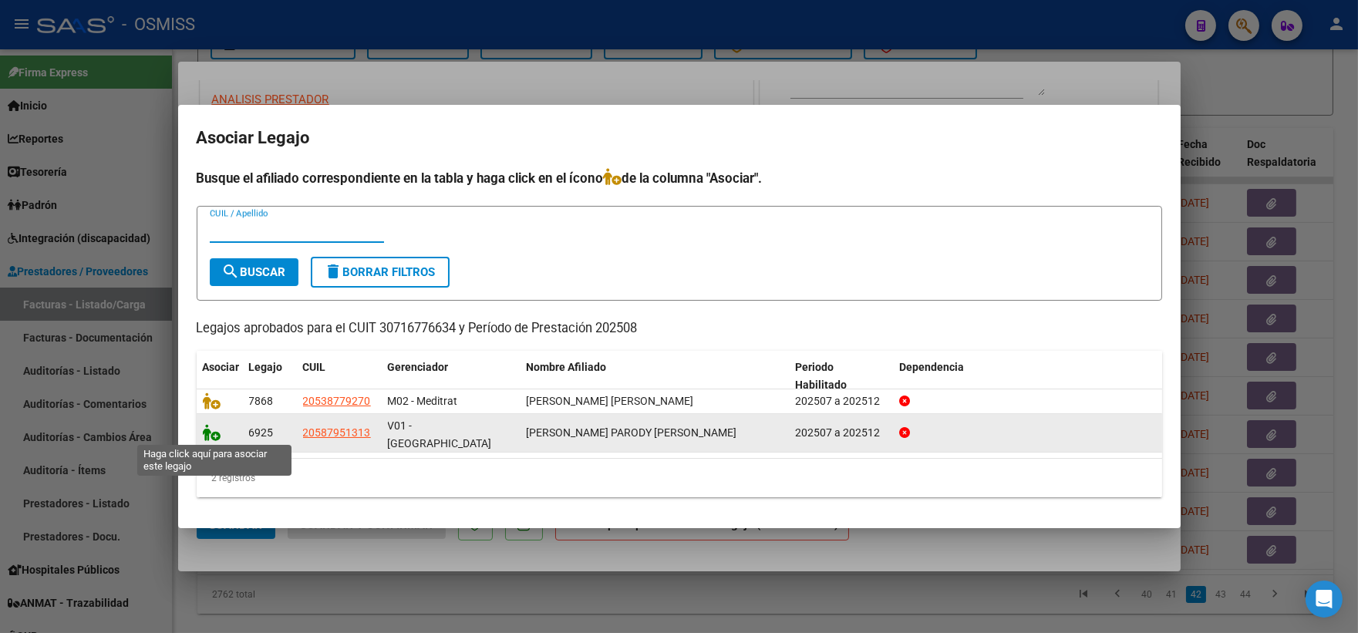
click at [206, 436] on icon at bounding box center [212, 432] width 19 height 17
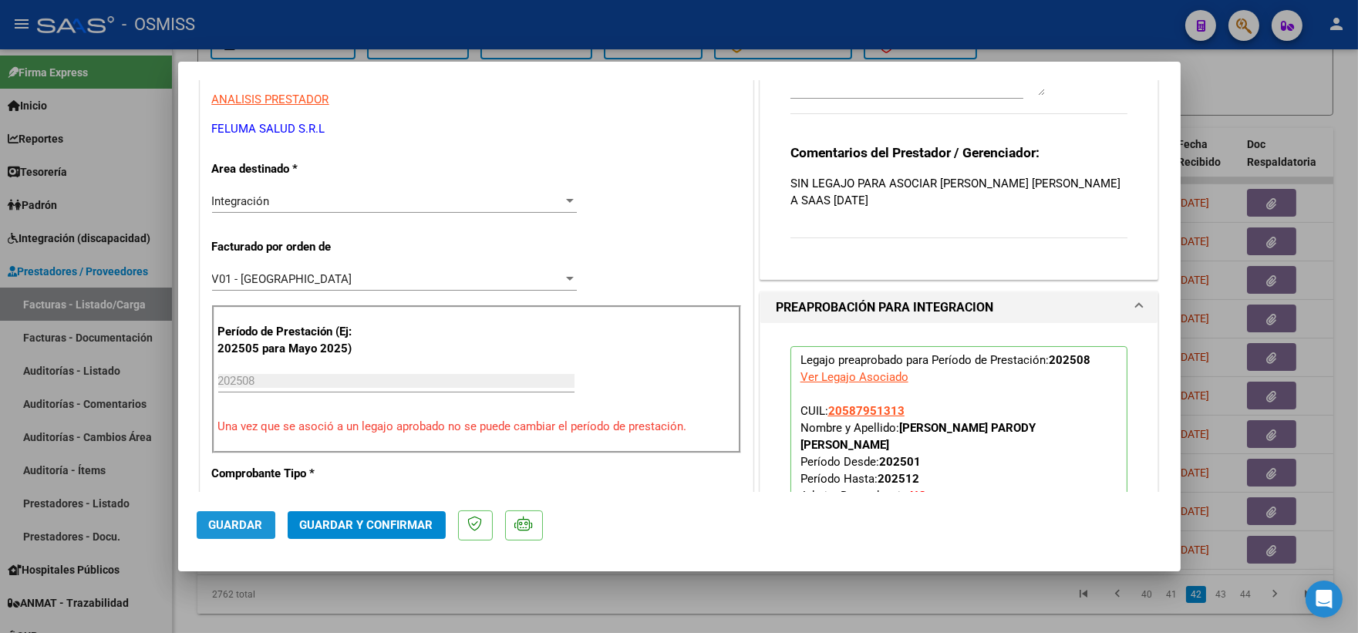
click at [230, 525] on span "Guardar" at bounding box center [236, 525] width 54 height 14
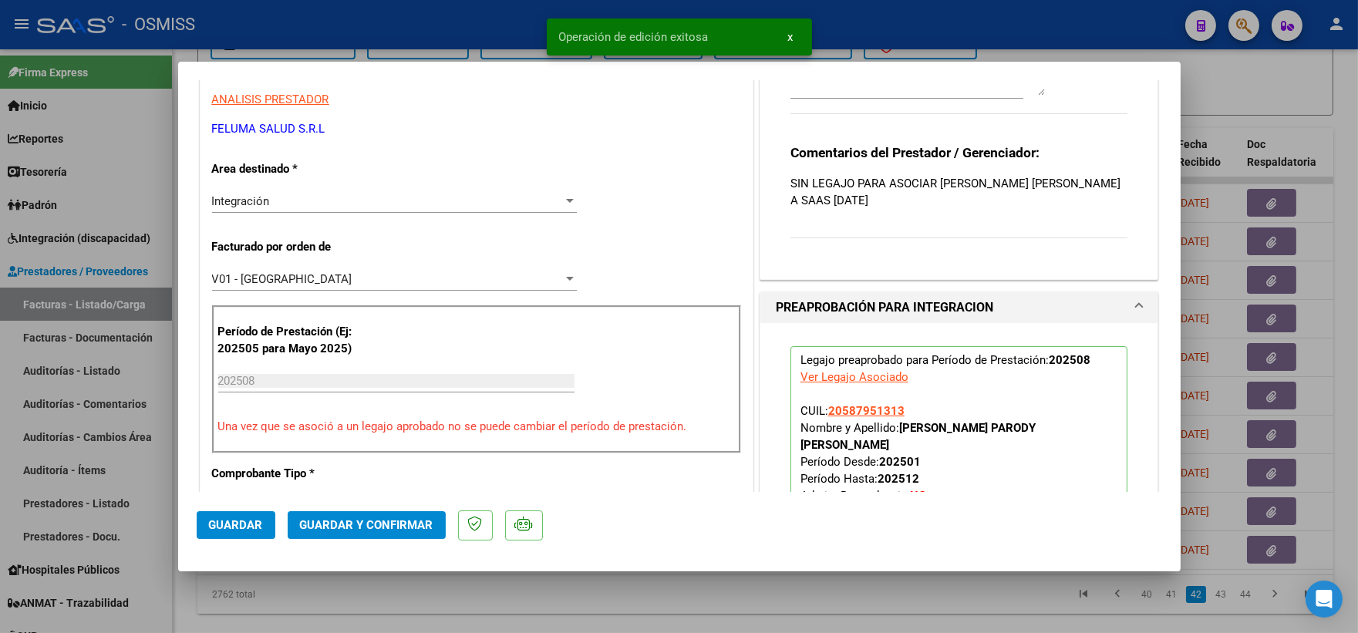
click at [1256, 93] on div at bounding box center [679, 316] width 1358 height 633
type input "$ 0,00"
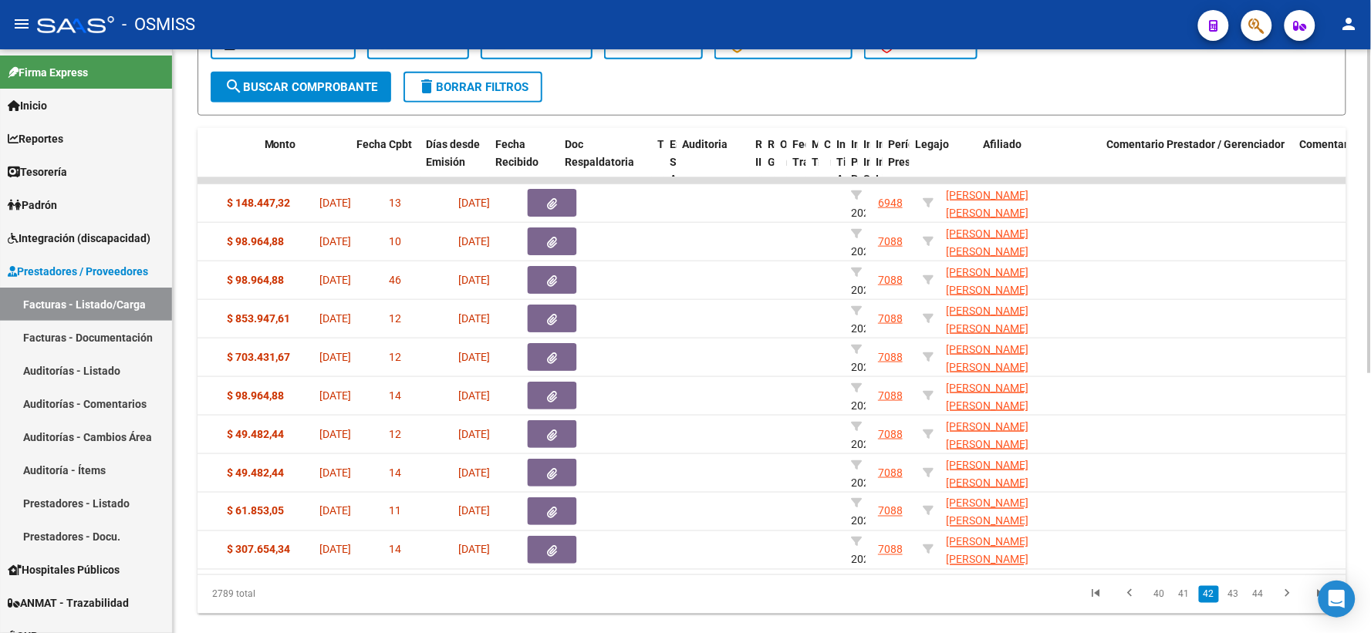
scroll to position [0, 682]
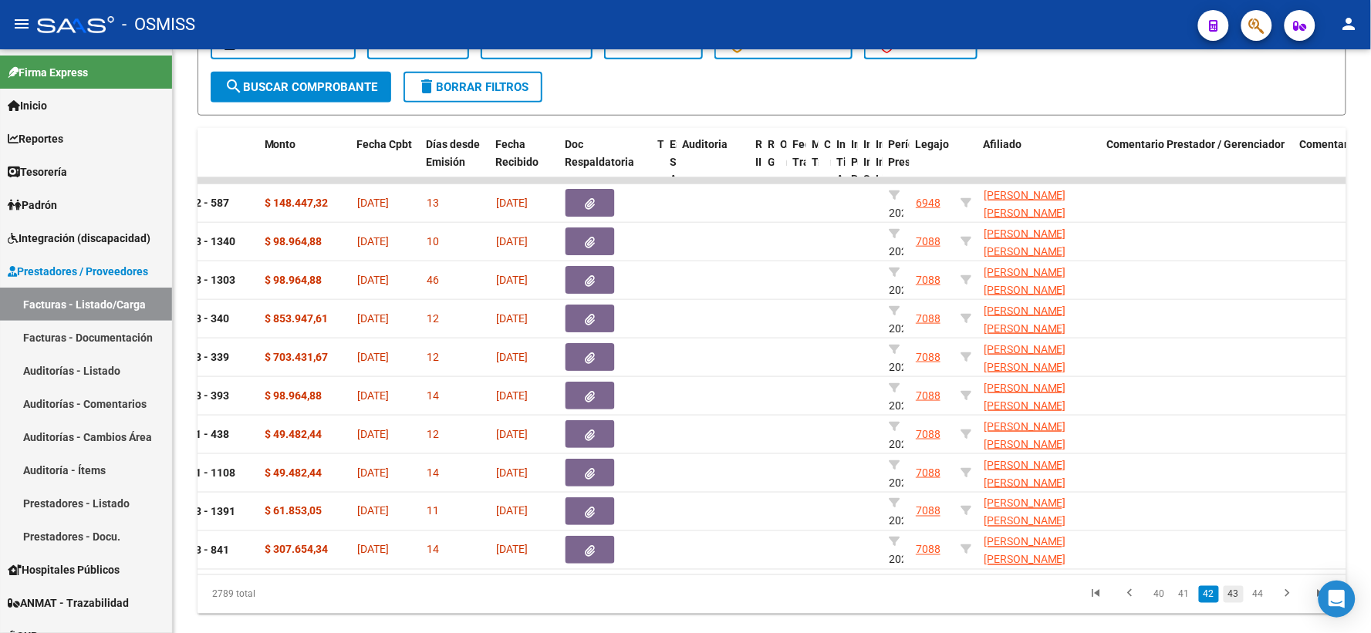
click at [1236, 603] on link "43" at bounding box center [1233, 594] width 20 height 17
click at [1236, 603] on link "44" at bounding box center [1233, 594] width 20 height 17
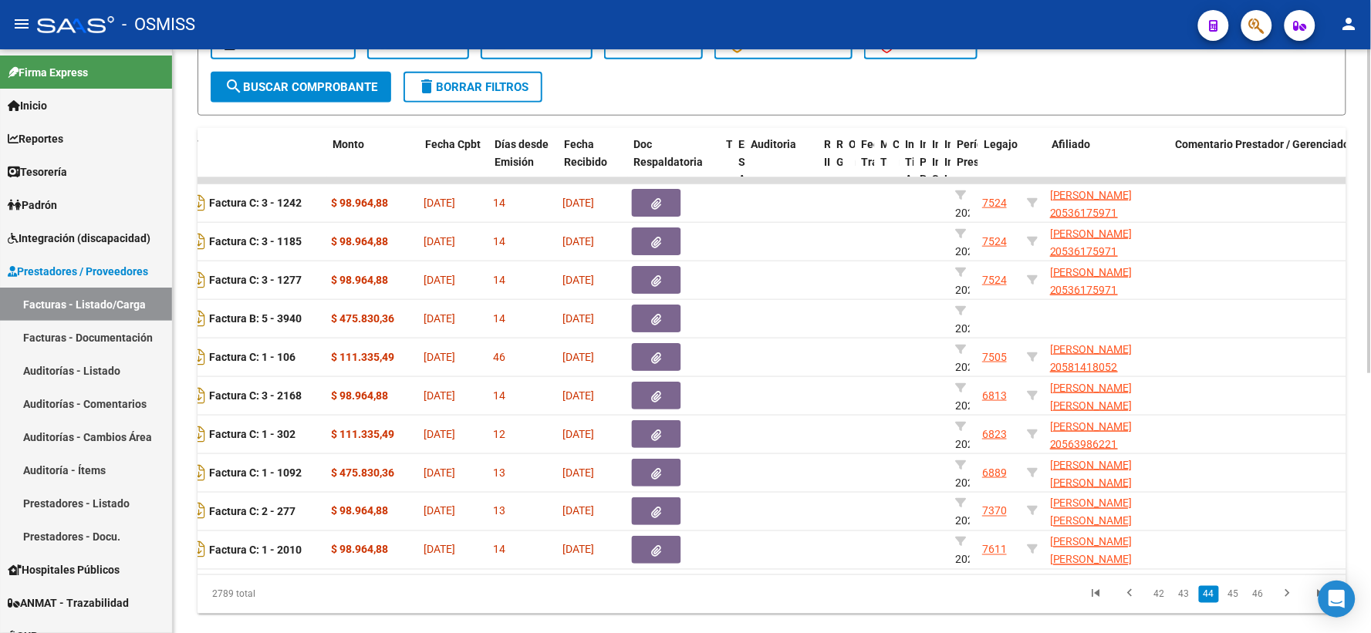
scroll to position [0, 613]
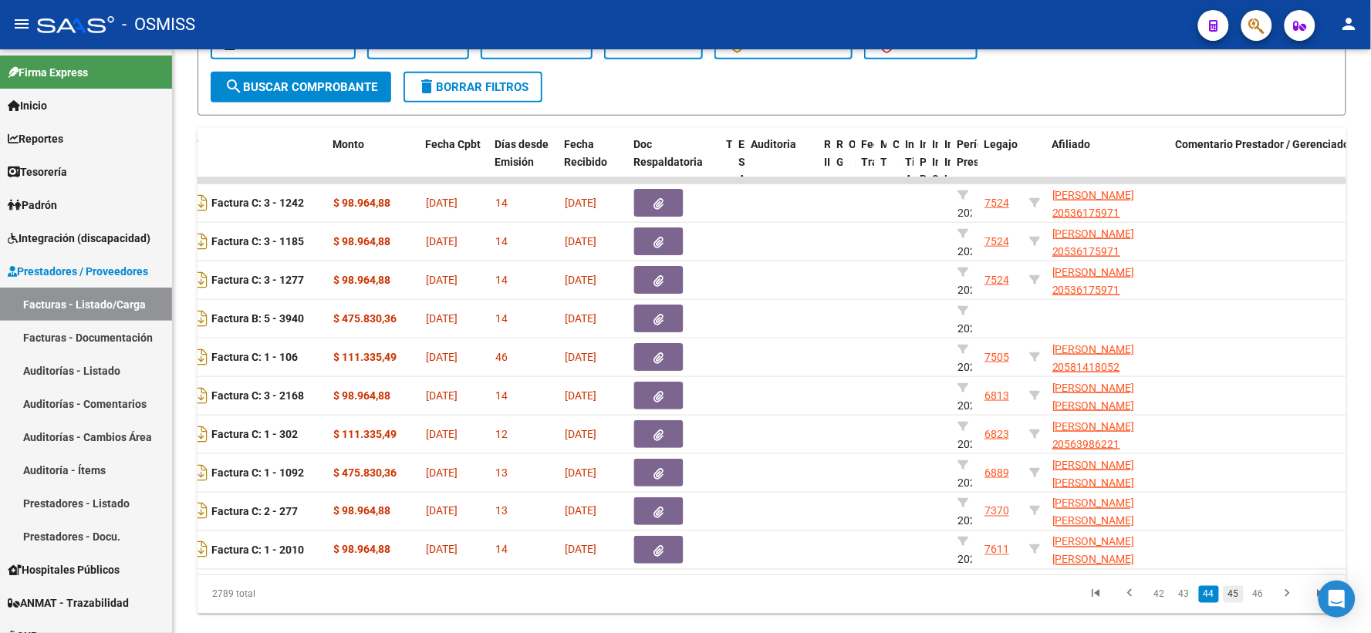
click at [1236, 603] on link "45" at bounding box center [1233, 594] width 20 height 17
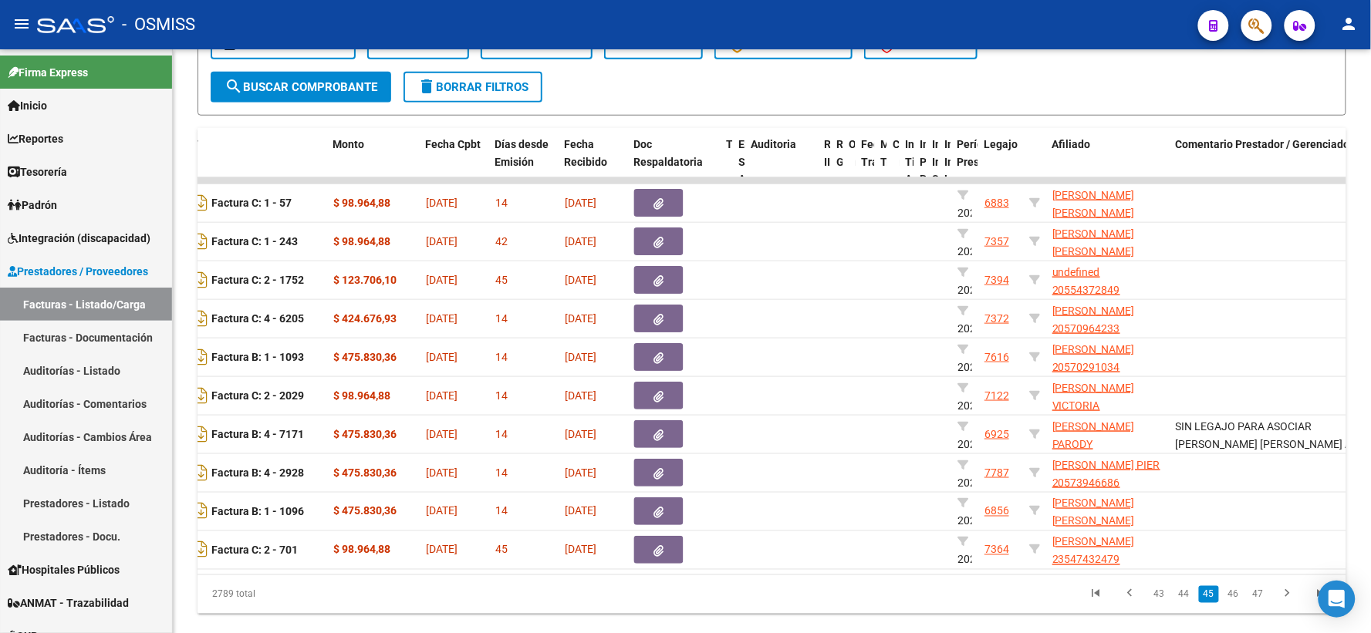
click at [1236, 603] on link "46" at bounding box center [1233, 594] width 20 height 17
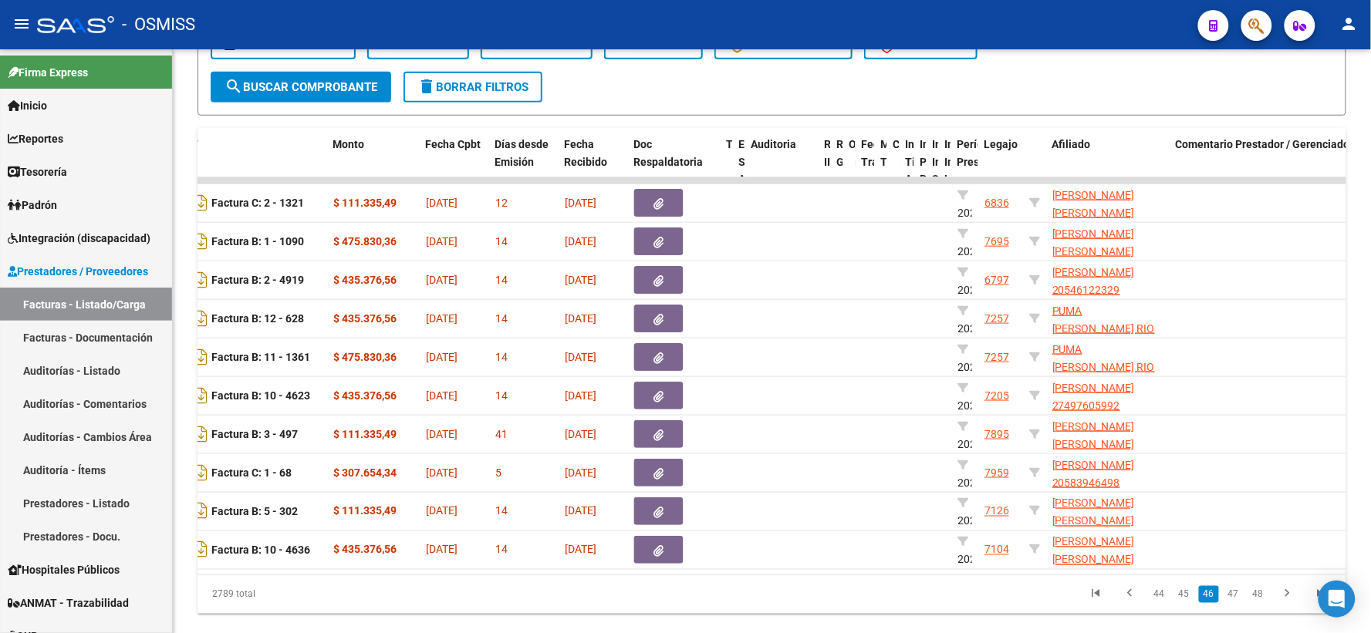
click at [1236, 603] on link "47" at bounding box center [1233, 594] width 20 height 17
click at [1236, 603] on link "48" at bounding box center [1233, 594] width 20 height 17
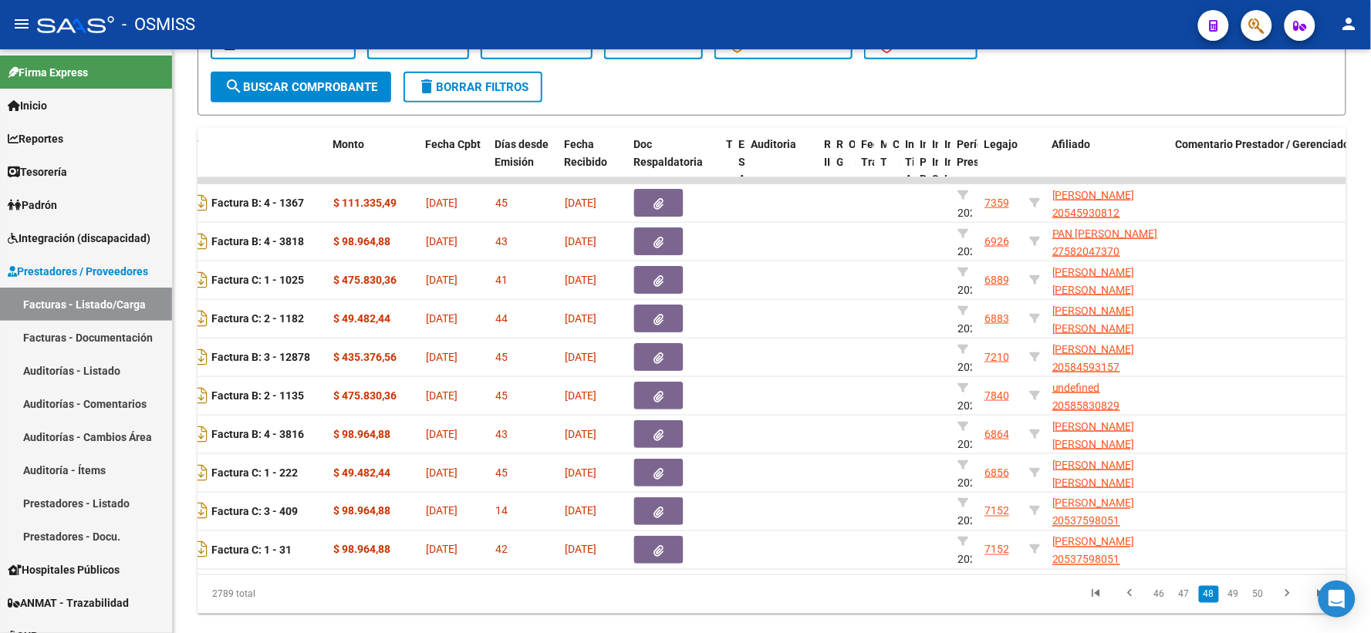
click at [1236, 603] on link "49" at bounding box center [1233, 594] width 20 height 17
click at [1236, 603] on link "50" at bounding box center [1233, 594] width 20 height 17
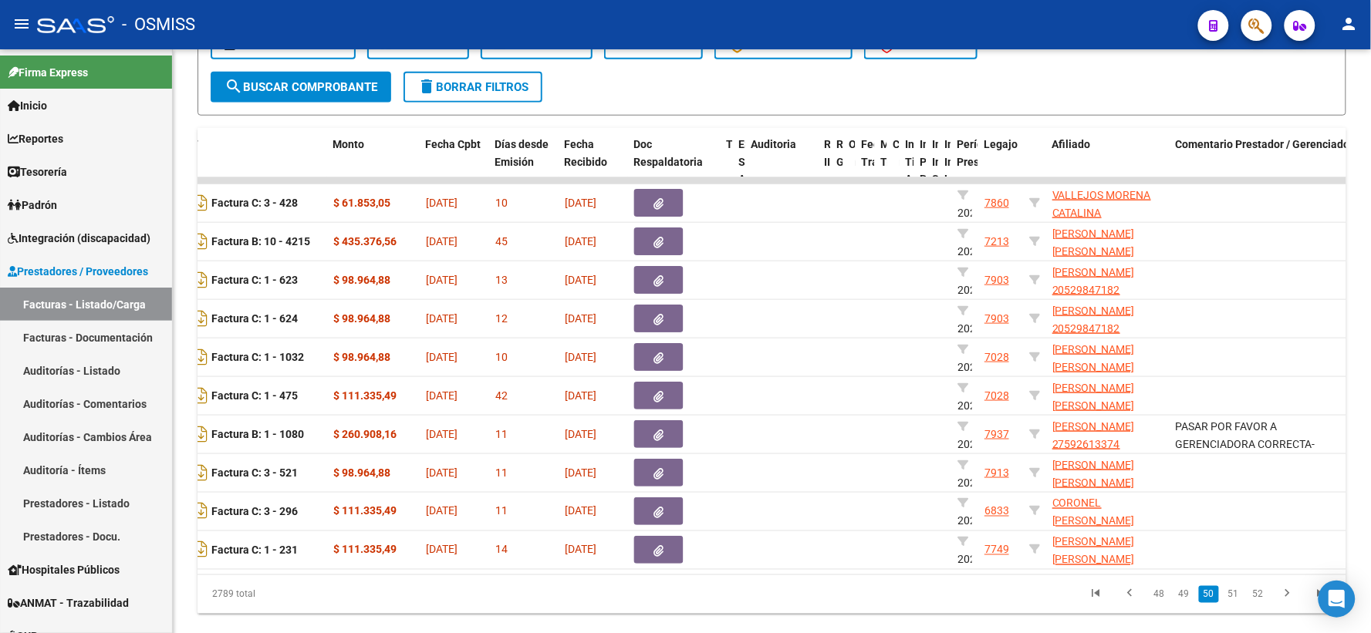
click at [1236, 603] on link "51" at bounding box center [1233, 594] width 20 height 17
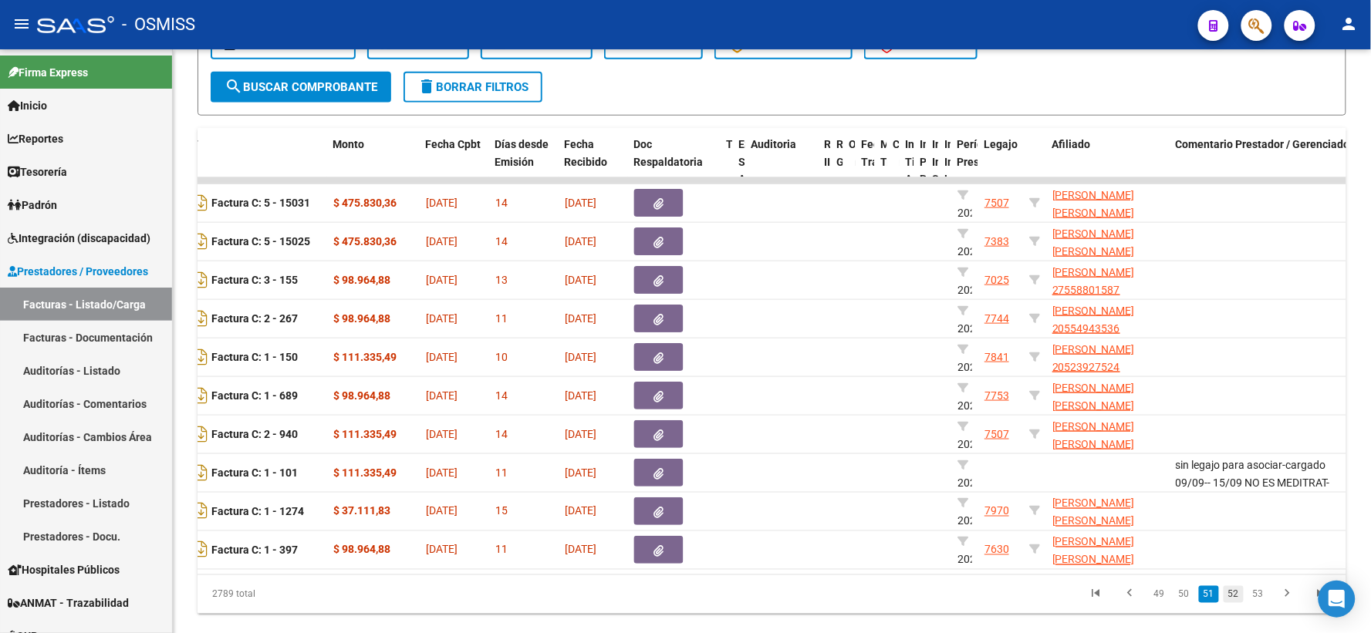
click at [1234, 603] on link "52" at bounding box center [1233, 594] width 20 height 17
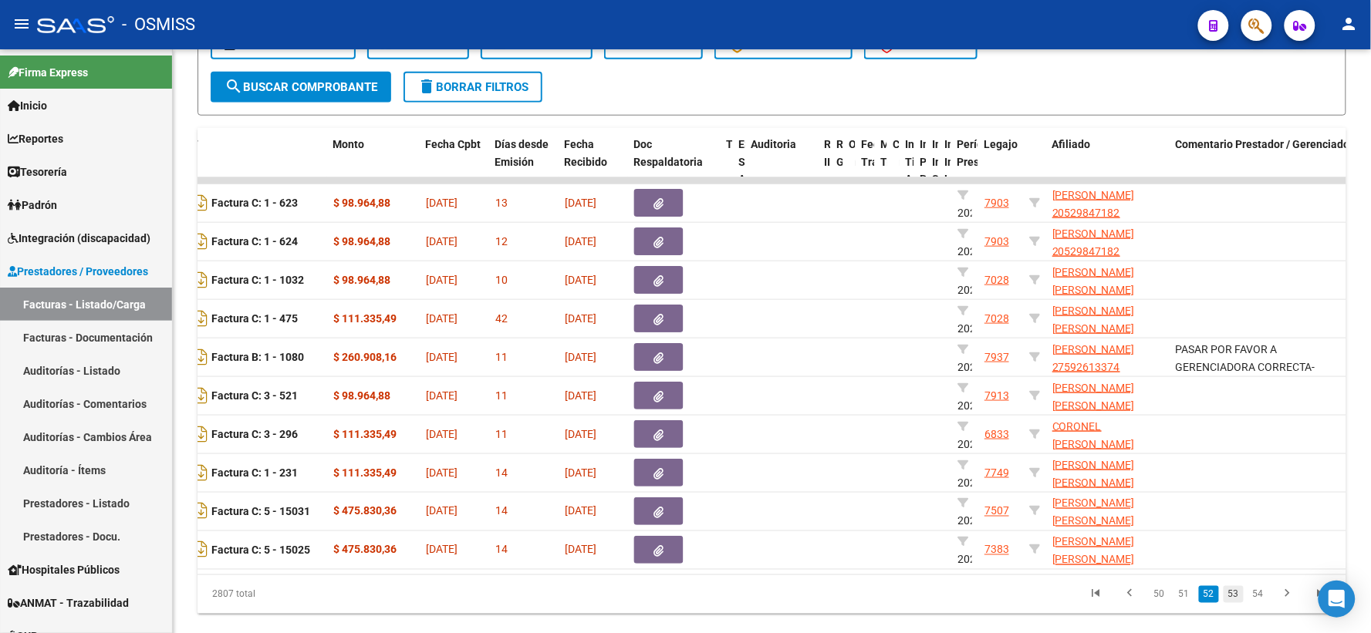
click at [1235, 603] on link "53" at bounding box center [1233, 594] width 20 height 17
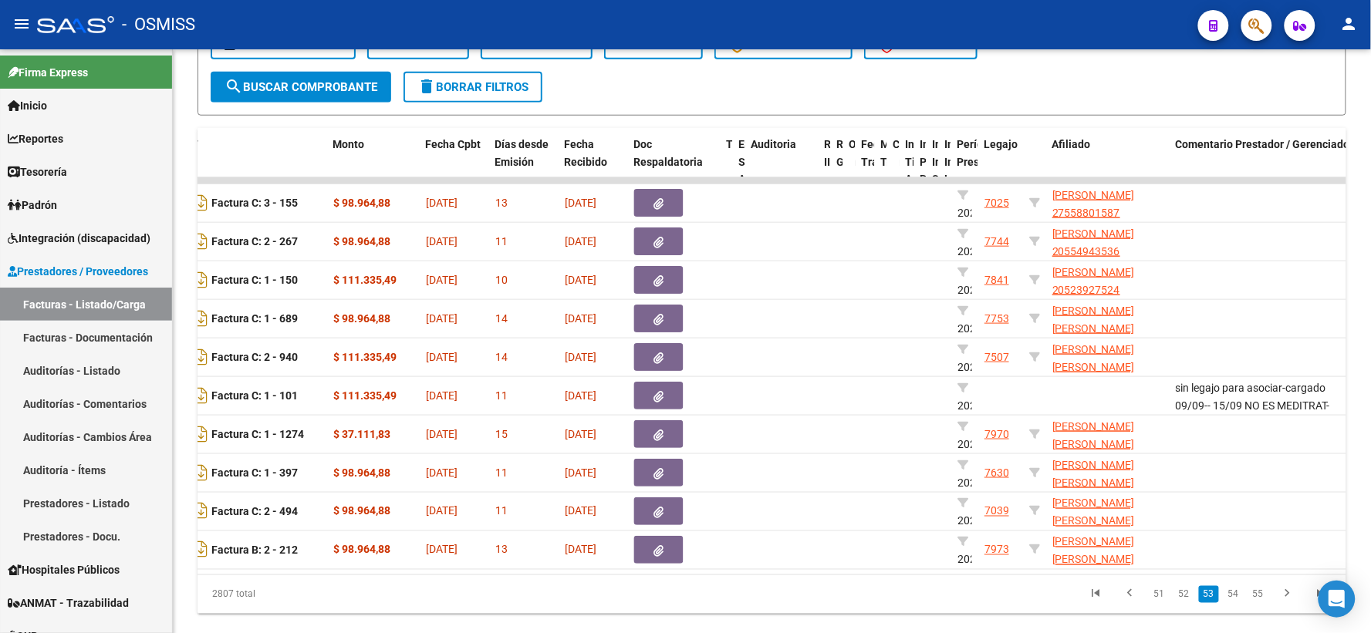
click at [1235, 603] on link "54" at bounding box center [1233, 594] width 20 height 17
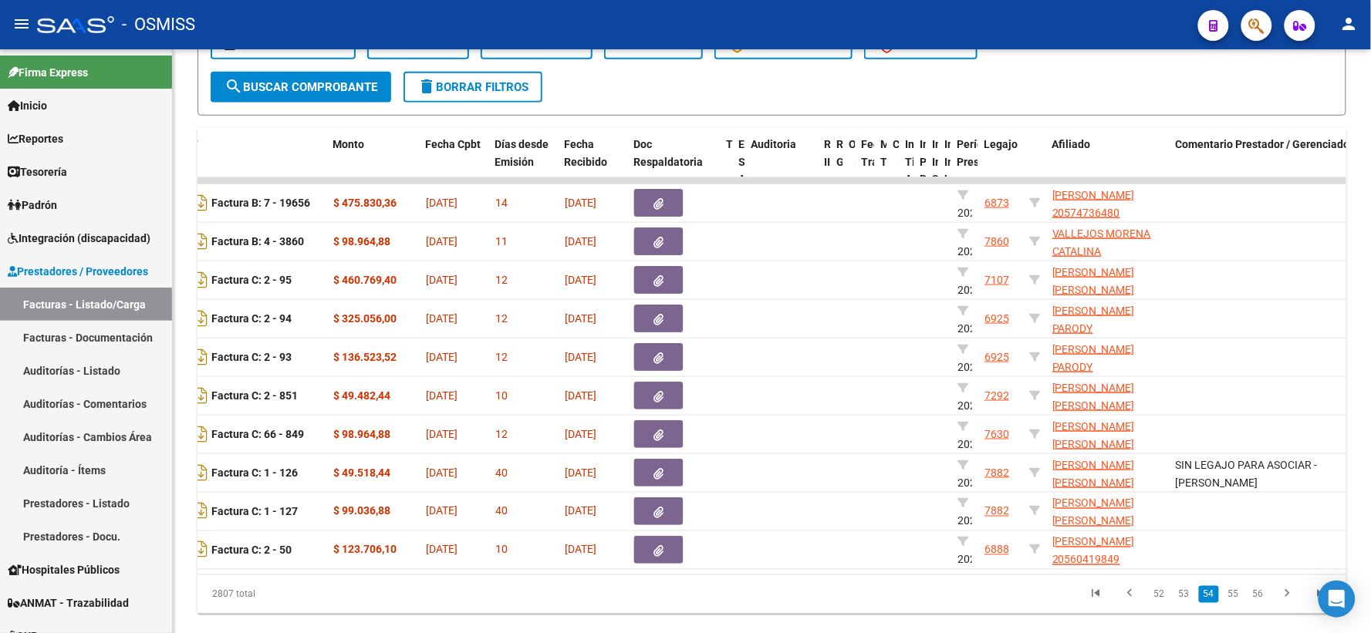
click at [1235, 603] on link "55" at bounding box center [1233, 594] width 20 height 17
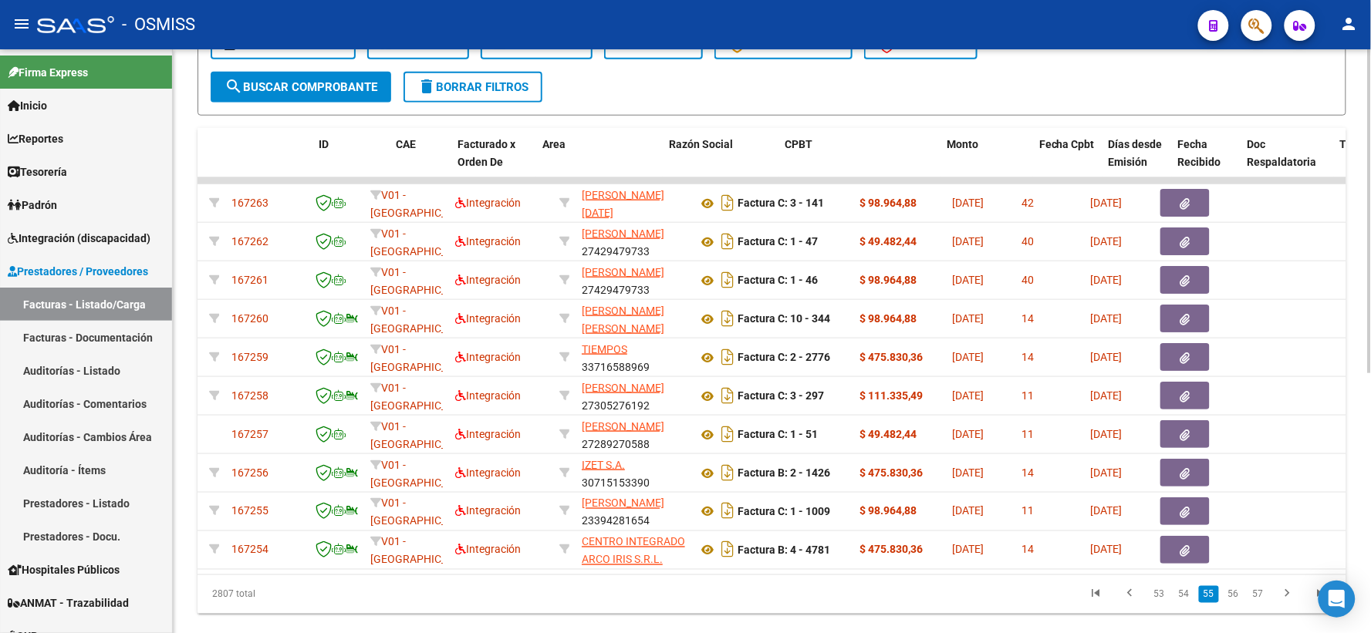
scroll to position [0, 0]
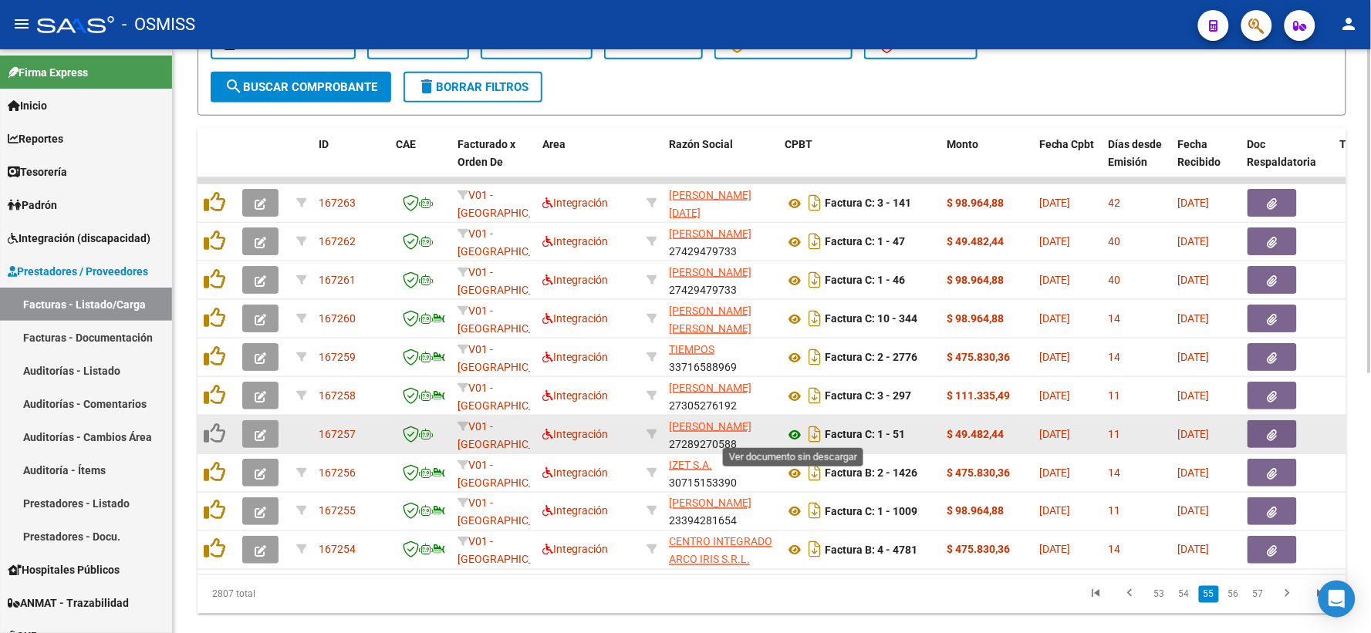
click at [795, 429] on icon at bounding box center [794, 435] width 20 height 19
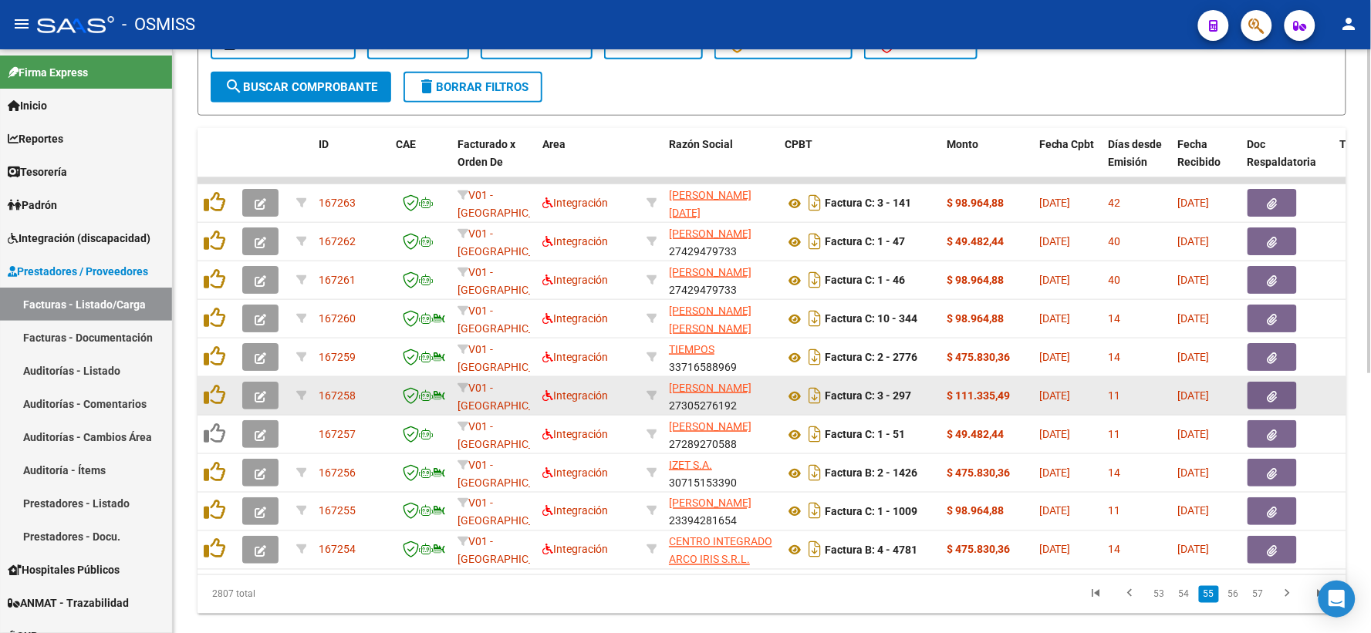
click at [255, 391] on icon "button" at bounding box center [261, 397] width 12 height 12
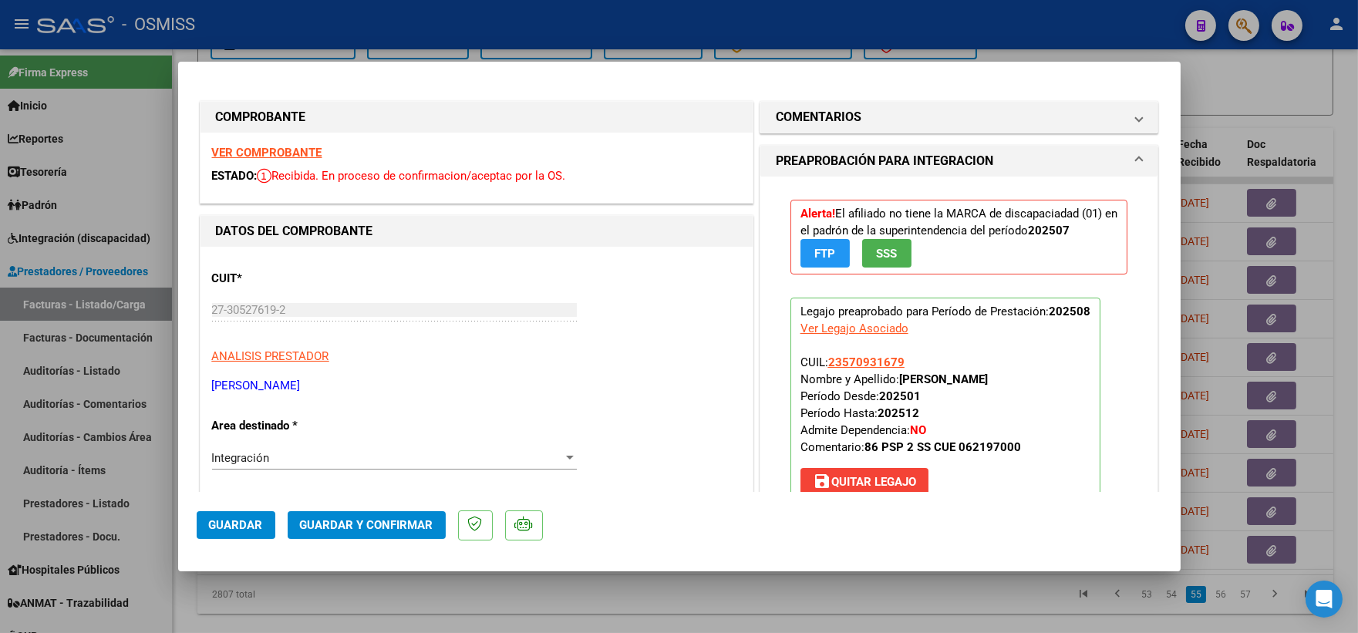
click at [1290, 73] on div at bounding box center [679, 316] width 1358 height 633
type input "$ 0,00"
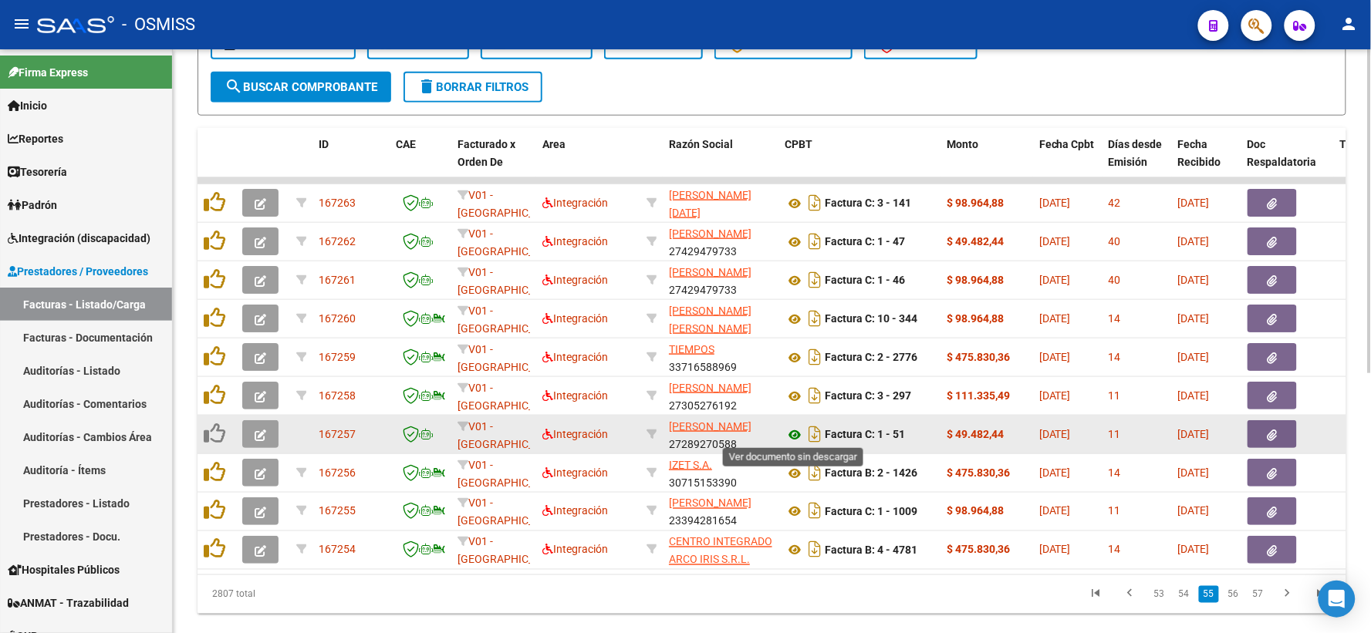
click at [795, 430] on icon at bounding box center [794, 435] width 20 height 19
click at [255, 430] on icon "button" at bounding box center [261, 436] width 12 height 12
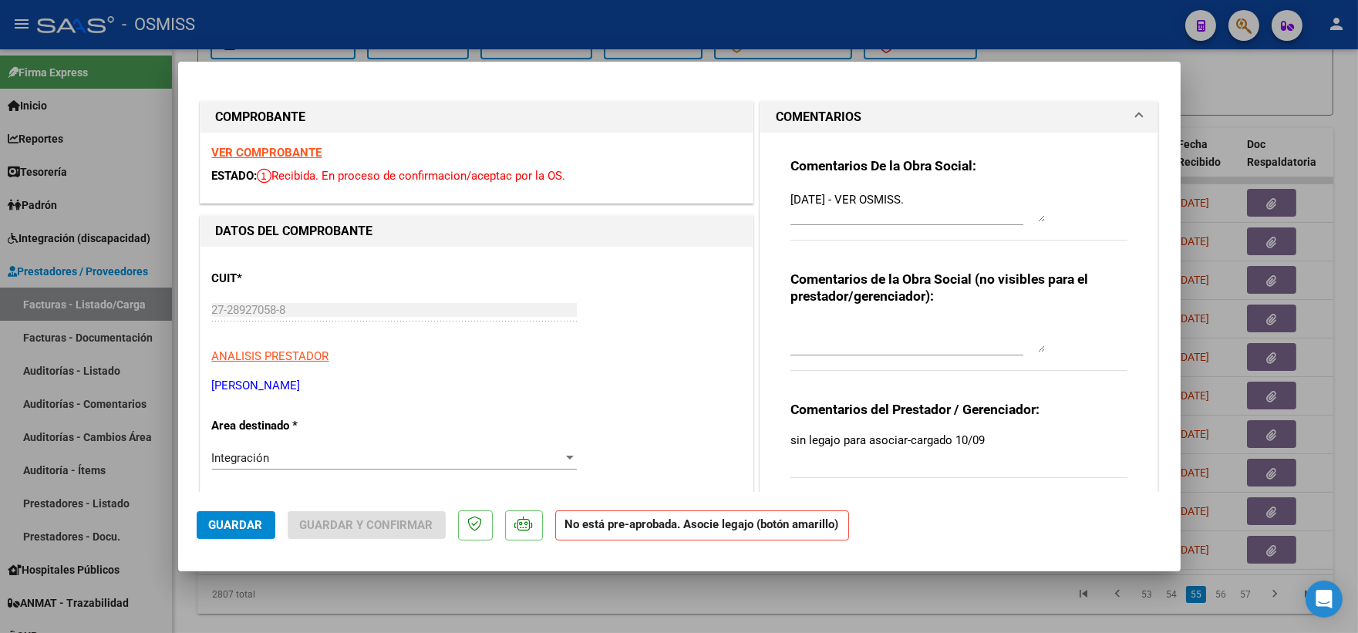
click at [852, 197] on textarea "[DATE] - VER OSMISS." at bounding box center [918, 206] width 255 height 31
type textarea "[DATE] - EL LEGAJO DEBE CARGARSE 30 DIAS ANTES DE LA CARGA DE LA FACTURA-VER OS…"
click at [252, 525] on span "Guardar" at bounding box center [236, 525] width 54 height 14
